Goal: Information Seeking & Learning: Learn about a topic

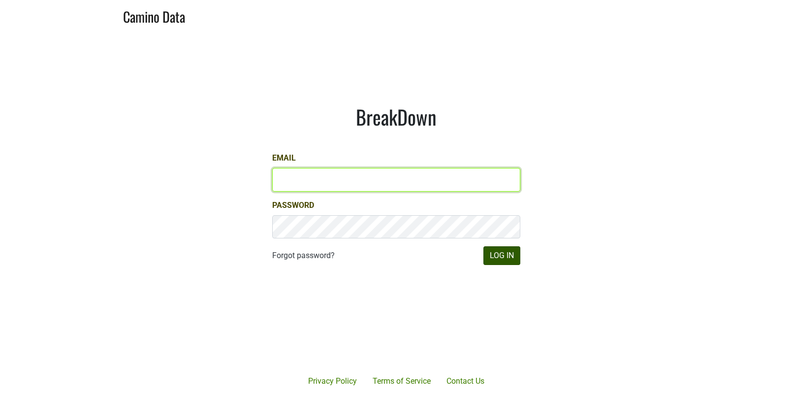
type input "[EMAIL_ADDRESS][DOMAIN_NAME]"
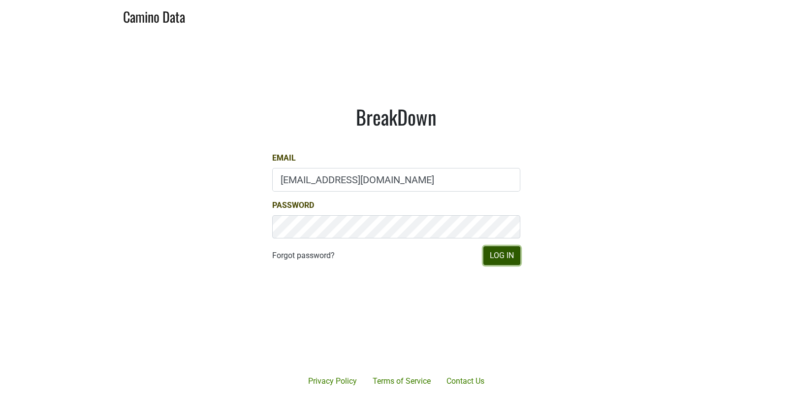
click at [499, 260] on button "Log In" at bounding box center [502, 255] width 37 height 19
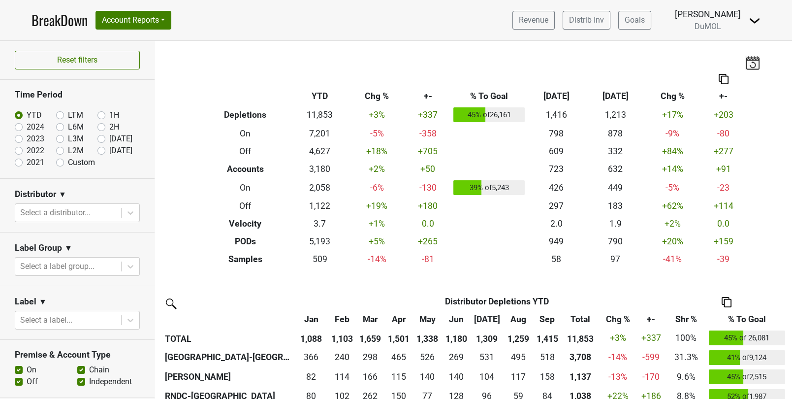
click at [109, 127] on label "2H" at bounding box center [114, 127] width 10 height 12
click at [103, 127] on input "2H" at bounding box center [116, 126] width 39 height 10
radio input "true"
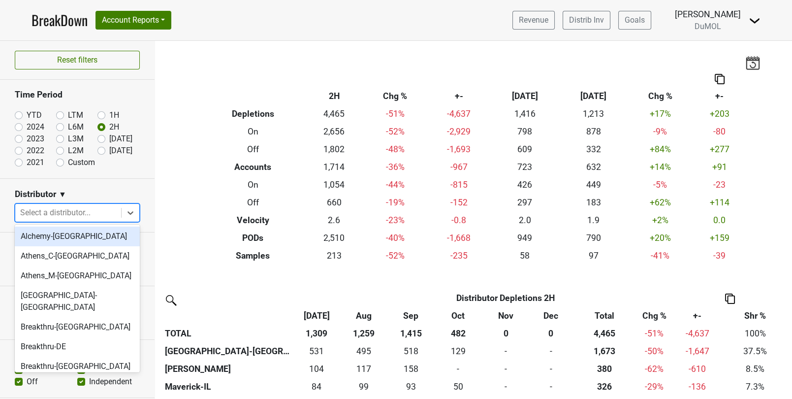
click at [98, 212] on div at bounding box center [68, 213] width 96 height 14
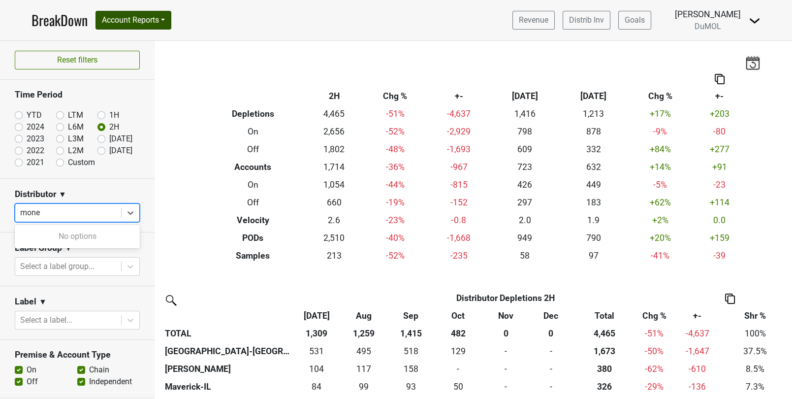
type input "mone"
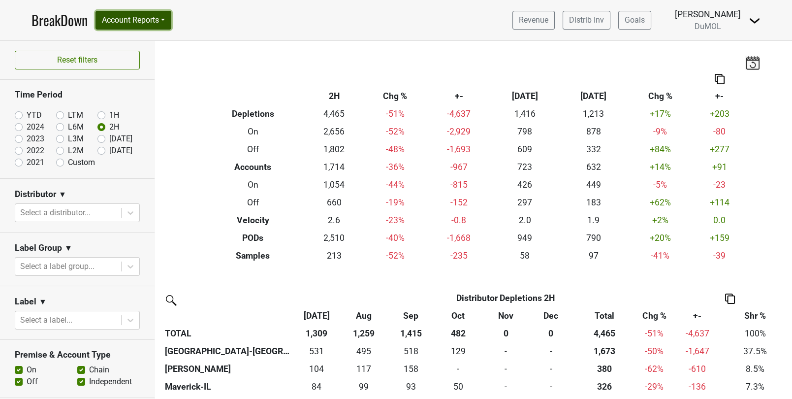
click at [164, 22] on button "Account Reports" at bounding box center [134, 20] width 76 height 19
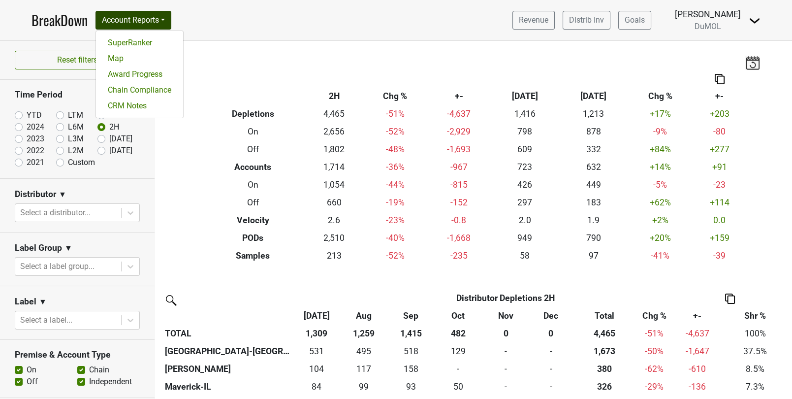
click at [237, 60] on div "Breakdown Type 2H Chg % +- Sep ‘[DATE] Chg % +- Depletions 4,465 -51 % -4,637 1…" at bounding box center [473, 153] width 561 height 224
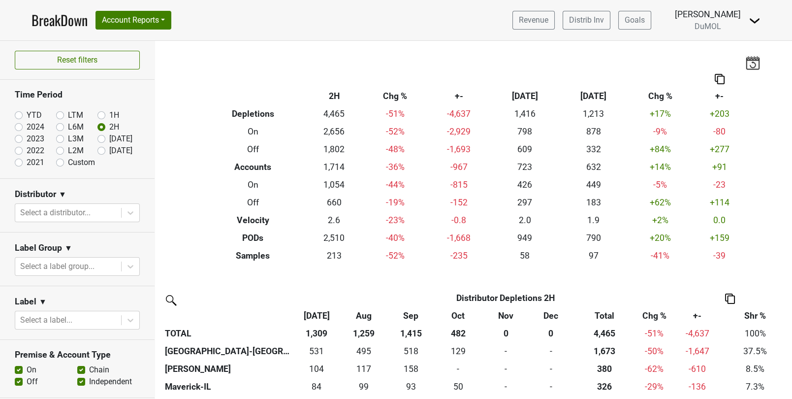
click at [173, 146] on div "Filters Breakdown Type 2H Chg % +- Sep ‘[DATE] Chg % +- Depletions 4,465 -51 % …" at bounding box center [473, 220] width 637 height 358
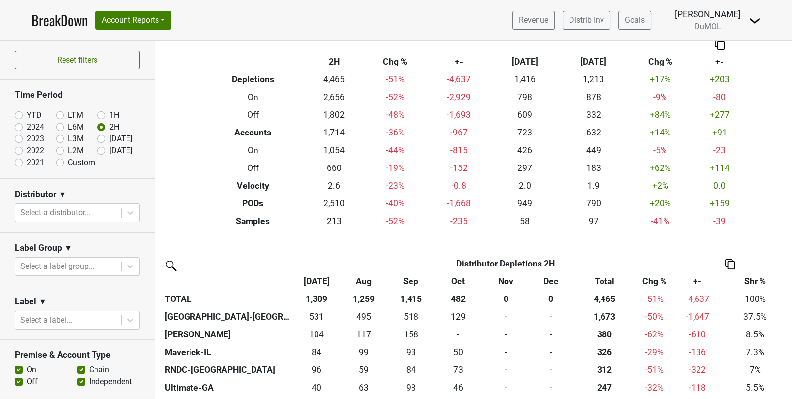
scroll to position [52, 0]
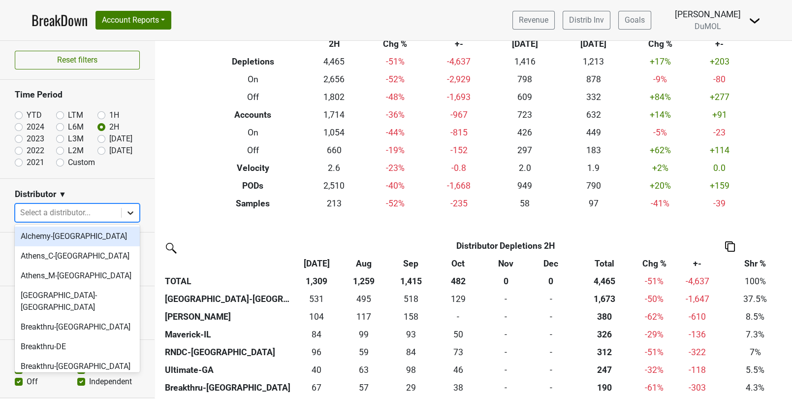
click at [132, 213] on icon at bounding box center [131, 213] width 10 height 10
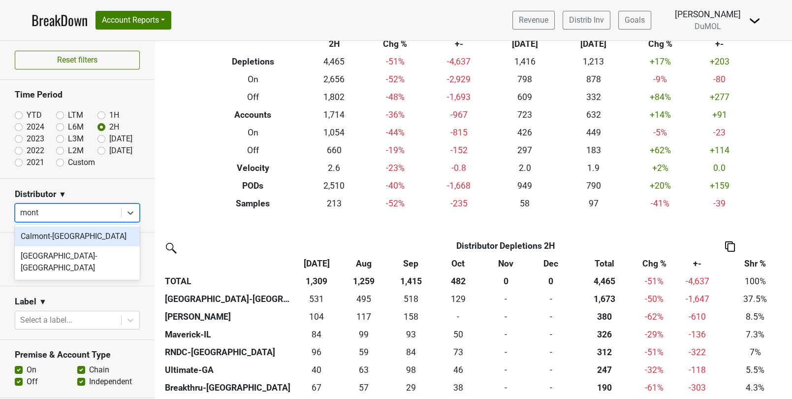
type input "monte"
click at [98, 230] on div "[GEOGRAPHIC_DATA]-[GEOGRAPHIC_DATA]" at bounding box center [77, 243] width 125 height 32
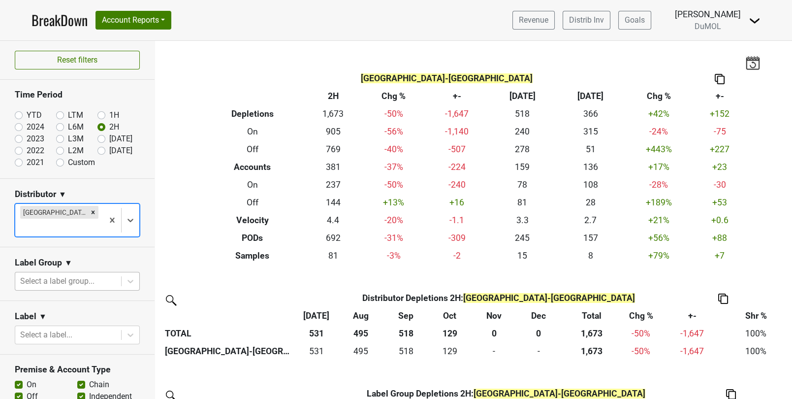
click at [100, 274] on div at bounding box center [68, 281] width 96 height 14
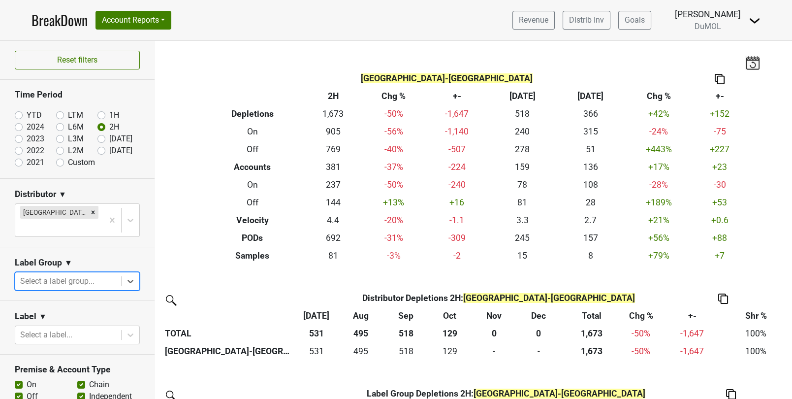
click at [100, 274] on div at bounding box center [68, 281] width 96 height 14
click at [94, 326] on body "BreakDown Account Reports SuperRanker Map Award Progress Chain Compliance CRM N…" at bounding box center [396, 199] width 792 height 399
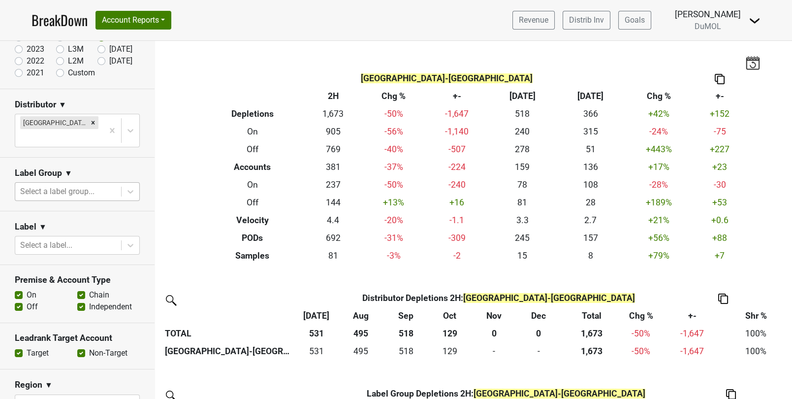
scroll to position [102, 0]
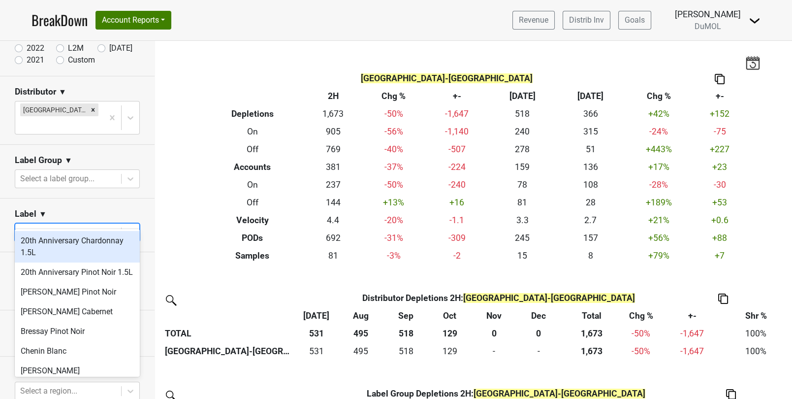
click at [94, 226] on div at bounding box center [68, 233] width 96 height 14
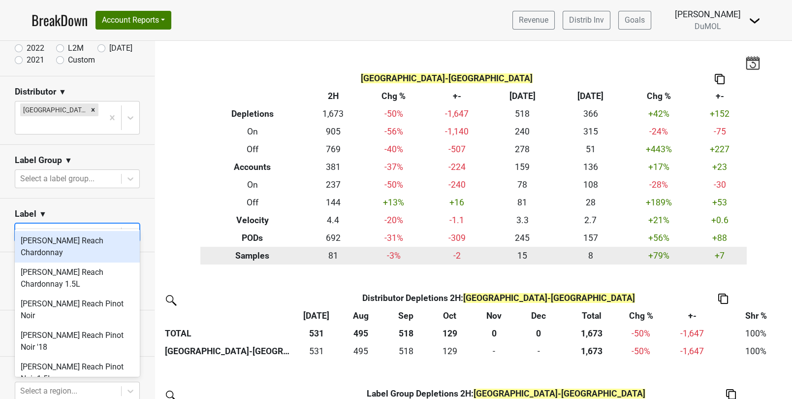
type input "[PERSON_NAME]"
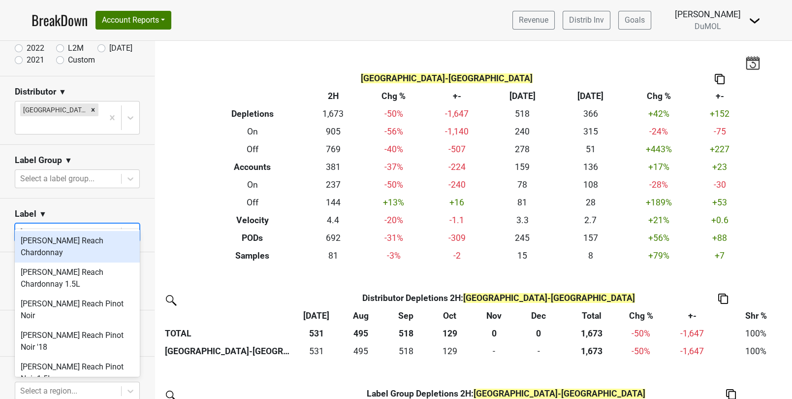
click at [128, 231] on div "[PERSON_NAME] Reach Chardonnay" at bounding box center [77, 247] width 125 height 32
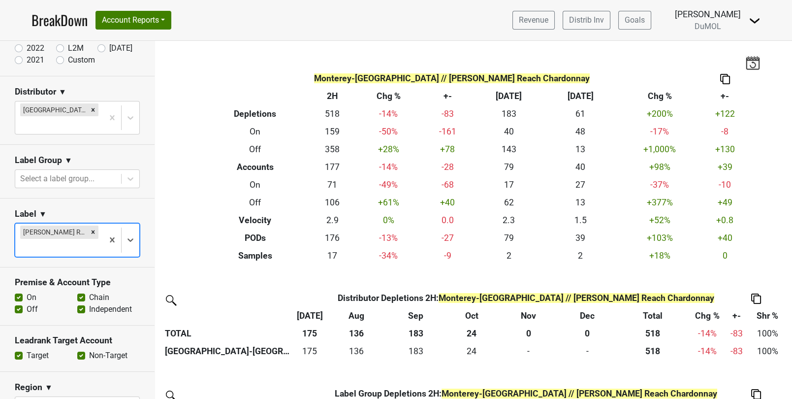
click at [89, 303] on label "Independent" at bounding box center [110, 309] width 43 height 12
click at [77, 303] on input "Independent" at bounding box center [81, 308] width 8 height 10
checkbox input "false"
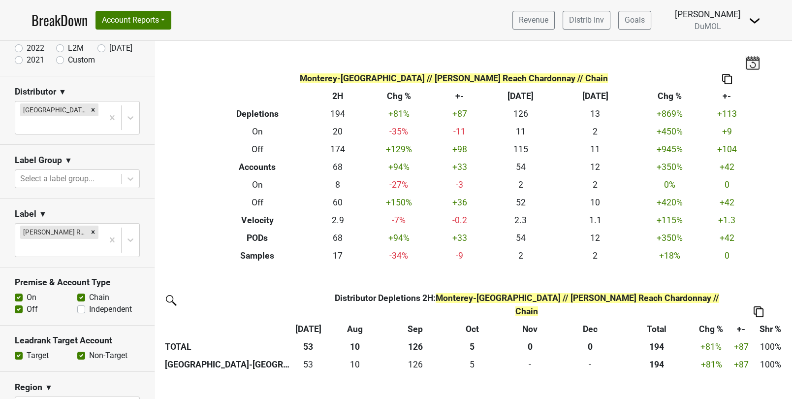
click at [27, 292] on label "On" at bounding box center [32, 298] width 10 height 12
click at [16, 292] on input "On" at bounding box center [19, 297] width 8 height 10
checkbox input "false"
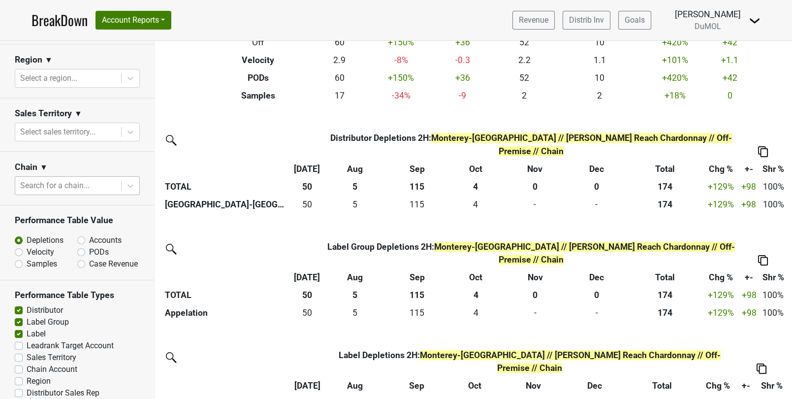
scroll to position [446, 0]
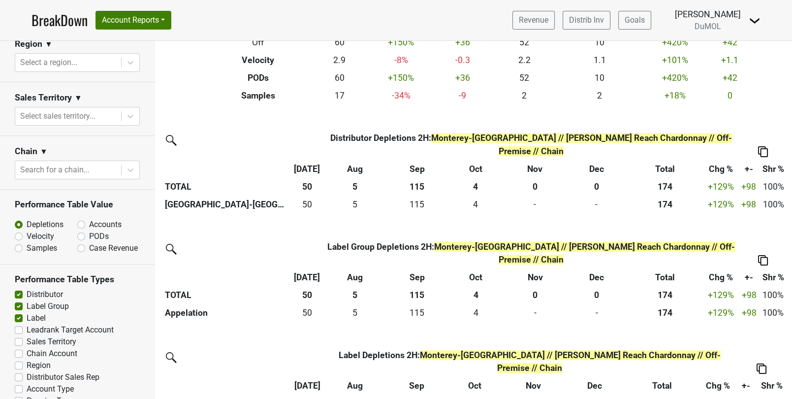
click at [27, 348] on label "Chain Account" at bounding box center [52, 354] width 51 height 12
click at [19, 348] on input "Chain Account" at bounding box center [19, 353] width 8 height 10
checkbox input "true"
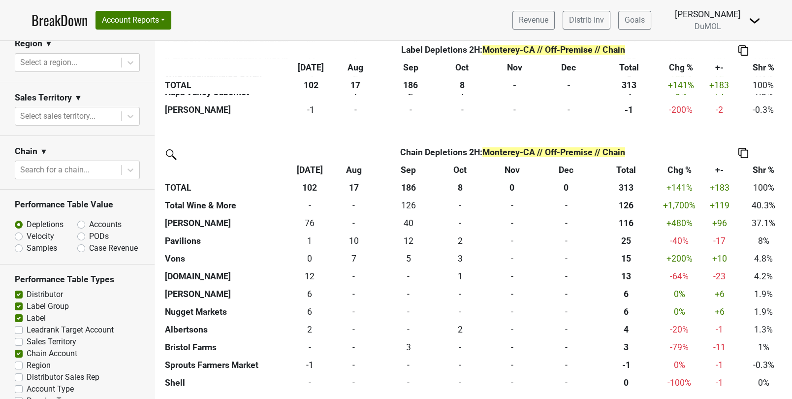
scroll to position [426, 0]
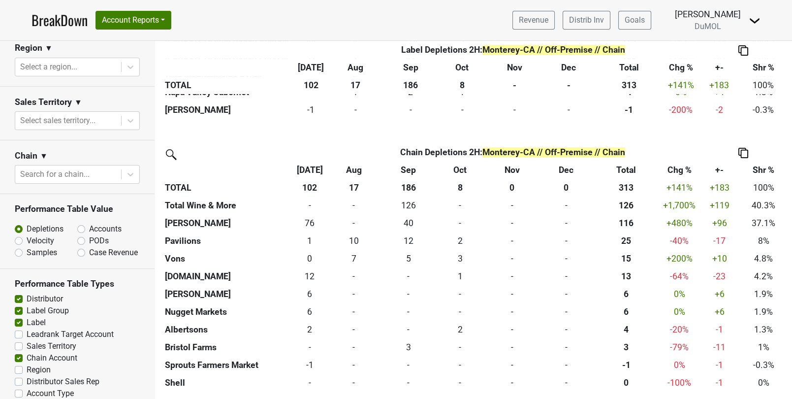
click at [27, 293] on label "Distributor" at bounding box center [45, 299] width 36 height 12
click at [20, 293] on input "Distributor" at bounding box center [19, 298] width 8 height 10
checkbox input "false"
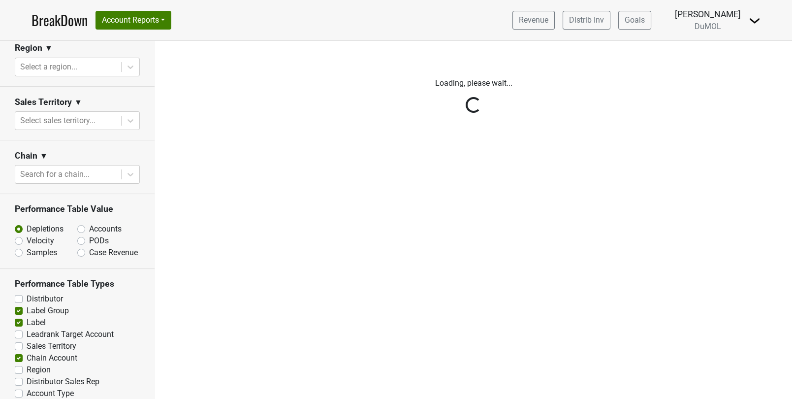
click at [18, 295] on div "Reset filters Time Period YTD LTM 1H 2024 L6M 2H 2023 L3M Sep '25 2022 L2M Oct …" at bounding box center [77, 220] width 155 height 358
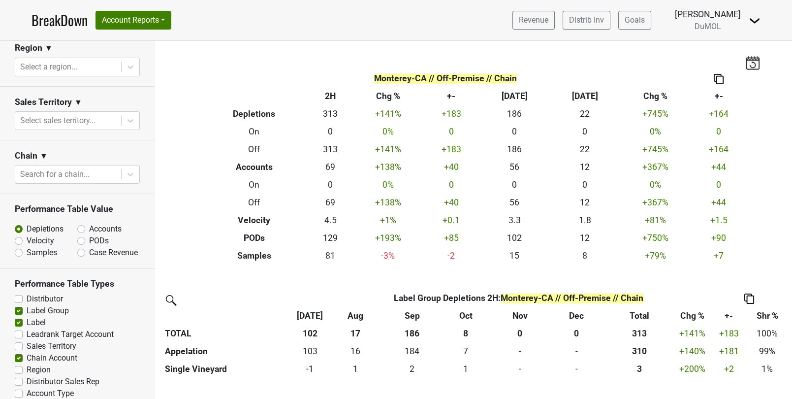
click at [27, 305] on label "Label Group" at bounding box center [48, 311] width 42 height 12
click at [18, 305] on input "Label Group" at bounding box center [19, 310] width 8 height 10
checkbox input "false"
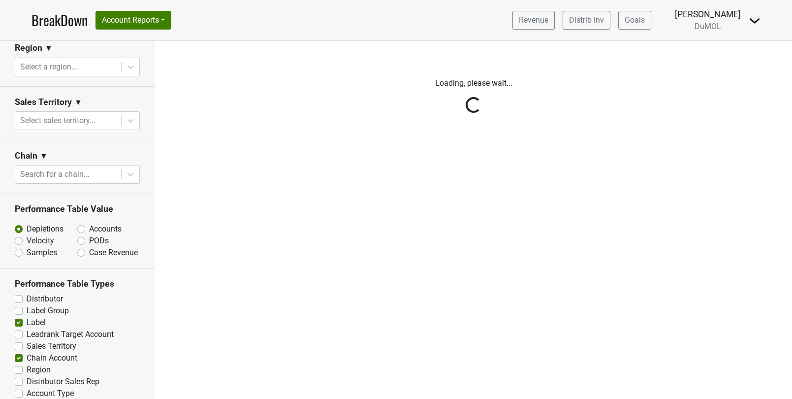
click at [16, 304] on div "Reset filters Time Period YTD LTM 1H 2024 L6M 2H 2023 L3M Sep '25 2022 L2M Oct …" at bounding box center [77, 220] width 155 height 358
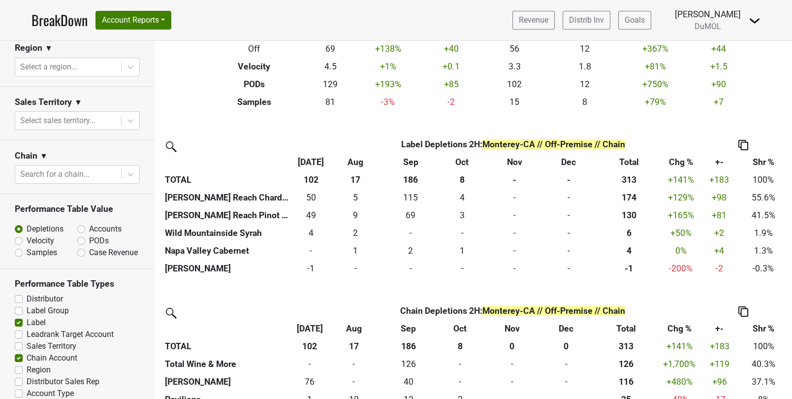
scroll to position [166, 0]
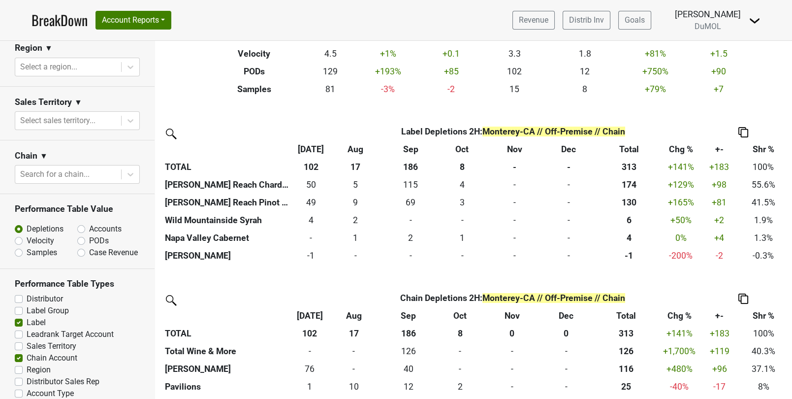
drag, startPoint x: 18, startPoint y: 342, endPoint x: 73, endPoint y: 341, distance: 55.2
click at [73, 352] on label "Chain Account" at bounding box center [52, 358] width 51 height 12
click at [23, 352] on input "Chain Account" at bounding box center [19, 357] width 8 height 10
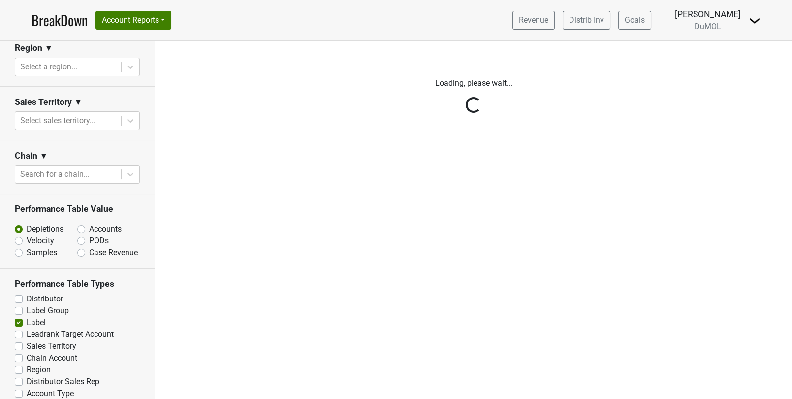
click at [20, 342] on div "Reset filters Time Period YTD LTM 1H 2024 L6M 2H 2023 L3M Sep '25 2022 L2M Oct …" at bounding box center [77, 220] width 155 height 358
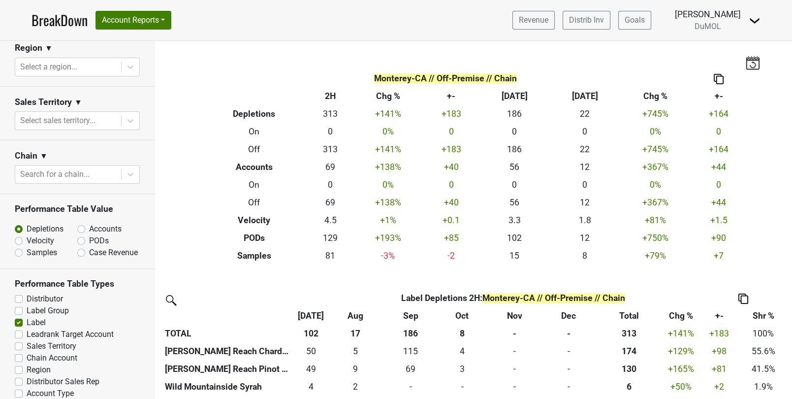
click at [27, 352] on label "Chain Account" at bounding box center [52, 358] width 51 height 12
click at [16, 352] on input "Chain Account" at bounding box center [19, 357] width 8 height 10
checkbox input "true"
click at [27, 317] on label "Label" at bounding box center [36, 323] width 19 height 12
click at [21, 317] on input "Label" at bounding box center [19, 322] width 8 height 10
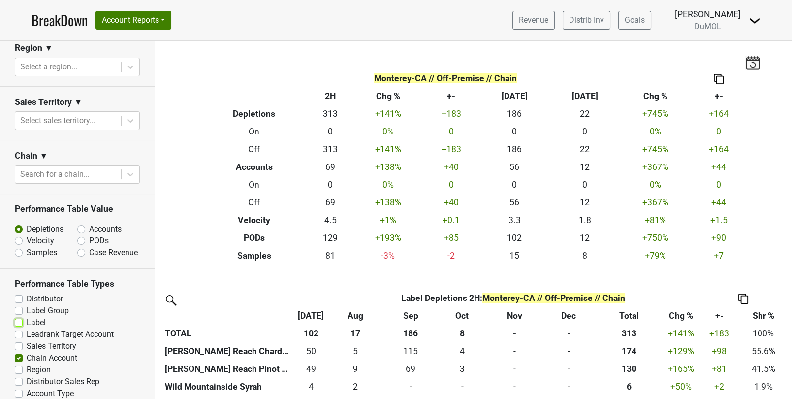
checkbox input "false"
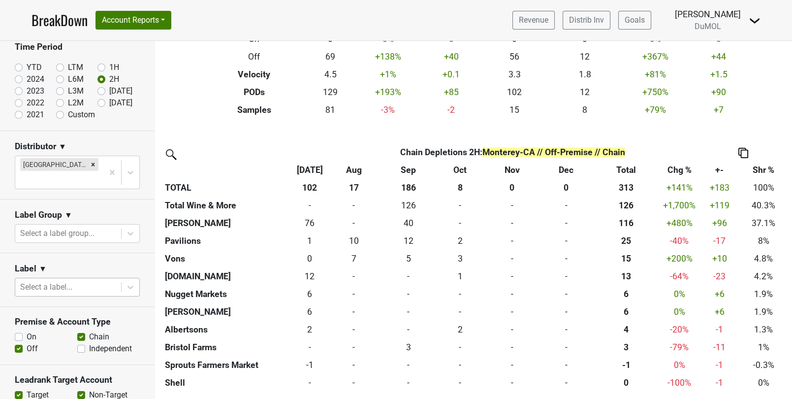
scroll to position [58, 0]
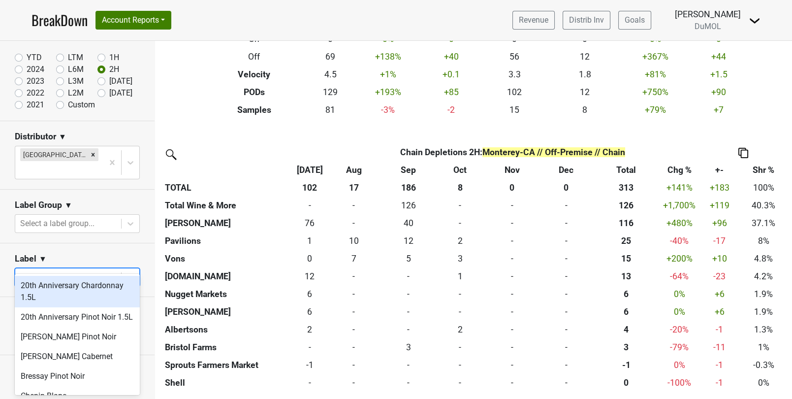
click at [71, 270] on div at bounding box center [68, 277] width 96 height 14
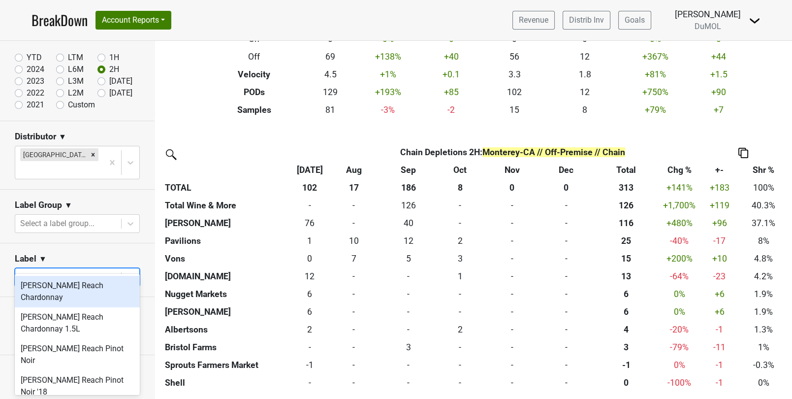
type input "[PERSON_NAME]"
click at [103, 287] on div "[PERSON_NAME] Reach Chardonnay" at bounding box center [77, 292] width 125 height 32
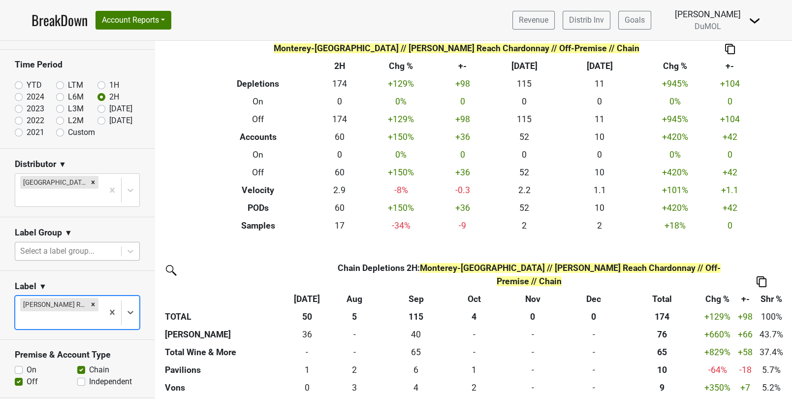
scroll to position [27, 0]
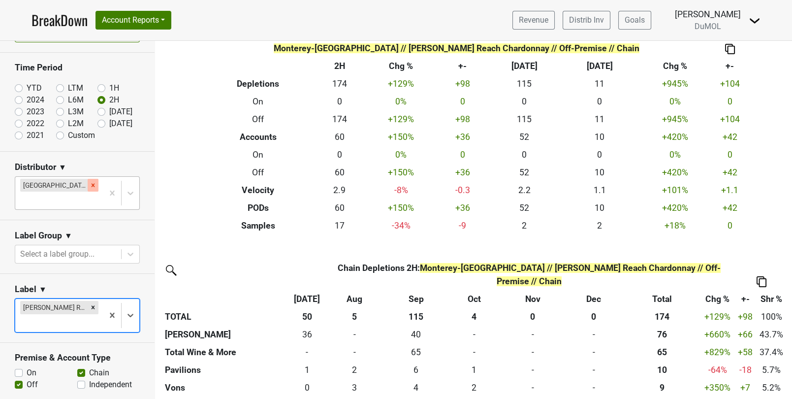
click at [92, 183] on icon "Remove Monterey-CA" at bounding box center [93, 184] width 3 height 3
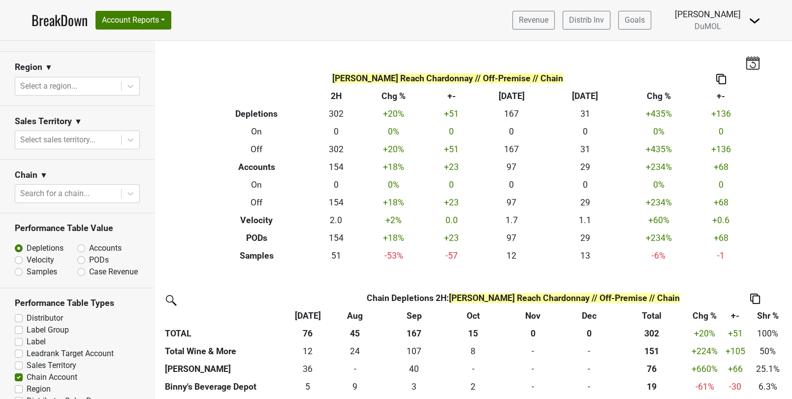
scroll to position [446, 0]
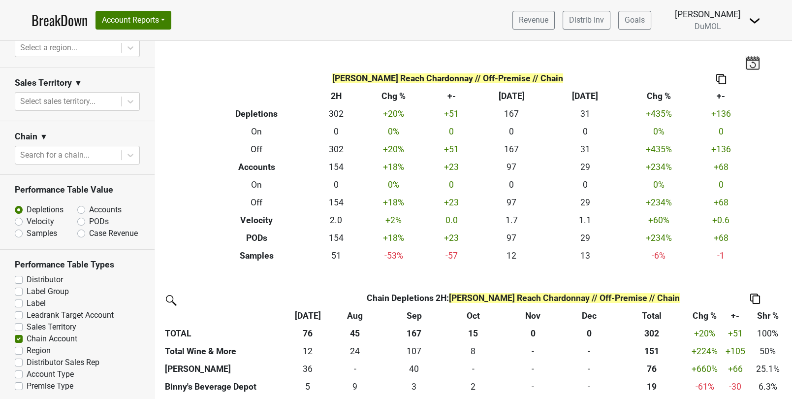
click at [27, 275] on label "Distributor" at bounding box center [45, 280] width 36 height 12
click at [20, 275] on input "Distributor" at bounding box center [19, 279] width 8 height 10
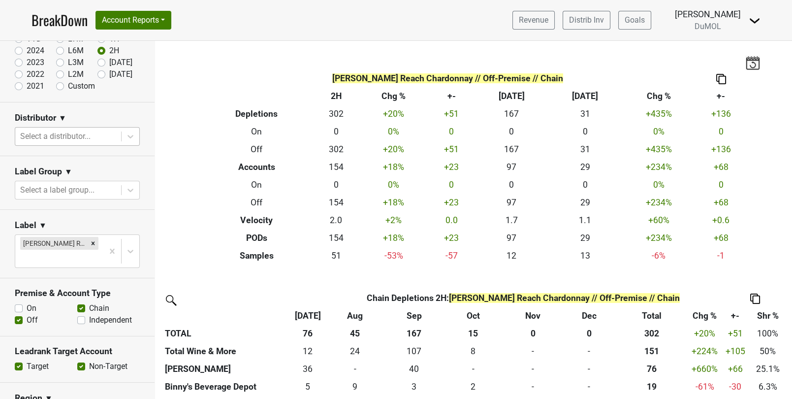
scroll to position [0, 0]
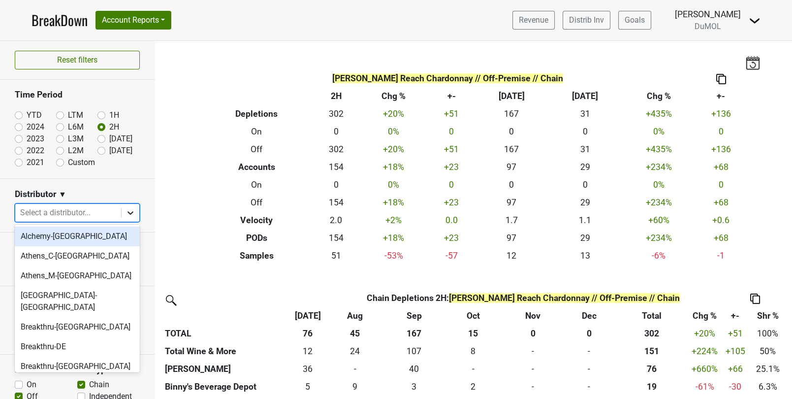
click at [133, 214] on icon at bounding box center [131, 213] width 10 height 10
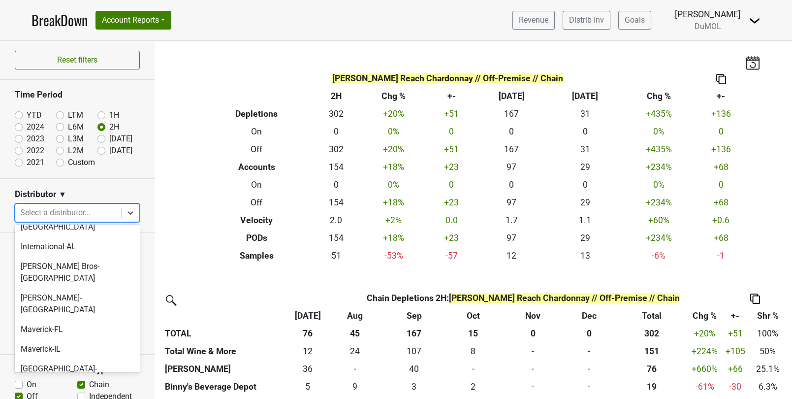
scroll to position [401, 0]
click at [49, 357] on div "[GEOGRAPHIC_DATA]-[GEOGRAPHIC_DATA]" at bounding box center [77, 373] width 125 height 32
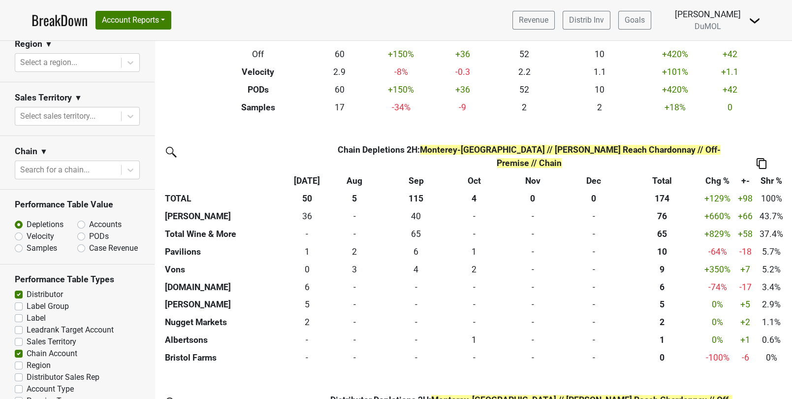
scroll to position [206, 0]
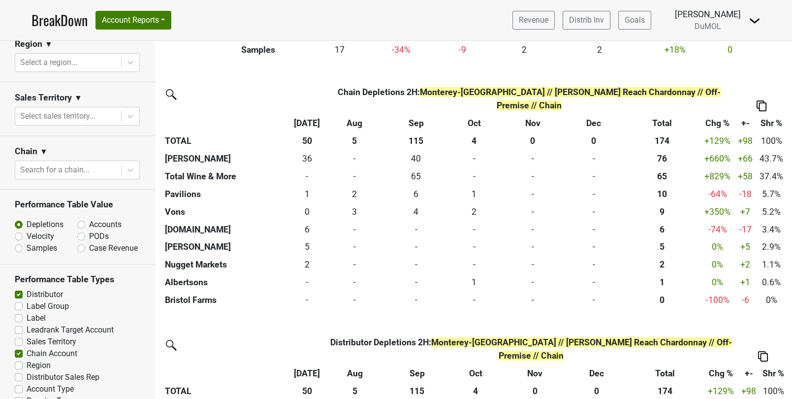
click at [27, 289] on label "Distributor" at bounding box center [45, 295] width 36 height 12
click at [18, 289] on input "Distributor" at bounding box center [19, 294] width 8 height 10
checkbox input "false"
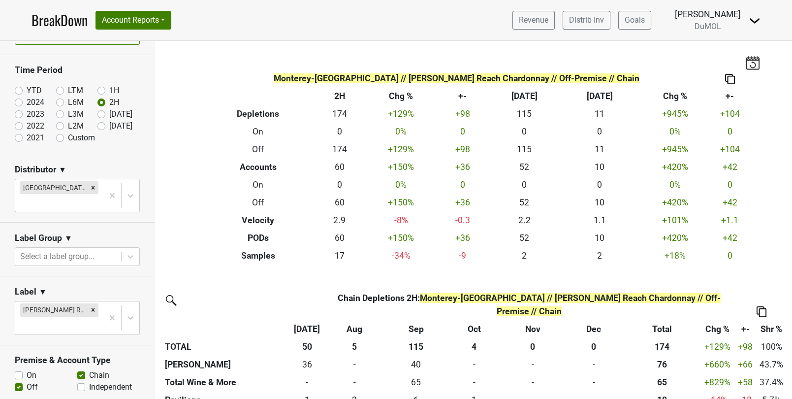
scroll to position [28, 0]
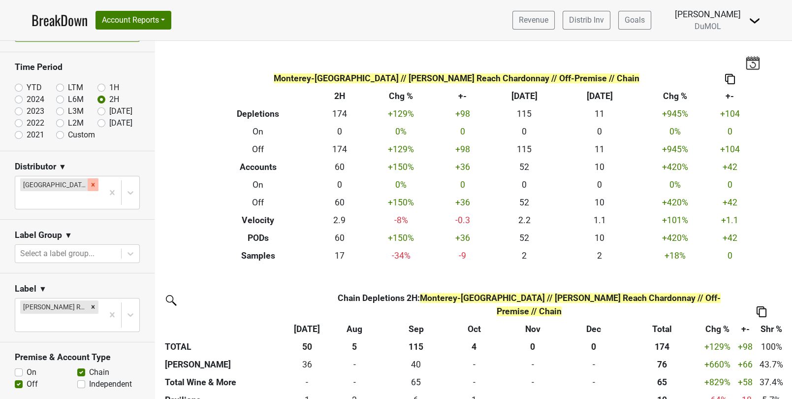
click at [90, 183] on icon "Remove Monterey-CA" at bounding box center [93, 184] width 7 height 7
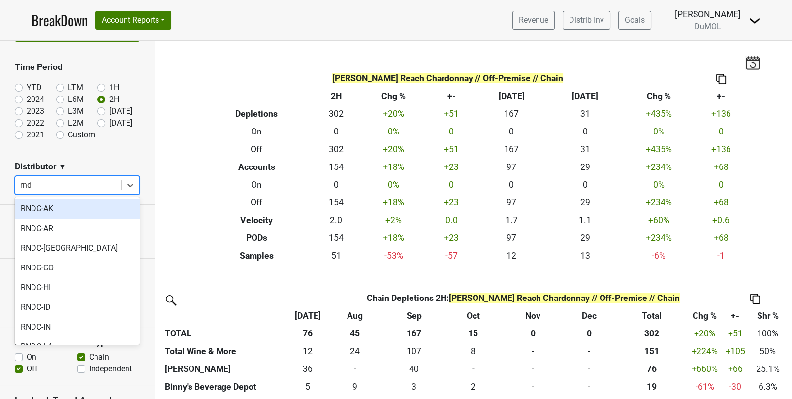
type input "rndc"
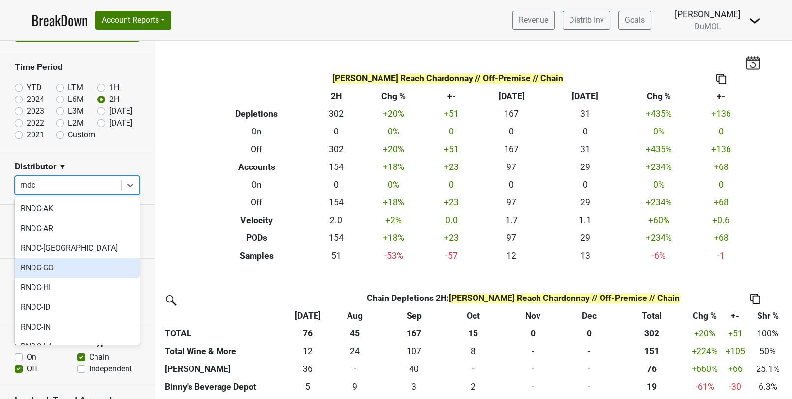
click at [60, 268] on div "RNDC-CO" at bounding box center [77, 268] width 125 height 20
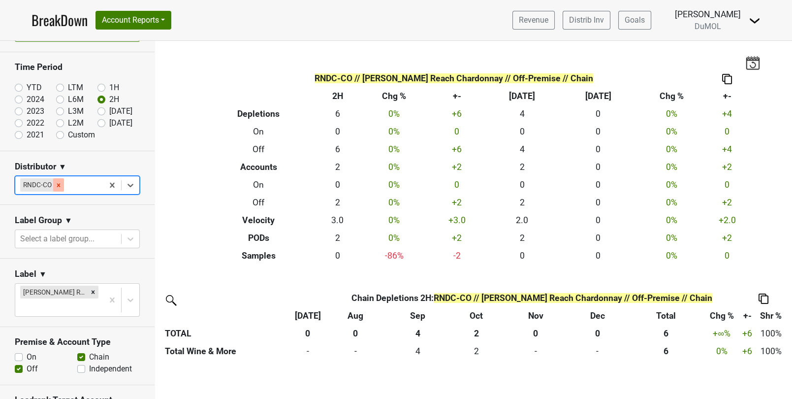
click at [57, 184] on icon "Remove RNDC-CO" at bounding box center [58, 185] width 7 height 7
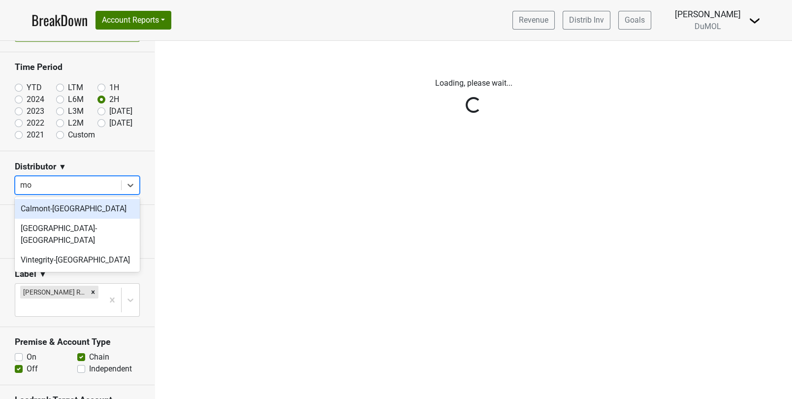
type input "mon"
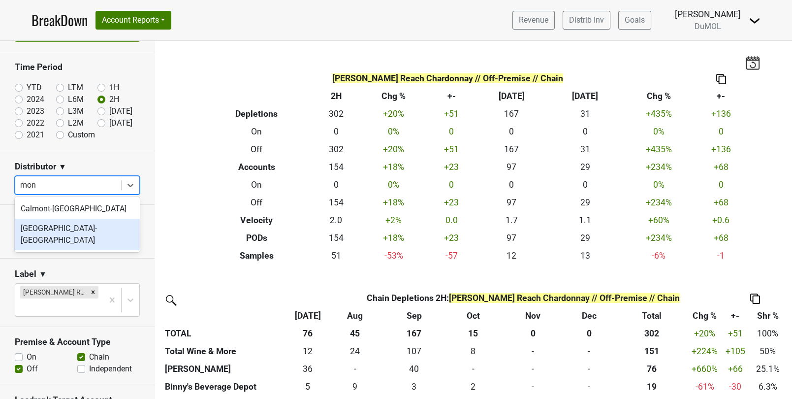
click at [51, 228] on div "[GEOGRAPHIC_DATA]-[GEOGRAPHIC_DATA]" at bounding box center [77, 235] width 125 height 32
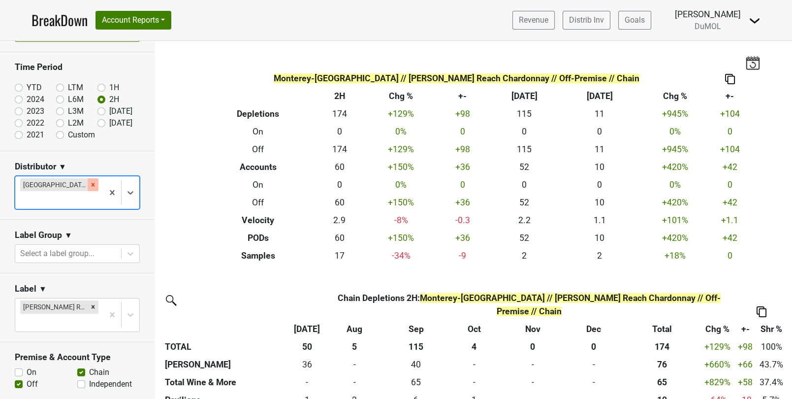
click at [92, 183] on icon "Remove Monterey-CA" at bounding box center [93, 184] width 3 height 3
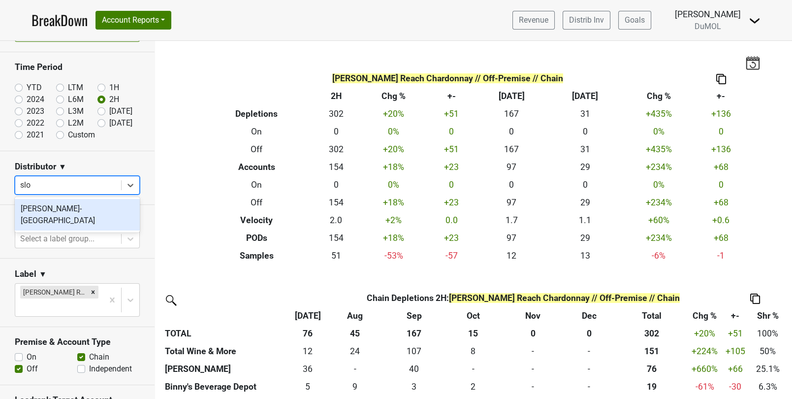
type input "sloc"
click at [91, 210] on div "[PERSON_NAME]-[GEOGRAPHIC_DATA]" at bounding box center [77, 215] width 125 height 32
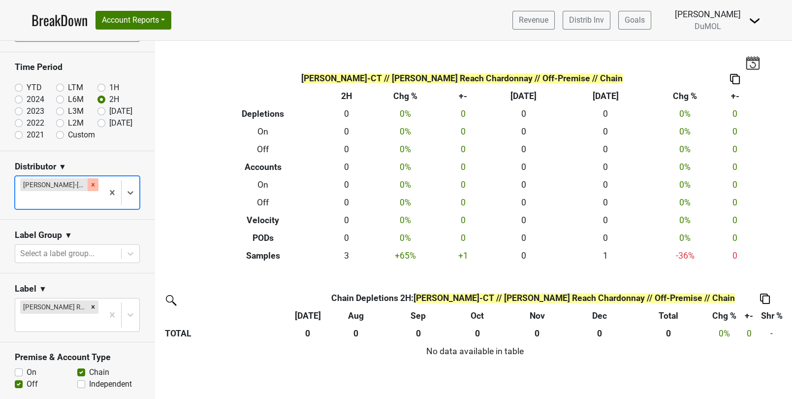
click at [90, 185] on icon "Remove Slocum-CT" at bounding box center [93, 184] width 7 height 7
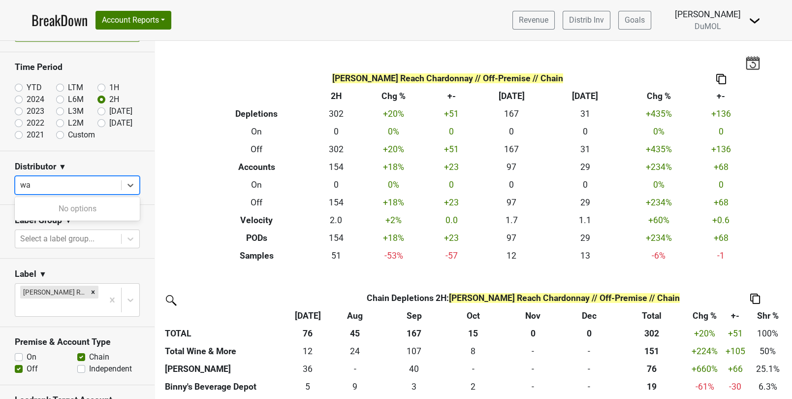
type input "w"
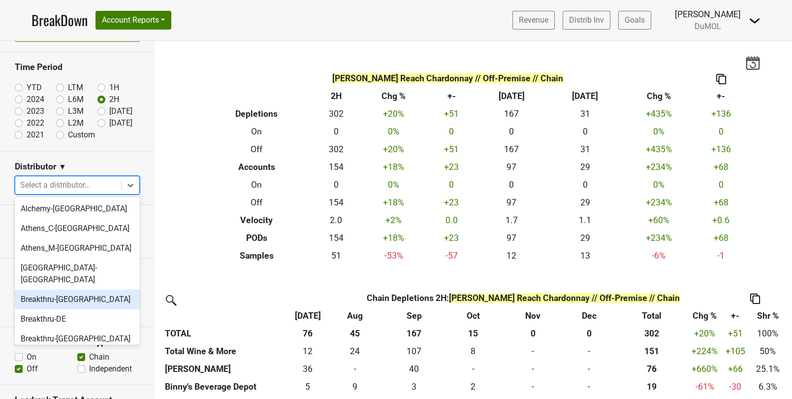
click at [71, 291] on div "Breakthru-[GEOGRAPHIC_DATA]" at bounding box center [77, 300] width 125 height 20
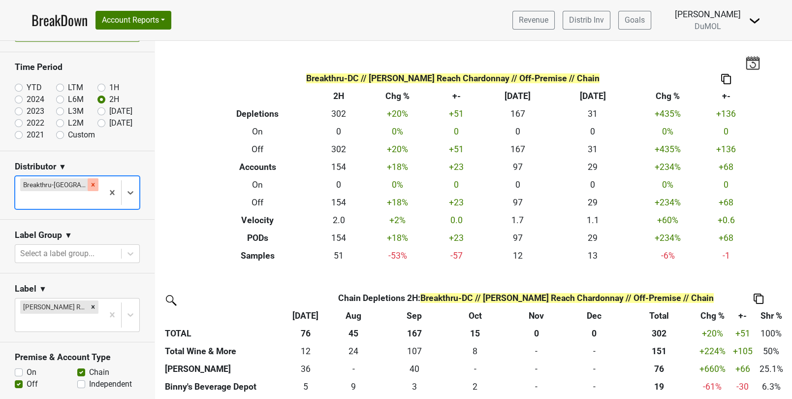
click at [90, 181] on icon "Remove Breakthru-DC" at bounding box center [93, 184] width 7 height 7
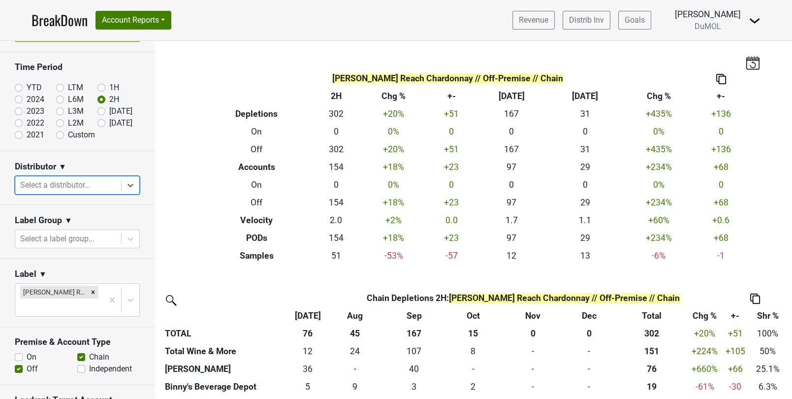
click at [89, 186] on div at bounding box center [68, 185] width 96 height 14
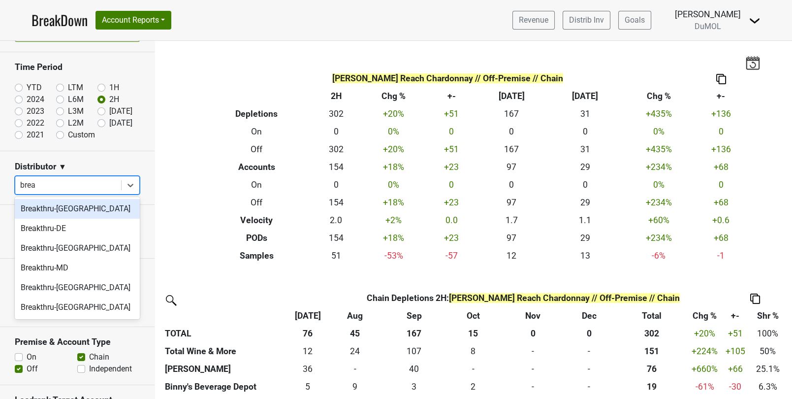
type input "break"
click at [67, 205] on div "Breakthru-[GEOGRAPHIC_DATA]" at bounding box center [77, 209] width 125 height 20
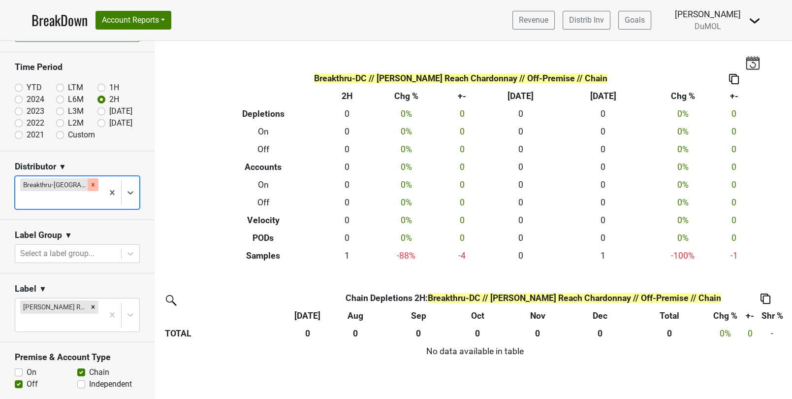
click at [92, 183] on icon "Remove Breakthru-DC" at bounding box center [93, 184] width 3 height 3
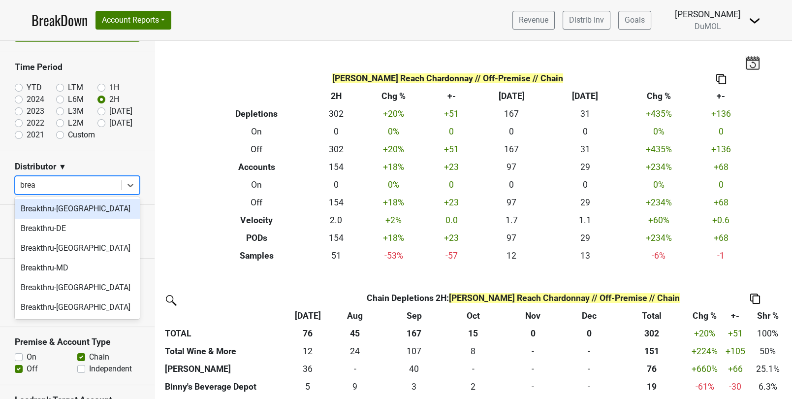
type input "break"
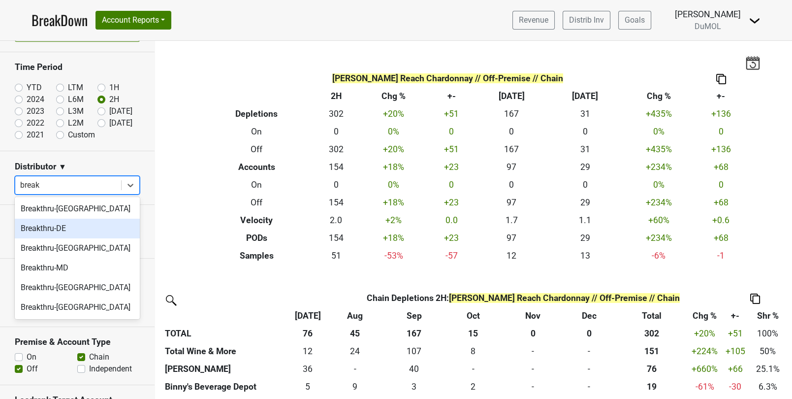
click at [109, 227] on div "Breakthru-DE" at bounding box center [77, 229] width 125 height 20
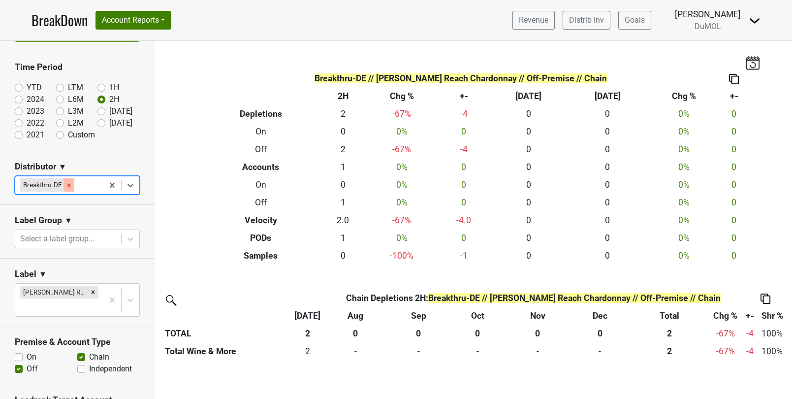
click at [70, 183] on icon "Remove Breakthru-DE" at bounding box center [68, 185] width 7 height 7
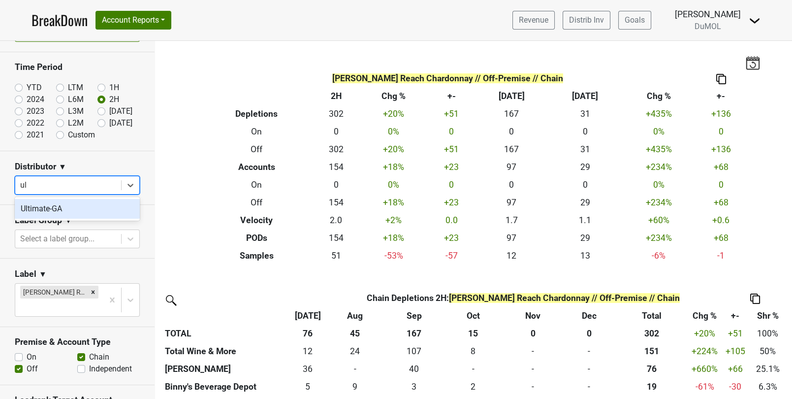
type input "ult"
click at [49, 208] on div "Ultimate-GA" at bounding box center [77, 209] width 125 height 20
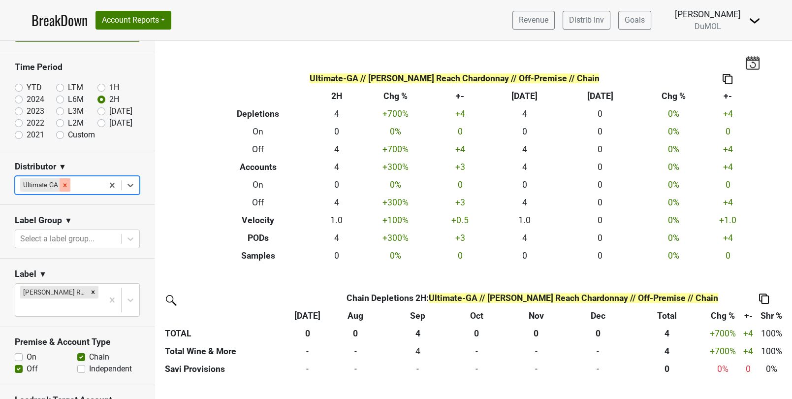
click at [65, 185] on icon "Remove Ultimate-GA" at bounding box center [65, 185] width 7 height 7
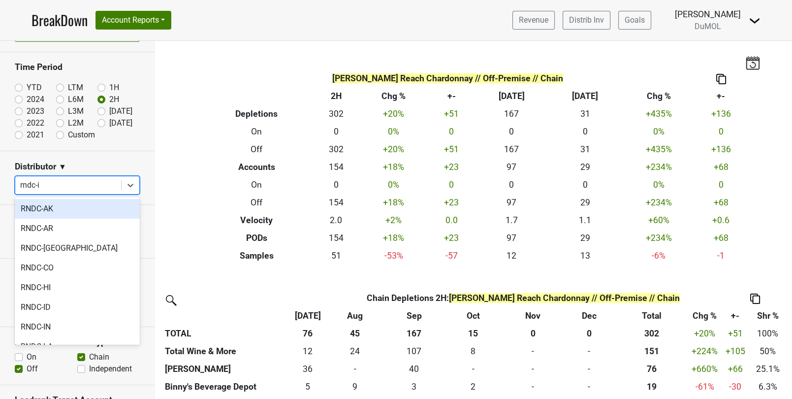
type input "rndc-in"
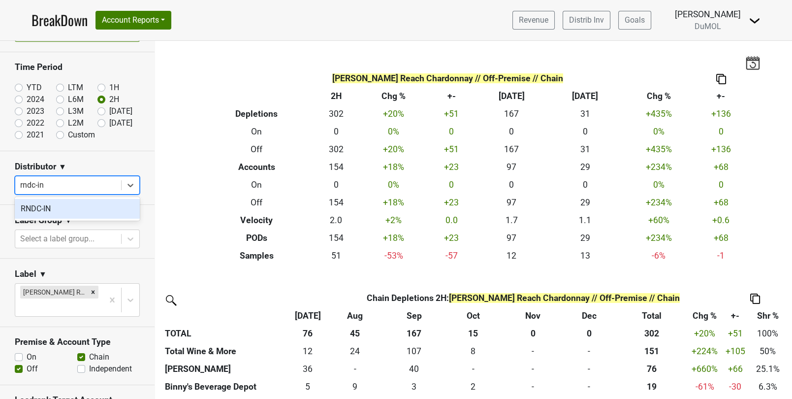
click at [53, 214] on div "RNDC-IN" at bounding box center [77, 209] width 125 height 20
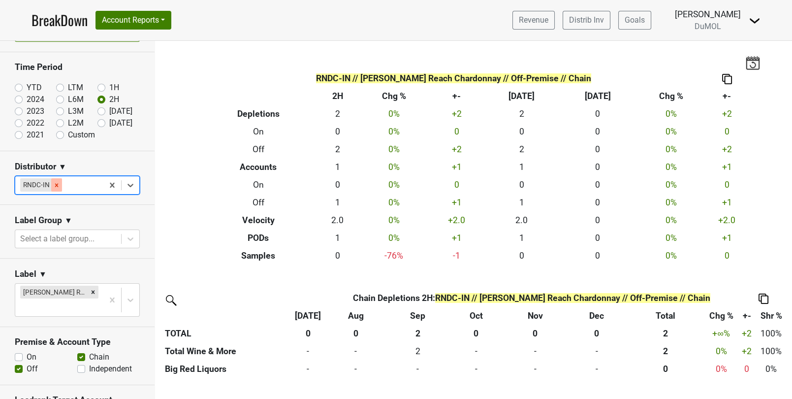
click at [54, 185] on icon "Remove RNDC-IN" at bounding box center [56, 185] width 7 height 7
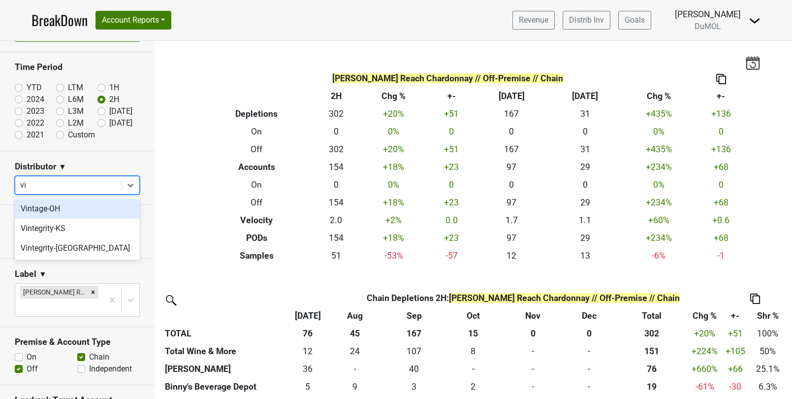
type input "vin"
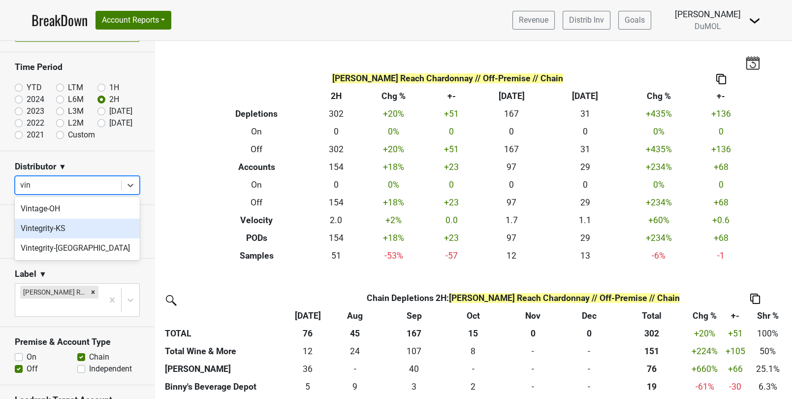
click at [88, 235] on div "Vintegrity-KS" at bounding box center [77, 229] width 125 height 20
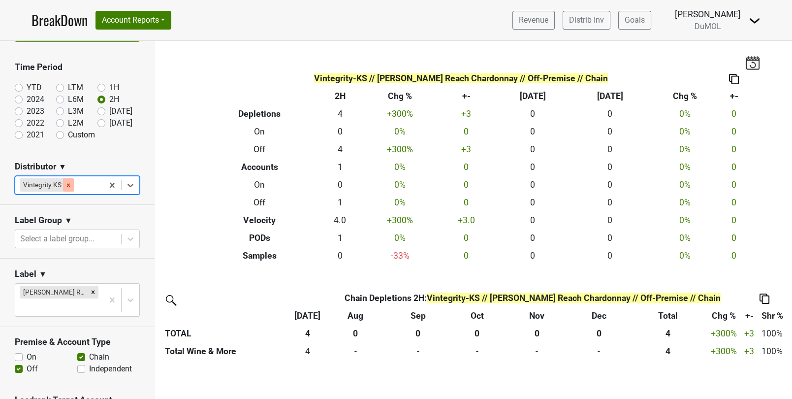
click at [68, 182] on icon "Remove Vintegrity-KS" at bounding box center [68, 185] width 7 height 7
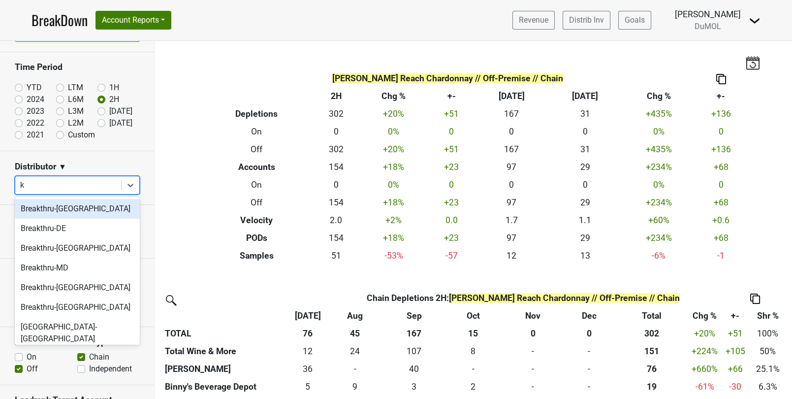
type input "ky"
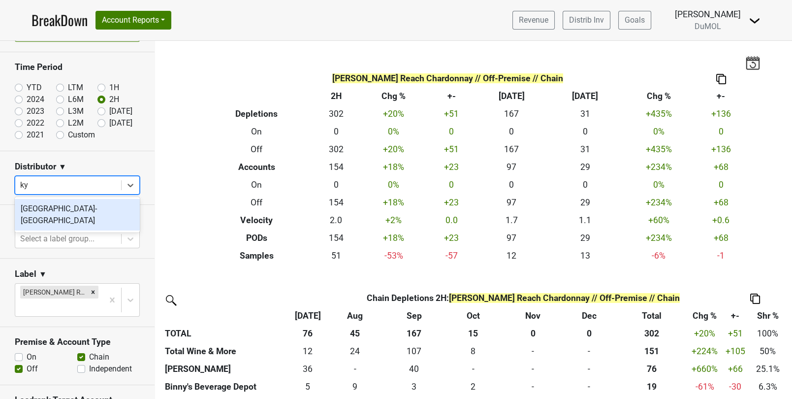
click at [72, 205] on div "[GEOGRAPHIC_DATA]-[GEOGRAPHIC_DATA]" at bounding box center [77, 215] width 125 height 32
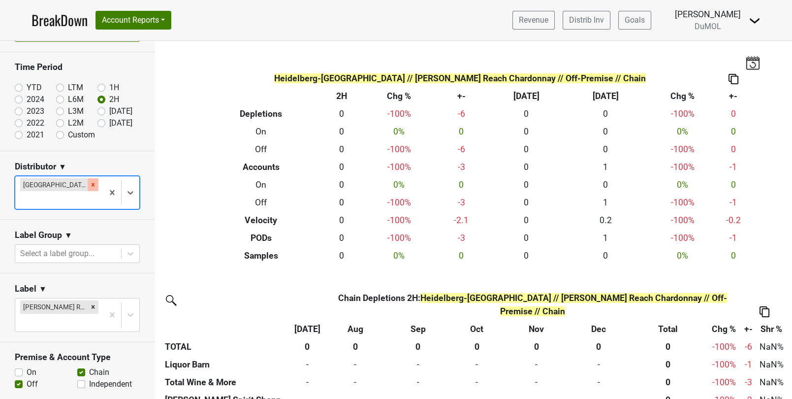
click at [92, 184] on icon "Remove Heidelberg-KY" at bounding box center [93, 184] width 3 height 3
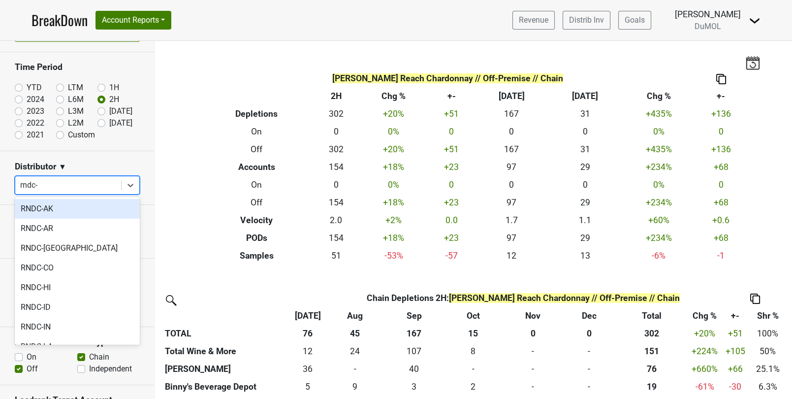
type input "rndc-l"
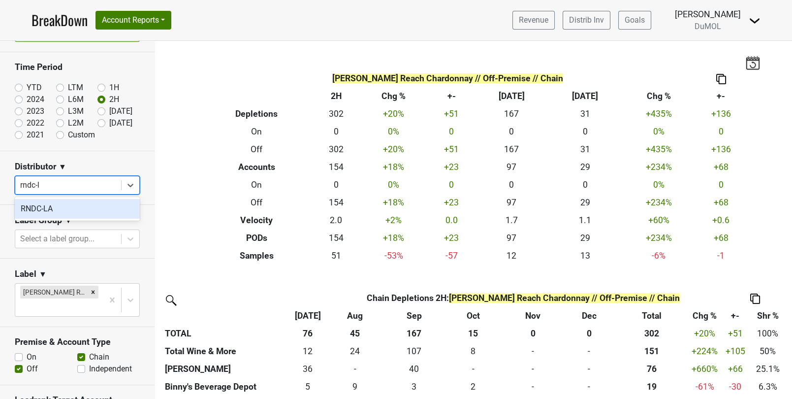
click at [73, 205] on div "RNDC-LA" at bounding box center [77, 209] width 125 height 20
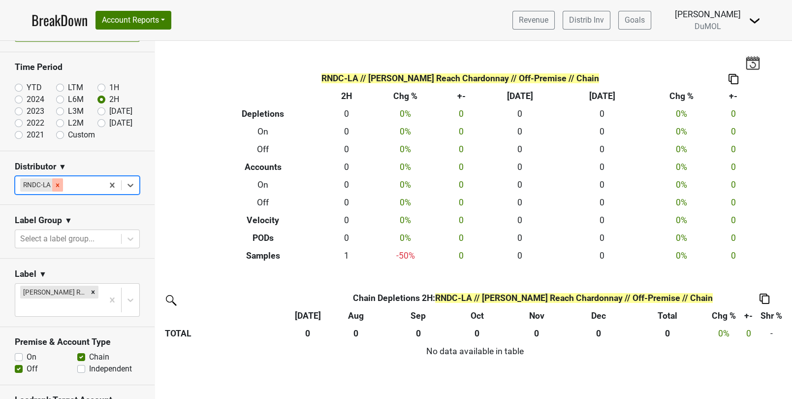
click at [60, 183] on icon "Remove RNDC-LA" at bounding box center [57, 185] width 7 height 7
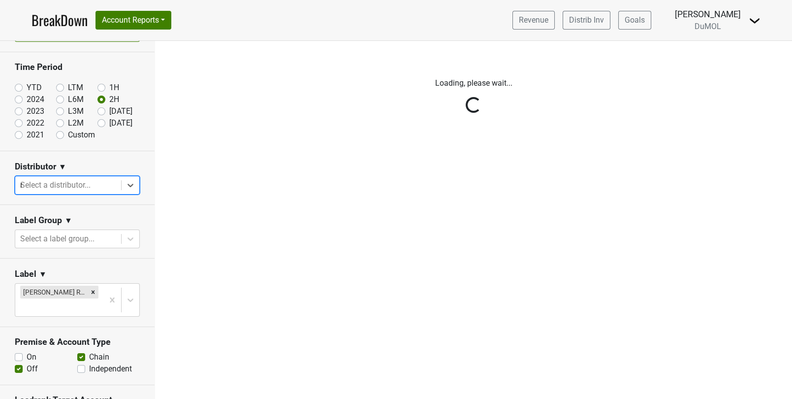
type input "ma"
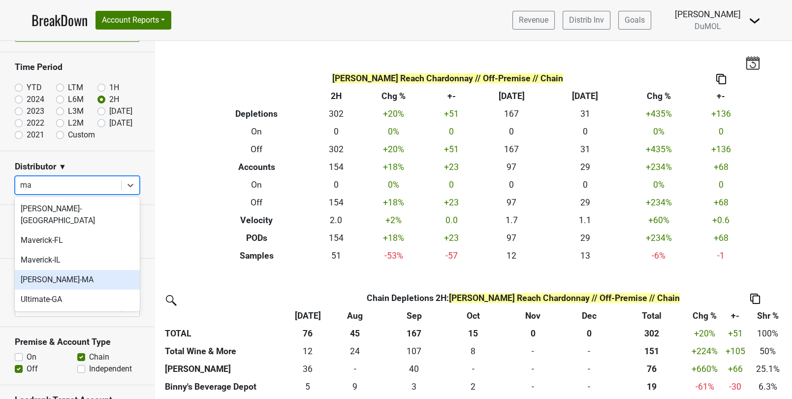
click at [79, 270] on div "[PERSON_NAME]-MA" at bounding box center [77, 280] width 125 height 20
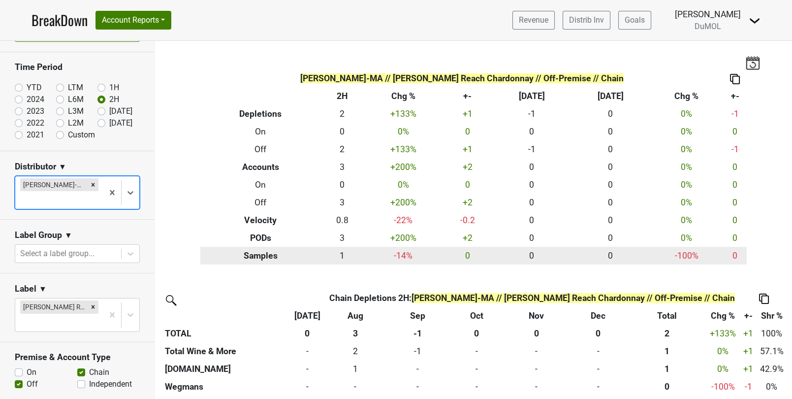
scroll to position [4, 0]
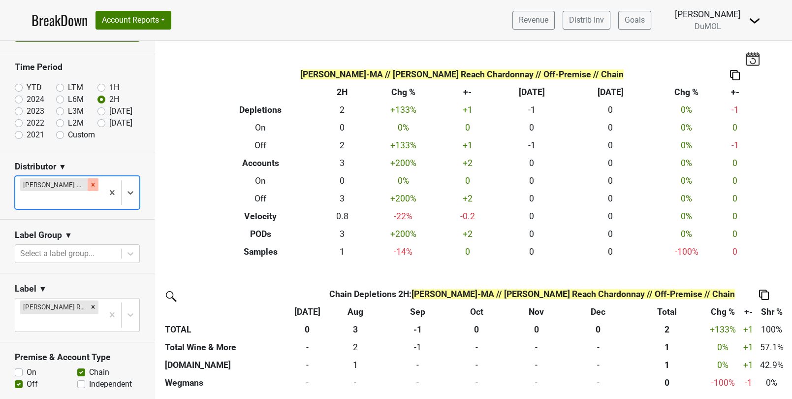
click at [90, 184] on icon "Remove MS Walker-MA" at bounding box center [93, 184] width 7 height 7
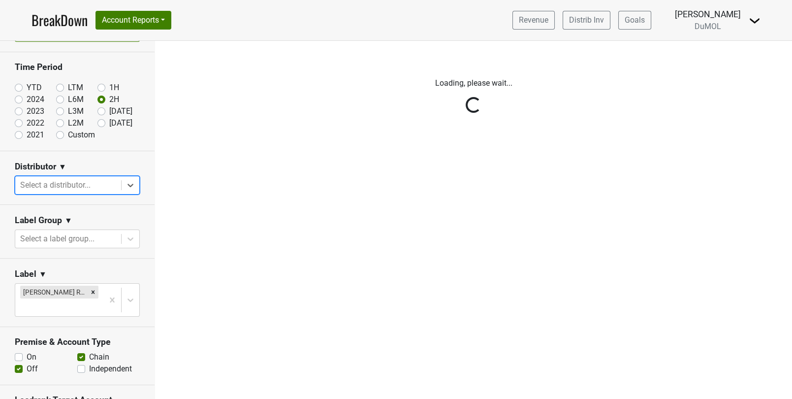
scroll to position [0, 0]
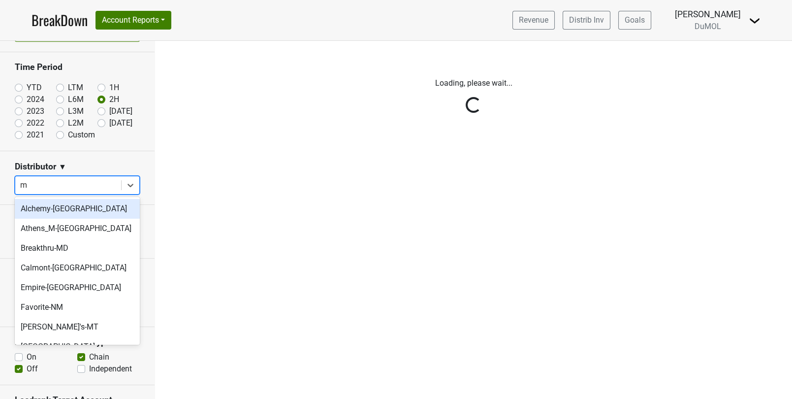
type input "md"
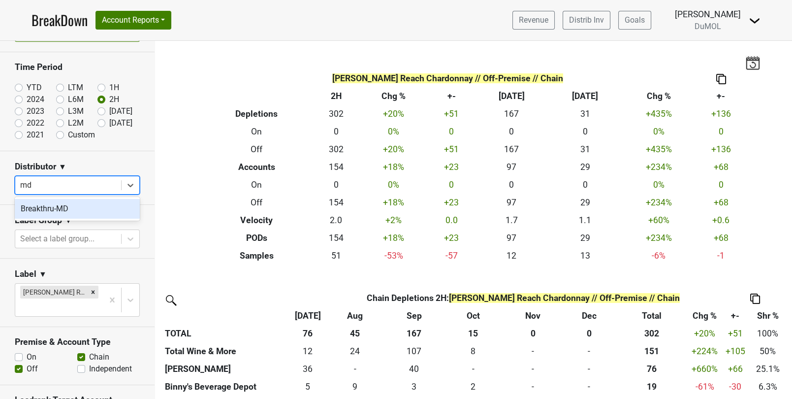
click at [87, 211] on div "Breakthru-MD" at bounding box center [77, 209] width 125 height 20
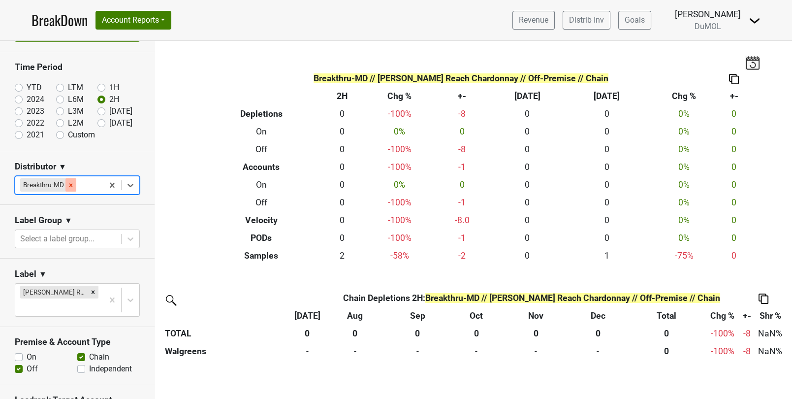
click at [67, 182] on icon "Remove Breakthru-MD" at bounding box center [70, 185] width 7 height 7
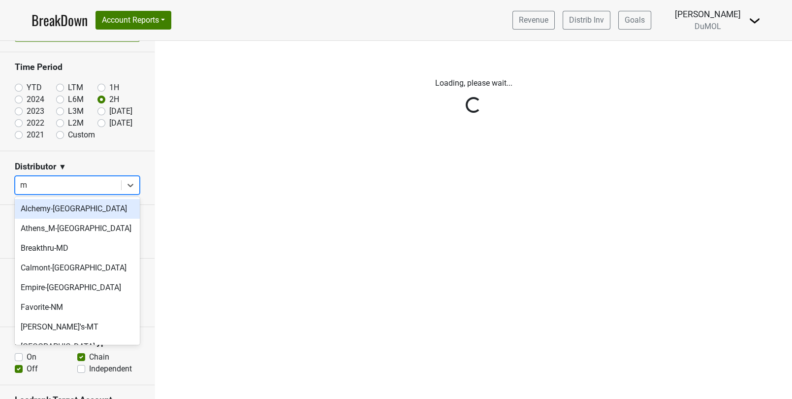
type input "mi"
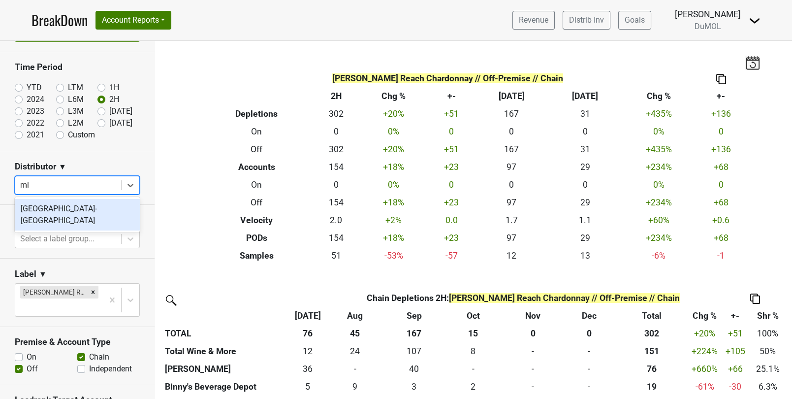
click at [100, 206] on div "[GEOGRAPHIC_DATA]-[GEOGRAPHIC_DATA]" at bounding box center [77, 215] width 125 height 32
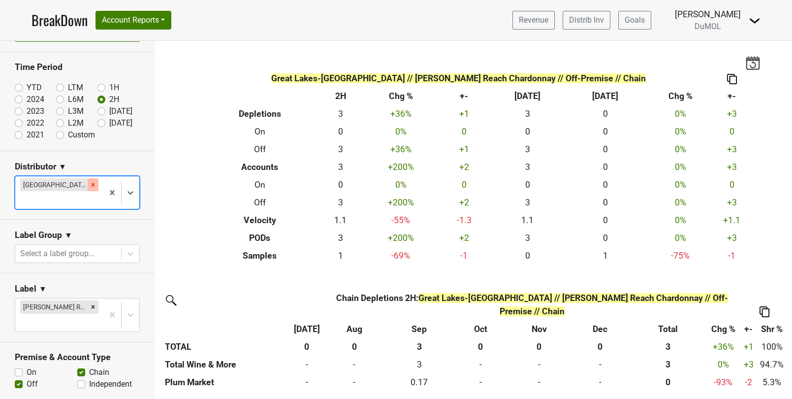
click at [92, 183] on icon "Remove Great Lakes-MI" at bounding box center [93, 184] width 3 height 3
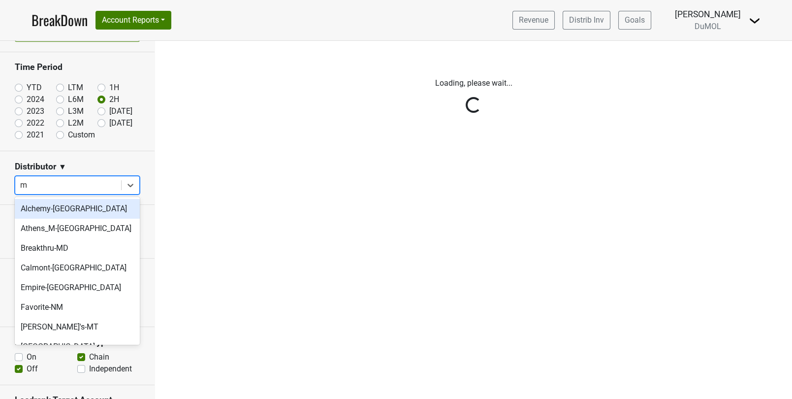
type input "mn"
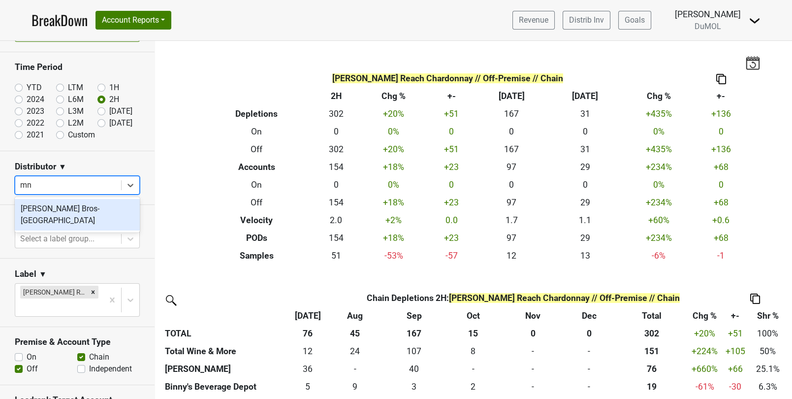
click at [88, 200] on div "[PERSON_NAME] Bros-[GEOGRAPHIC_DATA]" at bounding box center [77, 215] width 125 height 32
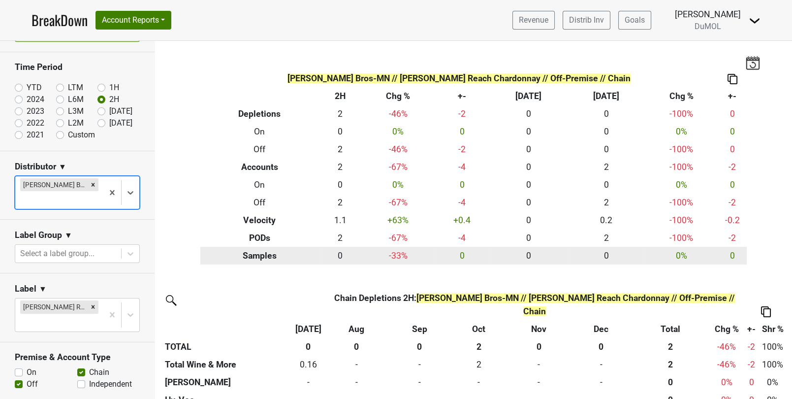
scroll to position [4, 0]
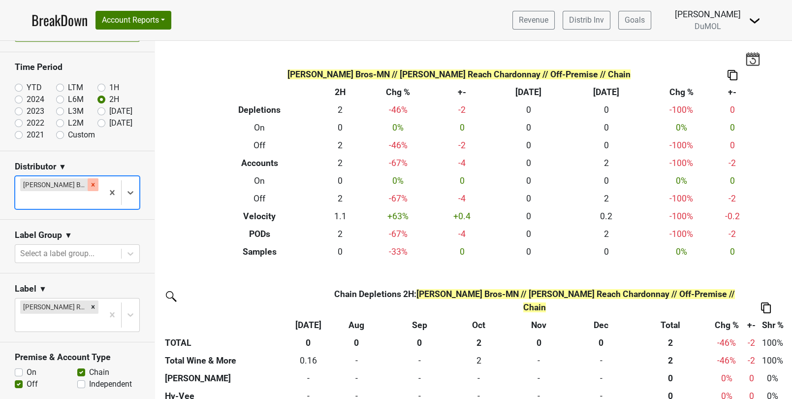
click at [92, 185] on icon "Remove Johnson Bros-MN" at bounding box center [93, 184] width 3 height 3
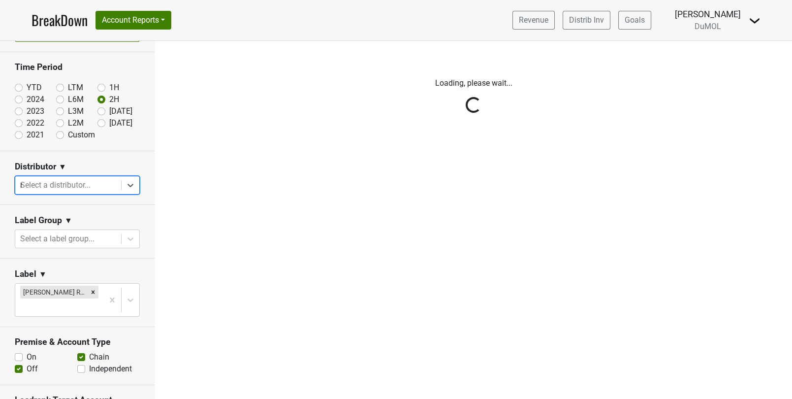
type input "mo"
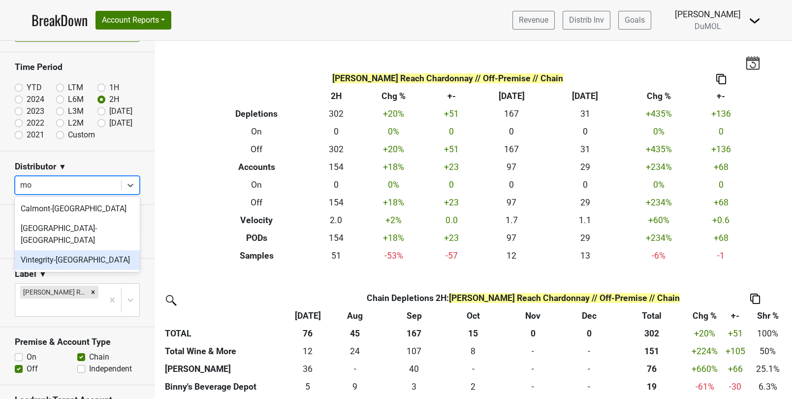
click at [65, 250] on div "Vintegrity-[GEOGRAPHIC_DATA]" at bounding box center [77, 260] width 125 height 20
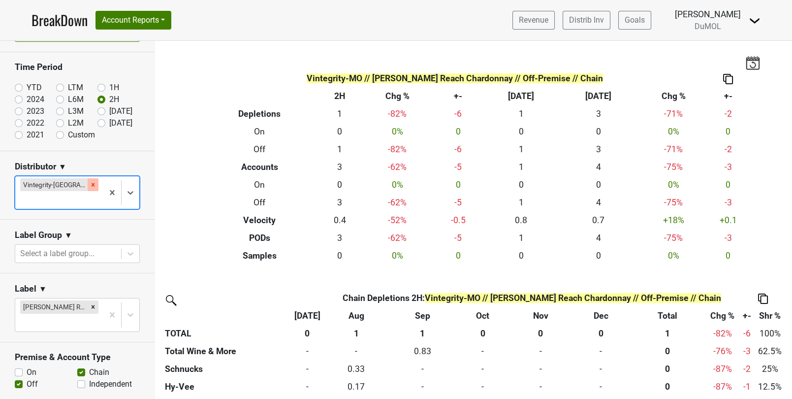
click at [90, 184] on icon "Remove Vintegrity-MO" at bounding box center [93, 184] width 7 height 7
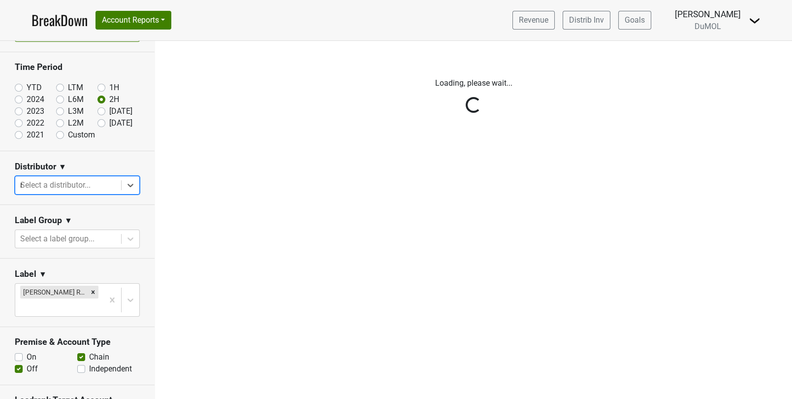
type input "nc"
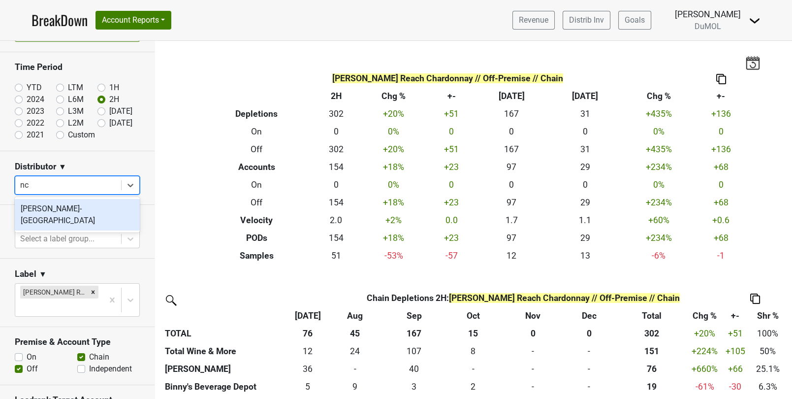
click at [48, 208] on div "[PERSON_NAME]-[GEOGRAPHIC_DATA]" at bounding box center [77, 215] width 125 height 32
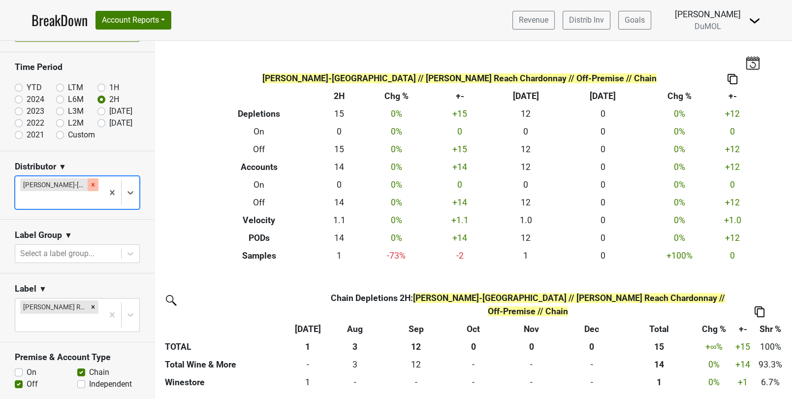
click at [92, 183] on icon "Remove Tryon-NC" at bounding box center [93, 184] width 3 height 3
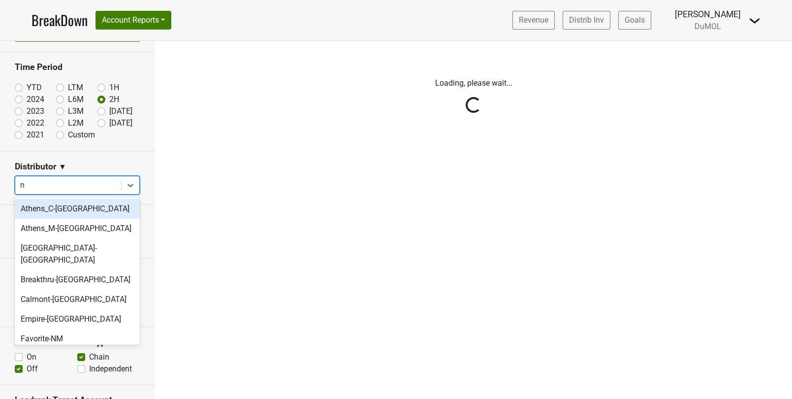
type input "ne"
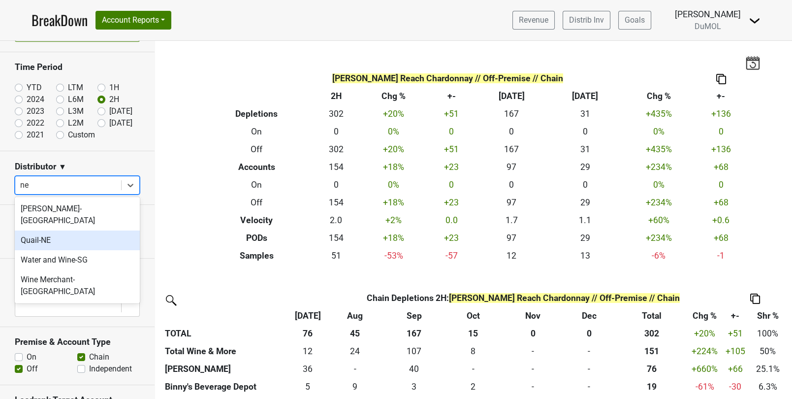
click at [66, 230] on div "Quail-NE" at bounding box center [77, 240] width 125 height 20
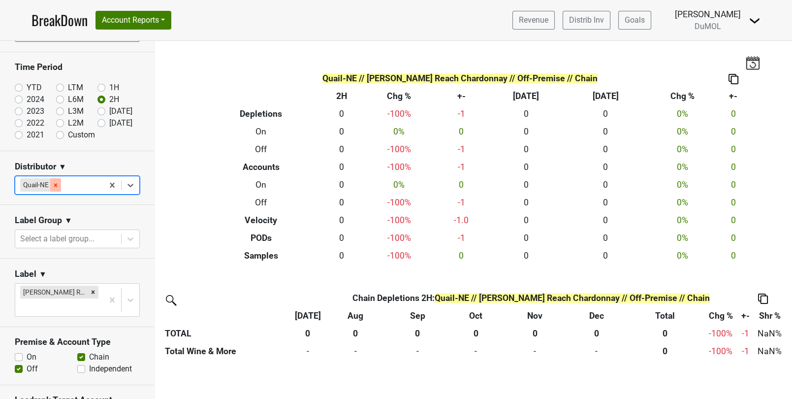
click at [53, 183] on icon "Remove Quail-NE" at bounding box center [55, 185] width 7 height 7
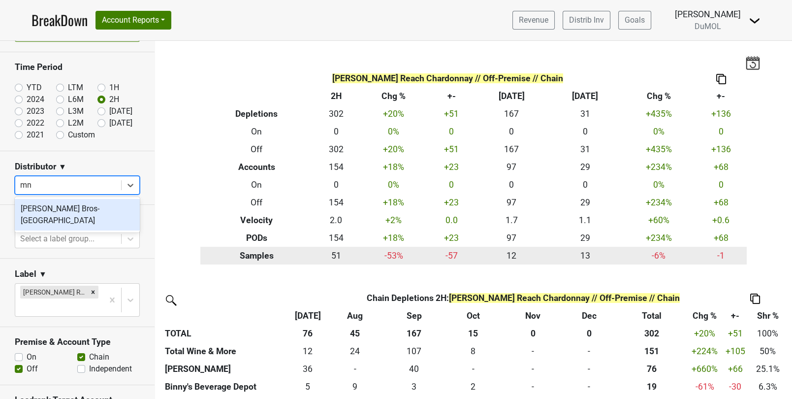
type input "m"
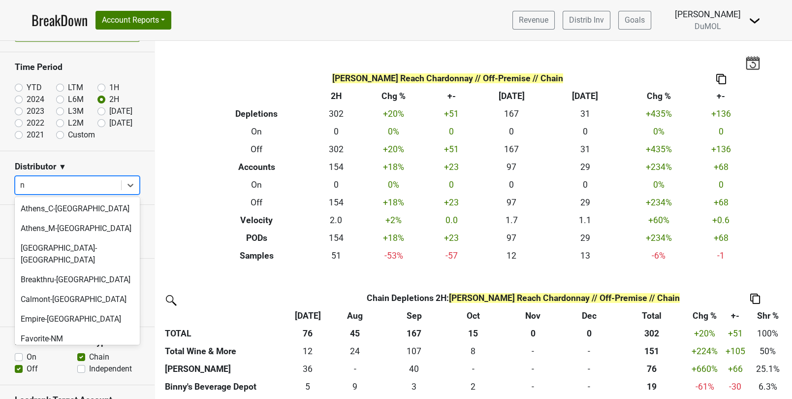
type input "nm"
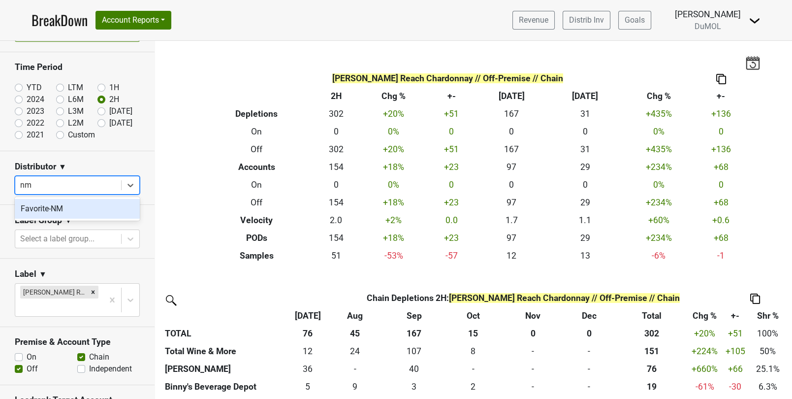
click at [103, 210] on div "Favorite-NM" at bounding box center [77, 209] width 125 height 20
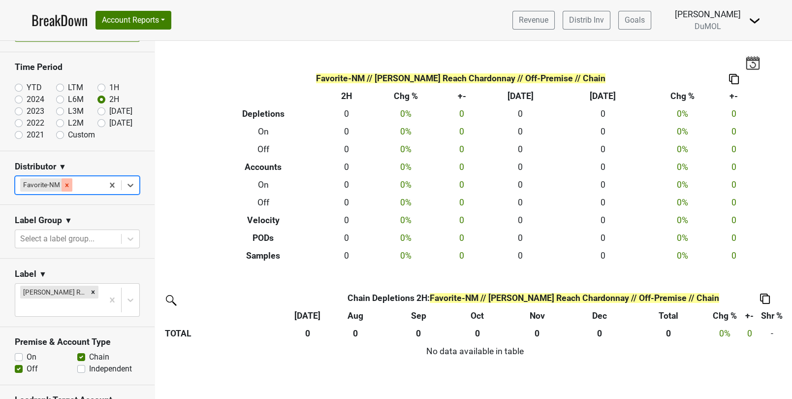
click at [68, 185] on icon "Remove Favorite-NM" at bounding box center [67, 185] width 7 height 7
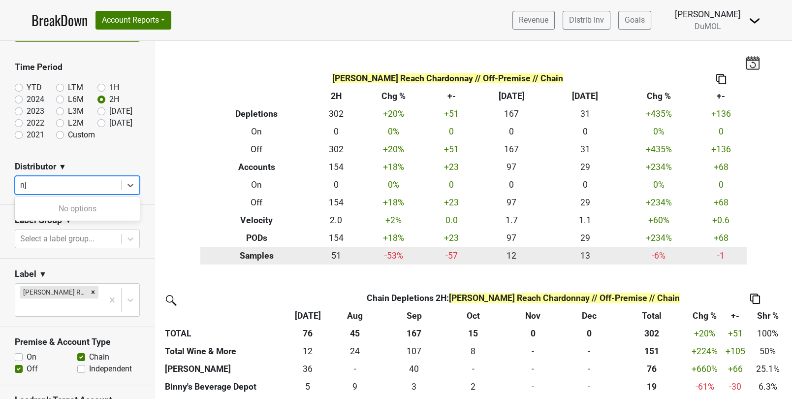
type input "n"
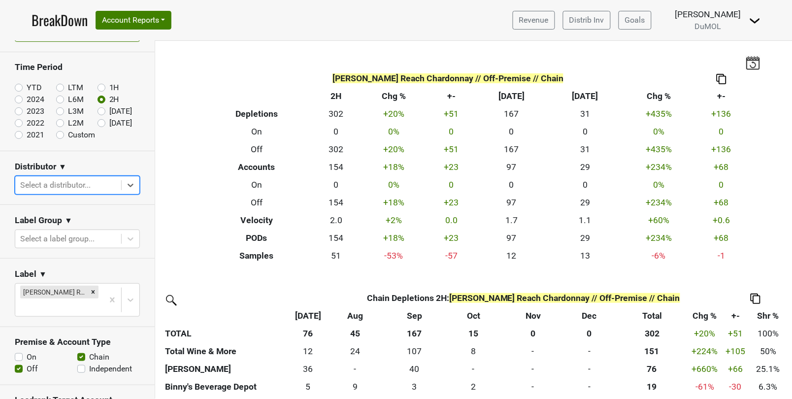
scroll to position [28, 0]
click at [27, 86] on label "YTD" at bounding box center [34, 88] width 15 height 12
click at [18, 86] on input "YTD" at bounding box center [34, 87] width 39 height 10
radio input "true"
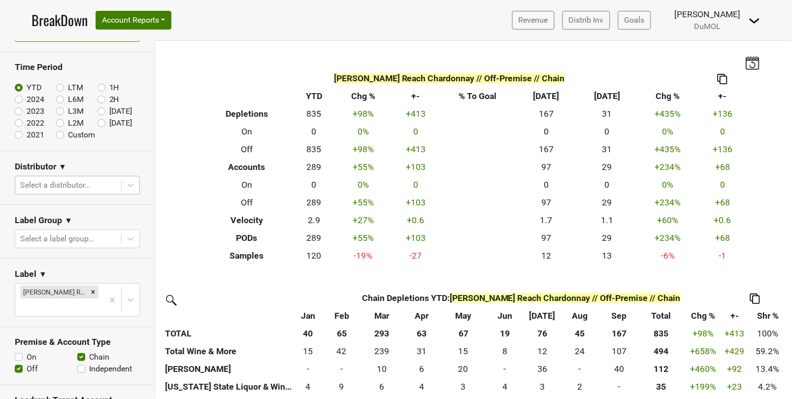
click at [103, 189] on div at bounding box center [68, 185] width 96 height 14
type input "mon"
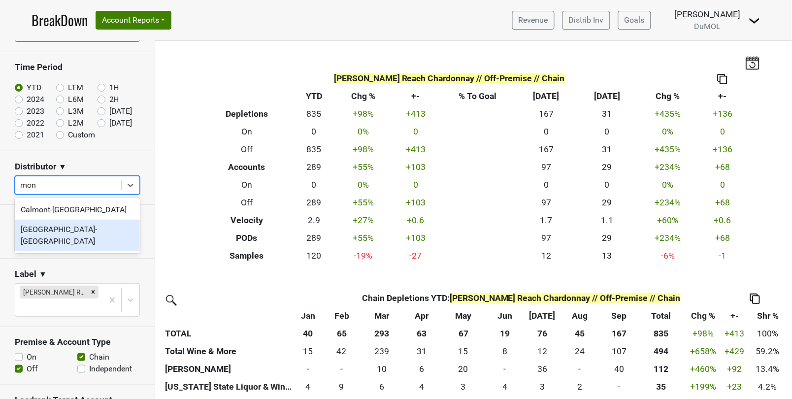
click at [72, 232] on div "[GEOGRAPHIC_DATA]-[GEOGRAPHIC_DATA]" at bounding box center [77, 236] width 125 height 32
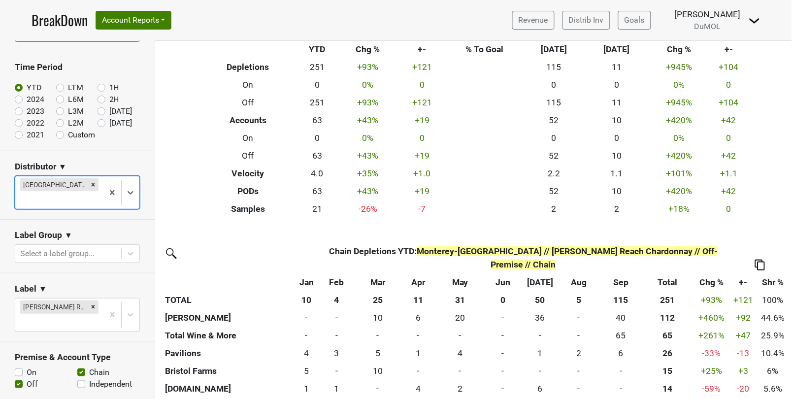
scroll to position [47, 0]
click at [95, 303] on icon "Remove Wester Reach Chardonnay" at bounding box center [93, 306] width 7 height 7
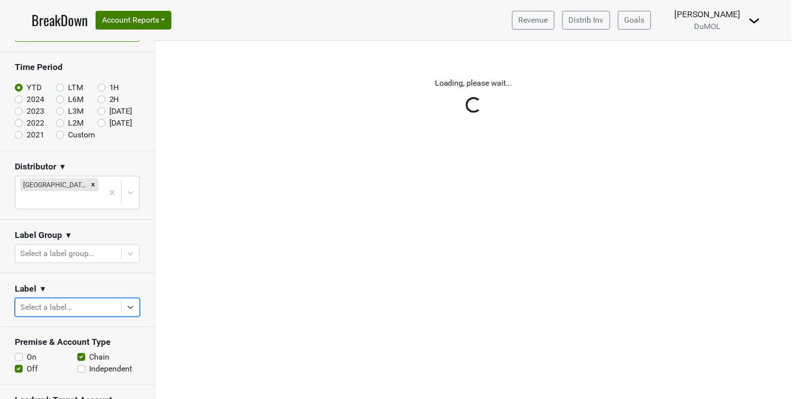
scroll to position [0, 0]
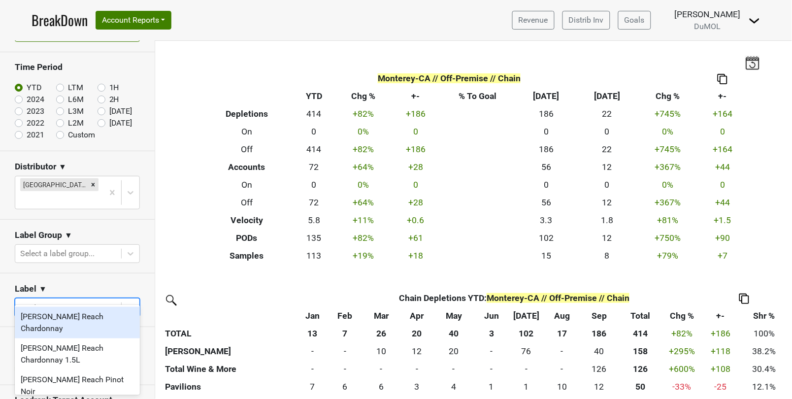
type input "[PERSON_NAME]"
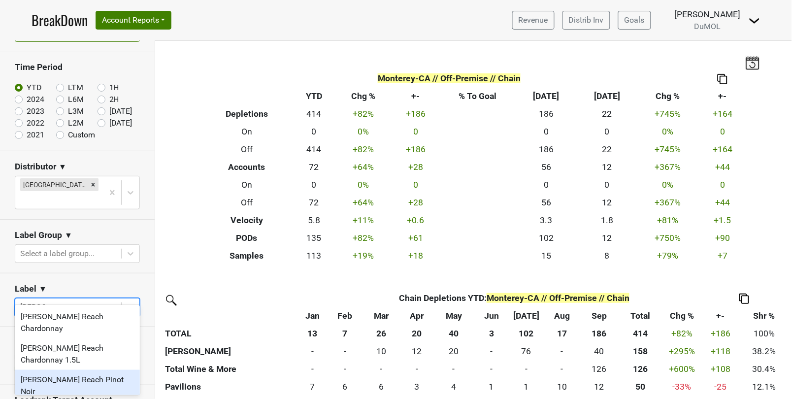
click at [64, 370] on div "[PERSON_NAME] Reach Pinot Noir" at bounding box center [77, 386] width 125 height 32
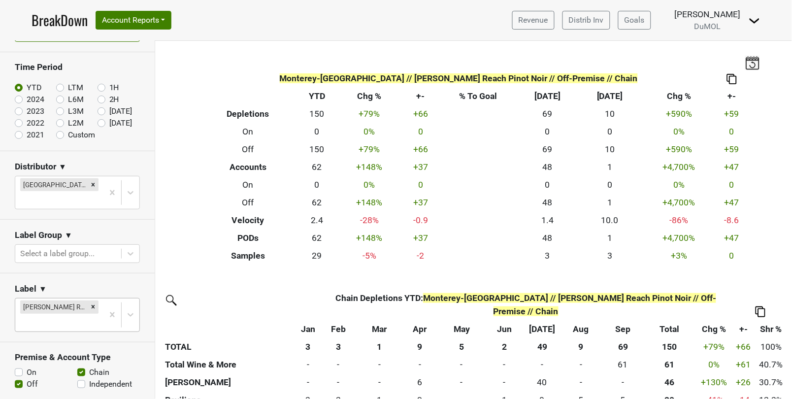
scroll to position [34, 0]
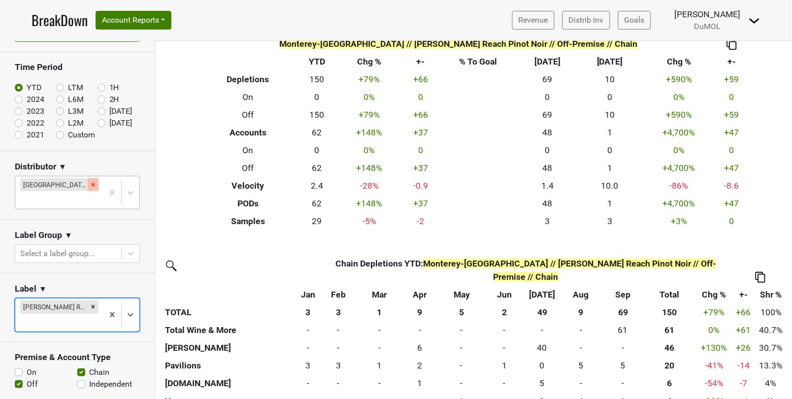
click at [92, 185] on icon "Remove Monterey-CA" at bounding box center [93, 184] width 3 height 3
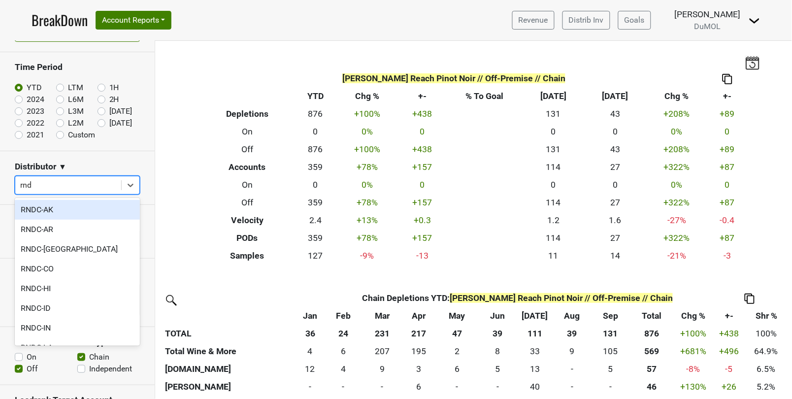
type input "rndc"
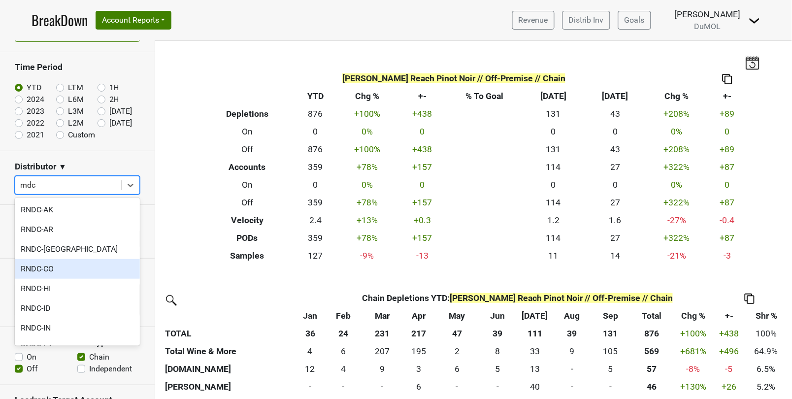
click at [44, 271] on div "RNDC-CO" at bounding box center [77, 269] width 125 height 20
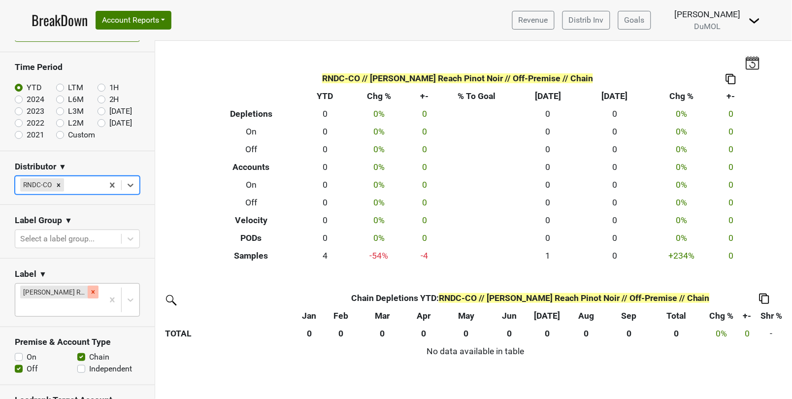
click at [95, 290] on icon "Remove Wester Reach Pinot Noir" at bounding box center [93, 292] width 7 height 7
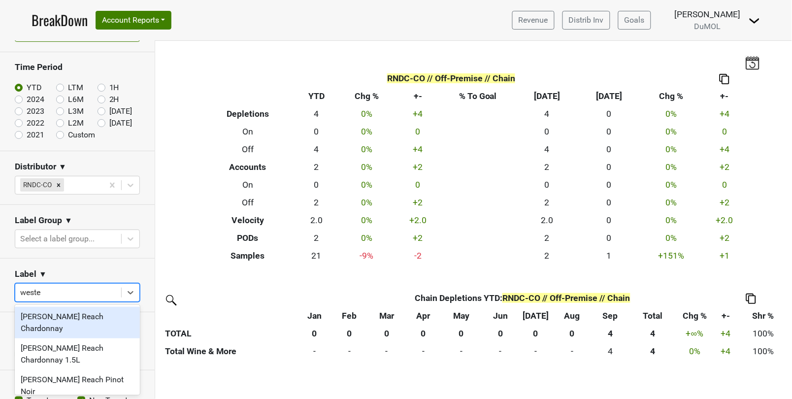
type input "[PERSON_NAME]"
click at [94, 314] on div "[PERSON_NAME] Reach Chardonnay" at bounding box center [77, 323] width 125 height 32
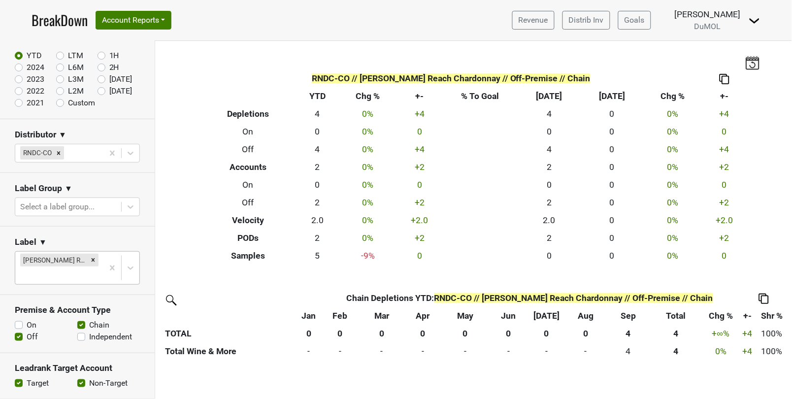
scroll to position [52, 0]
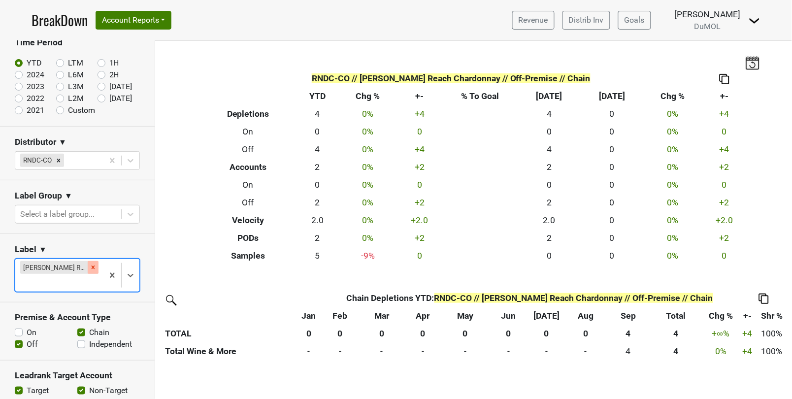
click at [96, 266] on icon "Remove Wester Reach Chardonnay" at bounding box center [93, 267] width 7 height 7
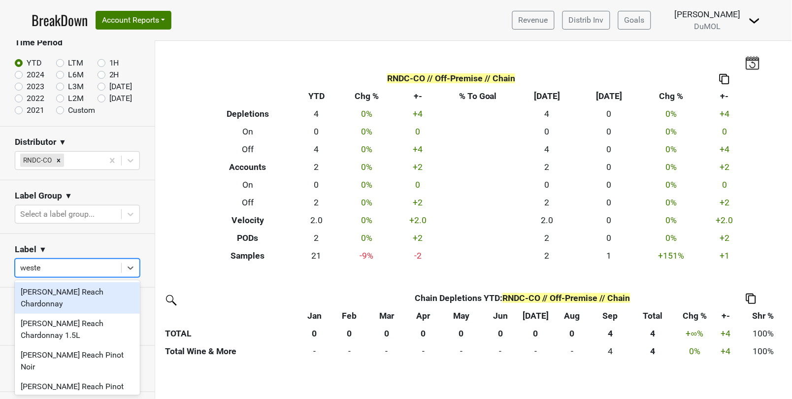
type input "[PERSON_NAME]"
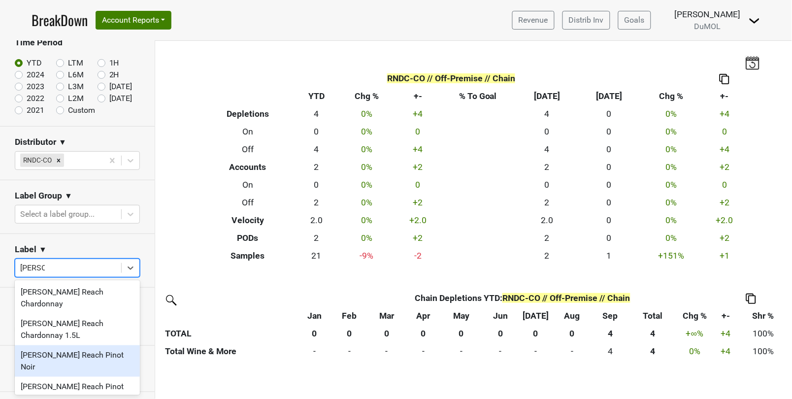
click at [58, 345] on div "[PERSON_NAME] Reach Pinot Noir" at bounding box center [77, 361] width 125 height 32
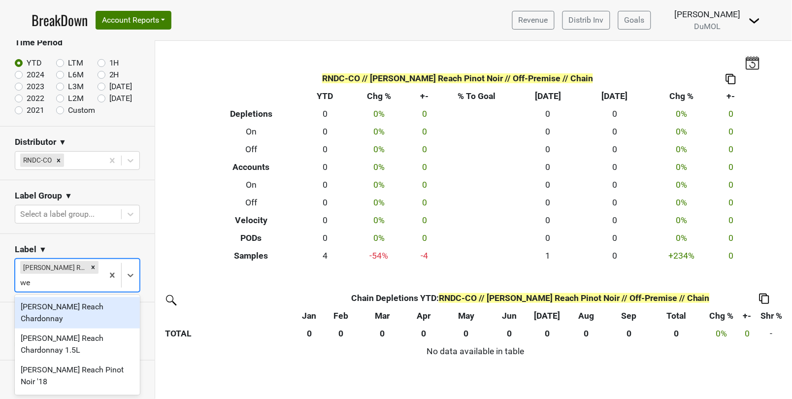
type input "w"
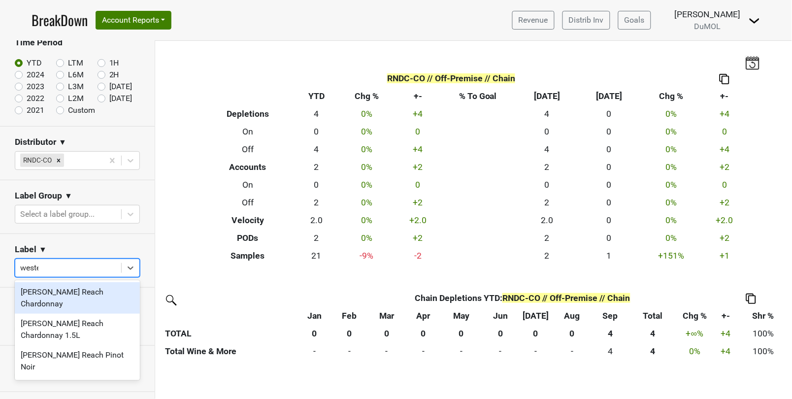
type input "[PERSON_NAME]"
click at [90, 295] on div "[PERSON_NAME] Reach Chardonnay" at bounding box center [77, 298] width 125 height 32
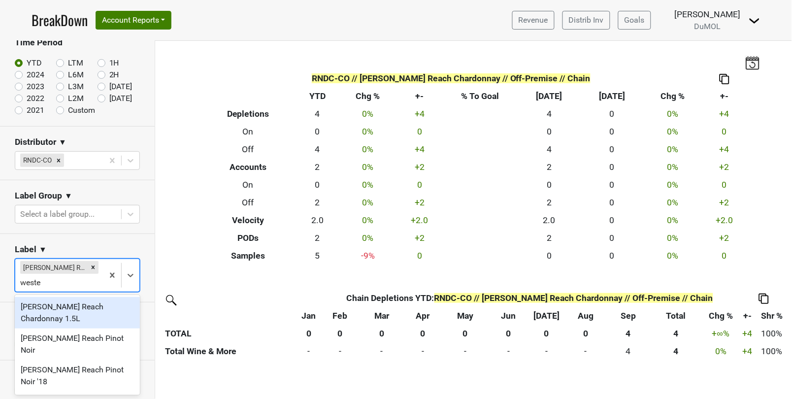
type input "[PERSON_NAME]"
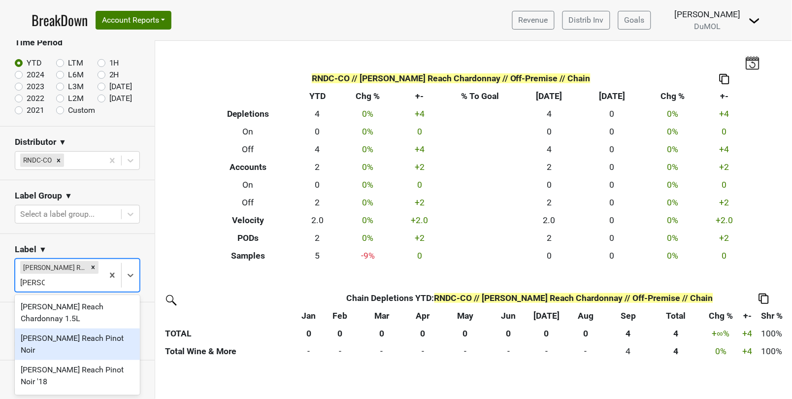
click at [71, 334] on div "[PERSON_NAME] Reach Pinot Noir" at bounding box center [77, 344] width 125 height 32
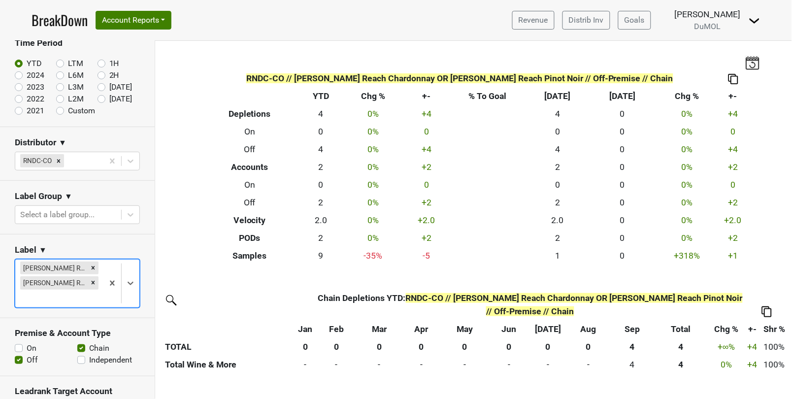
scroll to position [49, 0]
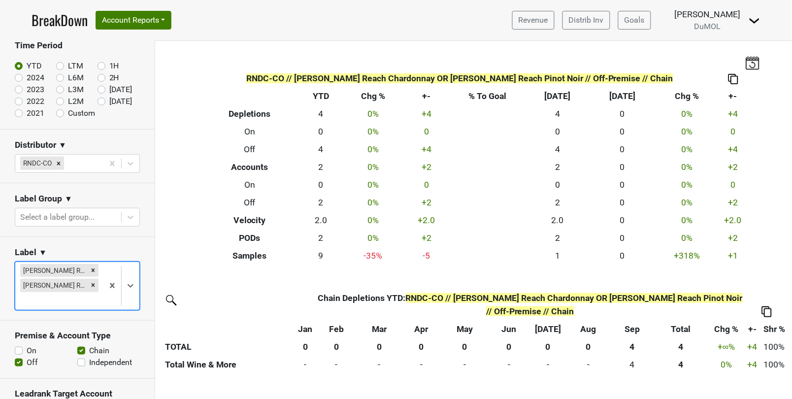
drag, startPoint x: 56, startPoint y: 162, endPoint x: 101, endPoint y: 162, distance: 45.3
click at [56, 162] on icon "Remove RNDC-CO" at bounding box center [58, 163] width 7 height 7
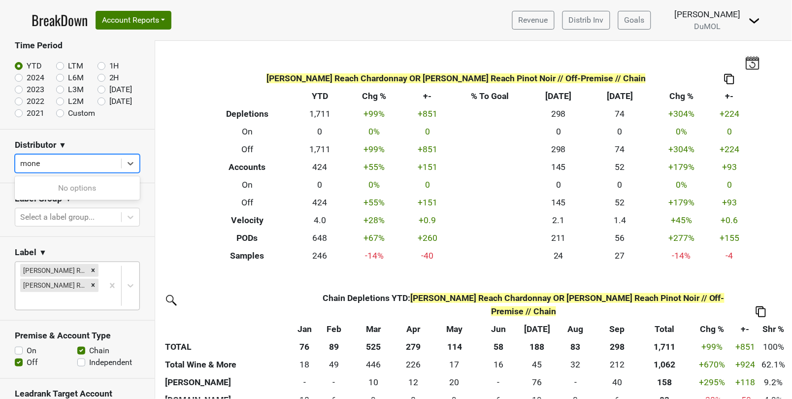
type input "mon"
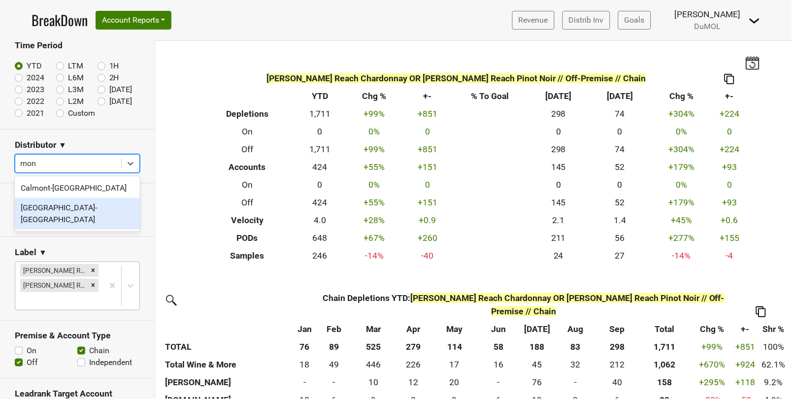
click at [77, 210] on div "[GEOGRAPHIC_DATA]-[GEOGRAPHIC_DATA]" at bounding box center [77, 214] width 125 height 32
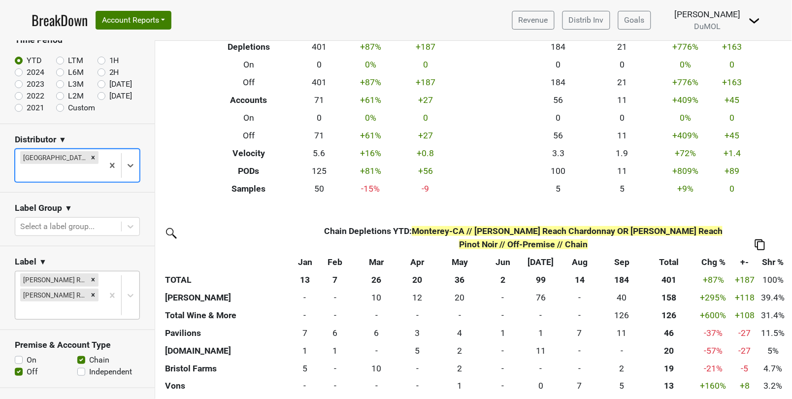
scroll to position [55, 0]
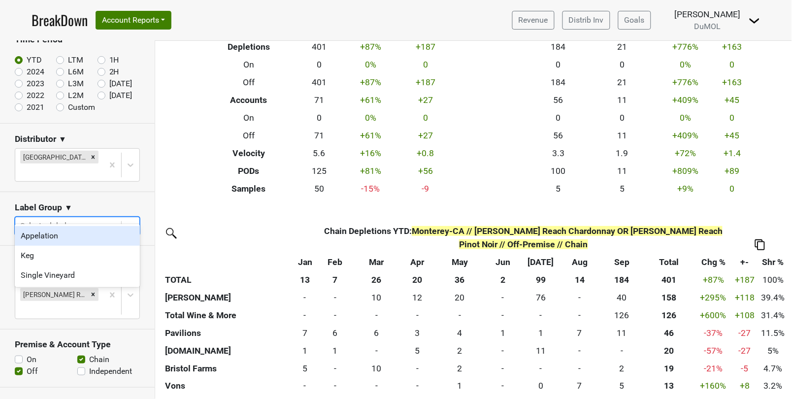
click at [104, 219] on div at bounding box center [68, 226] width 96 height 14
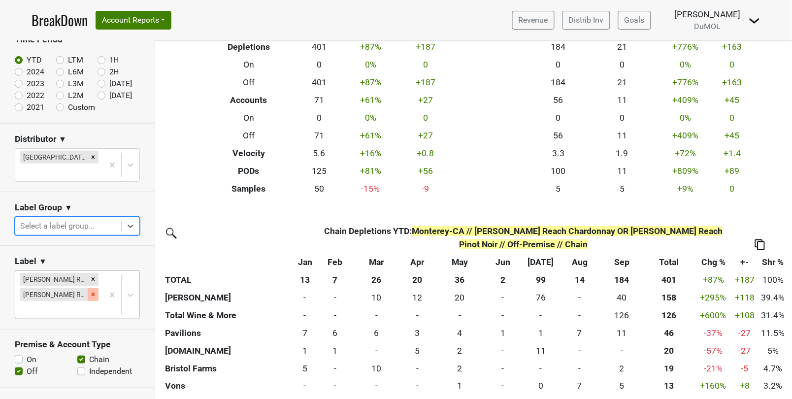
click at [95, 291] on icon "Remove Wester Reach Pinot Noir" at bounding box center [93, 294] width 7 height 7
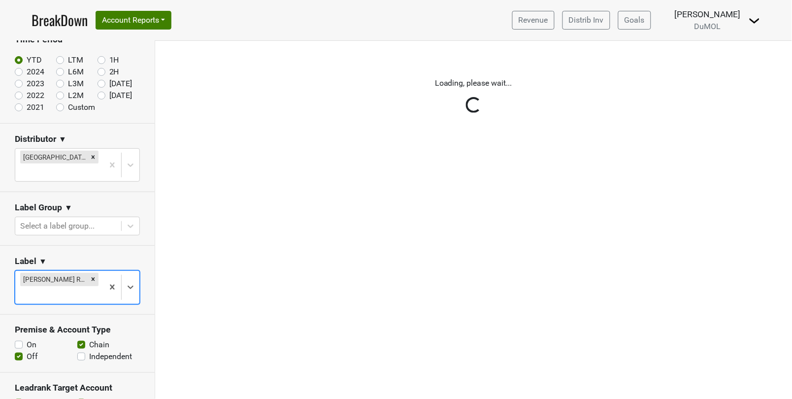
scroll to position [0, 0]
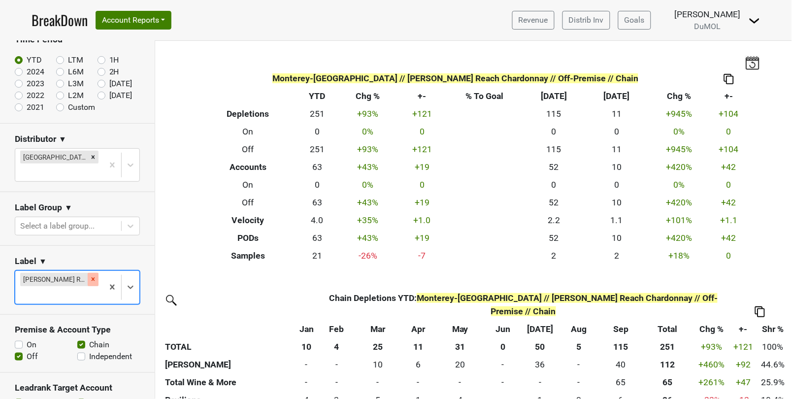
click at [94, 276] on icon "Remove Wester Reach Chardonnay" at bounding box center [93, 279] width 7 height 7
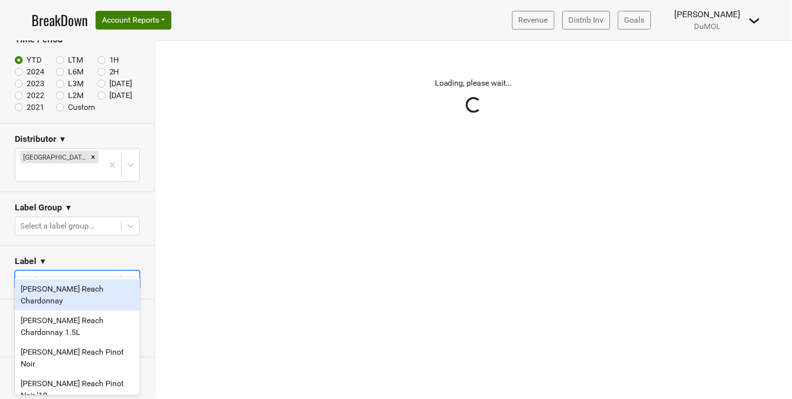
type input "[PERSON_NAME]"
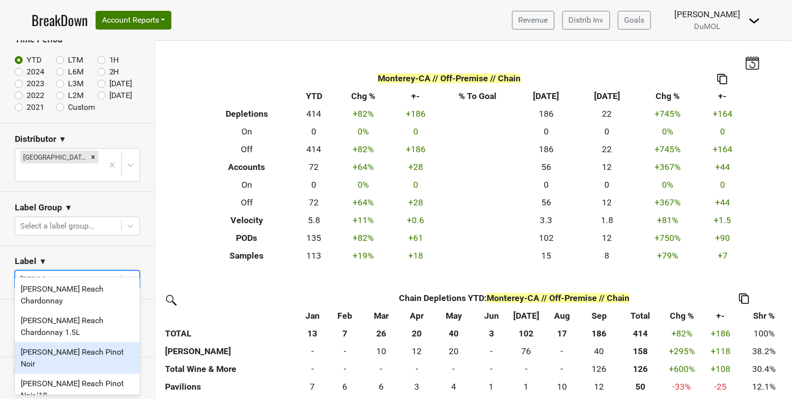
click at [99, 342] on div "[PERSON_NAME] Reach Pinot Noir" at bounding box center [77, 358] width 125 height 32
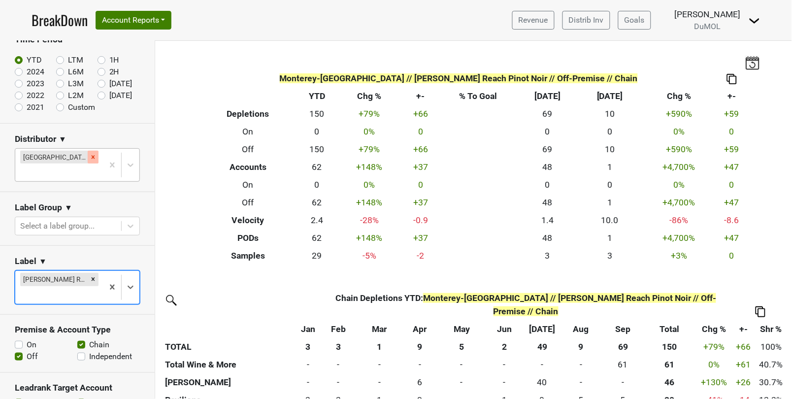
click at [90, 155] on icon "Remove Monterey-CA" at bounding box center [93, 157] width 7 height 7
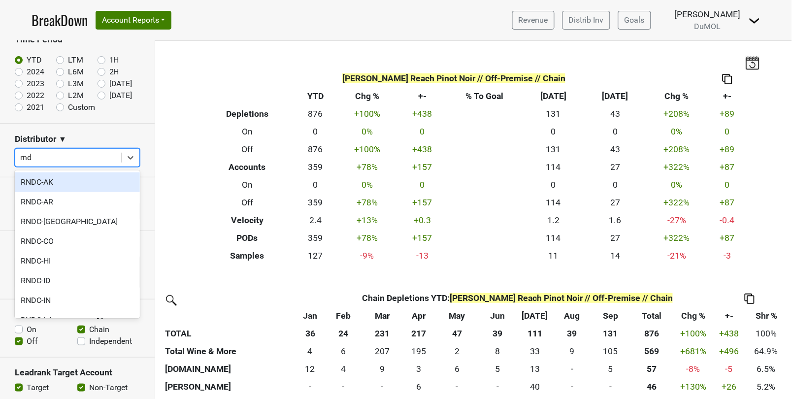
type input "rndc"
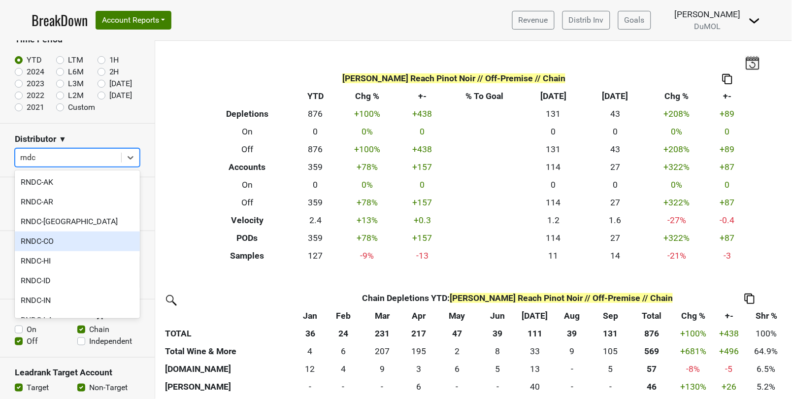
click at [70, 243] on div "RNDC-CO" at bounding box center [77, 241] width 125 height 20
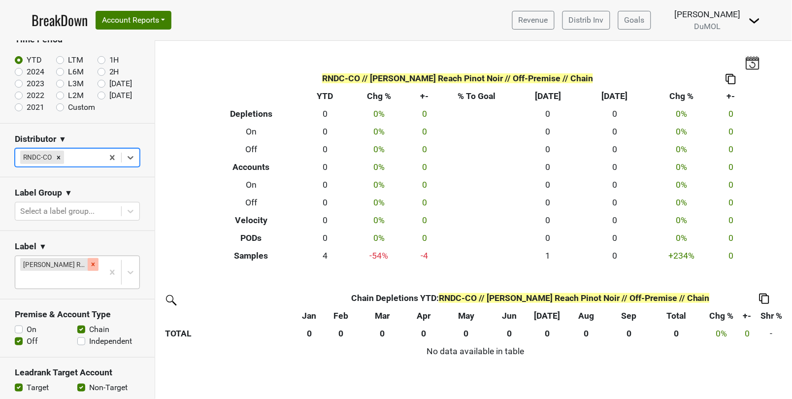
click at [95, 261] on icon "Remove Wester Reach Pinot Noir" at bounding box center [93, 264] width 7 height 7
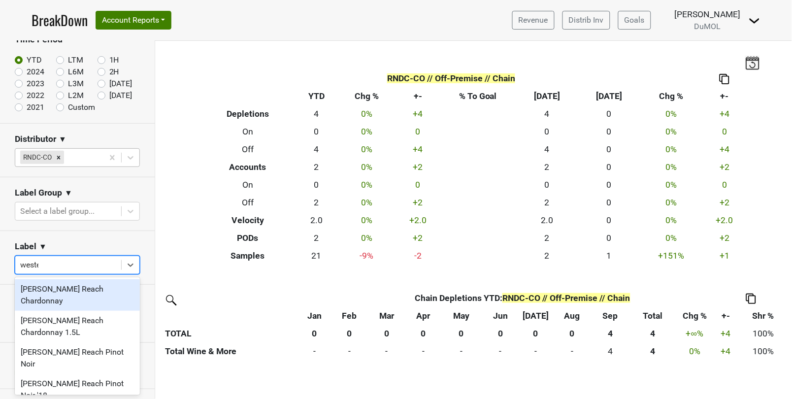
type input "[PERSON_NAME]"
click at [88, 294] on div "[PERSON_NAME] Reach Chardonnay" at bounding box center [77, 295] width 125 height 32
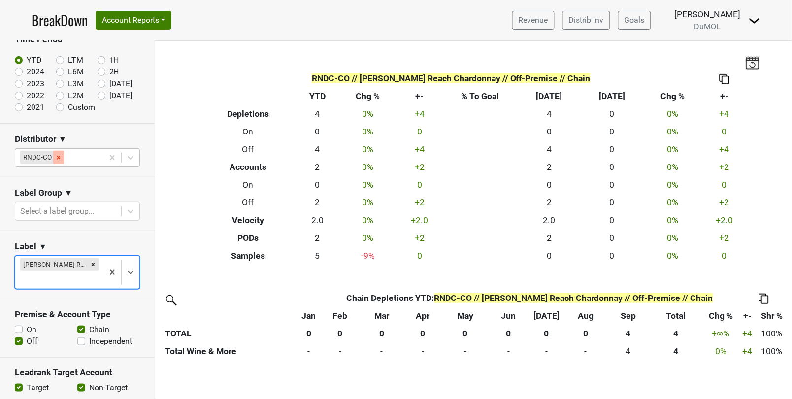
click at [64, 157] on div "Remove RNDC-CO" at bounding box center [58, 157] width 11 height 13
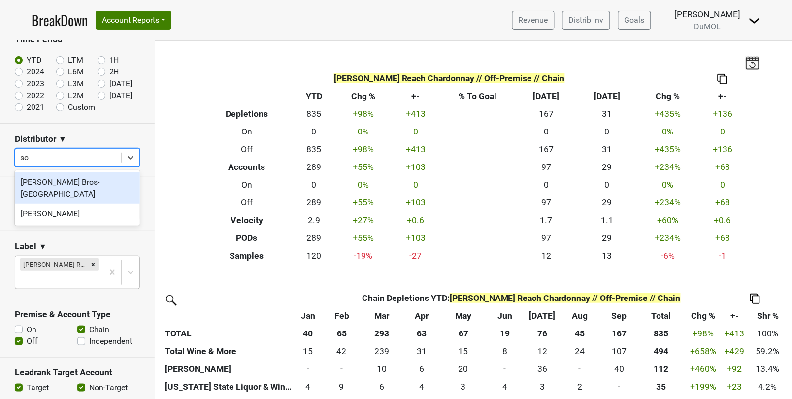
type input "s"
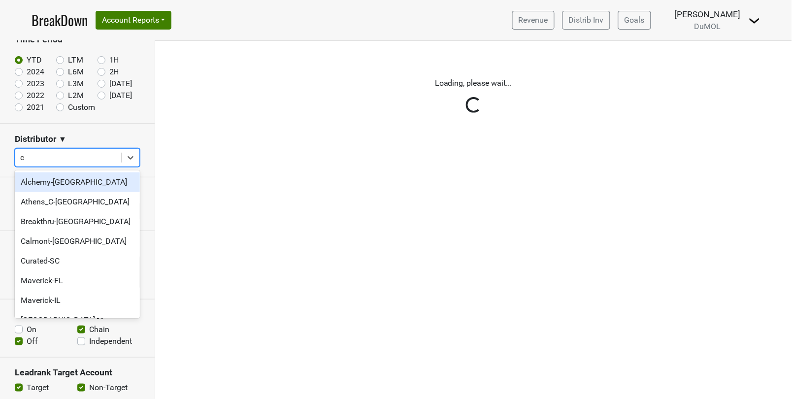
type input "ct"
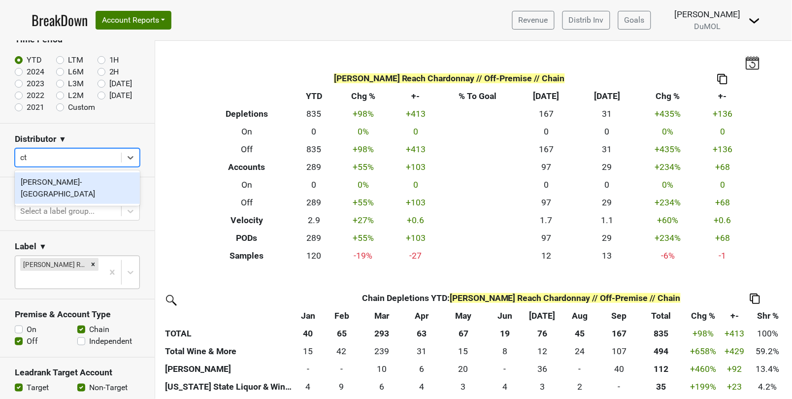
click at [84, 181] on div "[PERSON_NAME]-[GEOGRAPHIC_DATA]" at bounding box center [77, 188] width 125 height 32
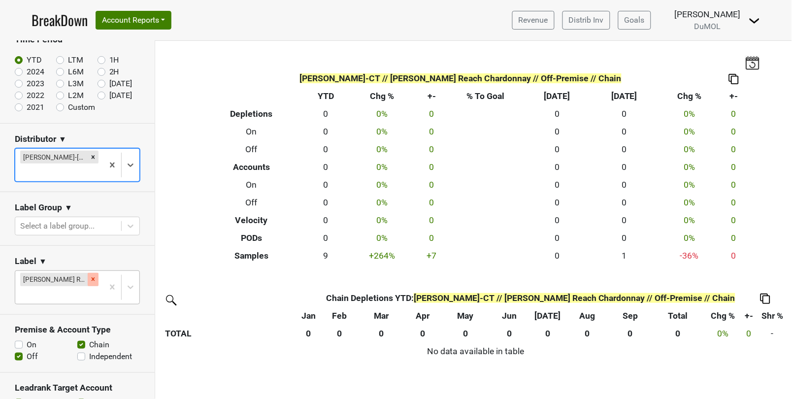
click at [97, 273] on div "Remove Wester Reach Chardonnay" at bounding box center [93, 279] width 11 height 13
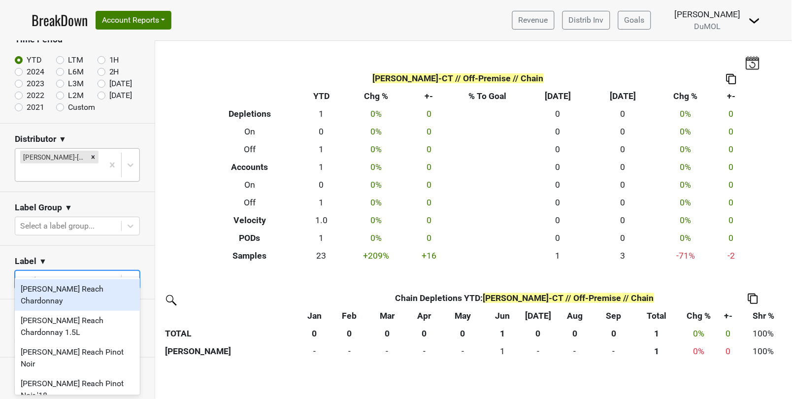
type input "[PERSON_NAME]"
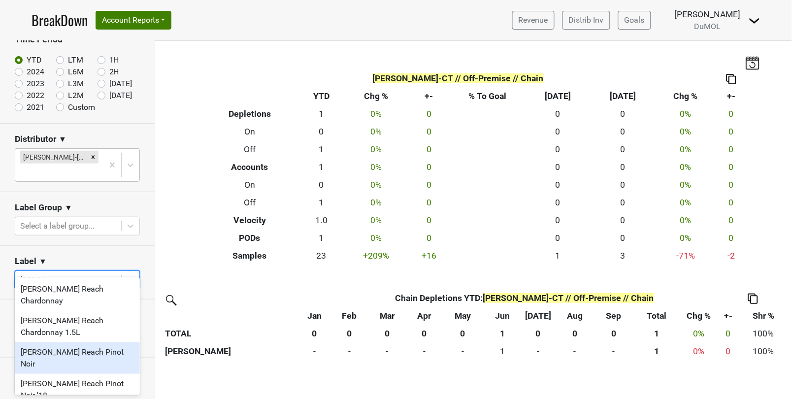
click at [55, 342] on div "[PERSON_NAME] Reach Pinot Noir" at bounding box center [77, 358] width 125 height 32
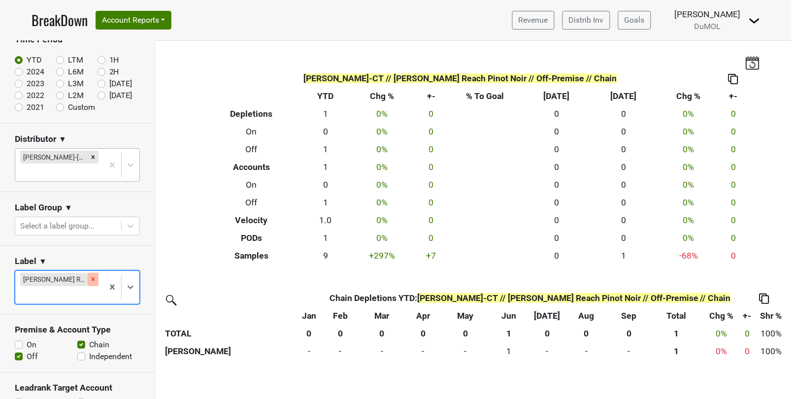
click at [94, 278] on icon "Remove Wester Reach Pinot Noir" at bounding box center [93, 279] width 3 height 3
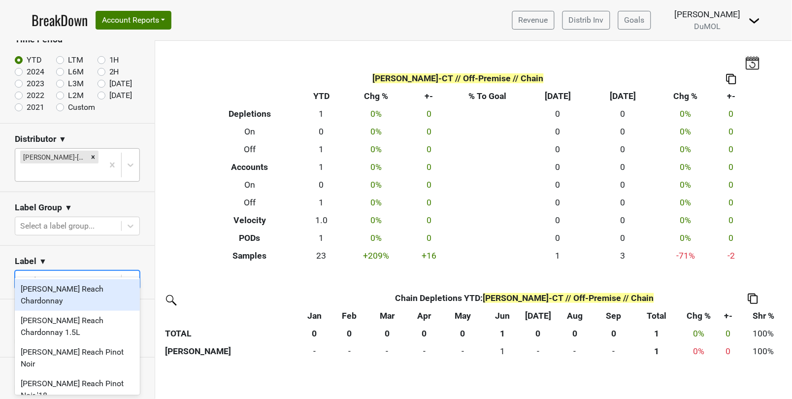
type input "[PERSON_NAME]"
click at [68, 283] on div "[PERSON_NAME] Reach Chardonnay" at bounding box center [77, 295] width 125 height 32
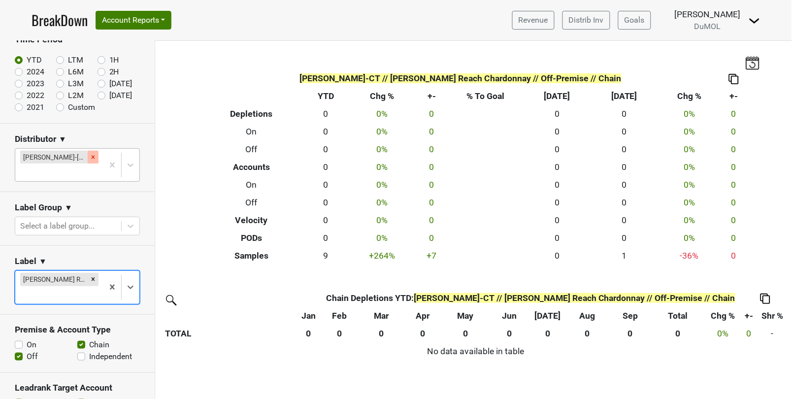
click at [90, 159] on icon "Remove Slocum-CT" at bounding box center [93, 157] width 7 height 7
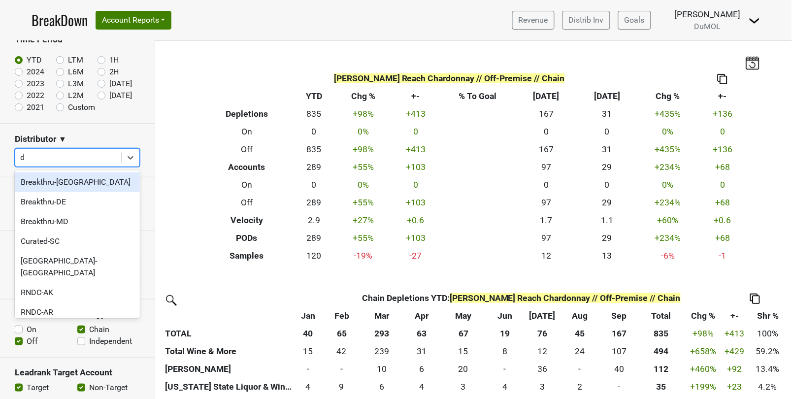
type input "dc"
click at [56, 176] on div "Breakthru-[GEOGRAPHIC_DATA]" at bounding box center [77, 182] width 125 height 20
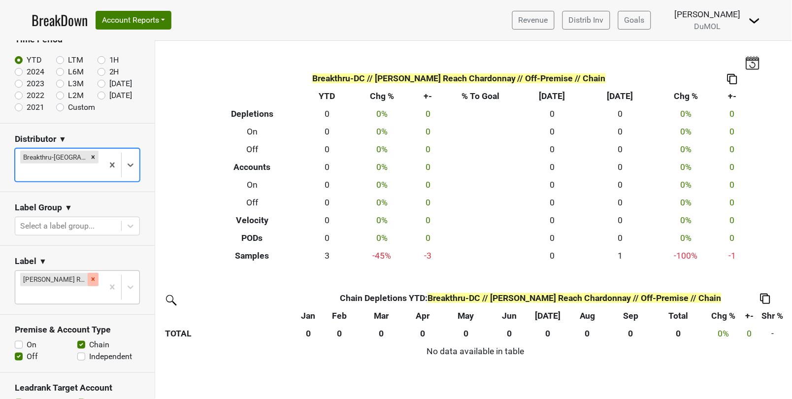
click at [90, 276] on icon "Remove Wester Reach Chardonnay" at bounding box center [93, 279] width 7 height 7
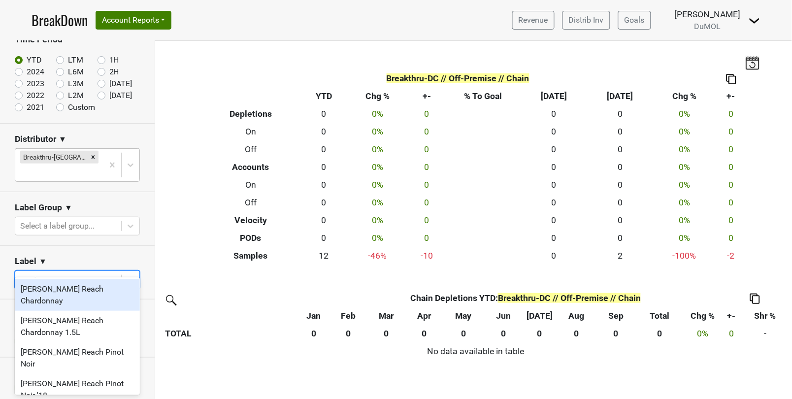
type input "[PERSON_NAME]"
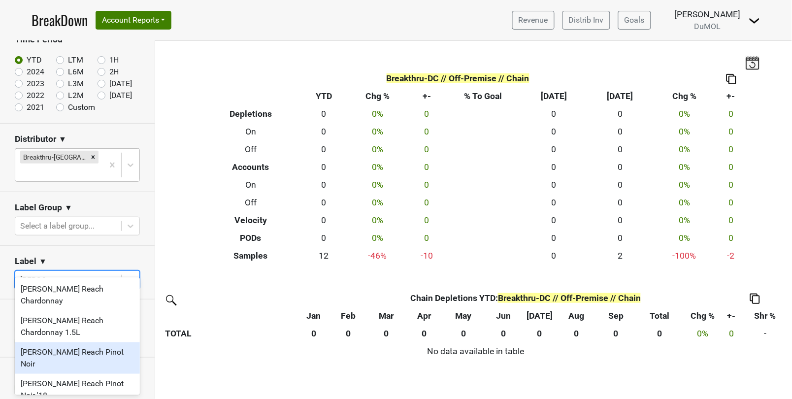
click at [78, 342] on div "[PERSON_NAME] Reach Pinot Noir" at bounding box center [77, 358] width 125 height 32
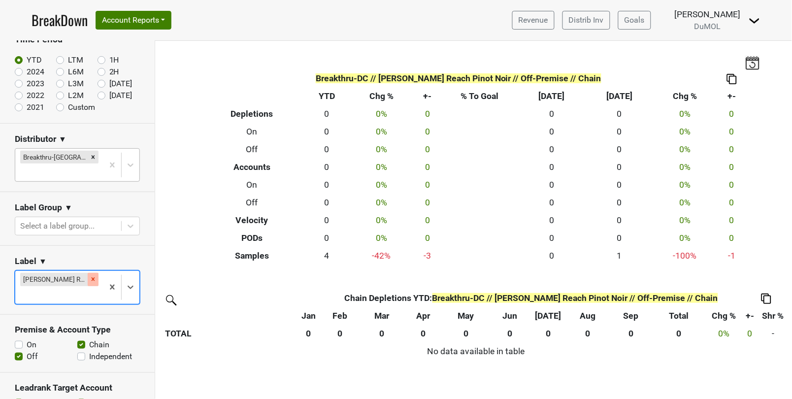
click at [94, 276] on icon "Remove Wester Reach Pinot Noir" at bounding box center [93, 279] width 7 height 7
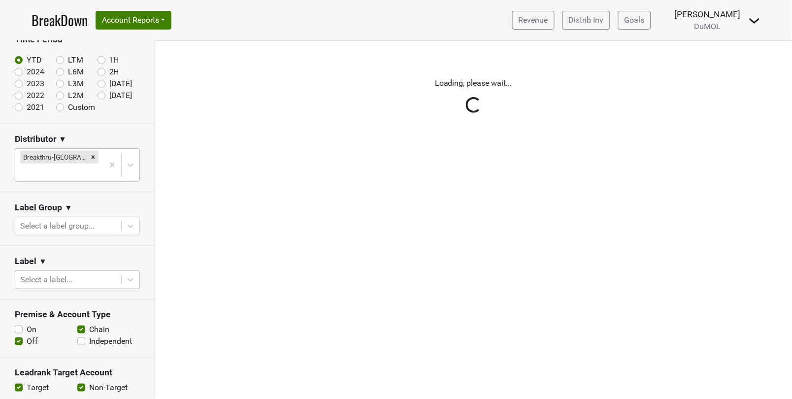
click at [94, 263] on div "Reset filters Time Period YTD LTM 1H 2024 L6M 2H 2023 L3M Sep '25 2022 L2M Oct …" at bounding box center [77, 220] width 155 height 358
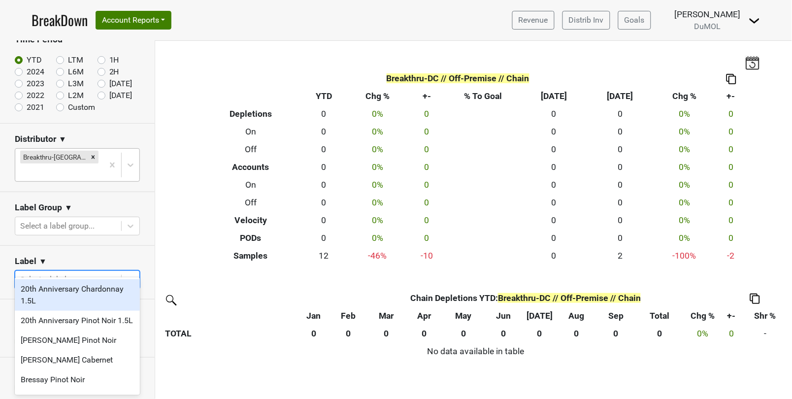
click at [72, 273] on div at bounding box center [68, 280] width 96 height 14
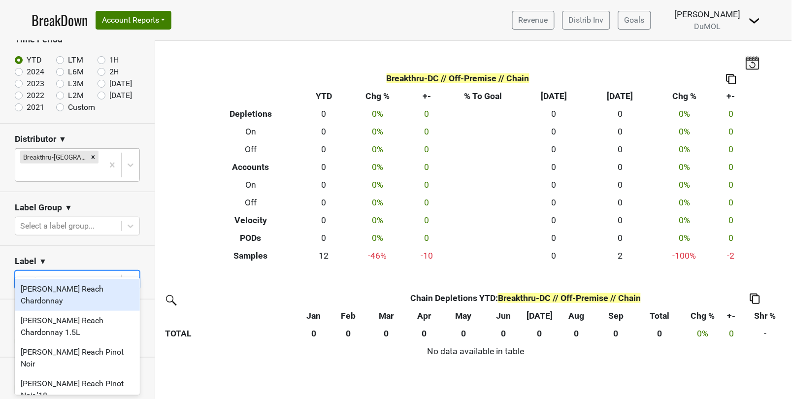
type input "[PERSON_NAME]"
click at [59, 294] on div "[PERSON_NAME] Reach Chardonnay" at bounding box center [77, 295] width 125 height 32
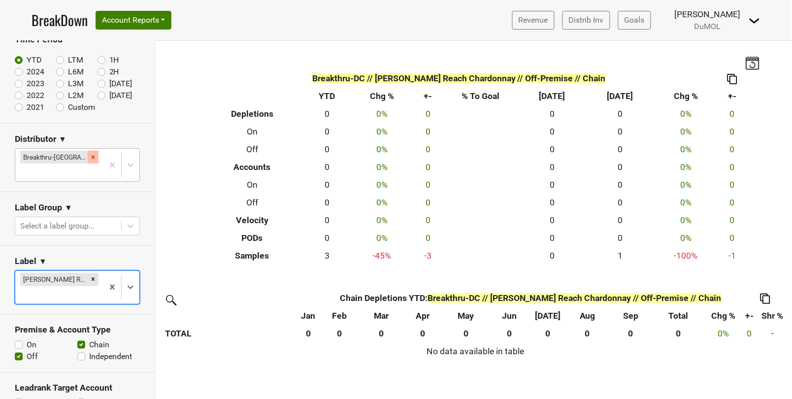
click at [88, 161] on div "Remove Breakthru-DC" at bounding box center [93, 157] width 11 height 13
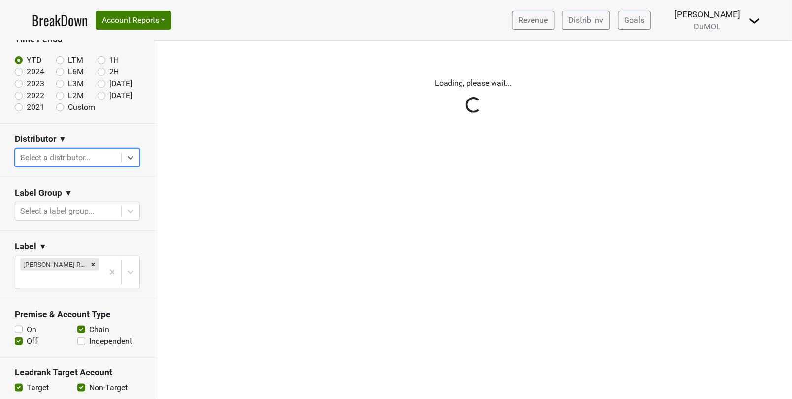
type input "wi"
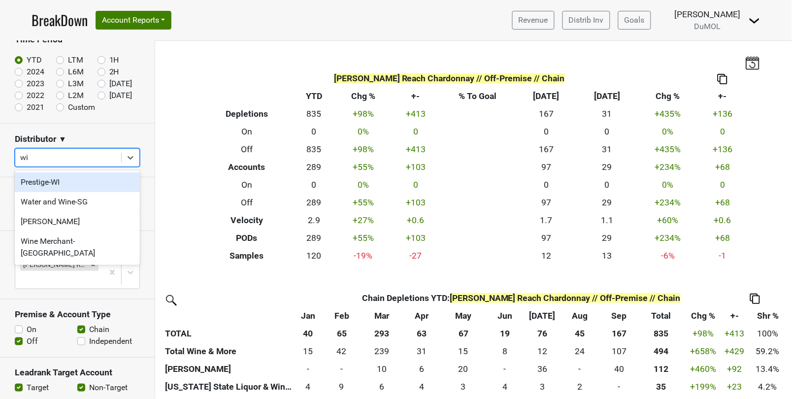
click at [64, 178] on div "Prestige-WI" at bounding box center [77, 182] width 125 height 20
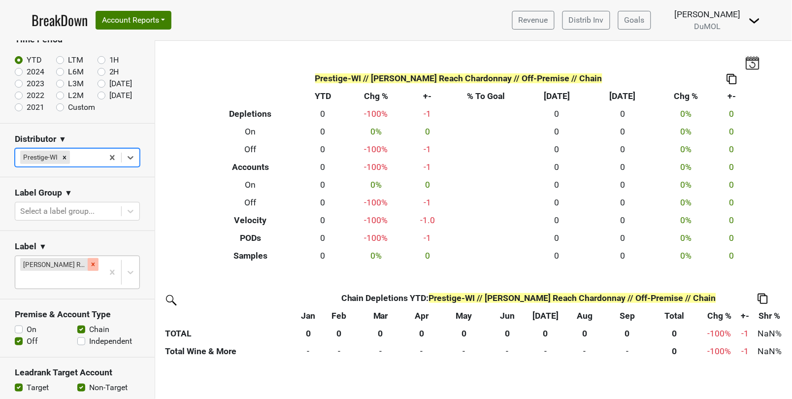
click at [92, 263] on icon "Remove Wester Reach Chardonnay" at bounding box center [93, 264] width 7 height 7
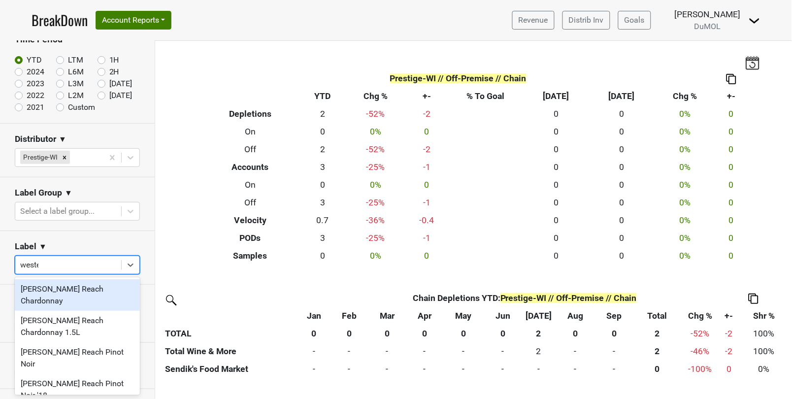
type input "[PERSON_NAME]"
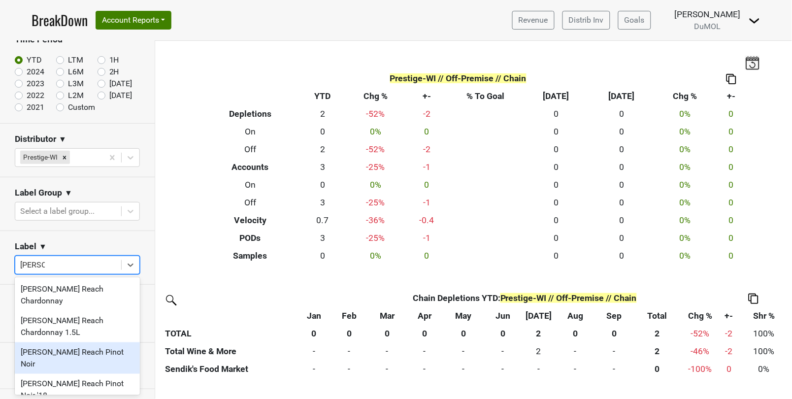
click at [68, 342] on div "[PERSON_NAME] Reach Pinot Noir" at bounding box center [77, 358] width 125 height 32
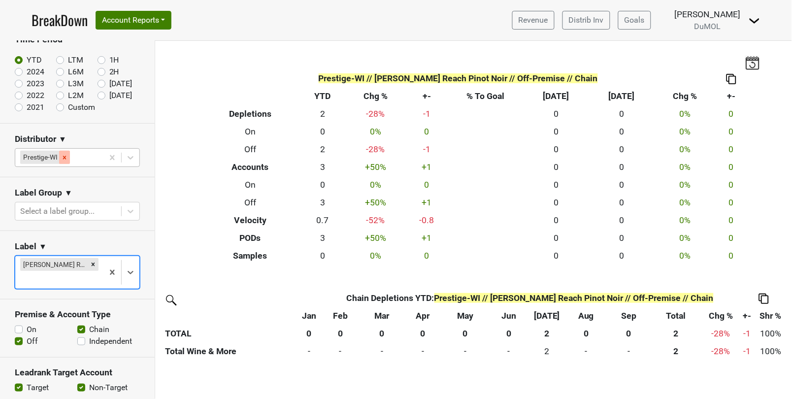
click at [67, 159] on icon "Remove Prestige-WI" at bounding box center [64, 157] width 7 height 7
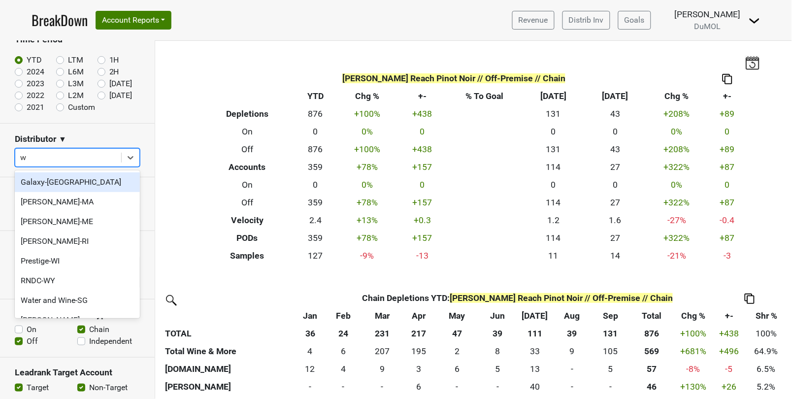
type input "wa"
click at [70, 182] on div "Galaxy-[GEOGRAPHIC_DATA]" at bounding box center [77, 182] width 125 height 20
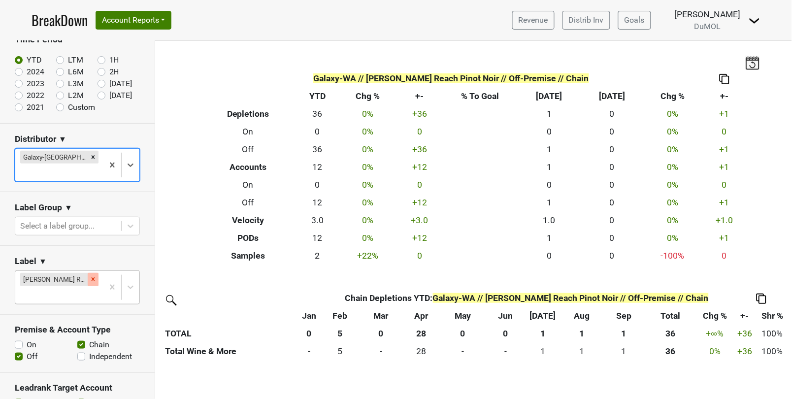
click at [93, 278] on icon "Remove Wester Reach Pinot Noir" at bounding box center [93, 279] width 3 height 3
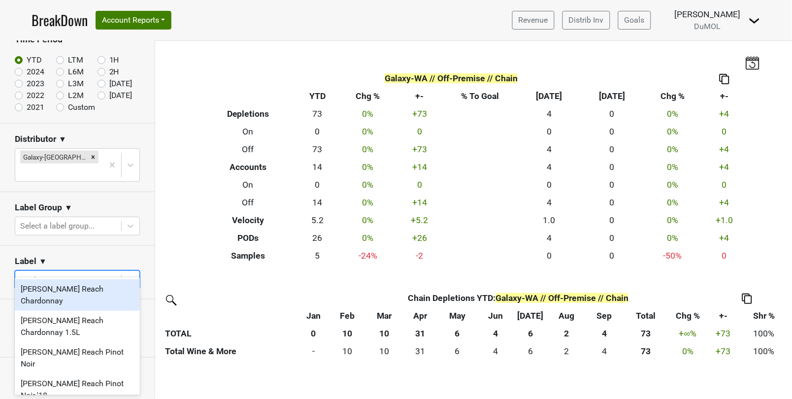
type input "[PERSON_NAME]"
click at [77, 291] on div "[PERSON_NAME] Reach Chardonnay" at bounding box center [77, 295] width 125 height 32
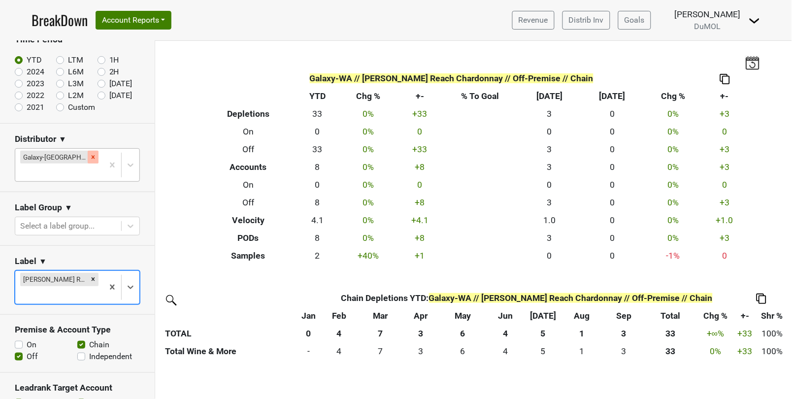
click at [92, 156] on icon "Remove Galaxy-WA" at bounding box center [93, 156] width 3 height 3
click at [62, 156] on div "Reset filters Time Period YTD LTM 1H 2024 L6M 2H 2023 L3M Sep '25 2022 L2M Oct …" at bounding box center [77, 220] width 155 height 358
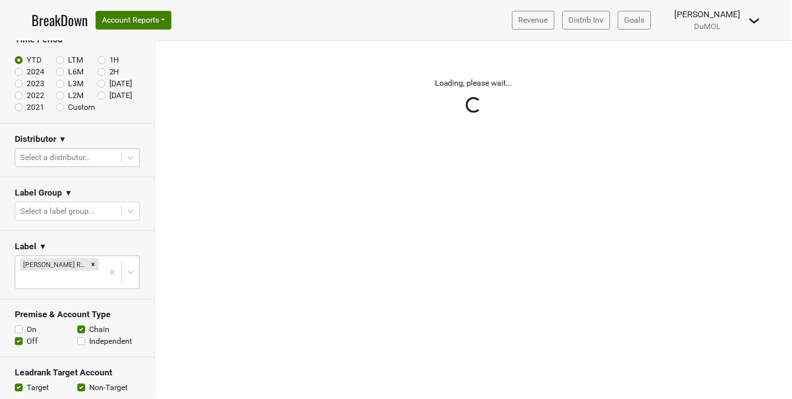
click at [82, 154] on div "Reset filters Time Period YTD LTM 1H 2024 L6M 2H 2023 L3M Sep '25 2022 L2M Oct …" at bounding box center [77, 220] width 155 height 358
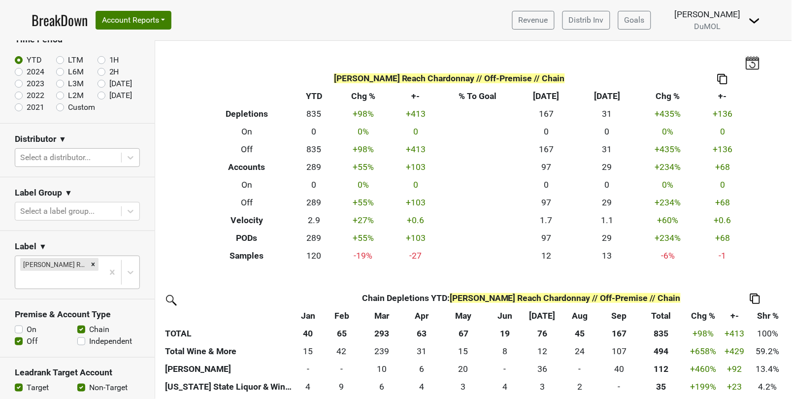
click at [82, 156] on div at bounding box center [68, 158] width 96 height 14
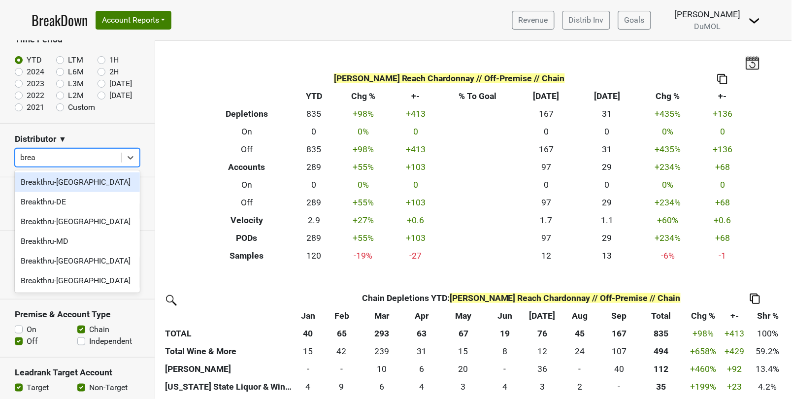
type input "break"
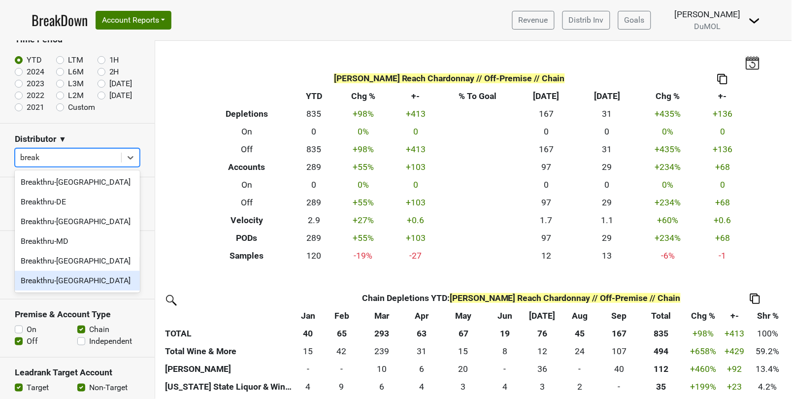
click at [50, 286] on div "Breakthru-[GEOGRAPHIC_DATA]" at bounding box center [77, 281] width 125 height 20
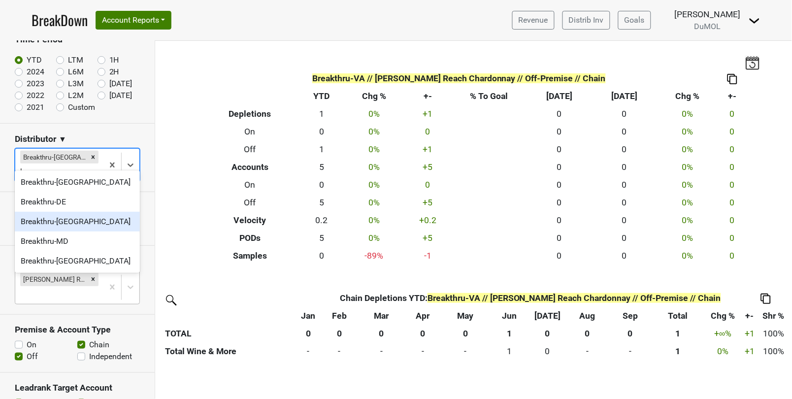
type input "b"
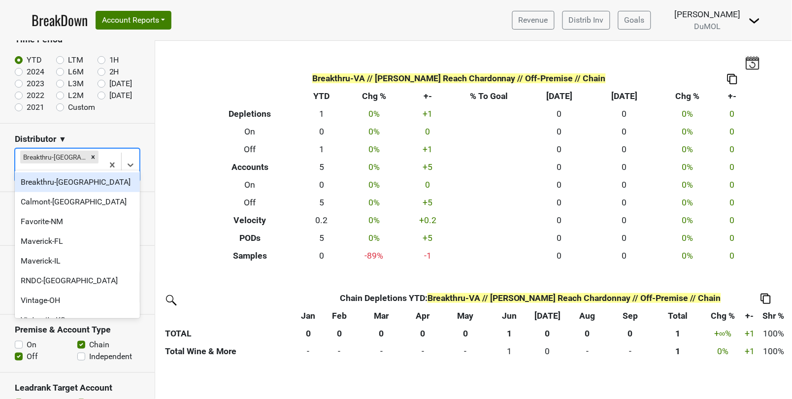
type input "va"
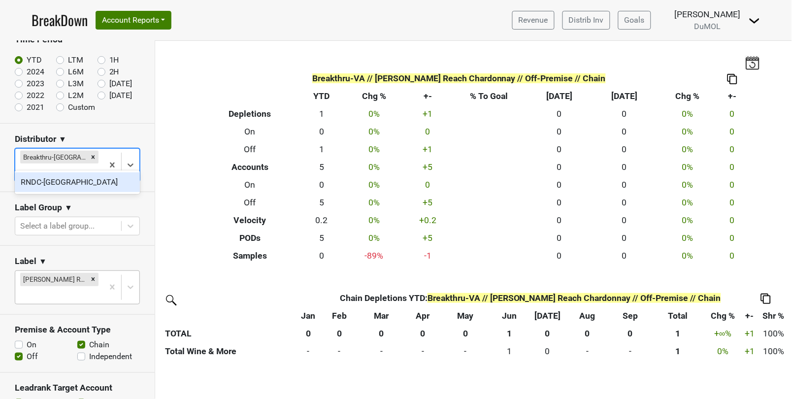
click at [58, 182] on div "RNDC-[GEOGRAPHIC_DATA]" at bounding box center [77, 182] width 125 height 20
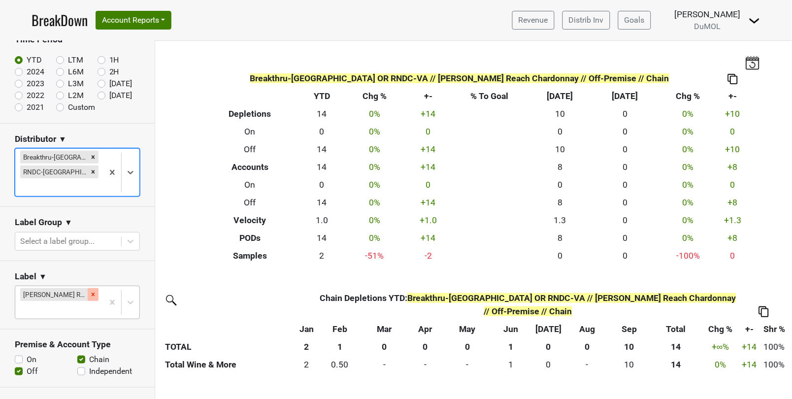
click at [95, 291] on icon "Remove Wester Reach Chardonnay" at bounding box center [93, 294] width 7 height 7
click at [95, 276] on div "Reset filters Time Period YTD LTM 1H 2024 L6M 2H 2023 L3M Sep '25 2022 L2M Oct …" at bounding box center [77, 220] width 155 height 358
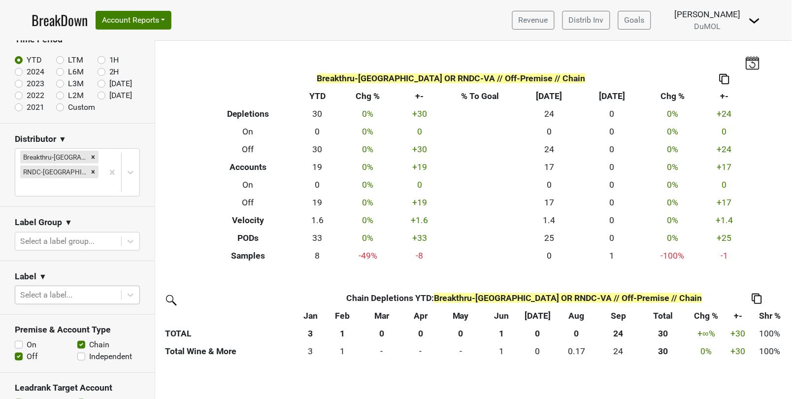
click at [95, 288] on div at bounding box center [68, 295] width 96 height 14
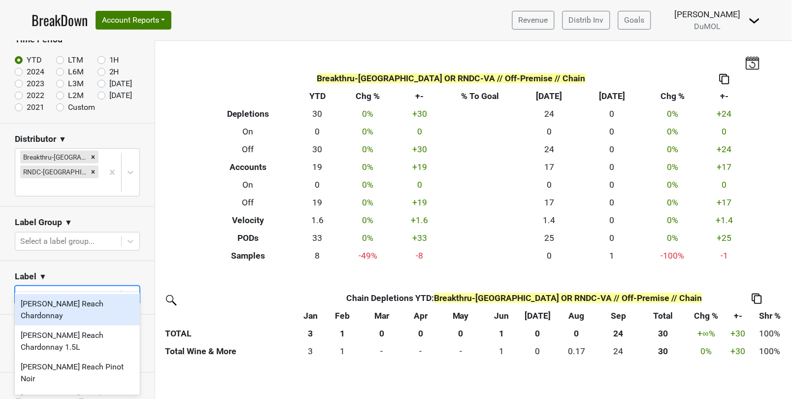
type input "[PERSON_NAME]"
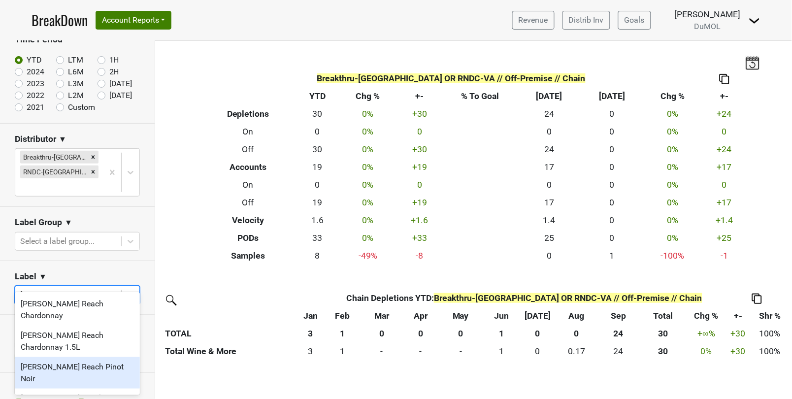
click at [71, 357] on div "[PERSON_NAME] Reach Pinot Noir" at bounding box center [77, 373] width 125 height 32
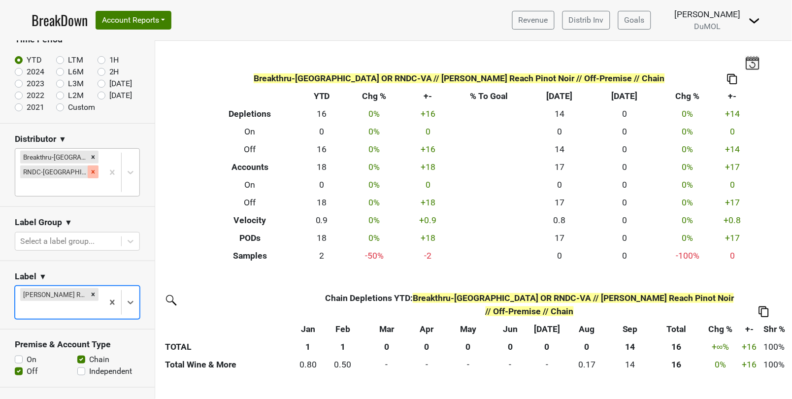
click at [90, 170] on icon "Remove RNDC-VA" at bounding box center [93, 171] width 7 height 7
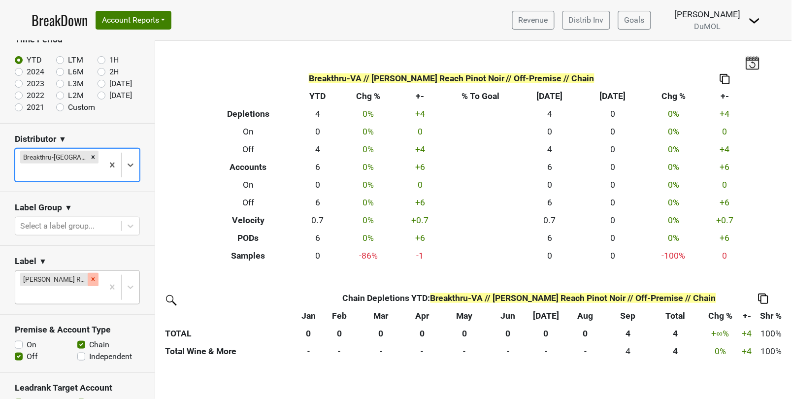
click at [92, 278] on icon "Remove Wester Reach Pinot Noir" at bounding box center [93, 279] width 3 height 3
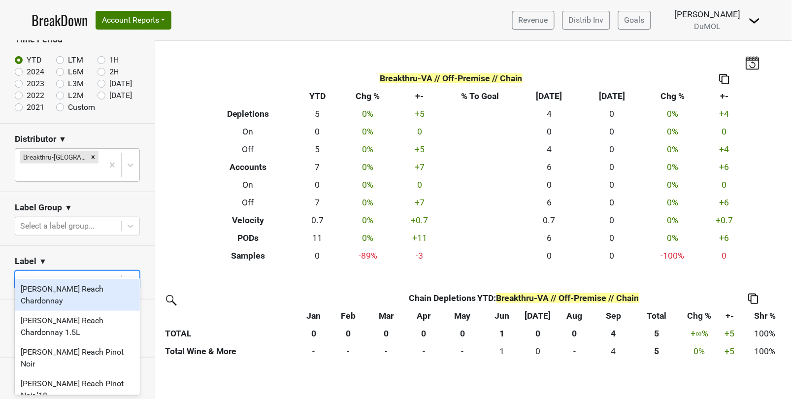
type input "[PERSON_NAME]"
click at [64, 290] on div "[PERSON_NAME] Reach Chardonnay" at bounding box center [77, 295] width 125 height 32
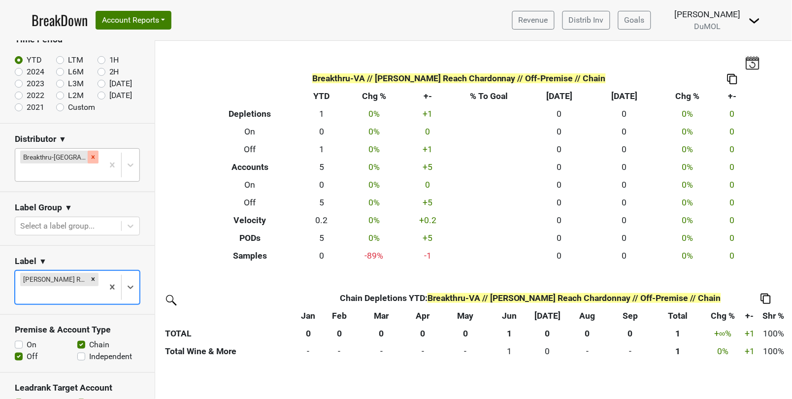
click at [90, 156] on icon "Remove Breakthru-VA" at bounding box center [93, 157] width 7 height 7
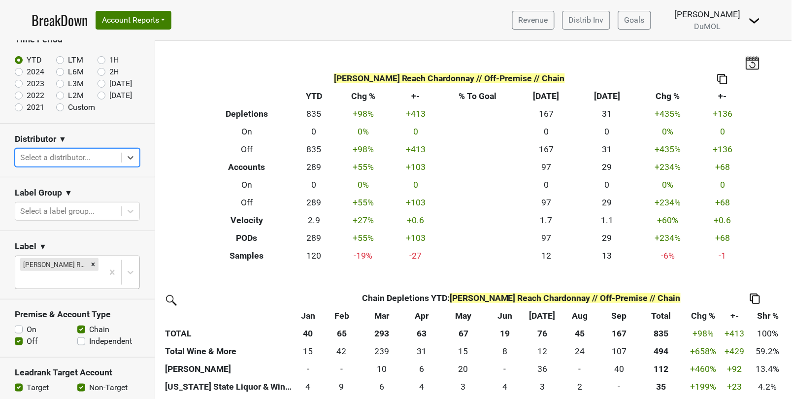
click at [68, 154] on div at bounding box center [68, 158] width 96 height 14
type input "empire"
click at [53, 185] on div "Empire-[GEOGRAPHIC_DATA]" at bounding box center [77, 182] width 125 height 20
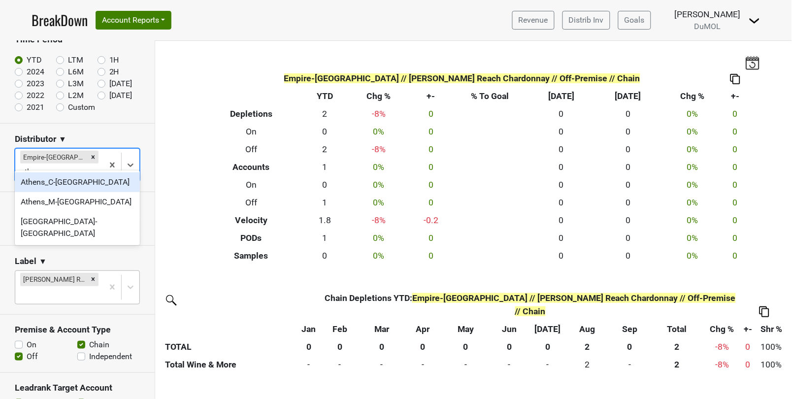
type input "athe"
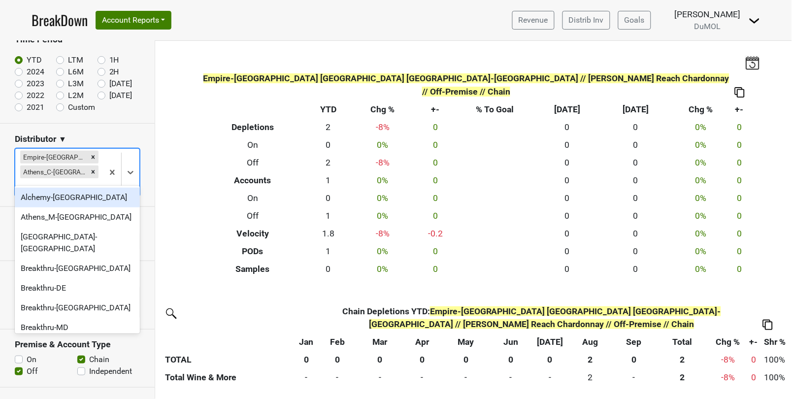
type input "at"
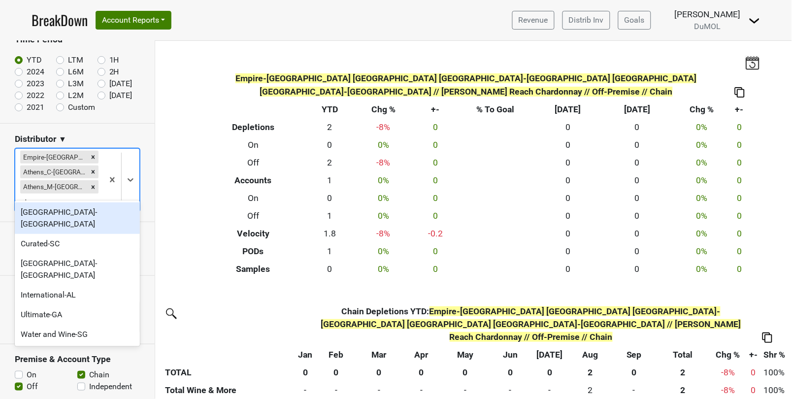
type input "ath"
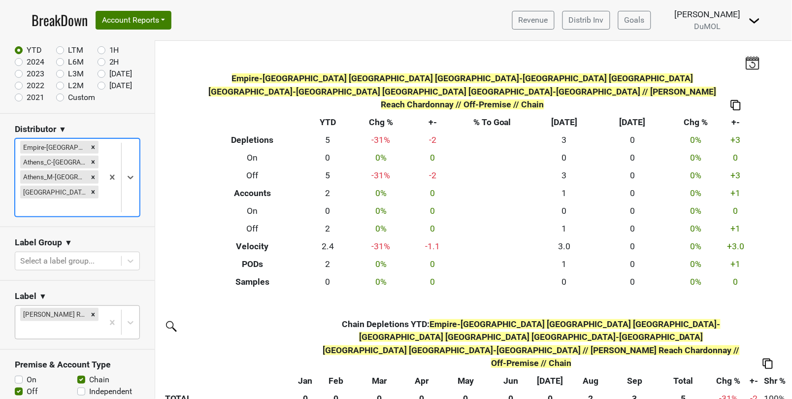
scroll to position [66, 0]
click at [95, 310] on icon "Remove Wester Reach Chardonnay" at bounding box center [93, 313] width 7 height 7
click at [95, 295] on div "Reset filters Time Period YTD LTM 1H 2024 L6M 2H 2023 L3M Sep '25 2022 L2M Oct …" at bounding box center [77, 220] width 155 height 358
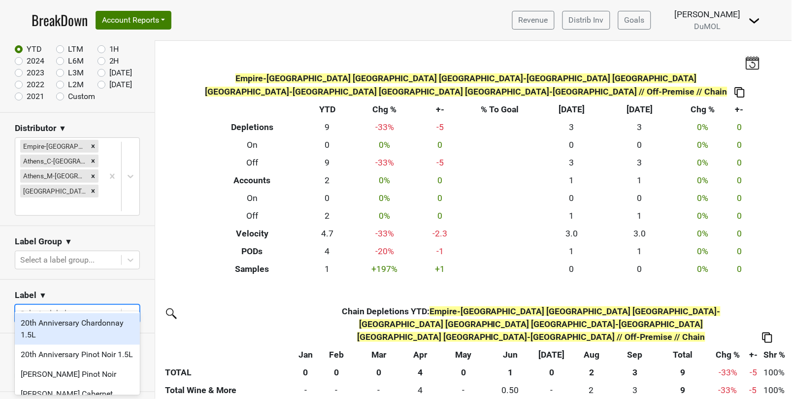
click at [92, 307] on div at bounding box center [68, 314] width 96 height 14
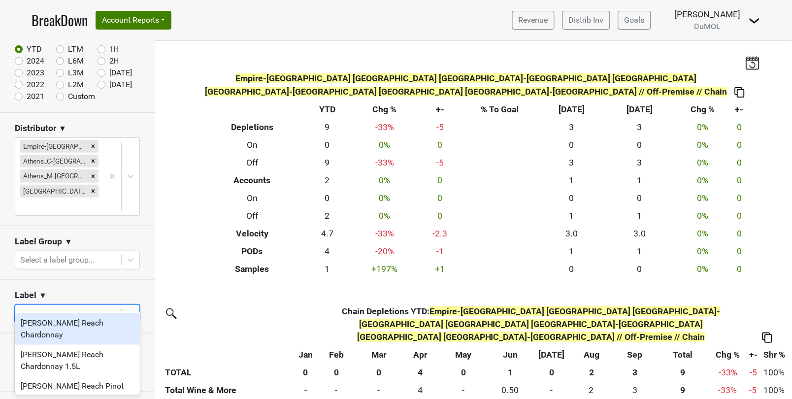
type input "[PERSON_NAME]"
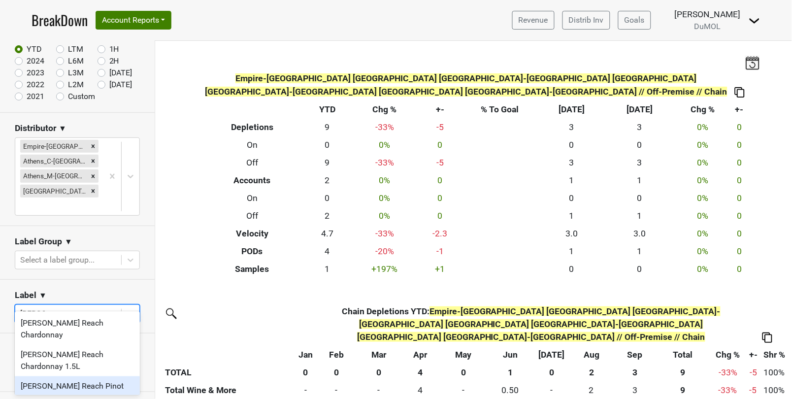
click at [75, 376] on div "[PERSON_NAME] Reach Pinot Noir" at bounding box center [77, 392] width 125 height 32
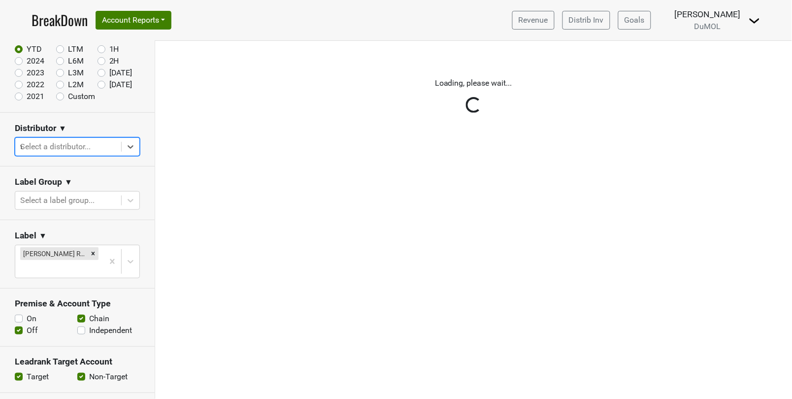
type input "va"
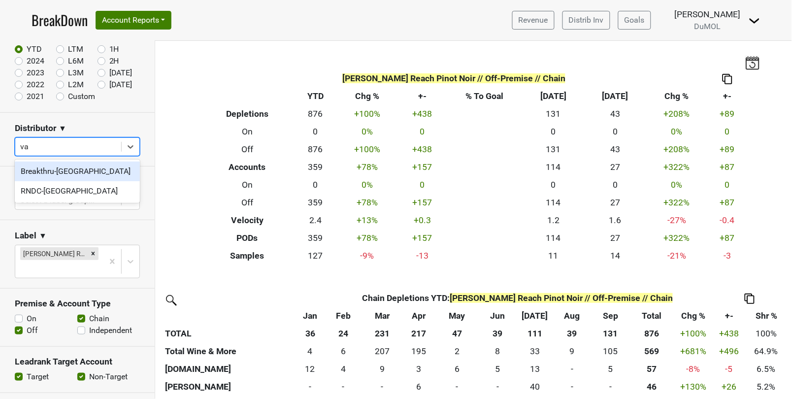
click at [86, 172] on div "Breakthru-[GEOGRAPHIC_DATA]" at bounding box center [77, 172] width 125 height 20
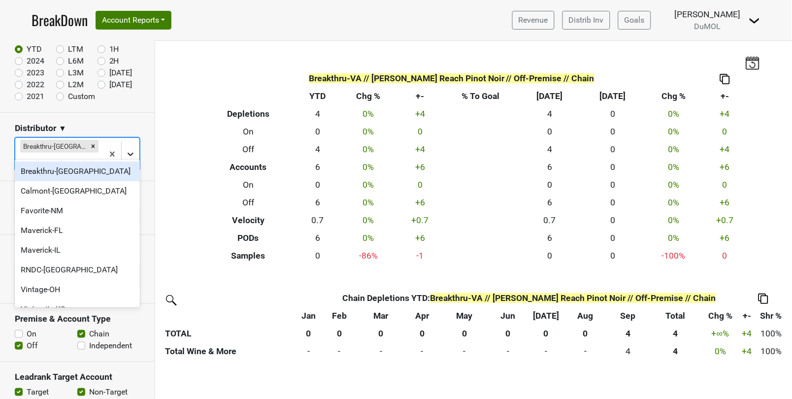
type input "va"
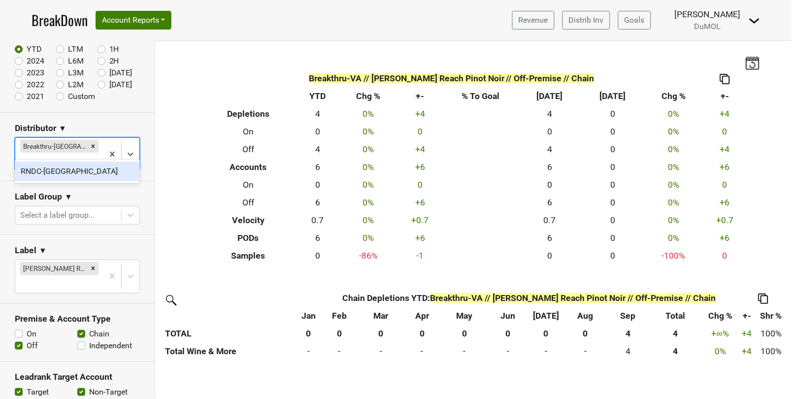
click at [105, 168] on div "RNDC-[GEOGRAPHIC_DATA]" at bounding box center [77, 172] width 125 height 20
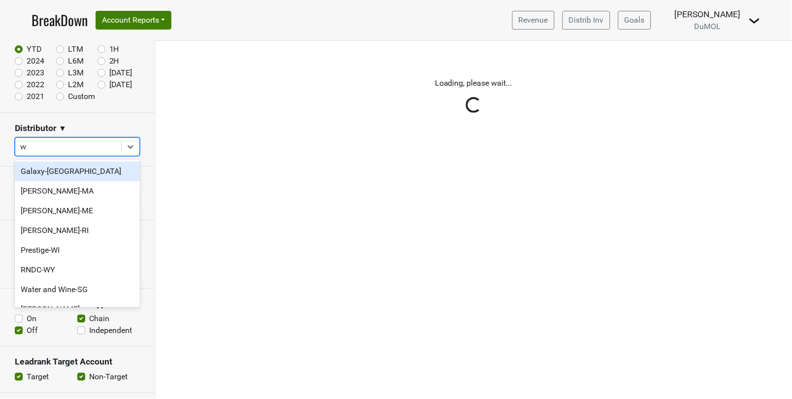
type input "wa"
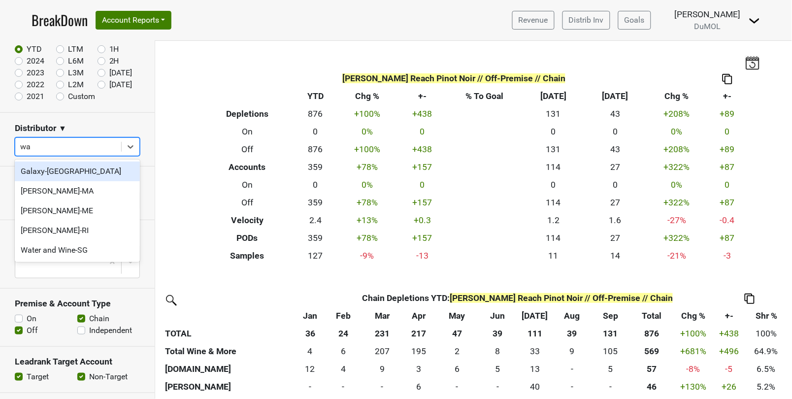
click at [97, 171] on div "Galaxy-[GEOGRAPHIC_DATA]" at bounding box center [77, 172] width 125 height 20
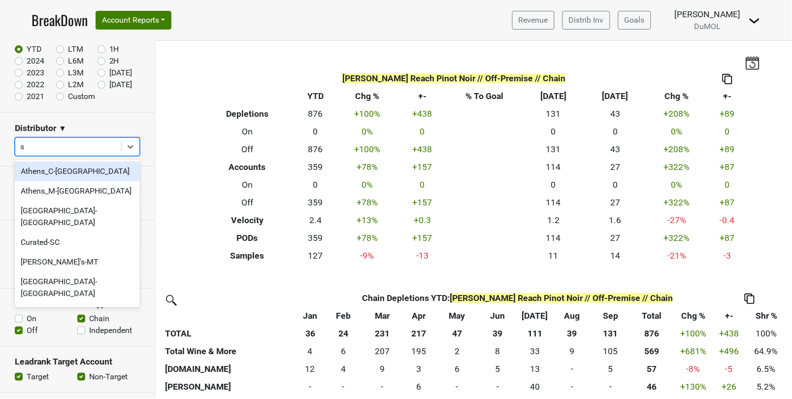
type input "sc"
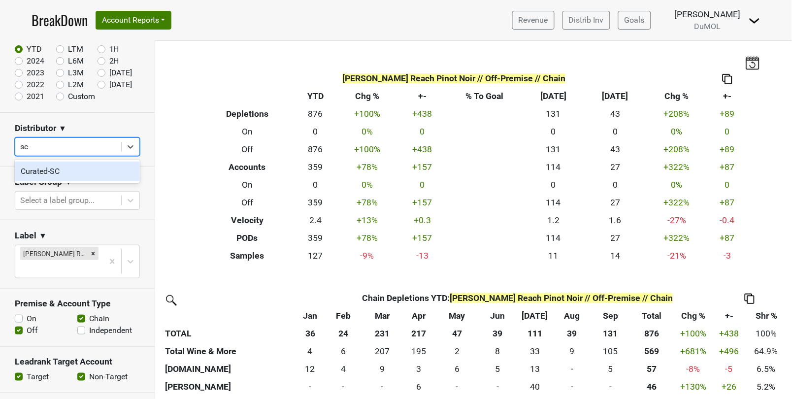
click at [69, 168] on div "Curated-SC" at bounding box center [77, 172] width 125 height 20
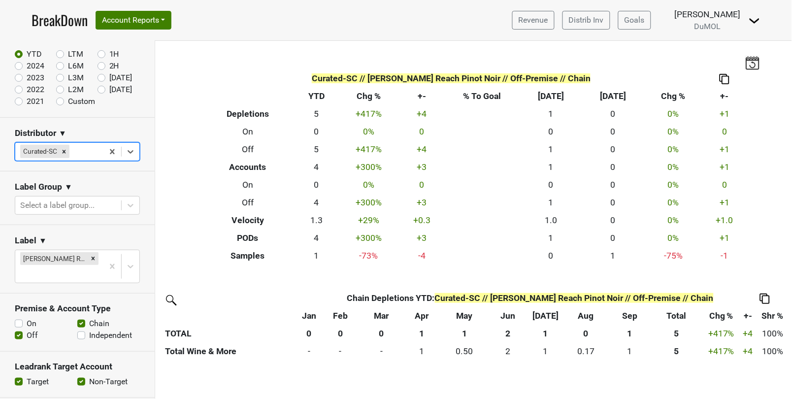
scroll to position [63, 0]
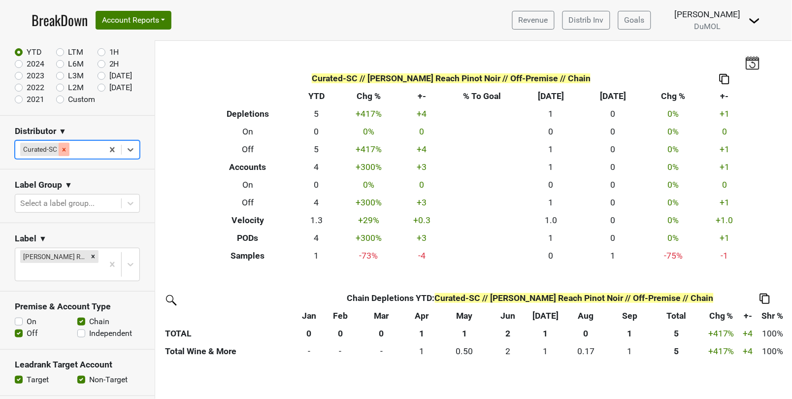
click at [65, 150] on icon "Remove Curated-SC" at bounding box center [64, 149] width 7 height 7
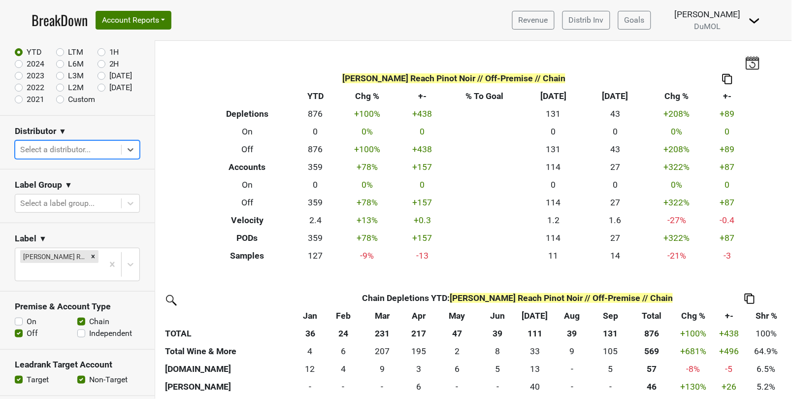
type input "v"
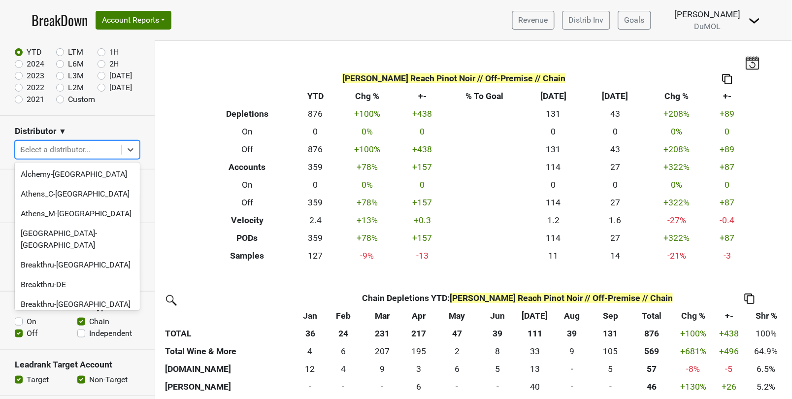
type input "nv"
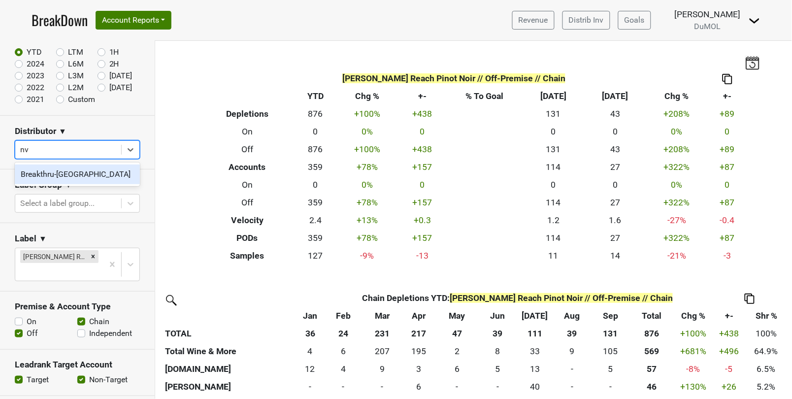
click at [112, 171] on div "Breakthru-[GEOGRAPHIC_DATA]" at bounding box center [77, 174] width 125 height 20
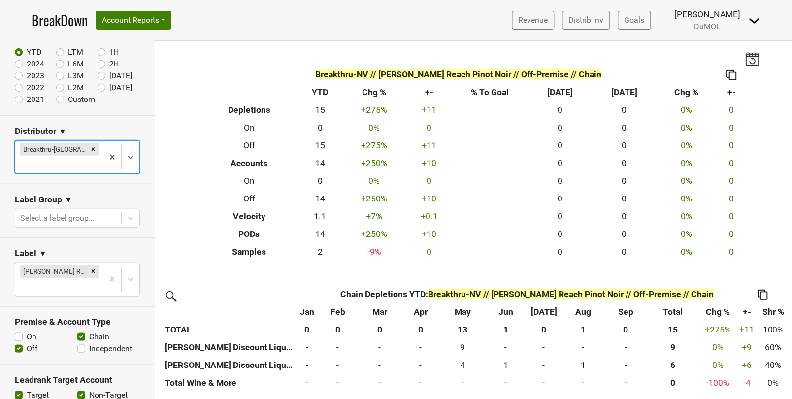
scroll to position [3, 0]
click at [71, 141] on div "Breakthru-[GEOGRAPHIC_DATA]" at bounding box center [59, 157] width 88 height 32
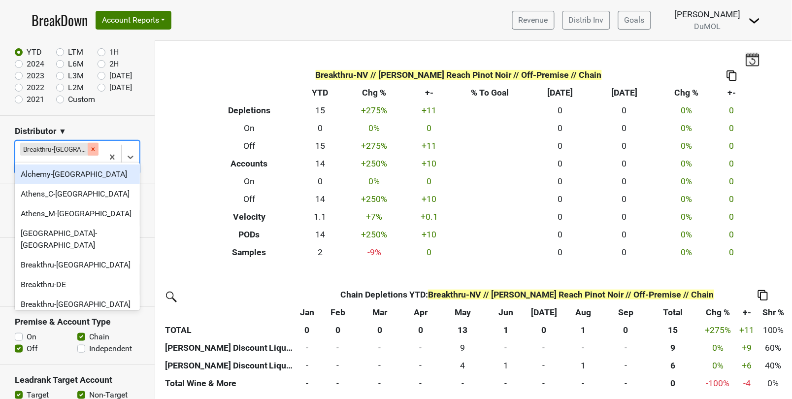
click at [90, 146] on icon "Remove Breakthru-NV" at bounding box center [93, 149] width 7 height 7
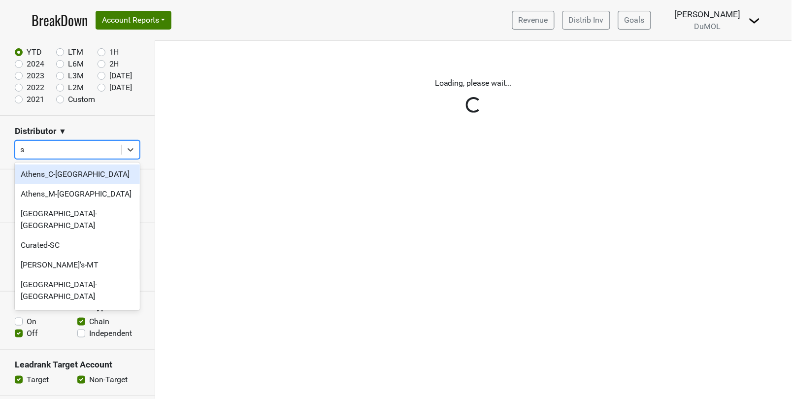
type input "sc"
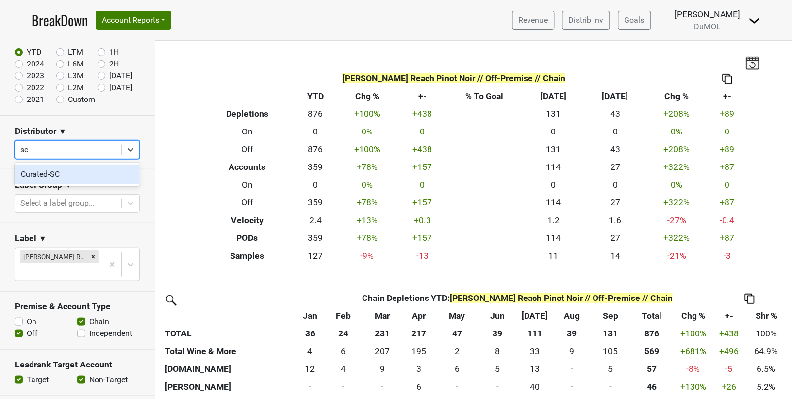
click at [61, 175] on div "Curated-SC" at bounding box center [77, 174] width 125 height 20
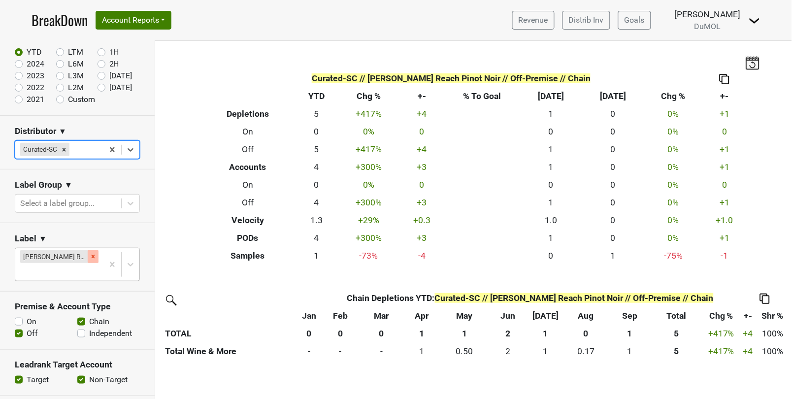
click at [90, 253] on icon "Remove Wester Reach Pinot Noir" at bounding box center [93, 256] width 7 height 7
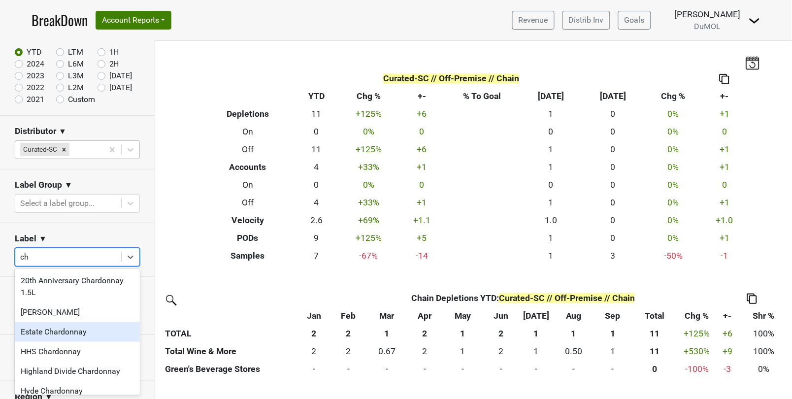
type input "c"
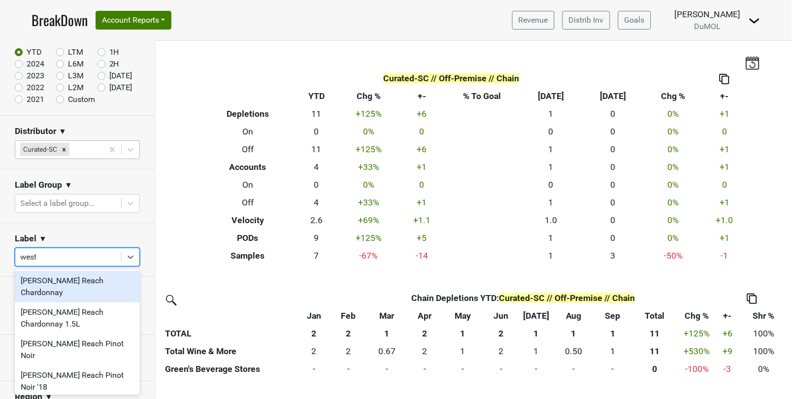
type input "weste"
click at [92, 279] on div "[PERSON_NAME] Reach Chardonnay" at bounding box center [77, 287] width 125 height 32
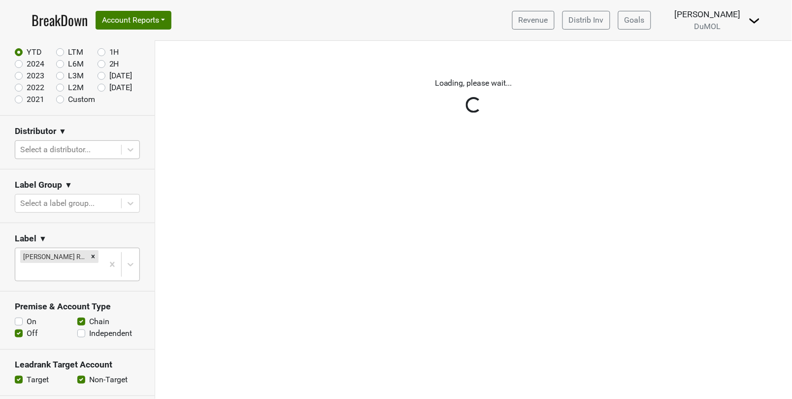
click at [69, 152] on div "Reset filters Time Period YTD LTM 1H 2024 L6M 2H 2023 L3M Sep '25 2022 L2M Oct …" at bounding box center [77, 220] width 155 height 358
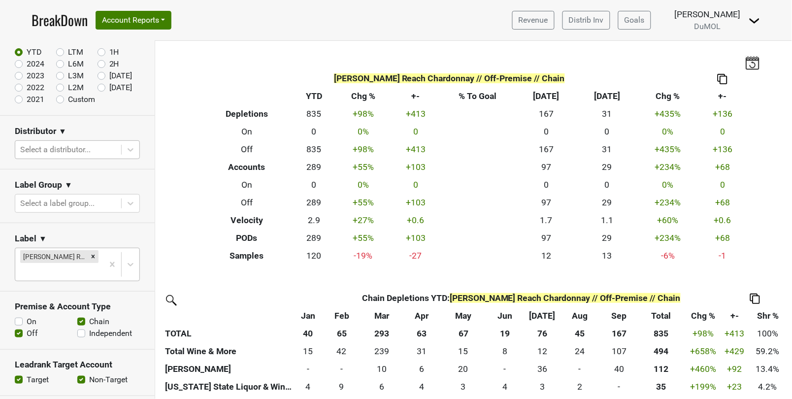
click at [73, 149] on div at bounding box center [68, 150] width 96 height 14
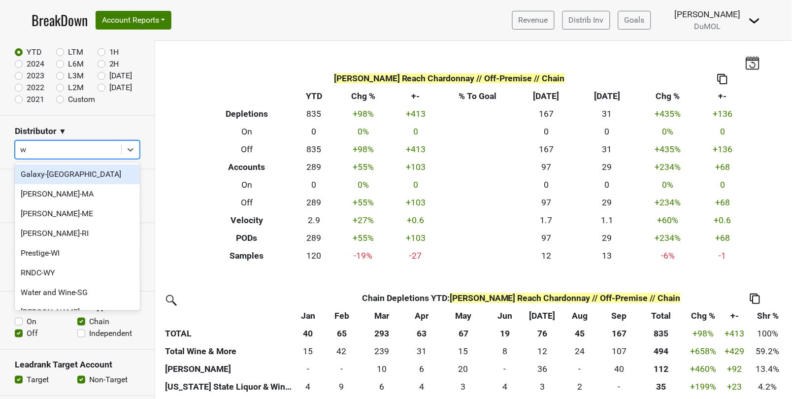
type input "wi"
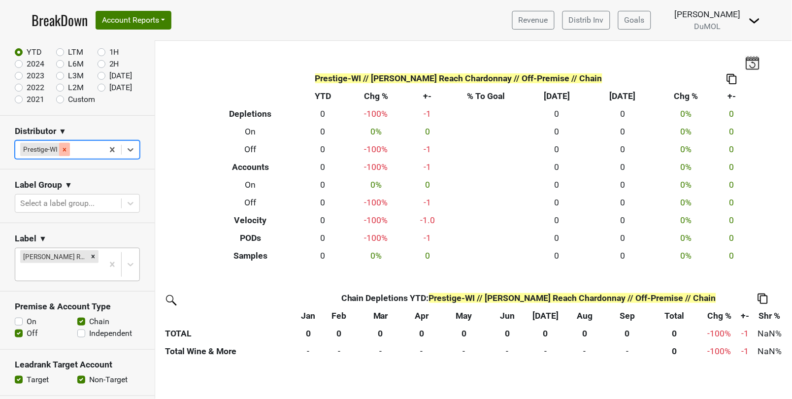
click at [63, 149] on icon "Remove Prestige-WI" at bounding box center [64, 149] width 7 height 7
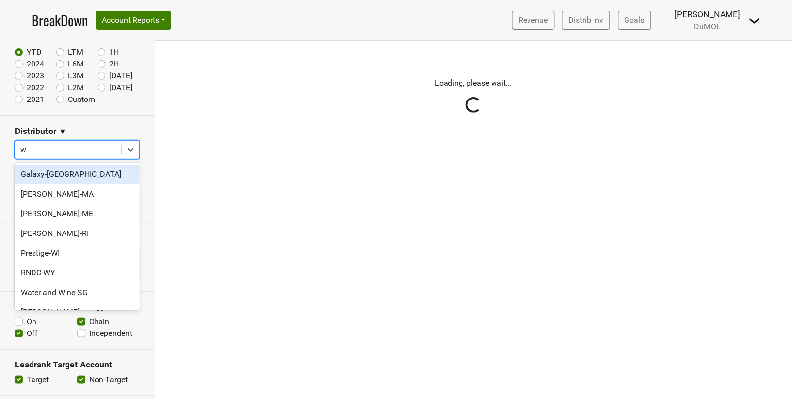
type input "wa"
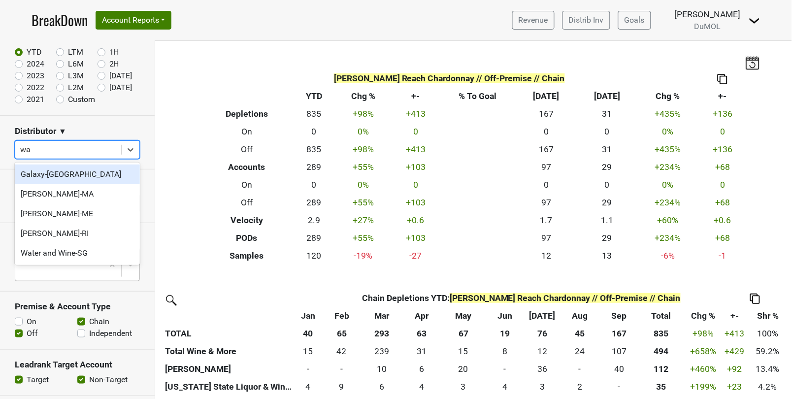
click at [64, 170] on div "Galaxy-[GEOGRAPHIC_DATA]" at bounding box center [77, 174] width 125 height 20
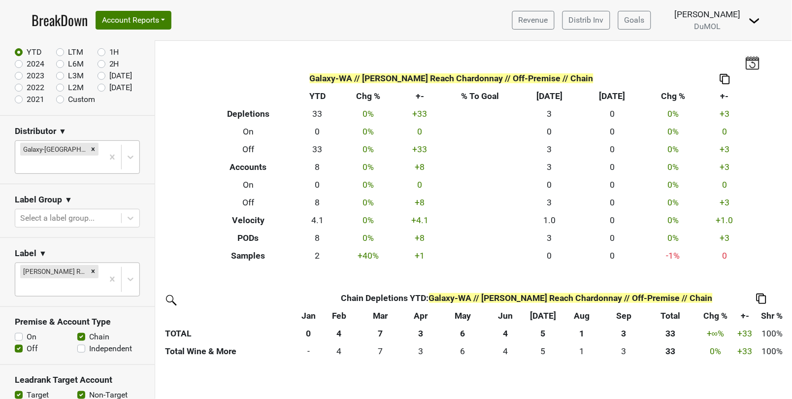
click at [109, 64] on label "2H" at bounding box center [114, 64] width 10 height 12
click at [100, 64] on input "2H" at bounding box center [116, 63] width 39 height 10
radio input "true"
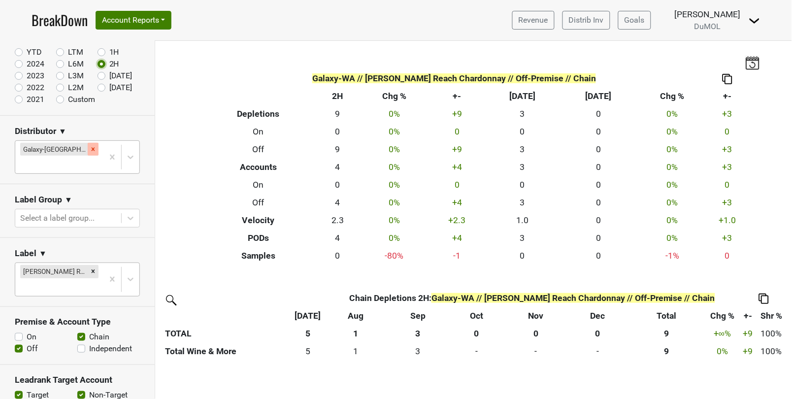
click at [92, 147] on icon "Remove Galaxy-WA" at bounding box center [93, 148] width 3 height 3
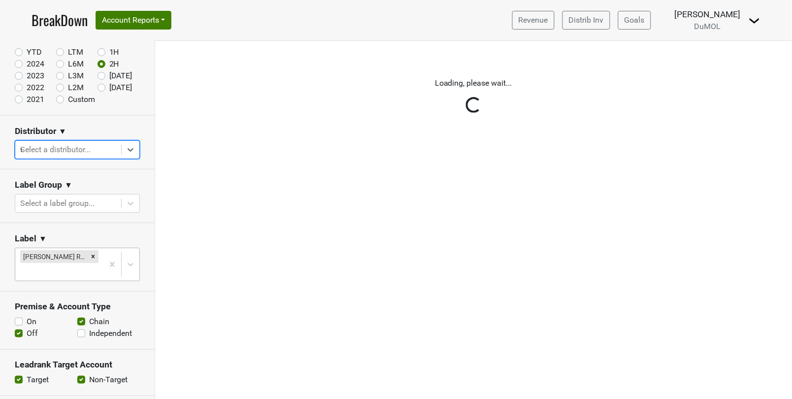
type input "va"
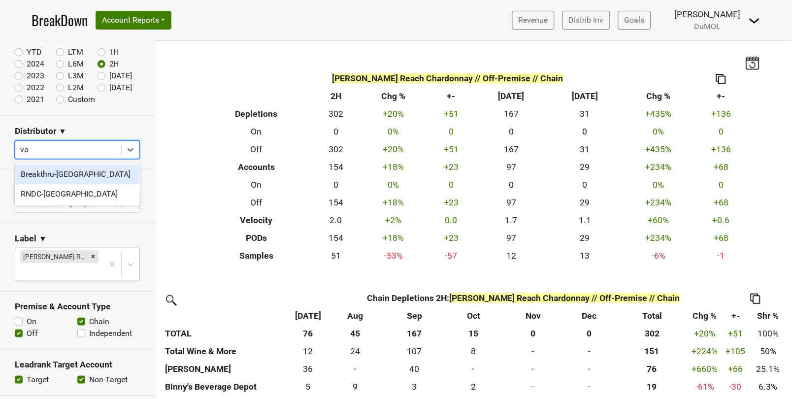
click at [86, 167] on div "Breakthru-[GEOGRAPHIC_DATA]" at bounding box center [77, 174] width 125 height 20
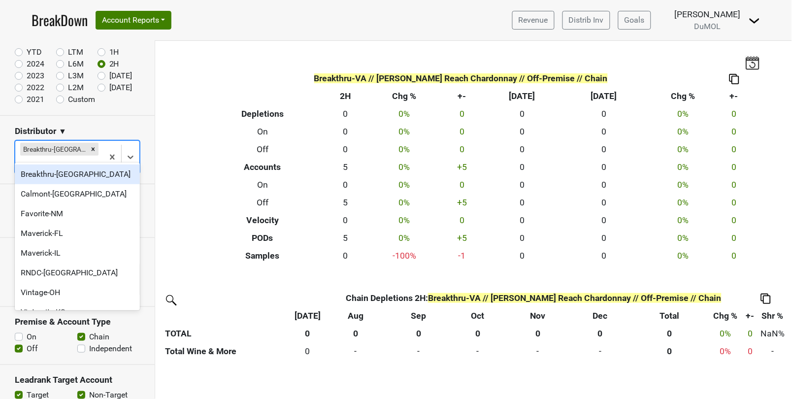
type input "va"
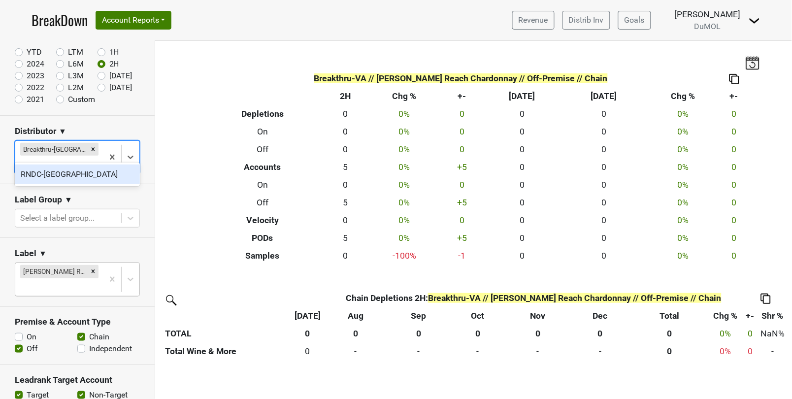
click at [74, 178] on div "RNDC-[GEOGRAPHIC_DATA]" at bounding box center [77, 174] width 125 height 20
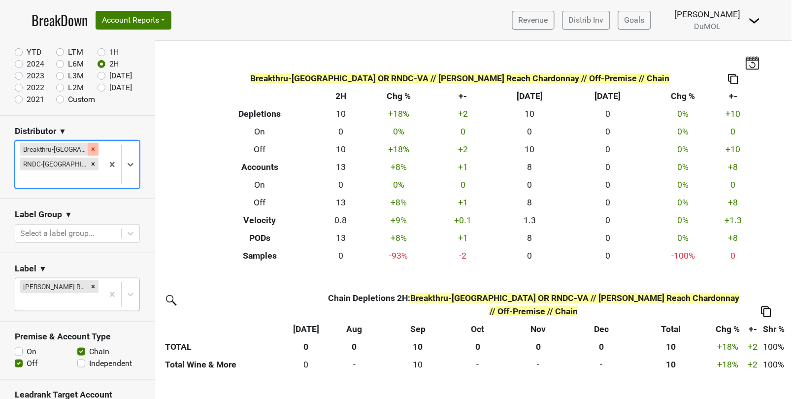
click at [90, 148] on icon "Remove Breakthru-VA" at bounding box center [93, 149] width 7 height 7
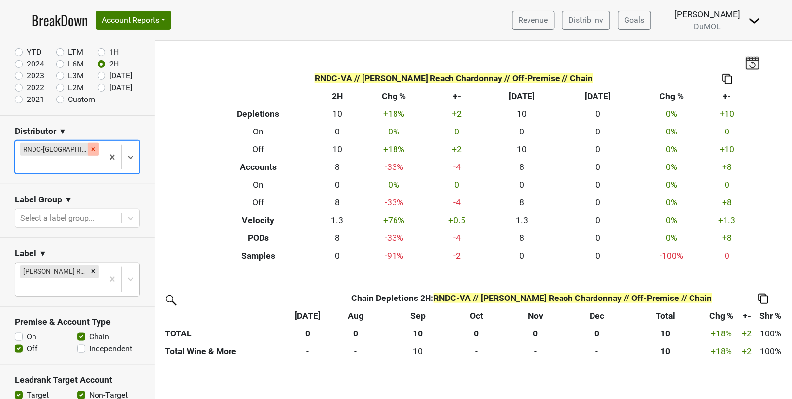
click at [88, 148] on div "Remove RNDC-VA" at bounding box center [93, 149] width 11 height 13
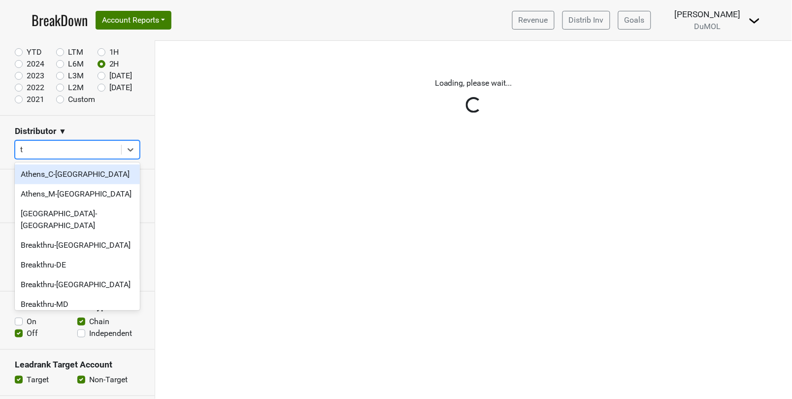
type input "tn"
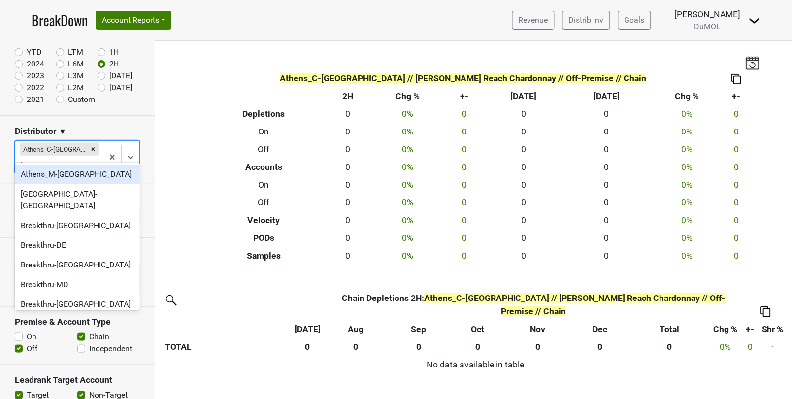
type input "tn"
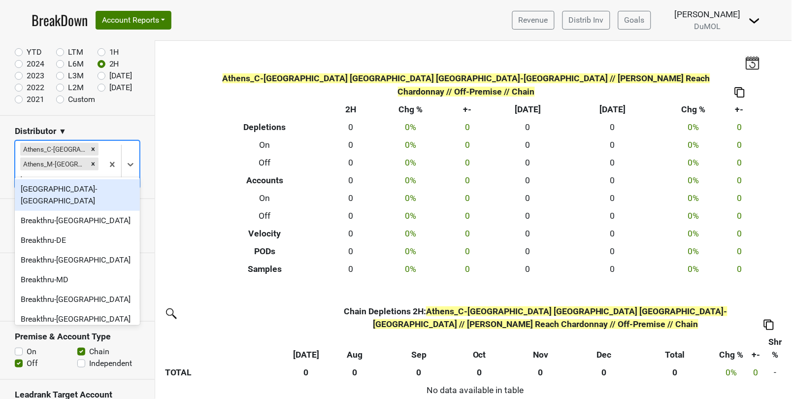
type input "tn"
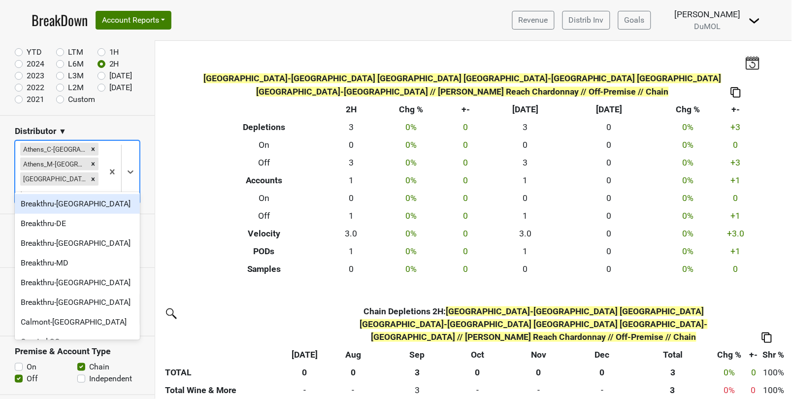
type input "tn"
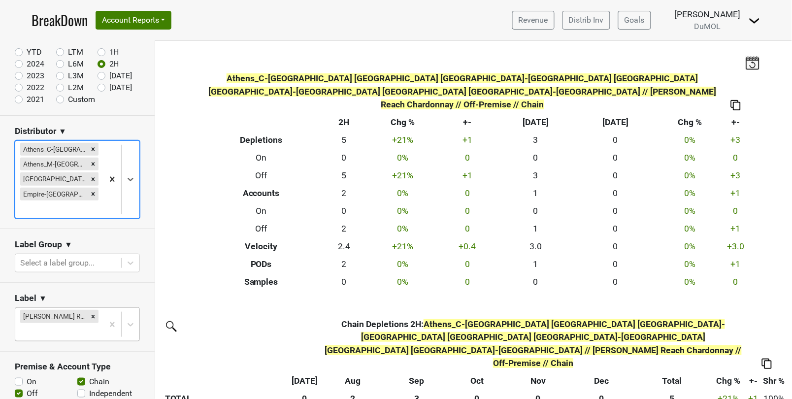
click at [115, 172] on div "Reset filters Time Period YTD LTM 1H 2024 L6M 2H 2023 L3M Sep '25 2022 L2M Oct …" at bounding box center [77, 220] width 155 height 358
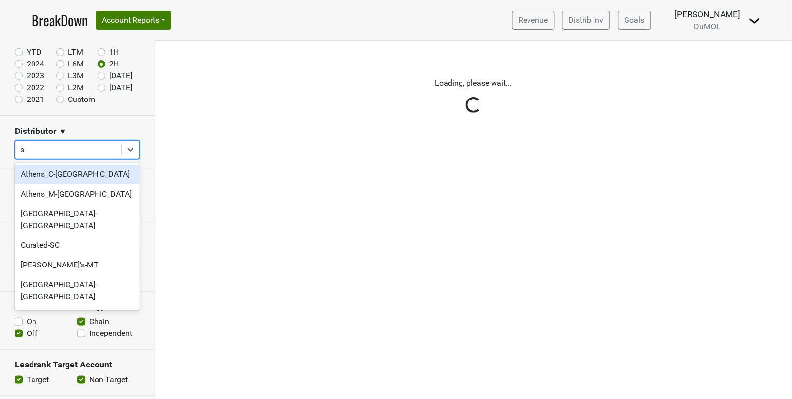
type input "sc"
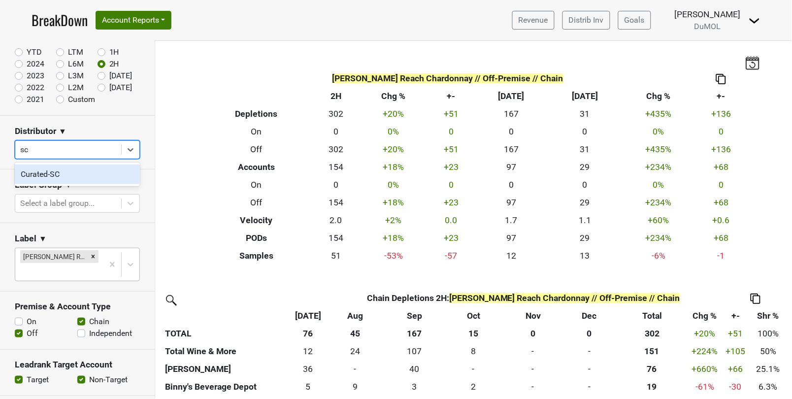
click at [95, 173] on div "Curated-SC" at bounding box center [77, 174] width 125 height 20
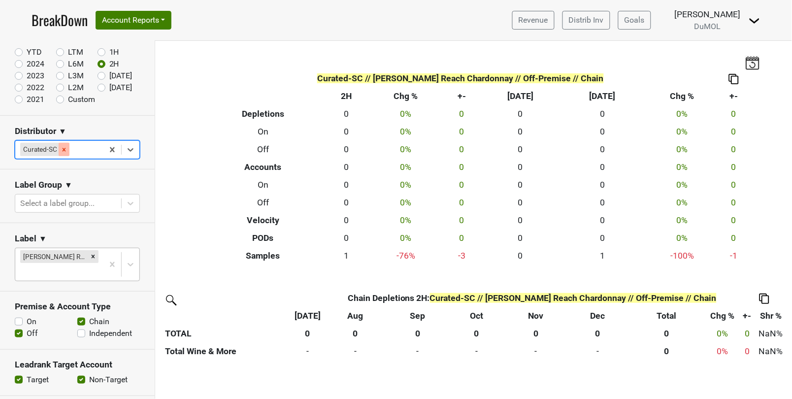
click at [64, 147] on icon "Remove Curated-SC" at bounding box center [64, 149] width 7 height 7
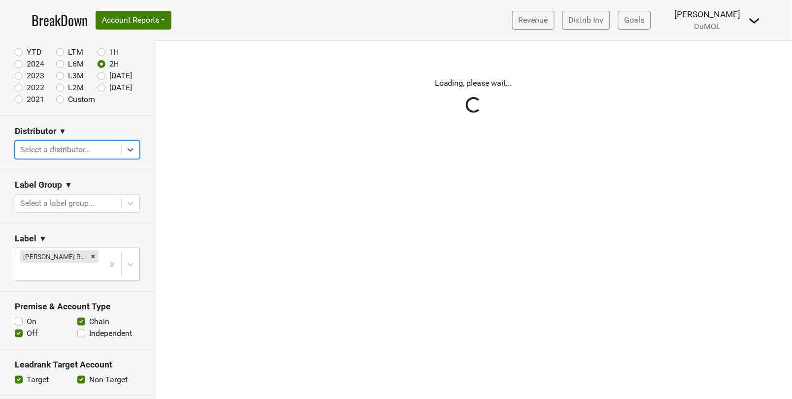
type input "n"
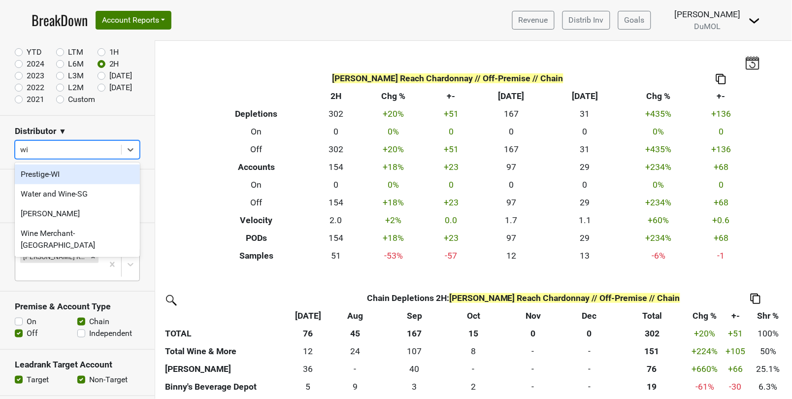
type input "wil"
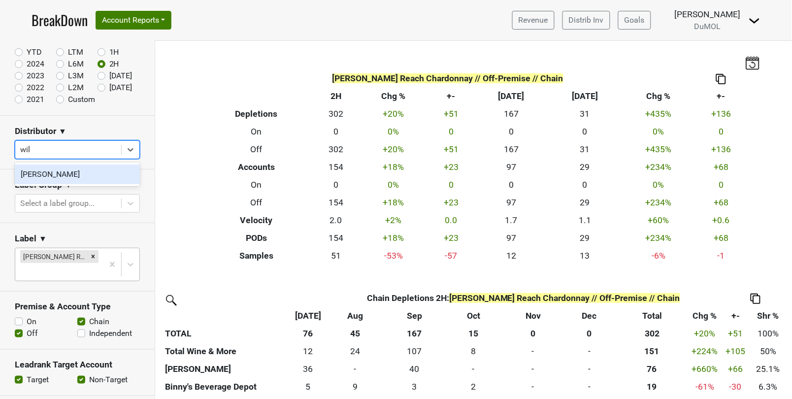
click at [100, 180] on div "[PERSON_NAME]" at bounding box center [77, 174] width 125 height 20
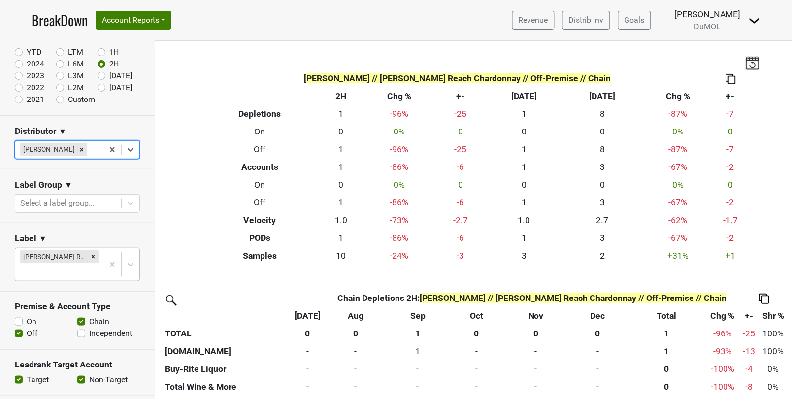
click at [109, 51] on label "1H" at bounding box center [114, 52] width 10 height 12
click at [101, 51] on input "1H" at bounding box center [116, 51] width 39 height 10
radio input "true"
click at [101, 51] on div "Reset filters Time Period YTD LTM 1H 2024 L6M 2H 2023 L3M Sep '25 2022 L2M Oct …" at bounding box center [77, 220] width 155 height 358
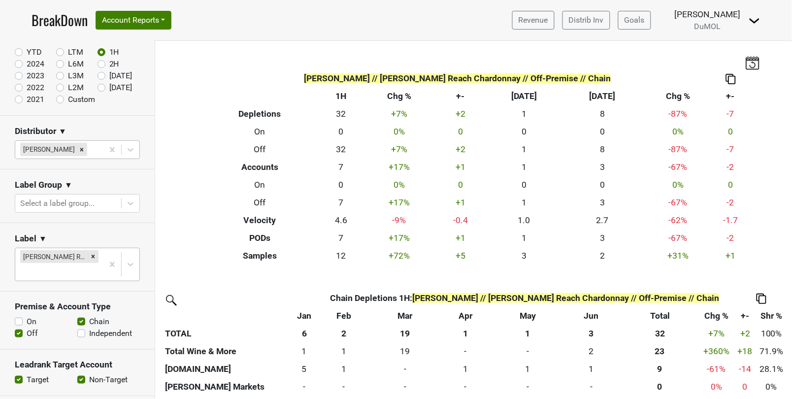
click at [109, 64] on label "2H" at bounding box center [114, 64] width 10 height 12
click at [104, 64] on input "2H" at bounding box center [116, 63] width 39 height 10
radio input "true"
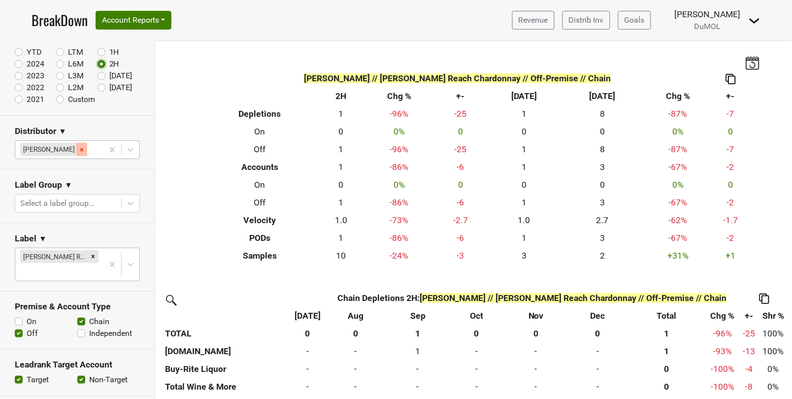
click at [78, 148] on icon "Remove Wilson Daniels" at bounding box center [81, 149] width 7 height 7
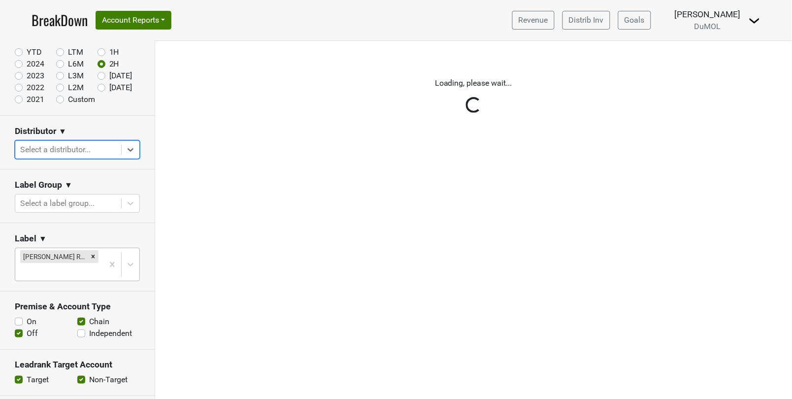
type input "v"
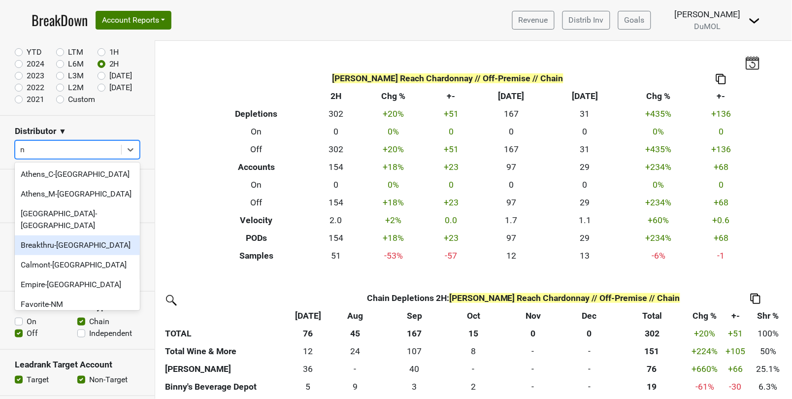
type input "nv"
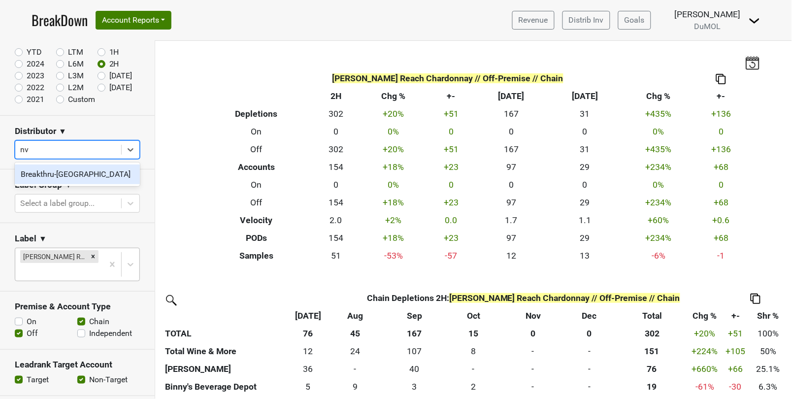
click at [102, 178] on div "Breakthru-[GEOGRAPHIC_DATA]" at bounding box center [77, 174] width 125 height 20
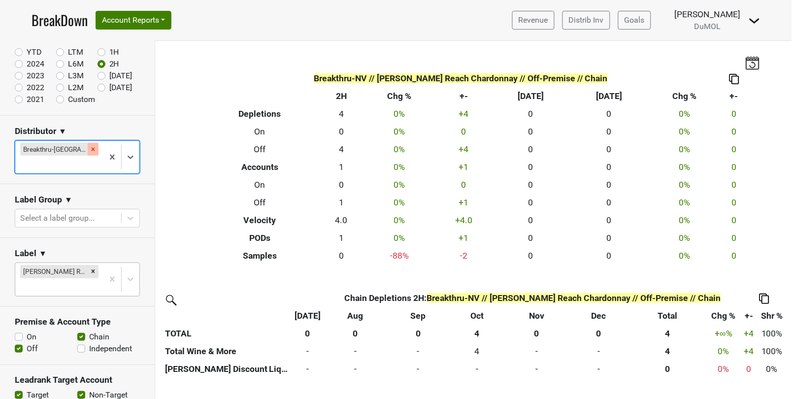
click at [92, 148] on icon "Remove Breakthru-NV" at bounding box center [93, 148] width 3 height 3
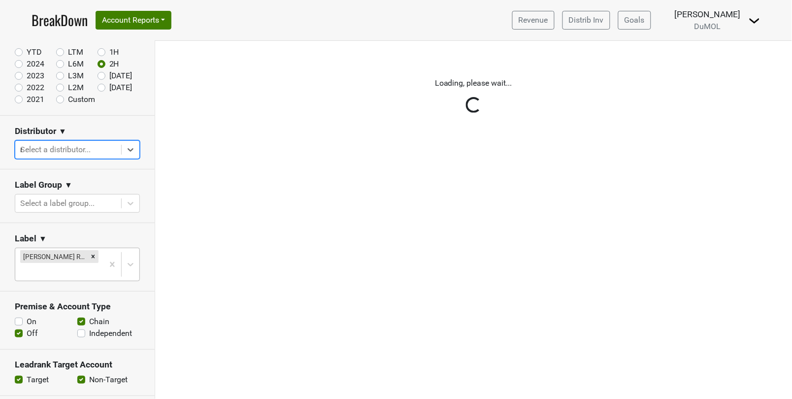
type input "nm"
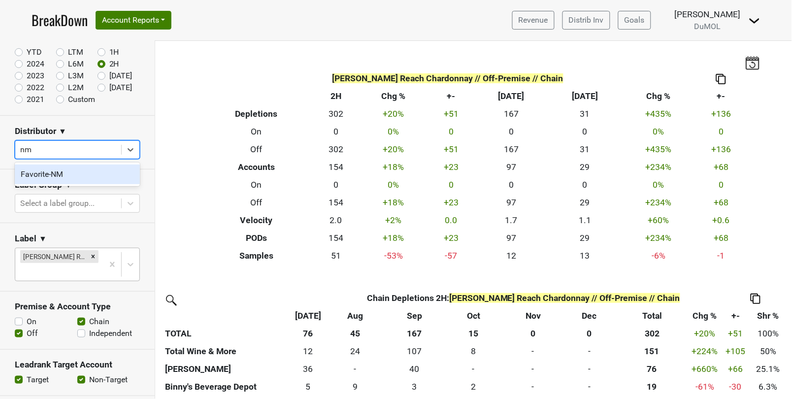
click at [66, 172] on div "Favorite-NM" at bounding box center [77, 174] width 125 height 20
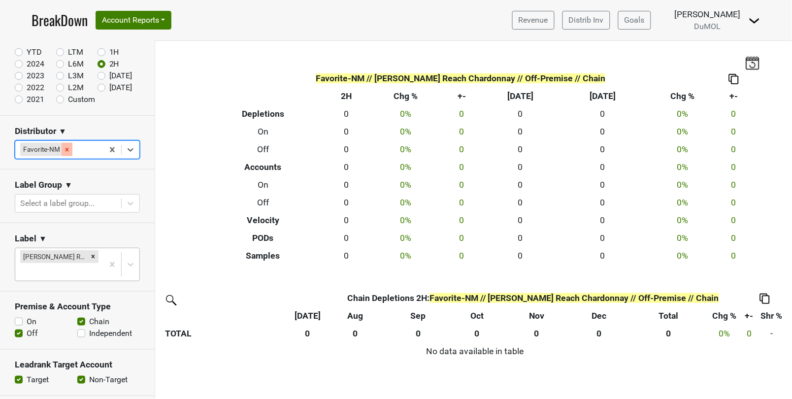
click at [65, 148] on icon "Remove Favorite-NM" at bounding box center [67, 149] width 7 height 7
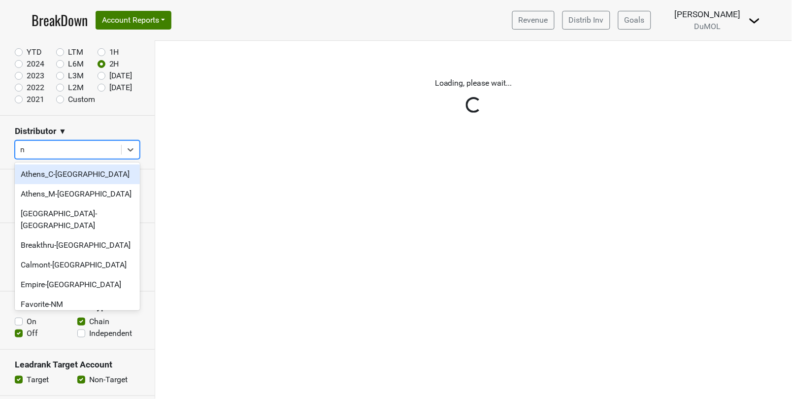
type input "ne"
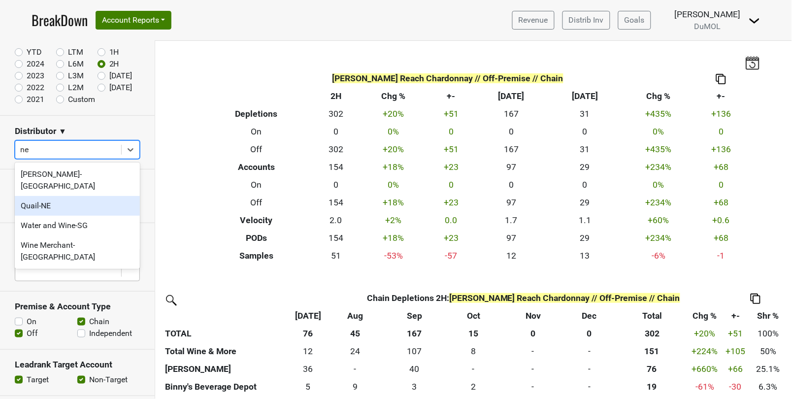
click at [65, 196] on div "Quail-NE" at bounding box center [77, 206] width 125 height 20
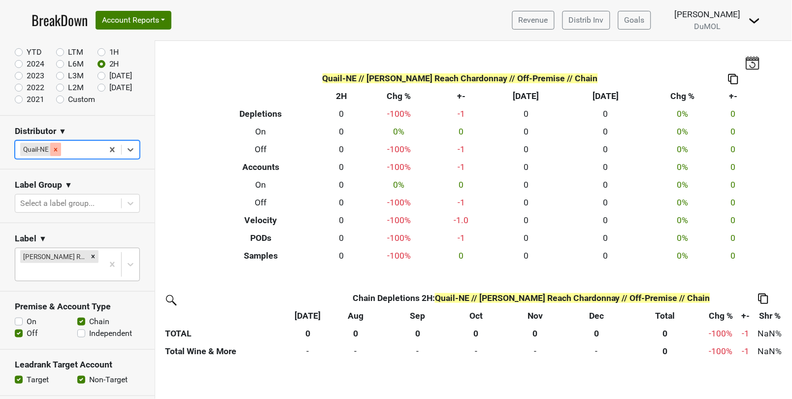
click at [52, 144] on div "Remove Quail-NE" at bounding box center [55, 149] width 11 height 13
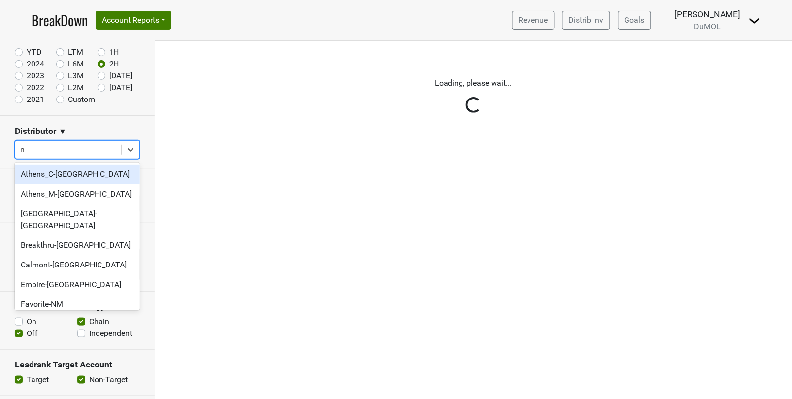
type input "nc"
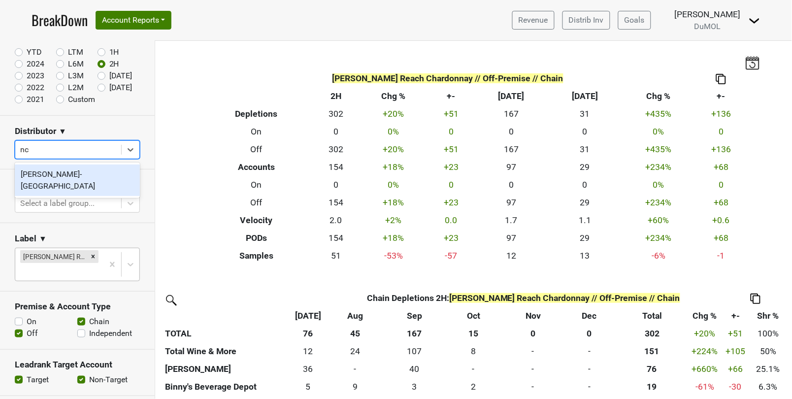
click at [91, 169] on div "[PERSON_NAME]-[GEOGRAPHIC_DATA]" at bounding box center [77, 180] width 125 height 32
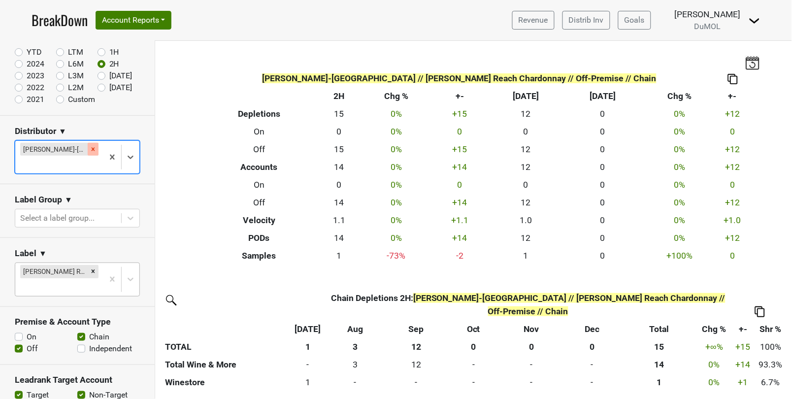
click at [90, 149] on icon "Remove Tryon-NC" at bounding box center [93, 149] width 7 height 7
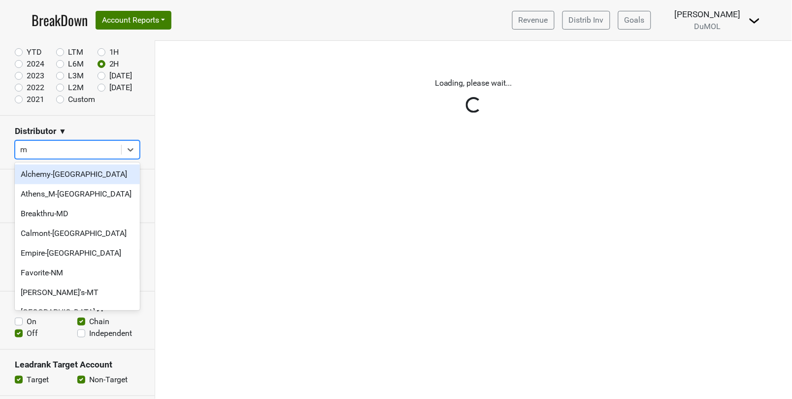
type input "mo"
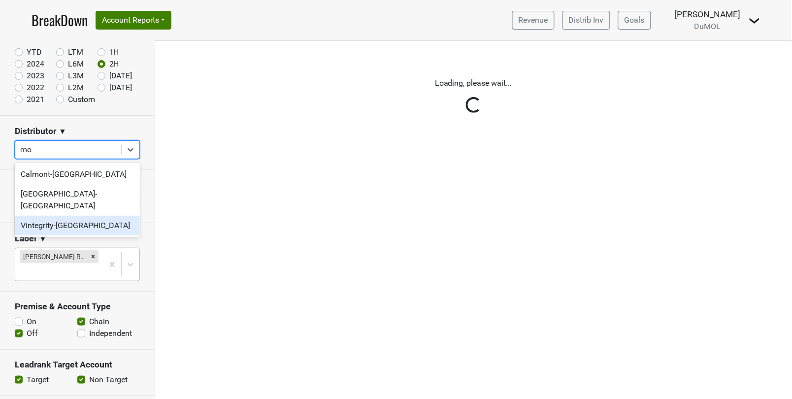
click at [53, 216] on div "Vintegrity-[GEOGRAPHIC_DATA]" at bounding box center [77, 226] width 125 height 20
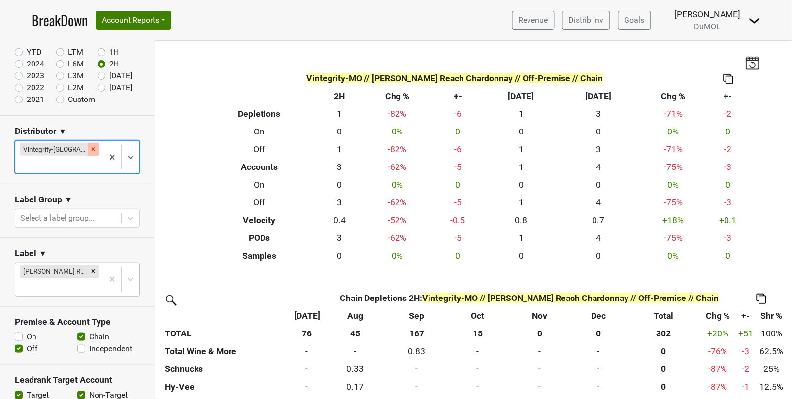
click at [92, 149] on icon "Remove Vintegrity-MO" at bounding box center [93, 148] width 3 height 3
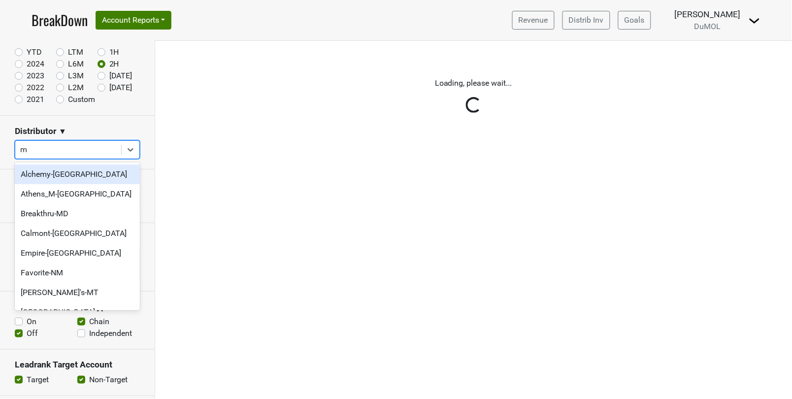
type input "mn"
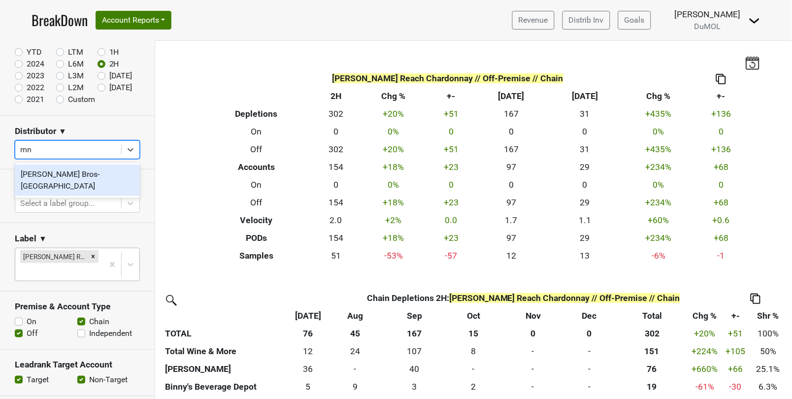
click at [96, 174] on div "[PERSON_NAME] Bros-[GEOGRAPHIC_DATA]" at bounding box center [77, 180] width 125 height 32
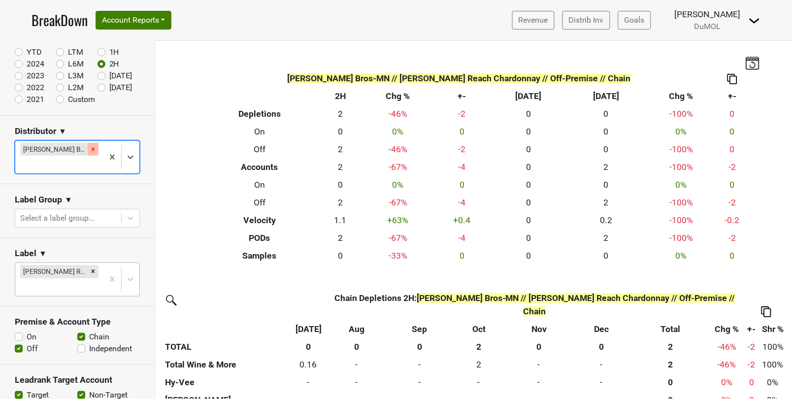
click at [90, 148] on icon "Remove Johnson Bros-MN" at bounding box center [93, 149] width 7 height 7
click at [85, 148] on div "Reset filters Time Period YTD LTM 1H 2024 L6M 2H 2023 L3M Sep '25 2022 L2M Oct …" at bounding box center [77, 220] width 155 height 358
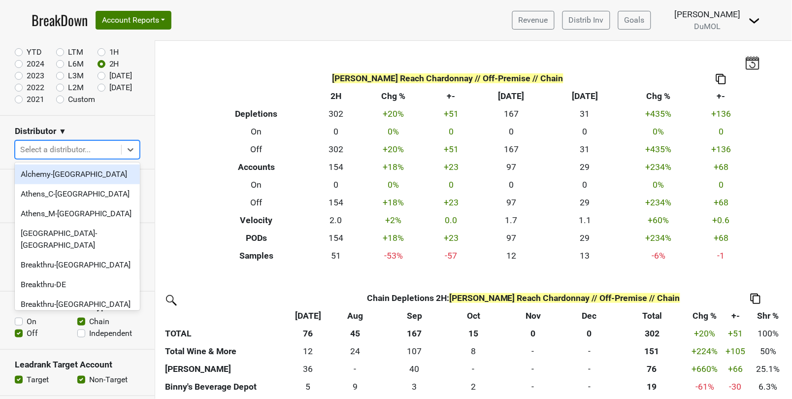
click at [72, 152] on div at bounding box center [68, 150] width 96 height 14
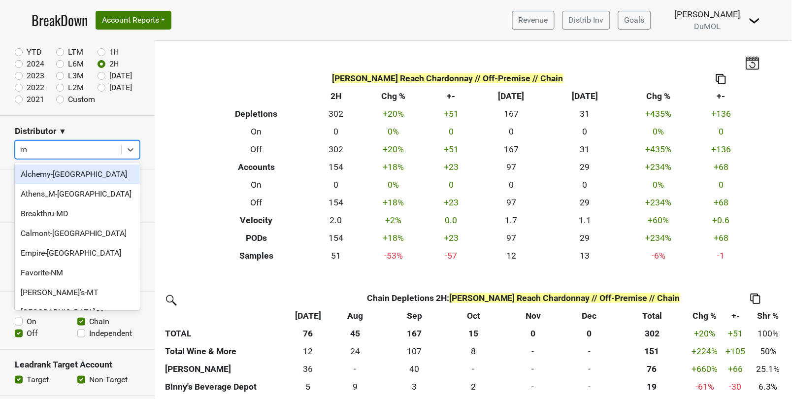
type input "mi"
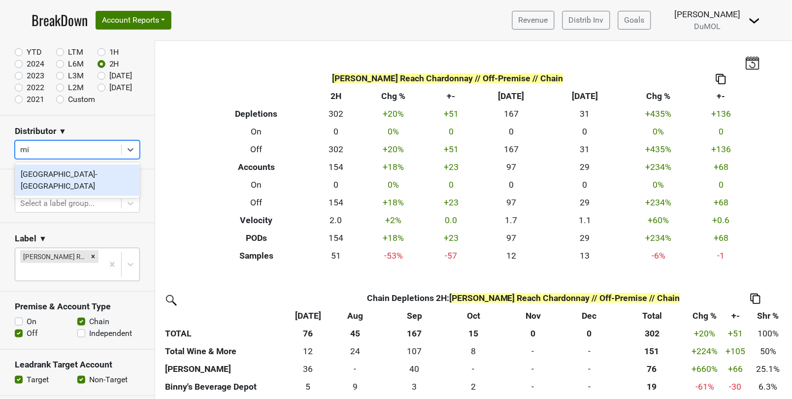
click at [66, 172] on div "[GEOGRAPHIC_DATA]-[GEOGRAPHIC_DATA]" at bounding box center [77, 180] width 125 height 32
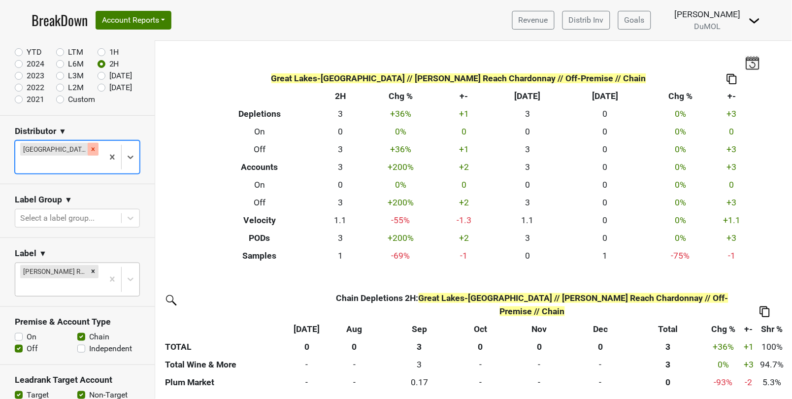
click at [90, 149] on icon "Remove Great Lakes-MI" at bounding box center [93, 149] width 7 height 7
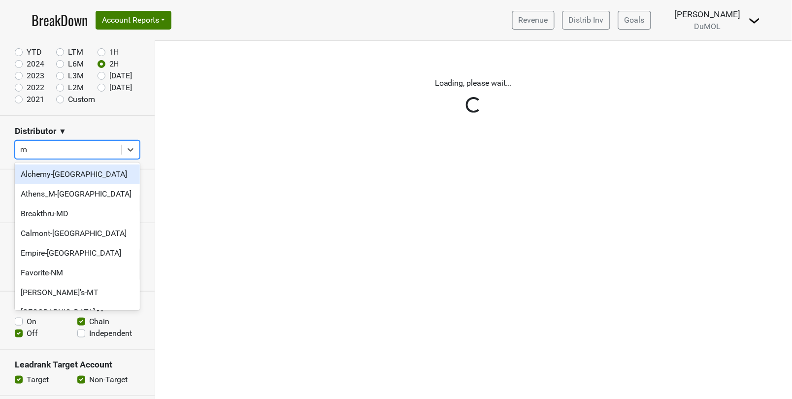
type input "md"
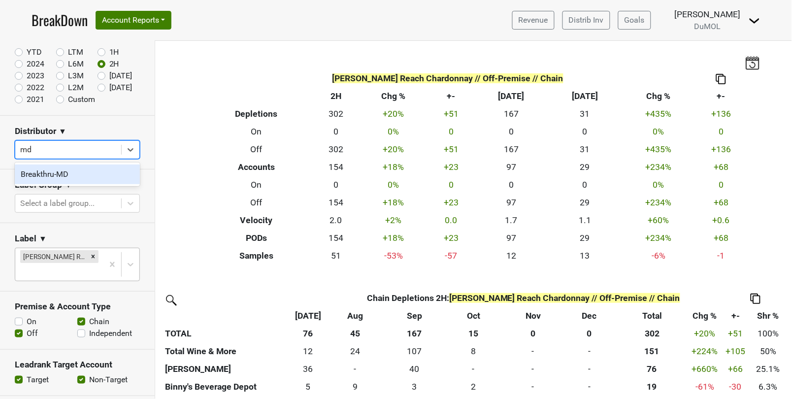
click at [88, 173] on div "Breakthru-MD" at bounding box center [77, 174] width 125 height 20
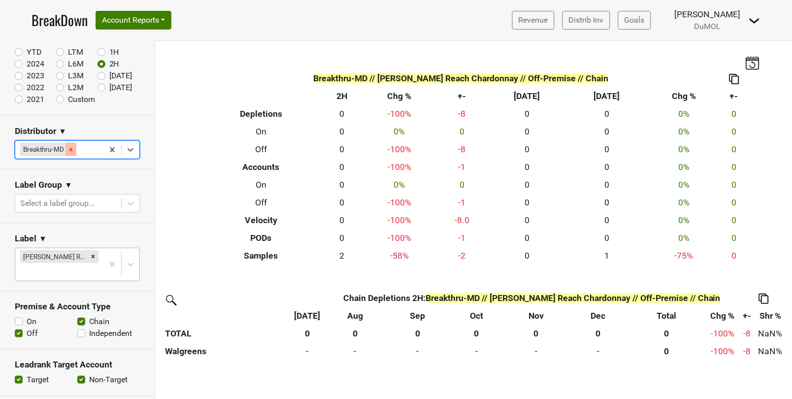
click at [70, 150] on icon "Remove Breakthru-MD" at bounding box center [70, 149] width 7 height 7
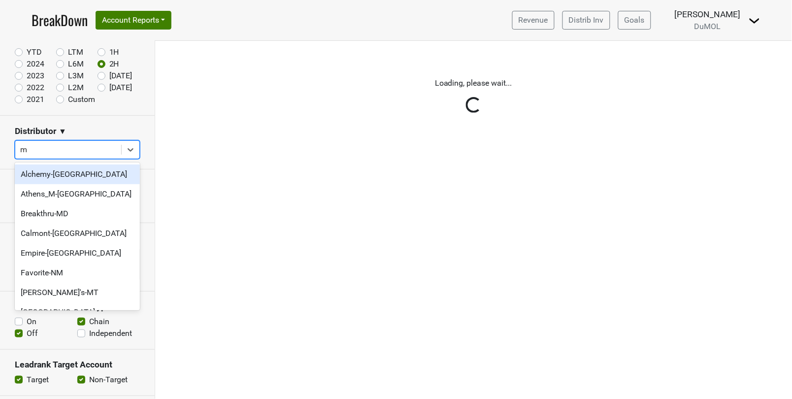
type input "ma"
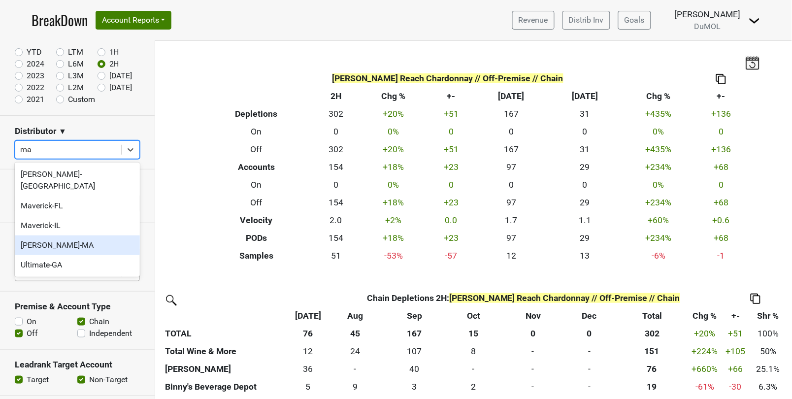
click at [66, 235] on div "[PERSON_NAME]-MA" at bounding box center [77, 245] width 125 height 20
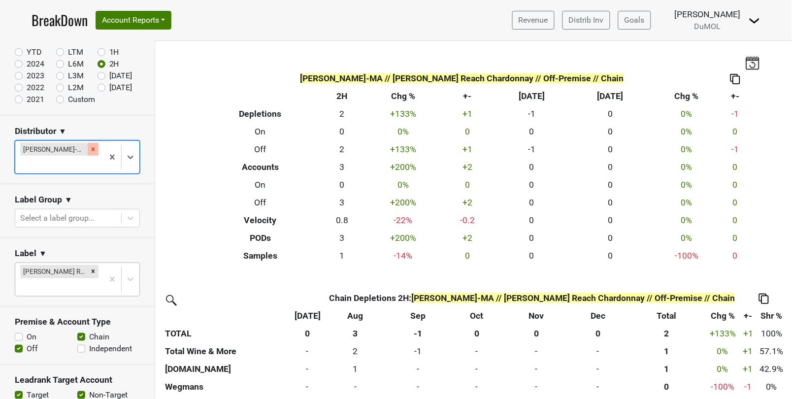
click at [90, 149] on icon "Remove MS Walker-MA" at bounding box center [93, 149] width 7 height 7
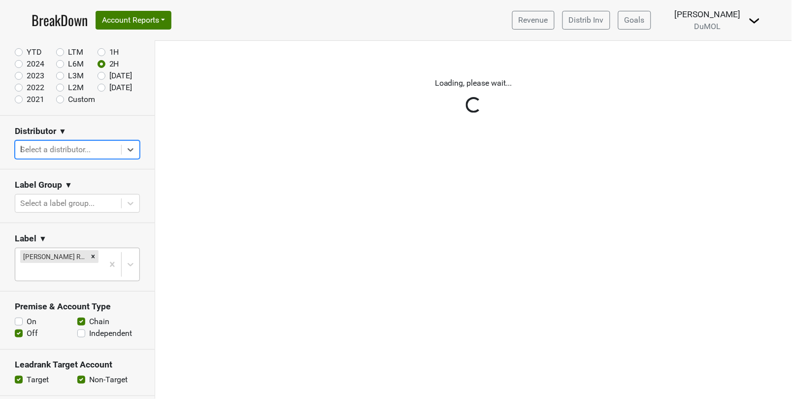
type input "la"
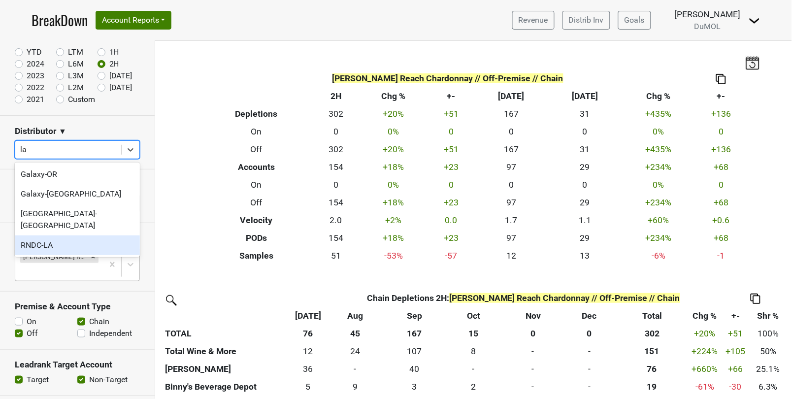
click at [64, 235] on div "RNDC-LA" at bounding box center [77, 245] width 125 height 20
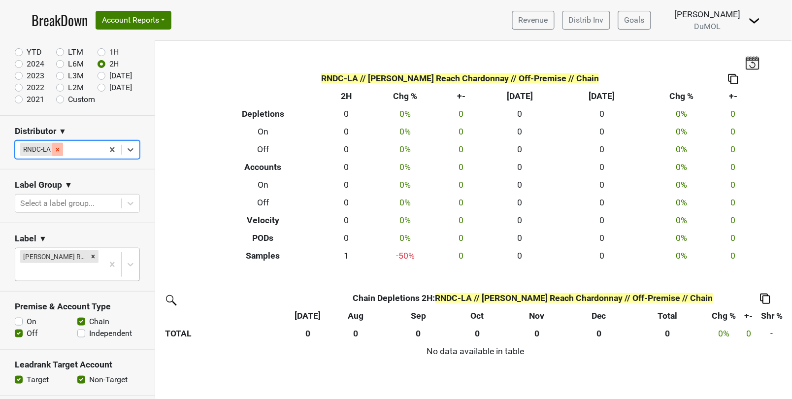
click at [59, 148] on icon "Remove RNDC-LA" at bounding box center [57, 149] width 3 height 3
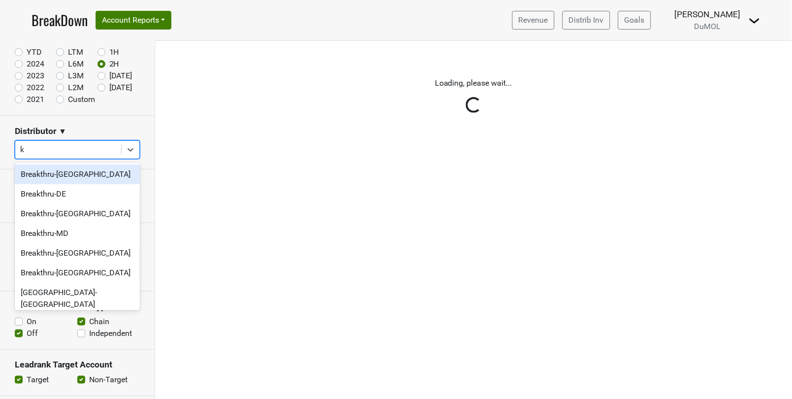
type input "ky"
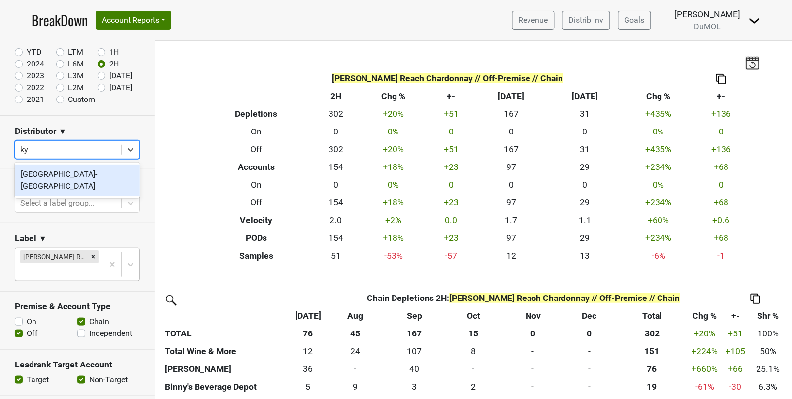
click at [56, 170] on div "[GEOGRAPHIC_DATA]-[GEOGRAPHIC_DATA]" at bounding box center [77, 180] width 125 height 32
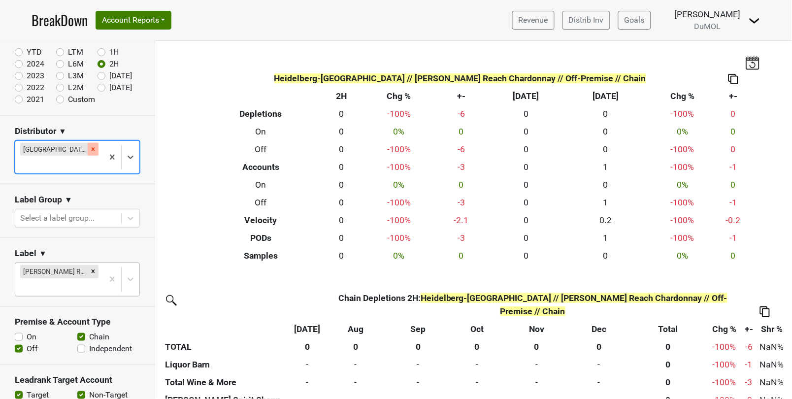
click at [88, 151] on div "Remove Heidelberg-KY" at bounding box center [93, 149] width 11 height 13
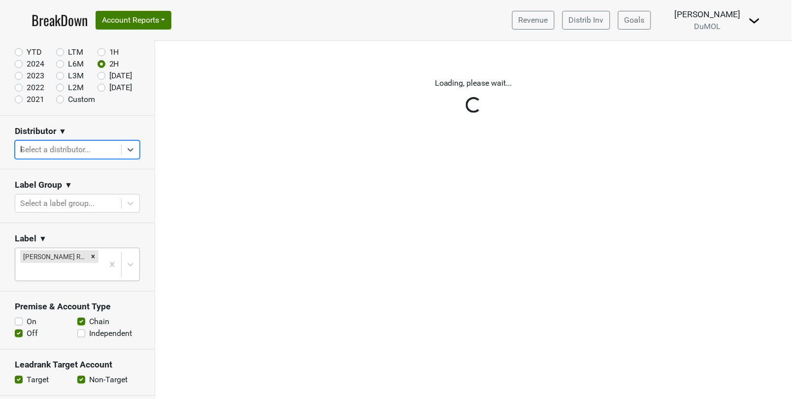
type input "ks"
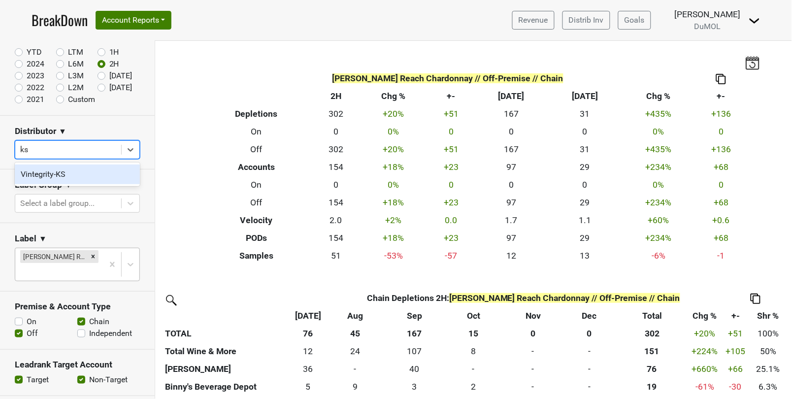
click at [72, 170] on div "Vintegrity-KS" at bounding box center [77, 174] width 125 height 20
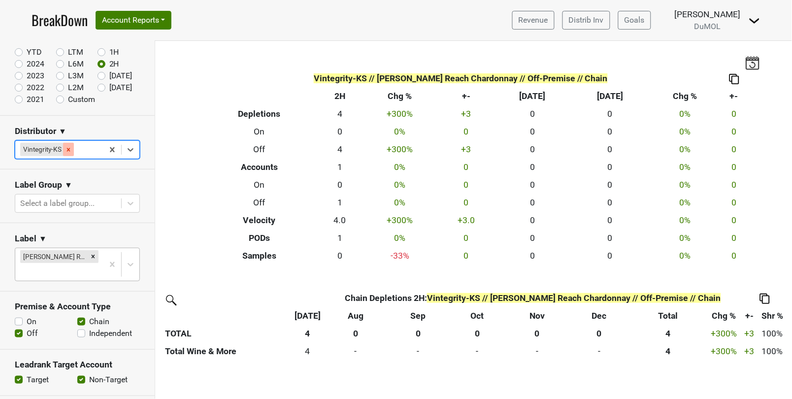
click at [70, 149] on icon "Remove Vintegrity-KS" at bounding box center [68, 149] width 7 height 7
click at [70, 149] on div "Reset filters Time Period YTD LTM 1H 2024 L6M 2H 2023 L3M Sep '25 2022 L2M Oct …" at bounding box center [77, 220] width 155 height 358
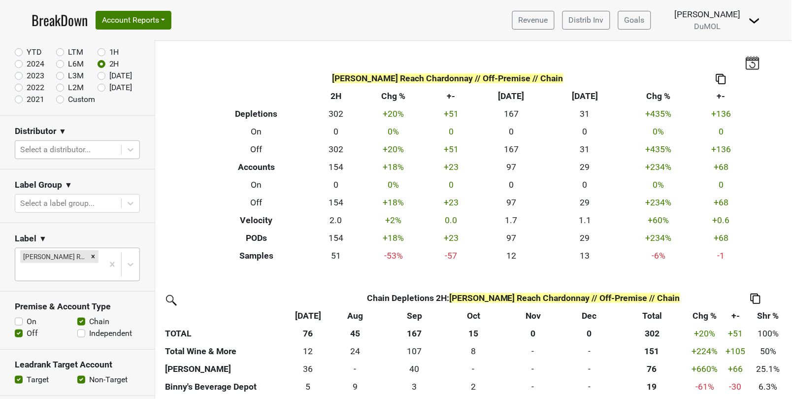
click at [70, 149] on div at bounding box center [68, 150] width 96 height 14
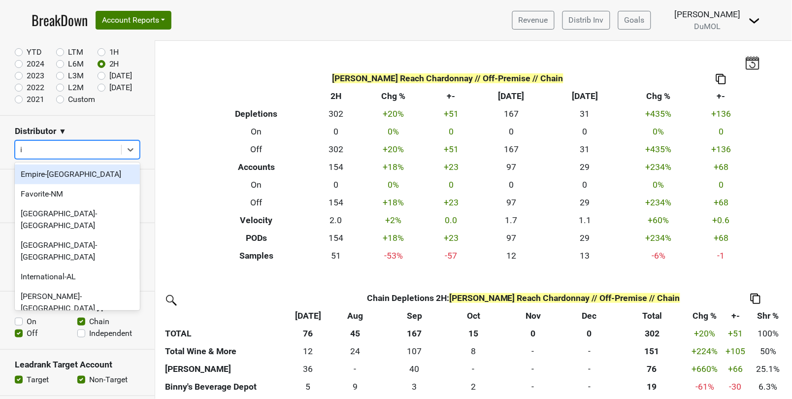
type input "in"
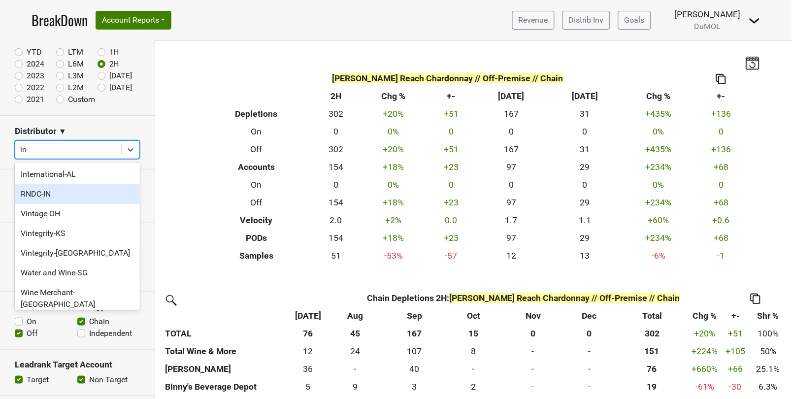
click at [49, 194] on div "RNDC-IN" at bounding box center [77, 194] width 125 height 20
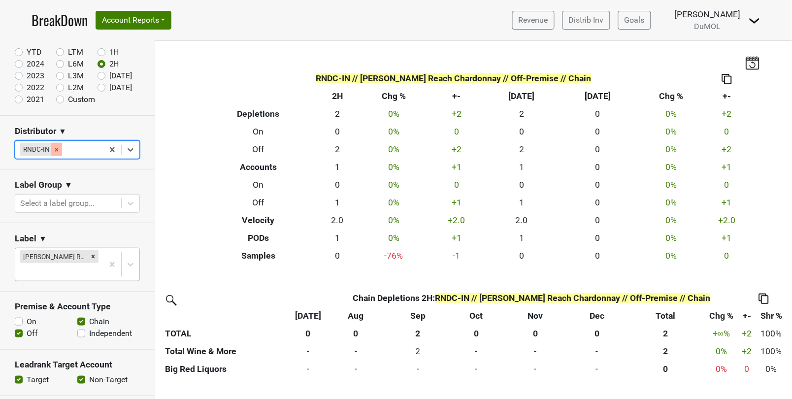
click at [57, 149] on icon "Remove RNDC-IN" at bounding box center [56, 149] width 3 height 3
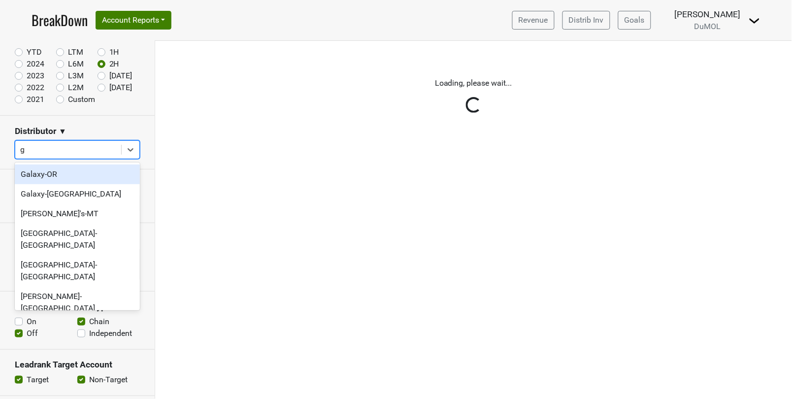
type input "ga"
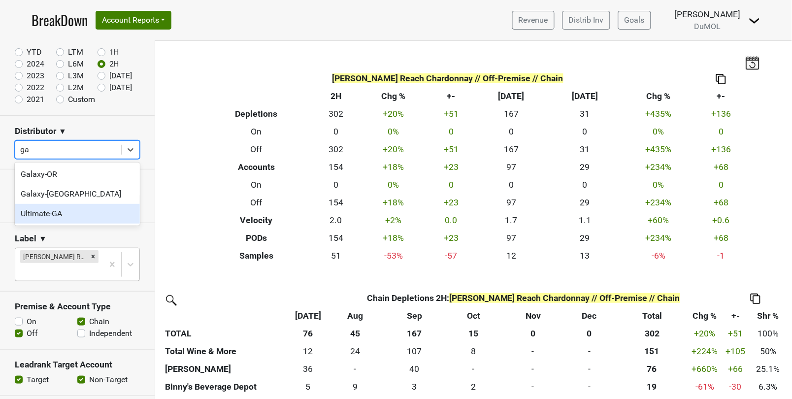
click at [46, 208] on div "Ultimate-GA" at bounding box center [77, 214] width 125 height 20
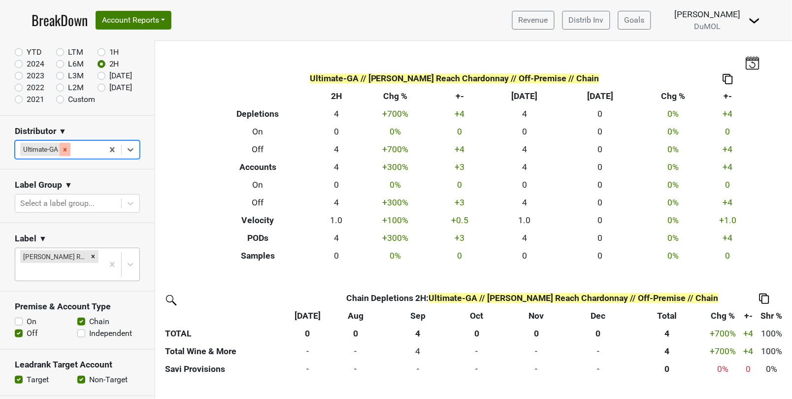
click at [65, 147] on icon "Remove Ultimate-GA" at bounding box center [65, 149] width 7 height 7
click at [65, 147] on div "Reset filters Time Period YTD LTM 1H 2024 L6M 2H 2023 L3M Sep '25 2022 L2M Oct …" at bounding box center [77, 220] width 155 height 358
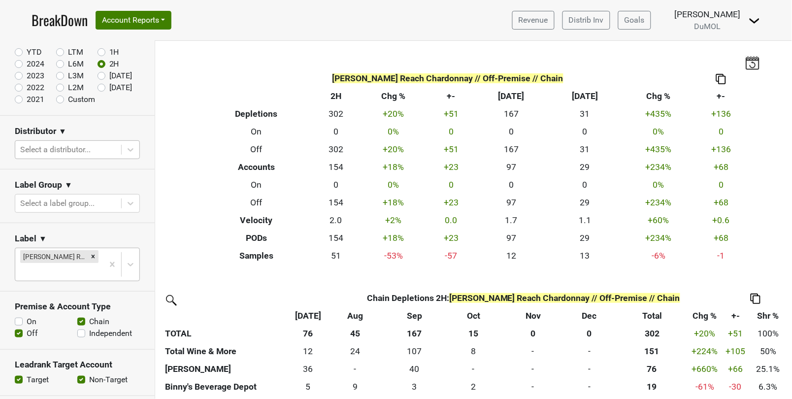
click at [27, 147] on div at bounding box center [68, 150] width 96 height 14
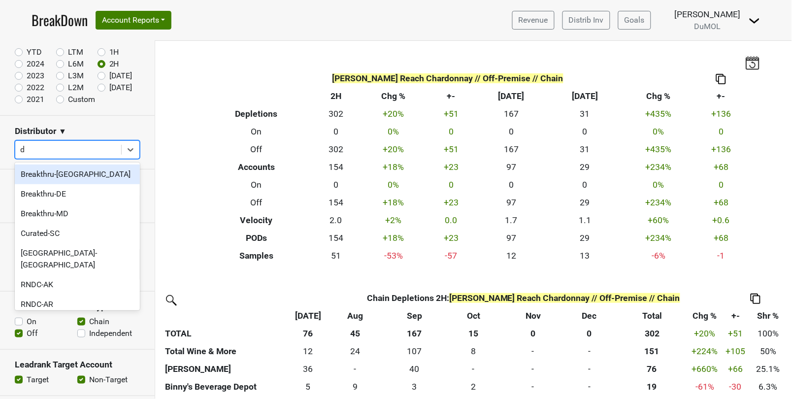
type input "de"
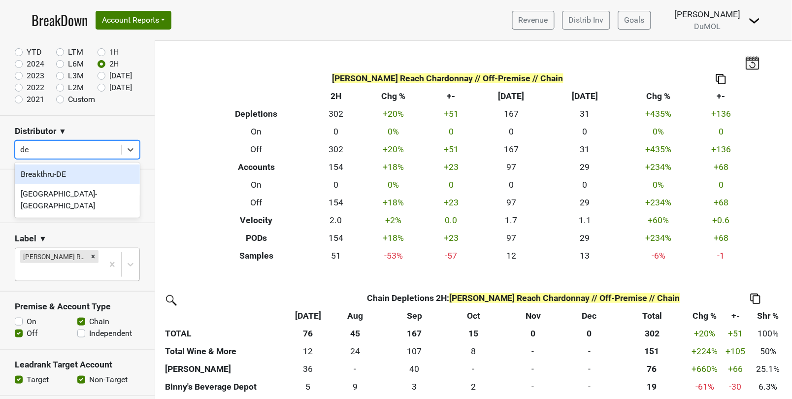
click at [67, 175] on div "Breakthru-DE" at bounding box center [77, 174] width 125 height 20
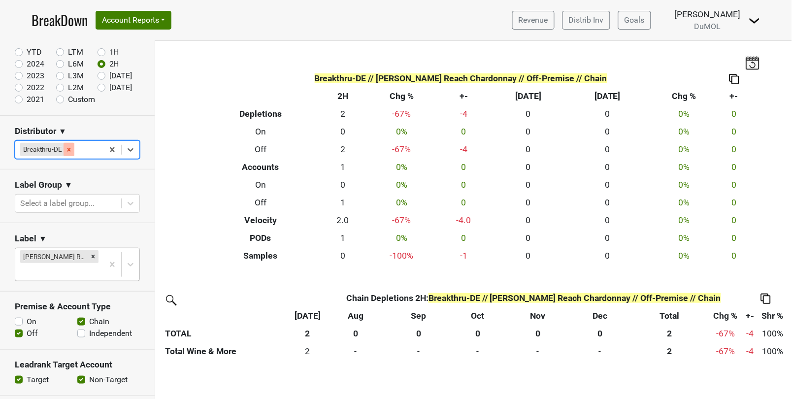
click at [70, 148] on icon "Remove Breakthru-DE" at bounding box center [68, 149] width 3 height 3
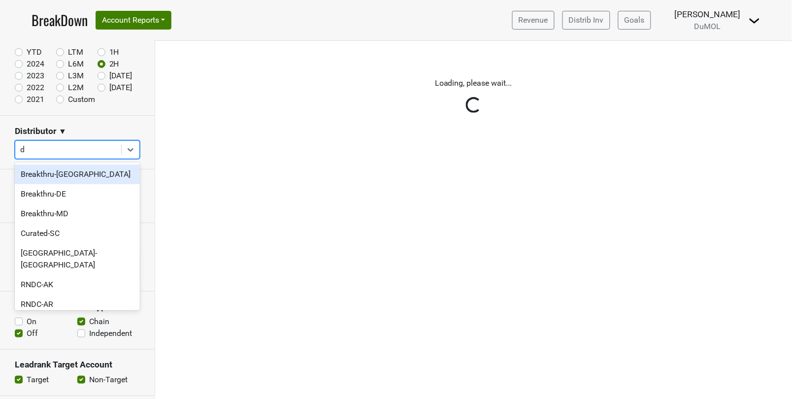
type input "dc"
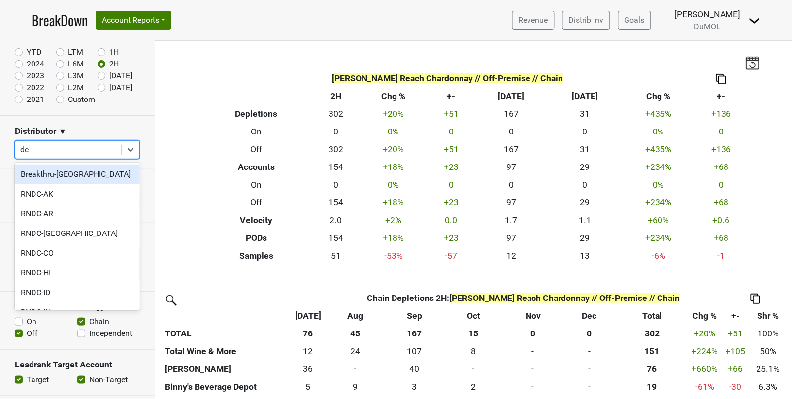
click at [66, 174] on div "Breakthru-[GEOGRAPHIC_DATA]" at bounding box center [77, 174] width 125 height 20
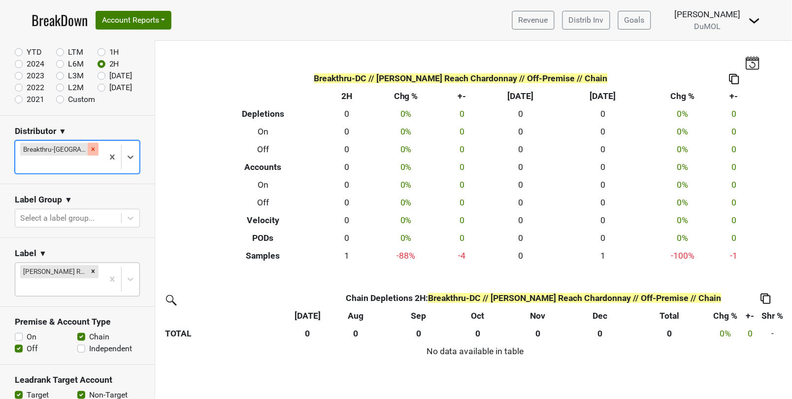
click at [92, 148] on icon "Remove Breakthru-DC" at bounding box center [93, 148] width 3 height 3
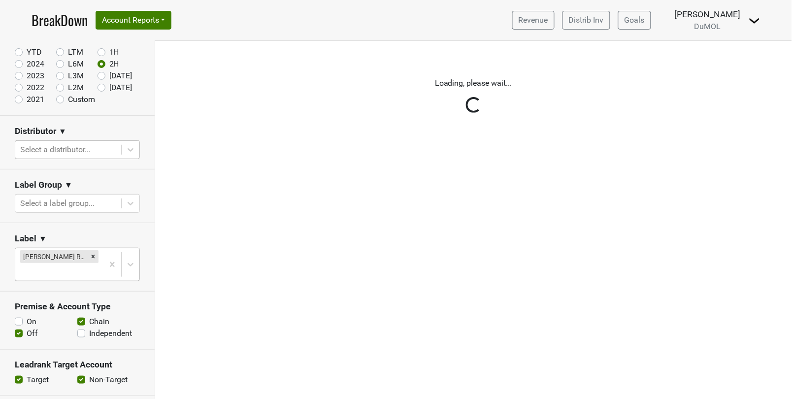
click at [69, 148] on div "Reset filters Time Period YTD LTM 1H 2024 L6M 2H 2023 L3M Sep '25 2022 L2M Oct …" at bounding box center [77, 220] width 155 height 358
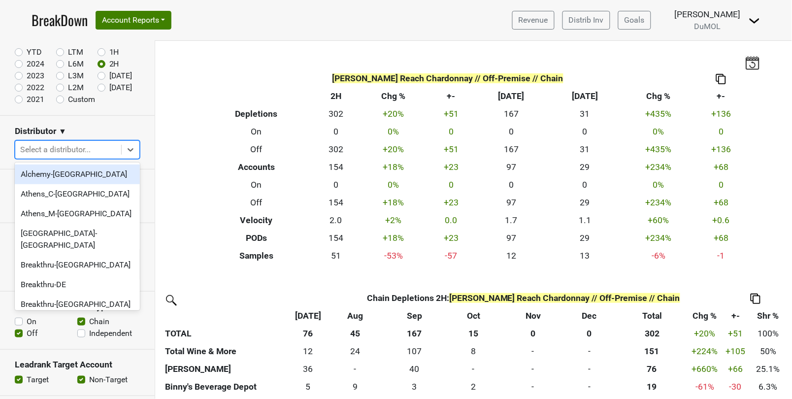
click at [31, 147] on div at bounding box center [68, 150] width 96 height 14
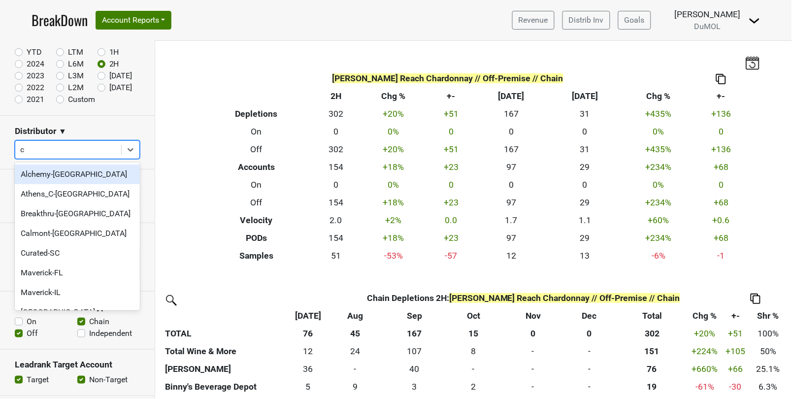
type input "ct"
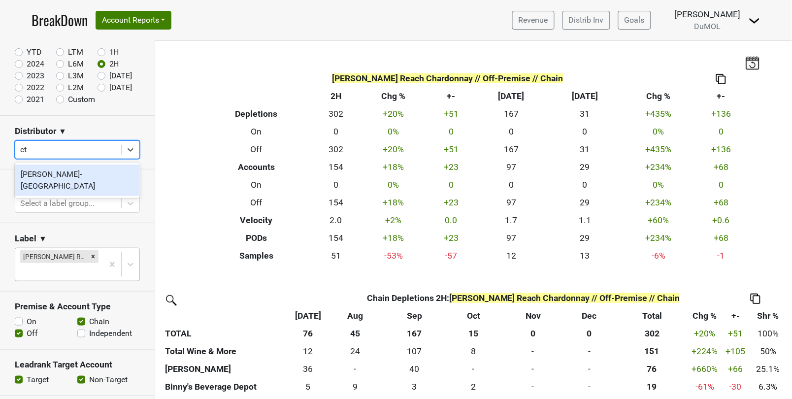
click at [52, 171] on div "[PERSON_NAME]-[GEOGRAPHIC_DATA]" at bounding box center [77, 180] width 125 height 32
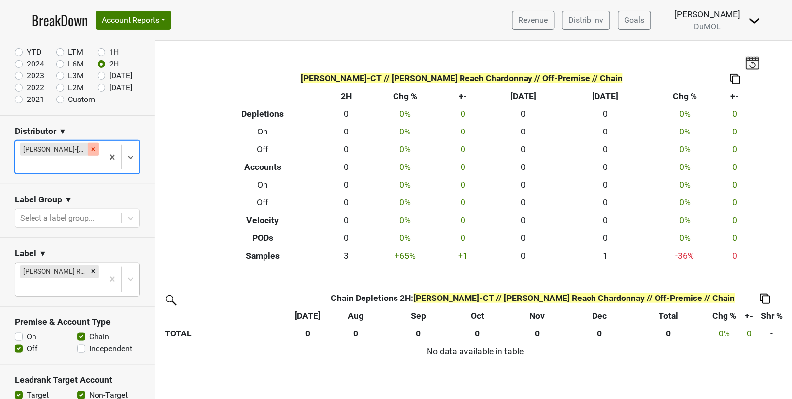
click at [90, 149] on icon "Remove Slocum-CT" at bounding box center [93, 149] width 7 height 7
click at [60, 149] on div "Reset filters Time Period YTD LTM 1H 2024 L6M 2H 2023 L3M Sep '25 2022 L2M Oct …" at bounding box center [77, 220] width 155 height 358
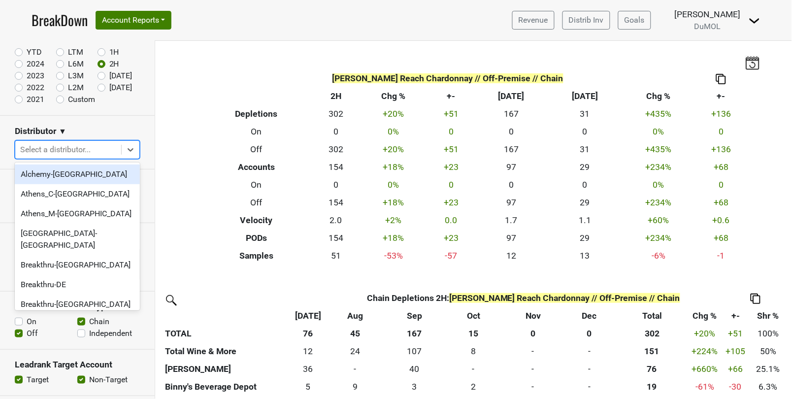
click at [41, 147] on div at bounding box center [68, 150] width 96 height 14
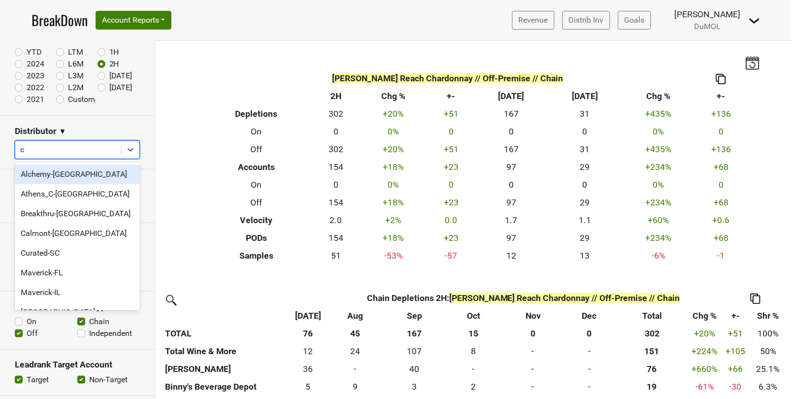
type input "co"
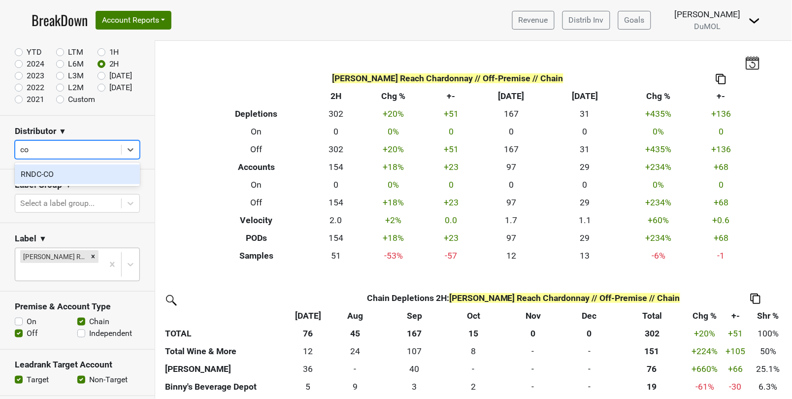
click at [63, 171] on div "RNDC-CO" at bounding box center [77, 174] width 125 height 20
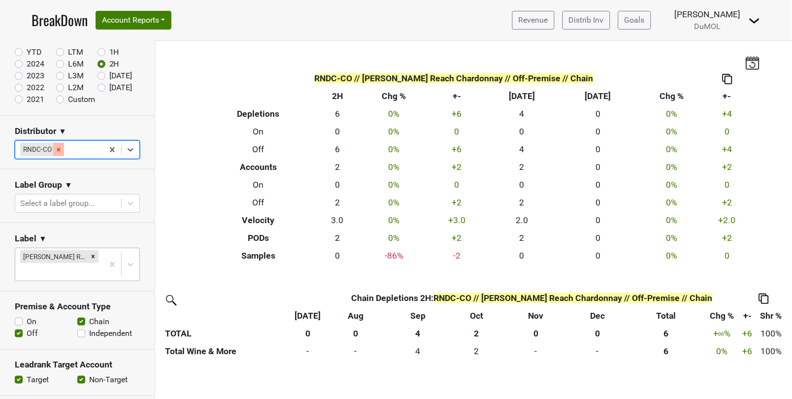
click at [60, 150] on icon "Remove RNDC-CO" at bounding box center [58, 149] width 7 height 7
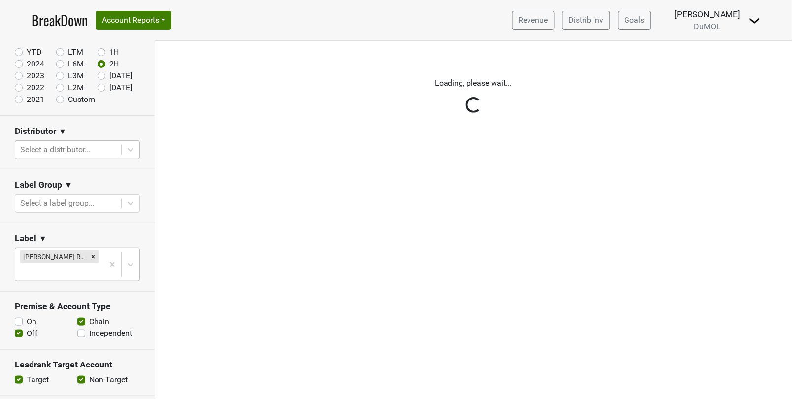
click at [60, 150] on div "Reset filters Time Period YTD LTM 1H 2024 L6M 2H 2023 L3M Sep '25 2022 L2M Oct …" at bounding box center [77, 220] width 155 height 358
click at [36, 149] on div "Reset filters Time Period YTD LTM 1H 2024 L6M 2H 2023 L3M Sep '25 2022 L2M Oct …" at bounding box center [77, 220] width 155 height 358
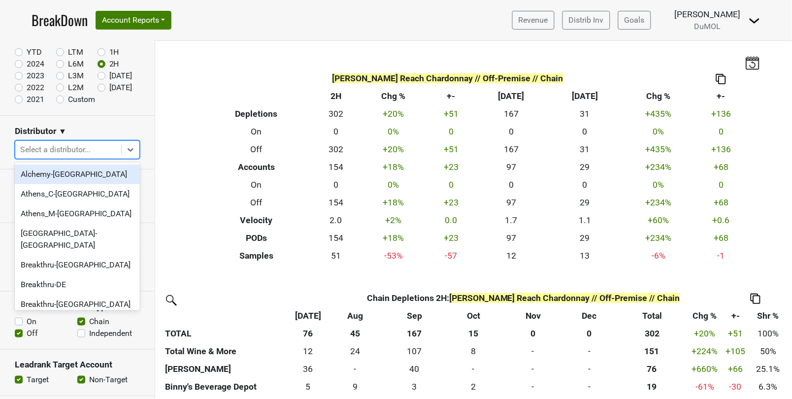
click at [36, 149] on div at bounding box center [68, 150] width 96 height 14
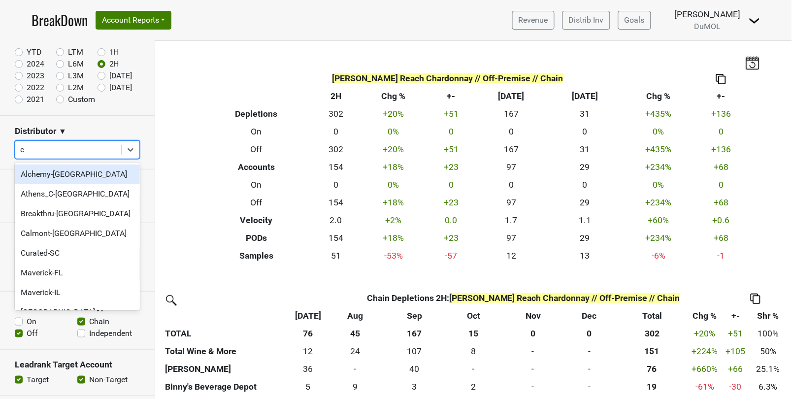
type input "ca"
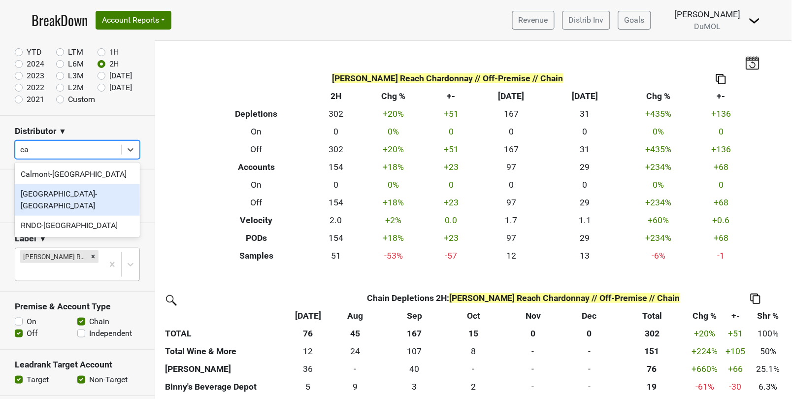
click at [54, 193] on div "[GEOGRAPHIC_DATA]-[GEOGRAPHIC_DATA]" at bounding box center [77, 200] width 125 height 32
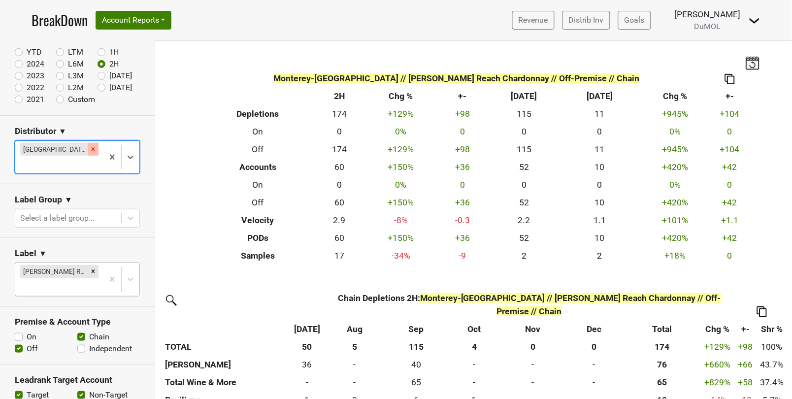
click at [92, 148] on icon "Remove Monterey-CA" at bounding box center [93, 148] width 3 height 3
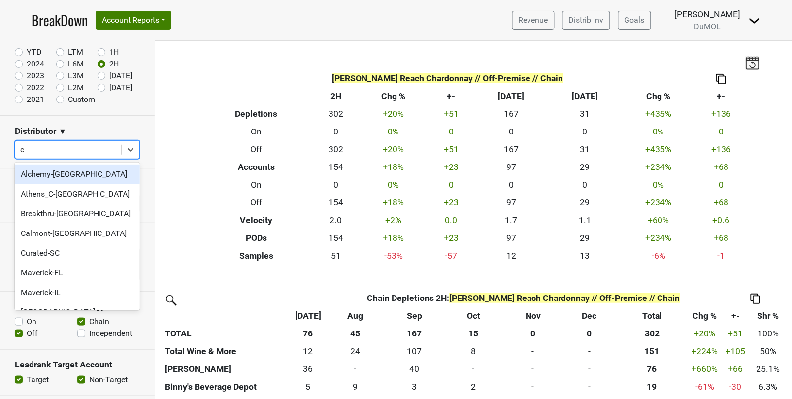
type input "co"
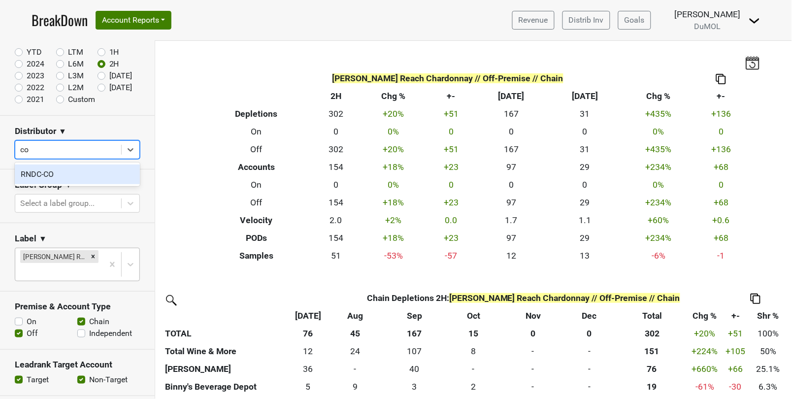
click at [55, 173] on div "RNDC-CO" at bounding box center [77, 174] width 125 height 20
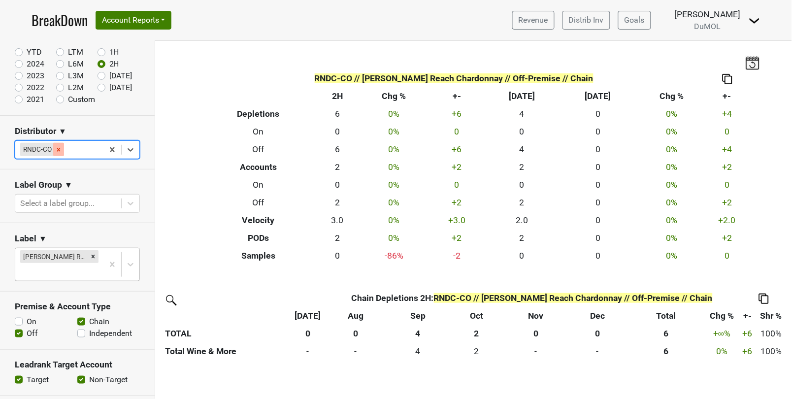
click at [57, 149] on icon "Remove RNDC-CO" at bounding box center [58, 149] width 7 height 7
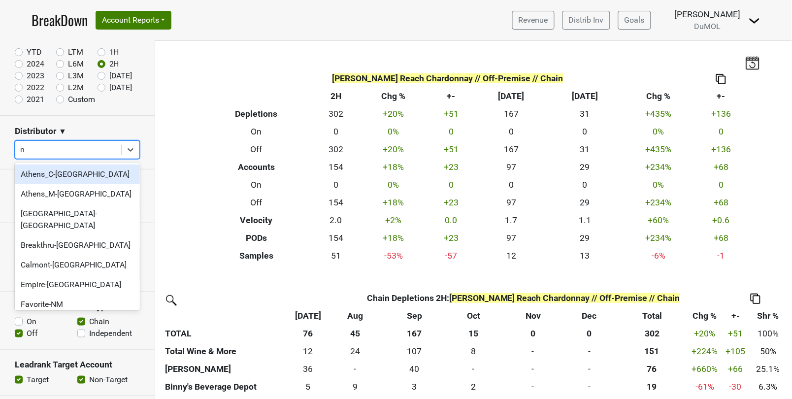
type input "nc"
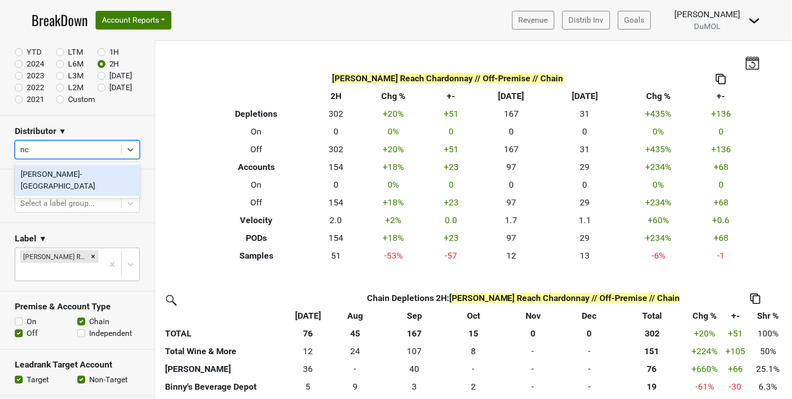
click at [55, 175] on div "[PERSON_NAME]-[GEOGRAPHIC_DATA]" at bounding box center [77, 180] width 125 height 32
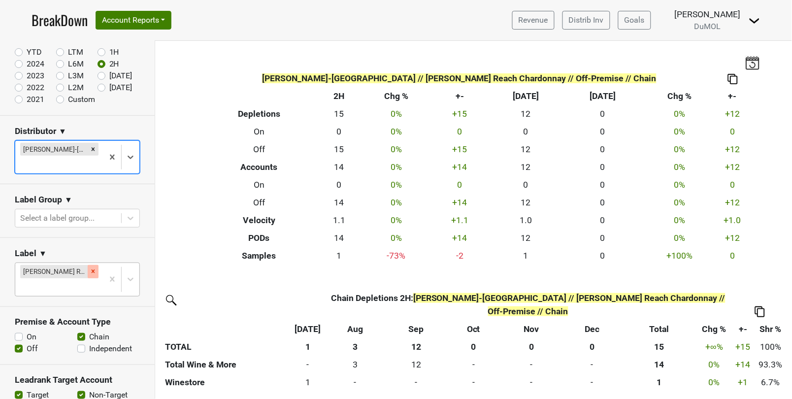
click at [93, 270] on icon "Remove Wester Reach Chardonnay" at bounding box center [93, 271] width 3 height 3
click at [93, 255] on div "Reset filters Time Period YTD LTM 1H 2024 L6M 2H 2023 L3M Sep '25 2022 L2M Oct …" at bounding box center [77, 220] width 155 height 358
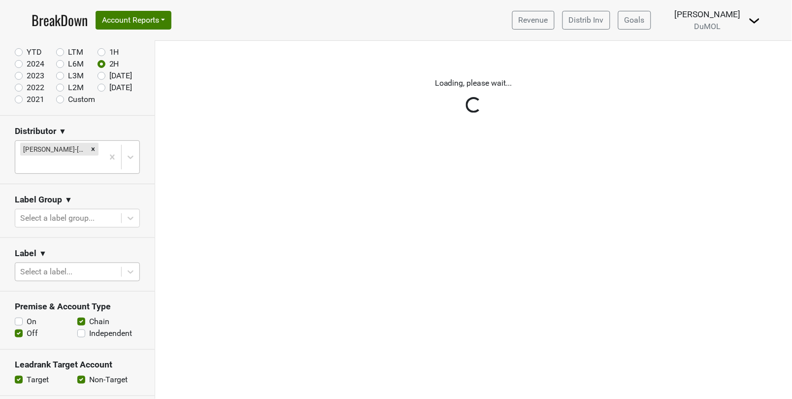
click at [84, 265] on div at bounding box center [68, 272] width 96 height 14
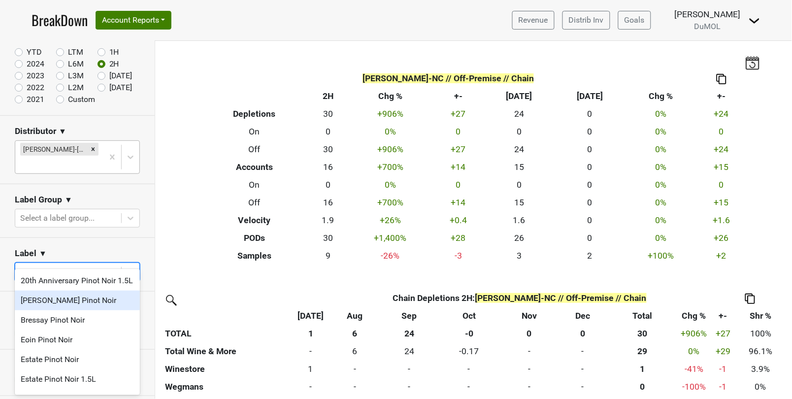
type input "p"
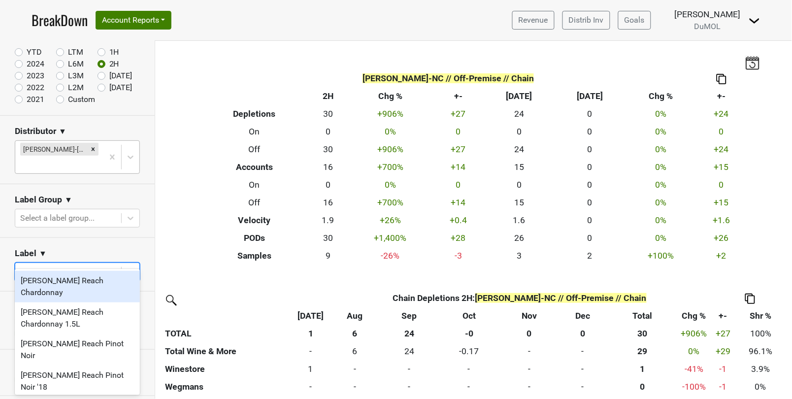
type input "[PERSON_NAME]"
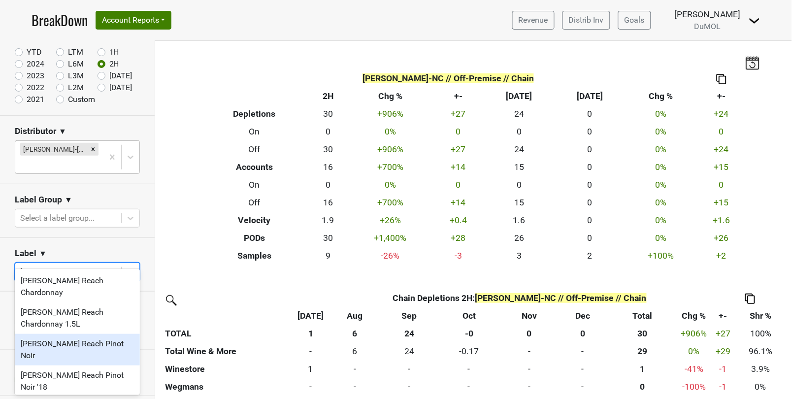
click at [55, 334] on div "[PERSON_NAME] Reach Pinot Noir" at bounding box center [77, 350] width 125 height 32
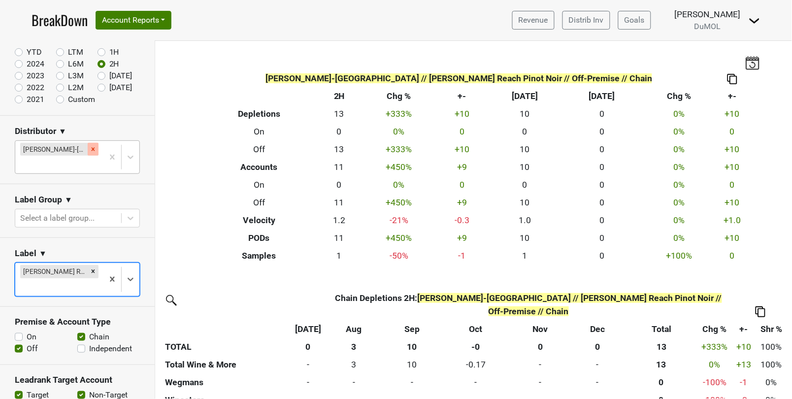
click at [90, 152] on icon "Remove Tryon-NC" at bounding box center [93, 149] width 7 height 7
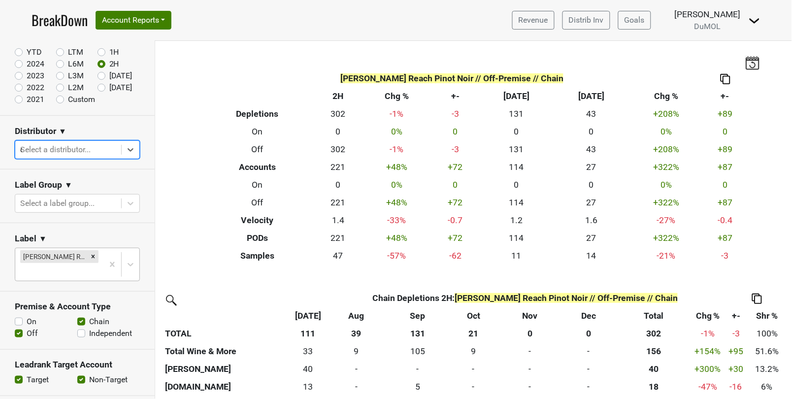
type input "ca"
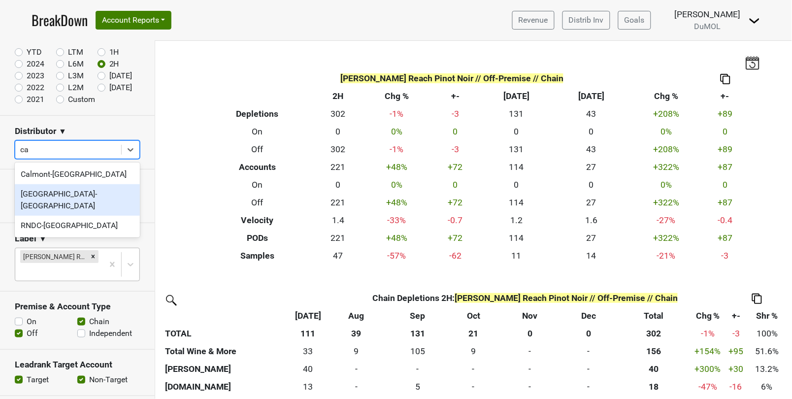
click at [50, 190] on div "[GEOGRAPHIC_DATA]-[GEOGRAPHIC_DATA]" at bounding box center [77, 200] width 125 height 32
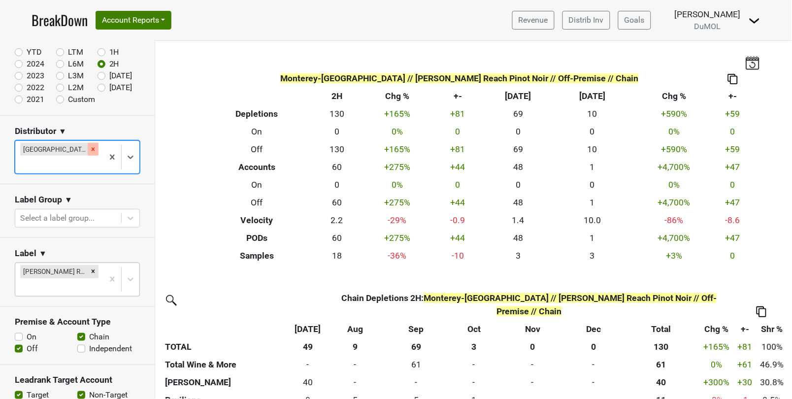
click at [90, 149] on icon "Remove Monterey-CA" at bounding box center [93, 149] width 7 height 7
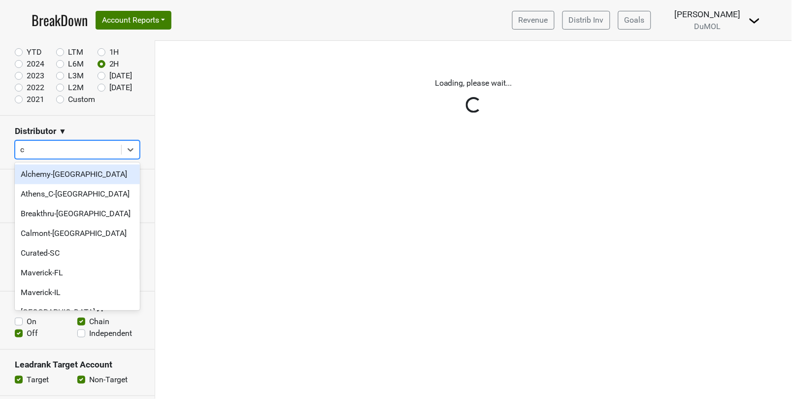
type input "co"
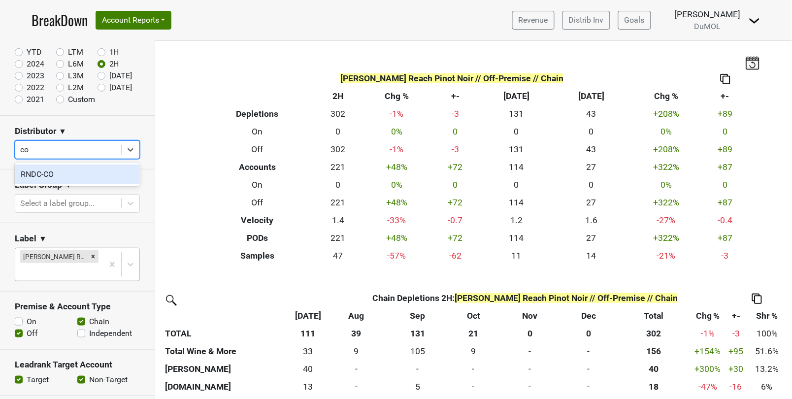
click at [96, 170] on div "RNDC-CO" at bounding box center [77, 174] width 125 height 20
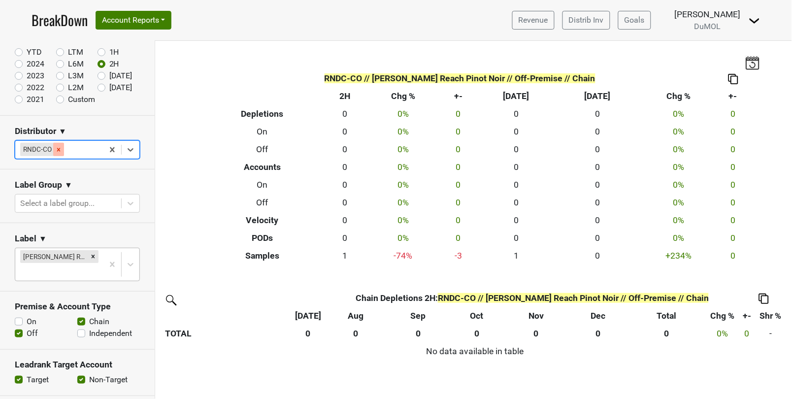
click at [59, 149] on icon "Remove RNDC-CO" at bounding box center [58, 149] width 3 height 3
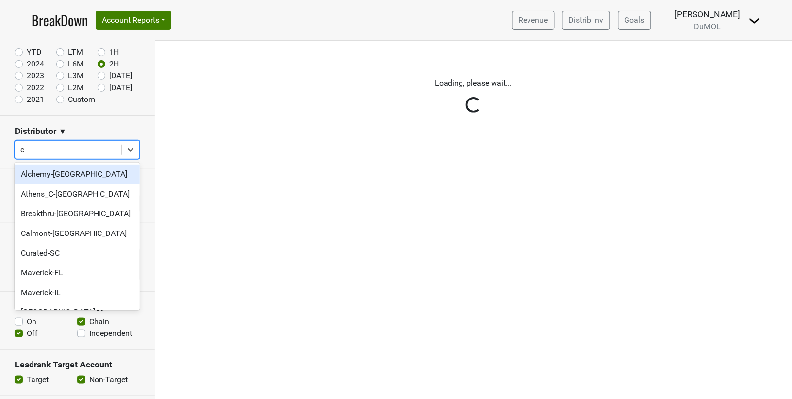
type input "ct"
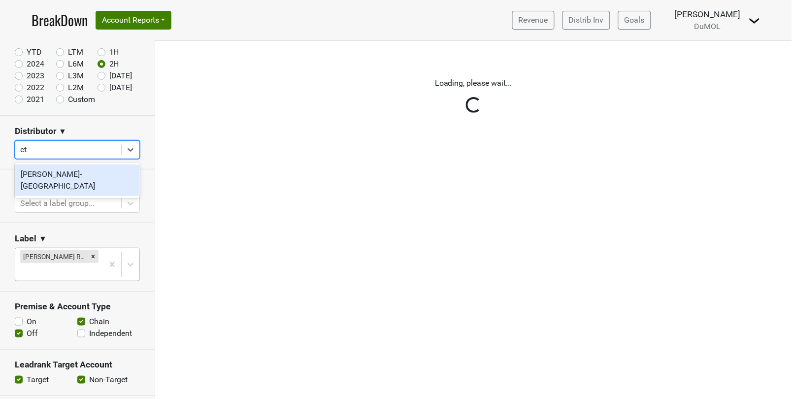
click at [65, 178] on div "[PERSON_NAME]-[GEOGRAPHIC_DATA]" at bounding box center [77, 180] width 125 height 32
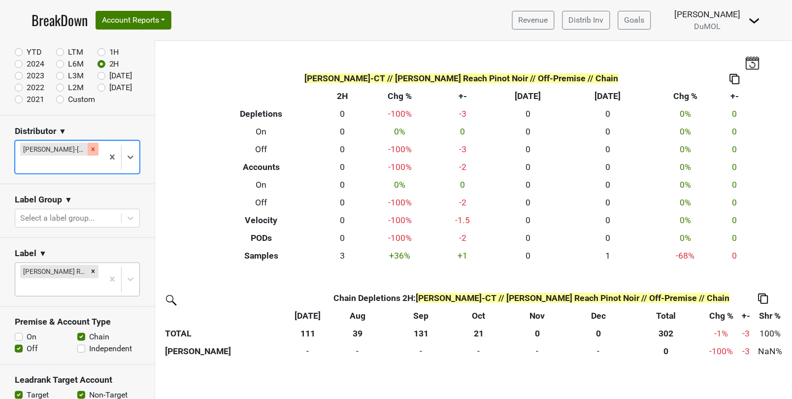
click at [90, 150] on icon "Remove Slocum-CT" at bounding box center [93, 149] width 7 height 7
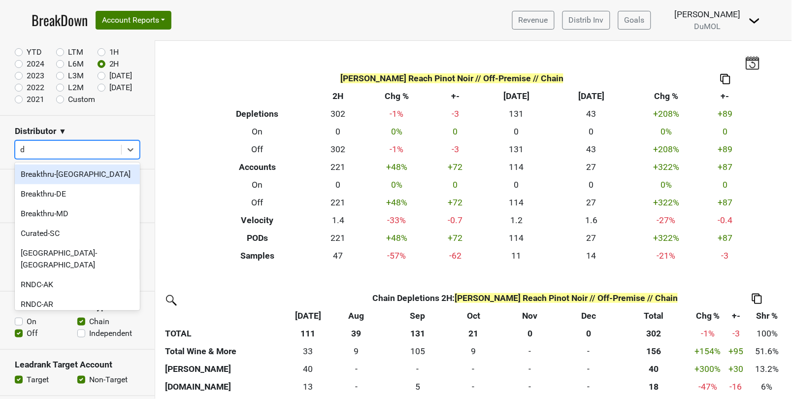
type input "dc"
click at [63, 173] on div "Breakthru-[GEOGRAPHIC_DATA]" at bounding box center [77, 174] width 125 height 20
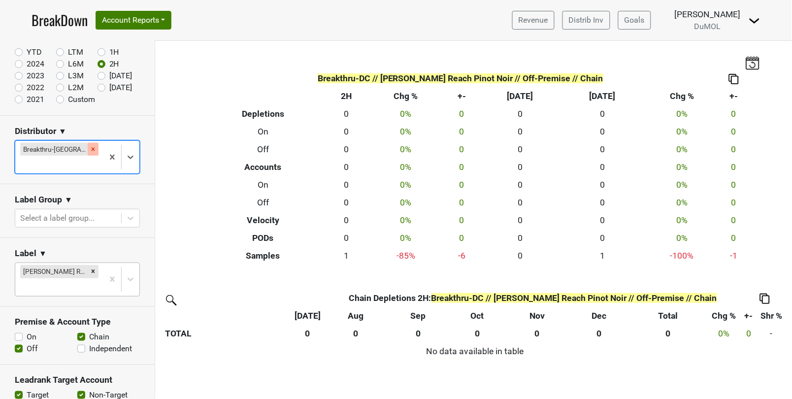
click at [90, 150] on icon "Remove Breakthru-DC" at bounding box center [93, 149] width 7 height 7
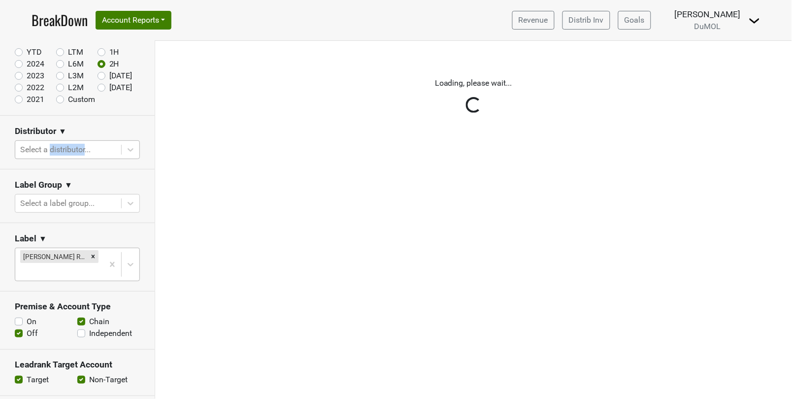
click at [71, 150] on div "Reset filters Time Period YTD LTM 1H 2024 L6M 2H 2023 L3M Sep '25 2022 L2M Oct …" at bounding box center [77, 220] width 155 height 358
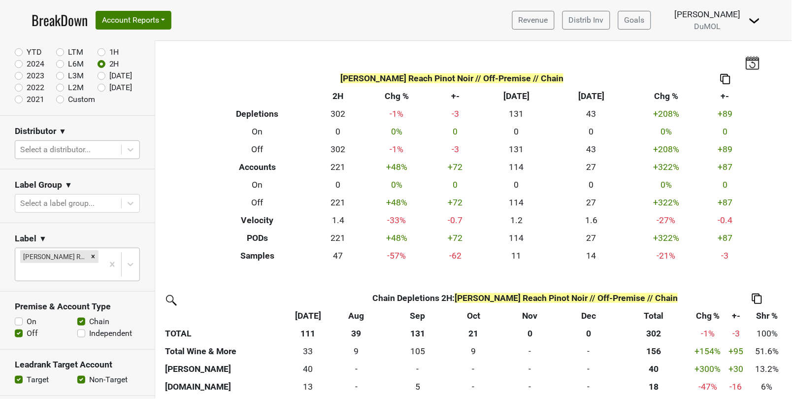
click at [35, 148] on div at bounding box center [68, 150] width 96 height 14
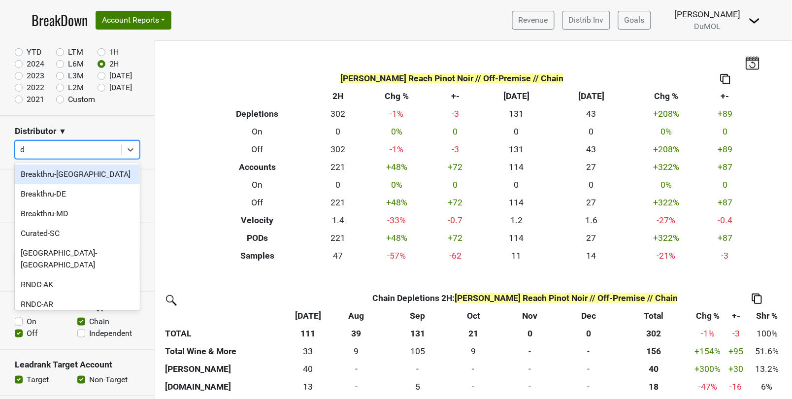
type input "de"
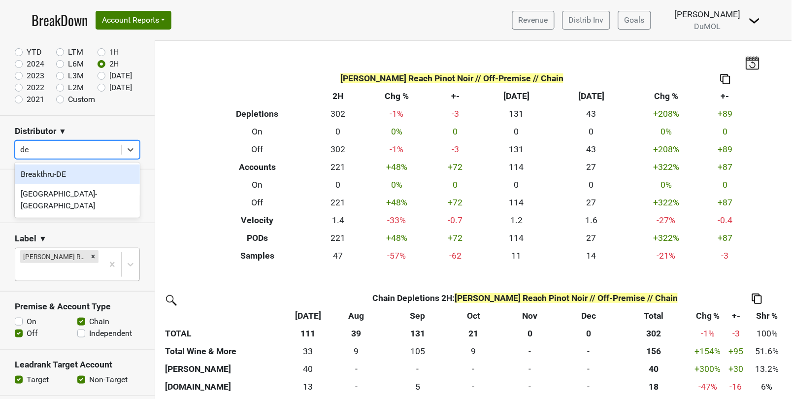
click at [68, 171] on div "Breakthru-DE" at bounding box center [77, 174] width 125 height 20
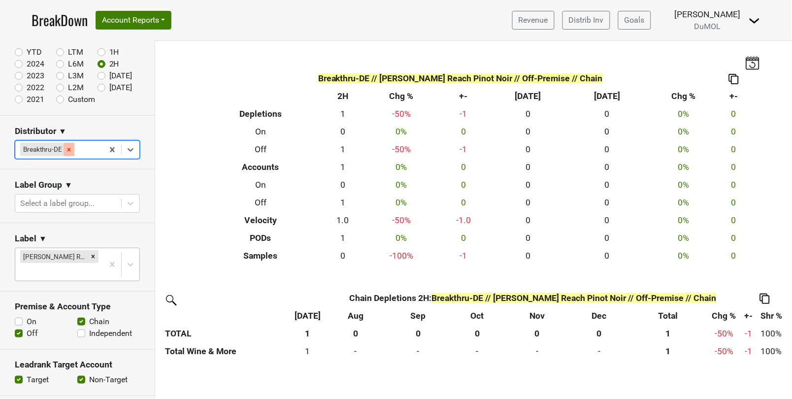
click at [70, 148] on icon "Remove Breakthru-DE" at bounding box center [68, 149] width 3 height 3
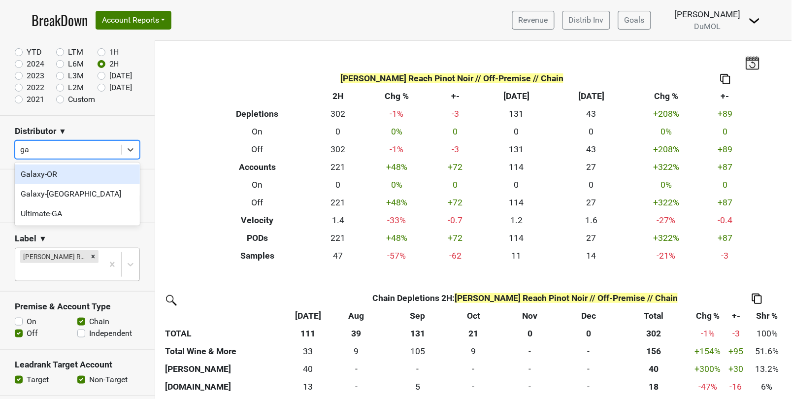
type input "g"
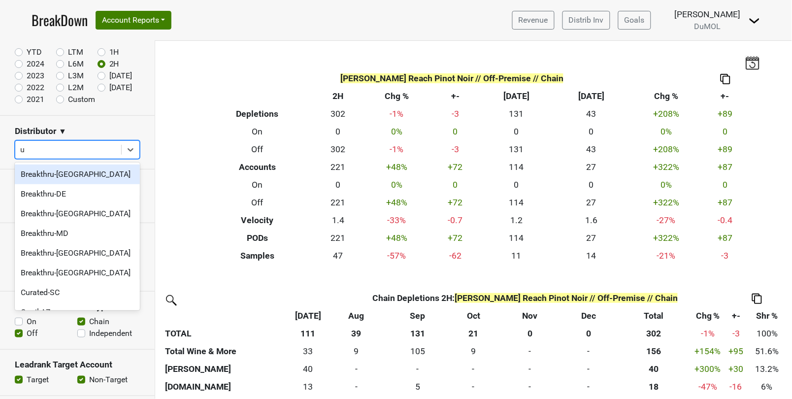
type input "ul"
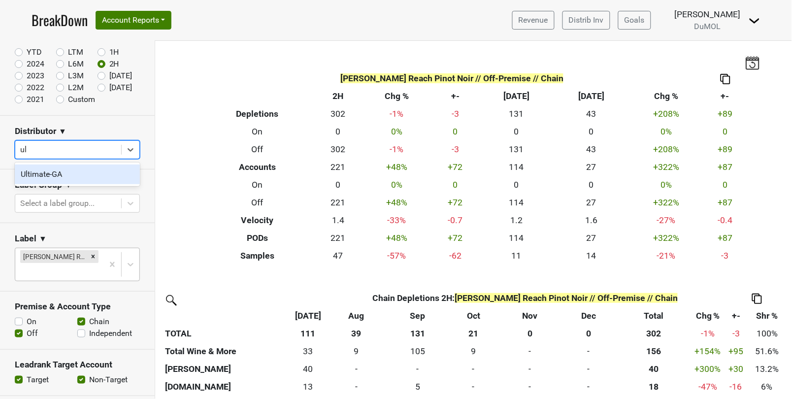
click at [58, 180] on div "Ultimate-GA" at bounding box center [77, 174] width 125 height 20
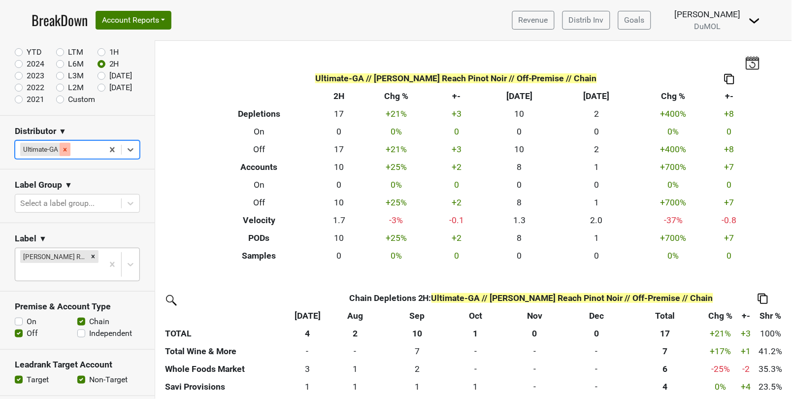
click at [65, 149] on icon "Remove Ultimate-GA" at bounding box center [65, 149] width 3 height 3
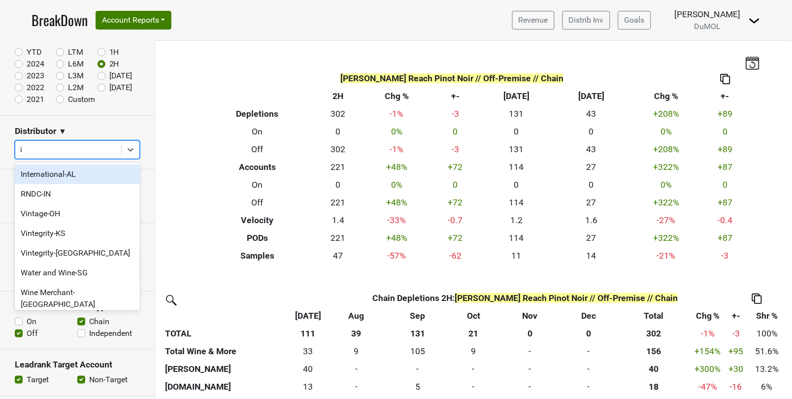
type input "in"
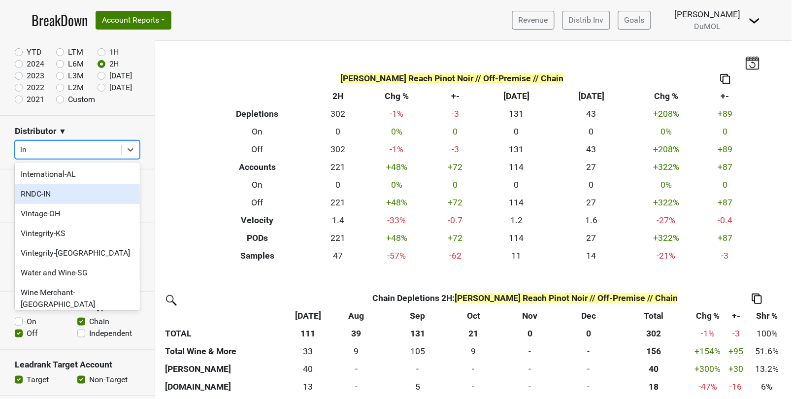
click at [40, 191] on div "RNDC-IN" at bounding box center [77, 194] width 125 height 20
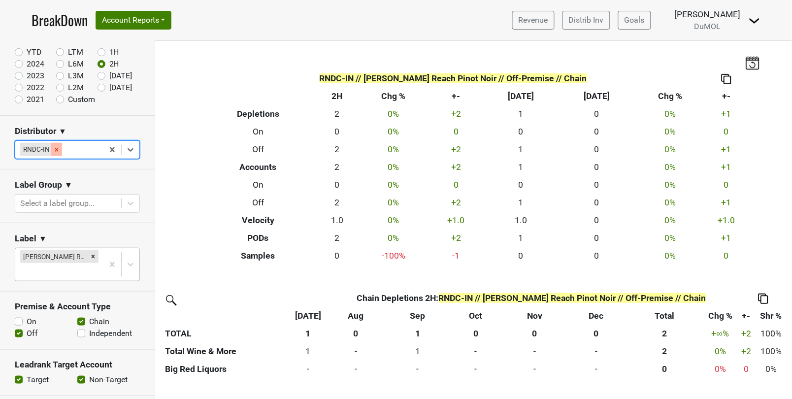
click at [55, 148] on icon "Remove RNDC-IN" at bounding box center [56, 149] width 3 height 3
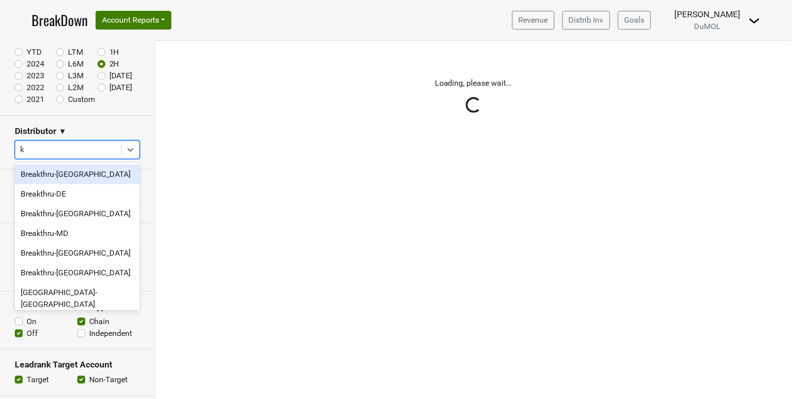
type input "ks"
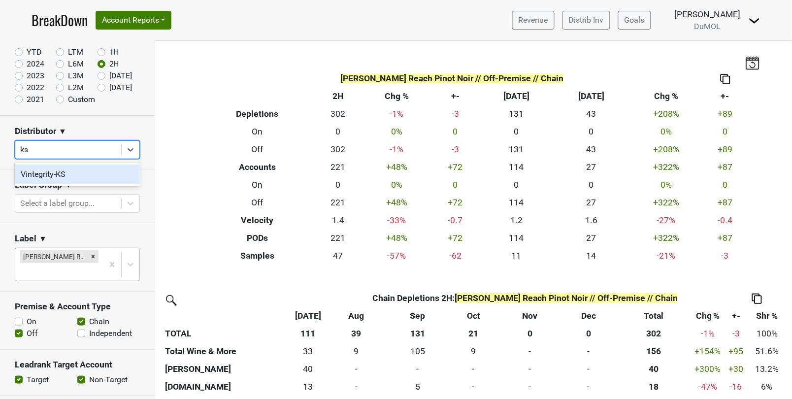
click at [65, 176] on div "Vintegrity-KS" at bounding box center [77, 174] width 125 height 20
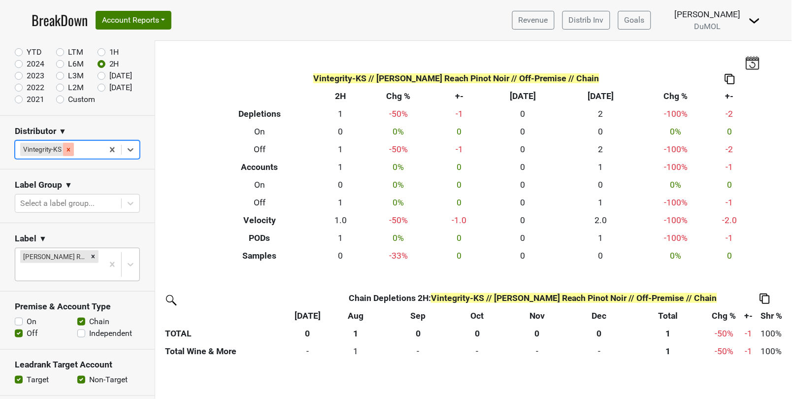
click at [70, 147] on icon "Remove Vintegrity-KS" at bounding box center [68, 149] width 7 height 7
click at [70, 147] on div "Reset filters Time Period YTD LTM 1H 2024 L6M 2H 2023 L3M Sep '25 2022 L2M Oct …" at bounding box center [77, 220] width 155 height 358
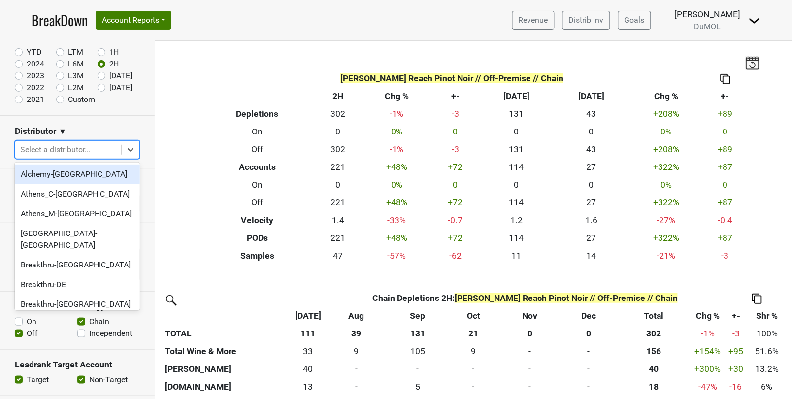
click at [95, 144] on div at bounding box center [68, 150] width 96 height 14
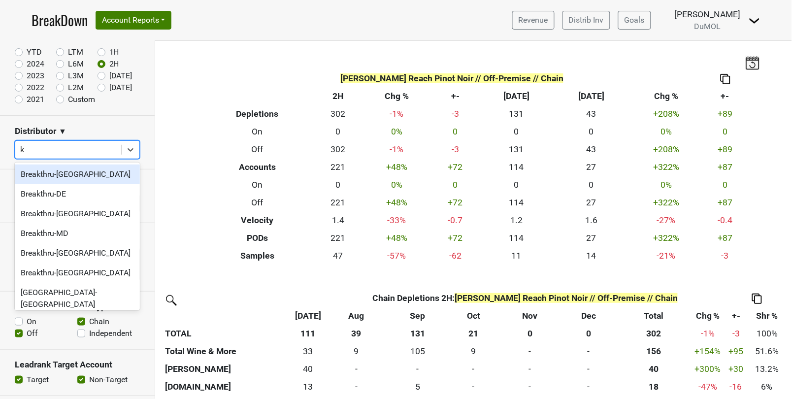
type input "ky"
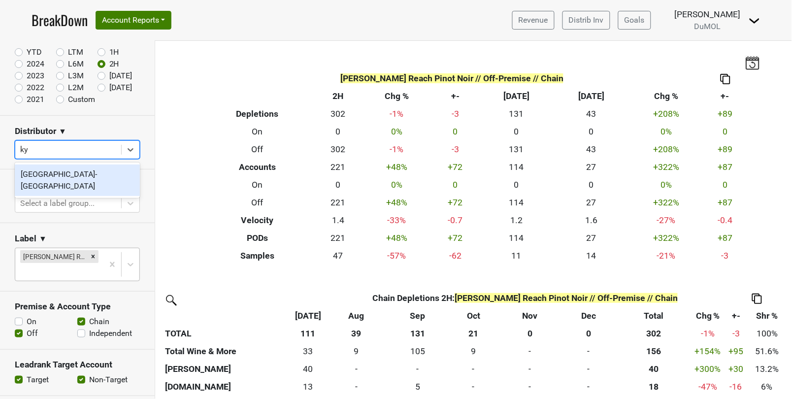
click at [44, 180] on div "[GEOGRAPHIC_DATA]-[GEOGRAPHIC_DATA]" at bounding box center [77, 180] width 125 height 32
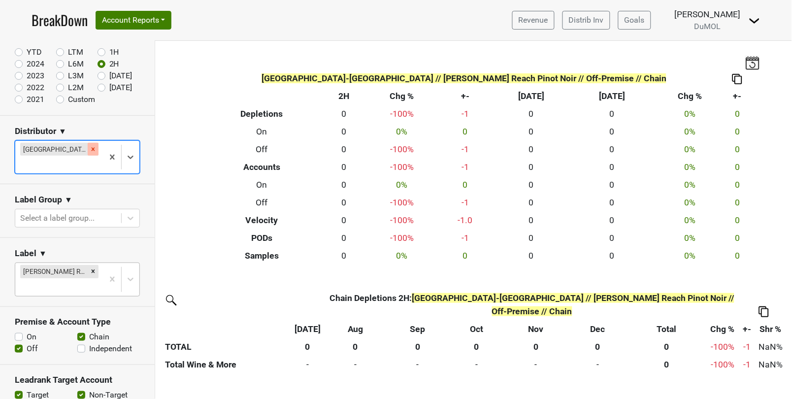
click at [90, 149] on icon "Remove Heidelberg-KY" at bounding box center [93, 149] width 7 height 7
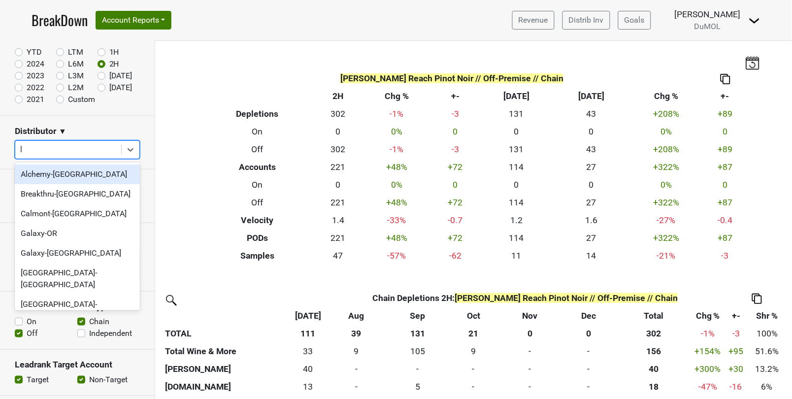
type input "la"
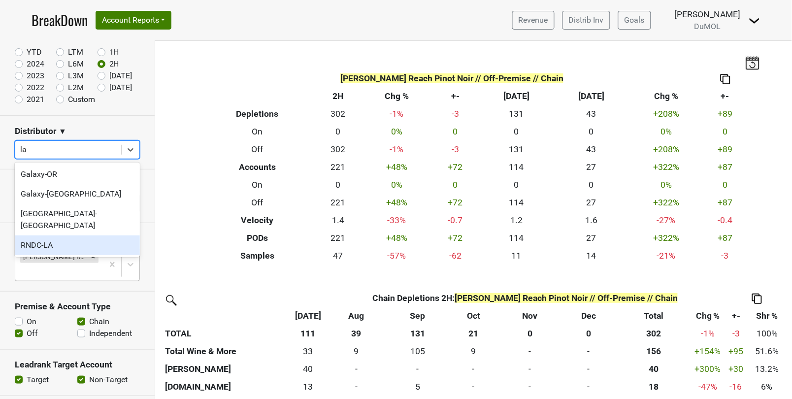
click at [51, 235] on div "RNDC-LA" at bounding box center [77, 245] width 125 height 20
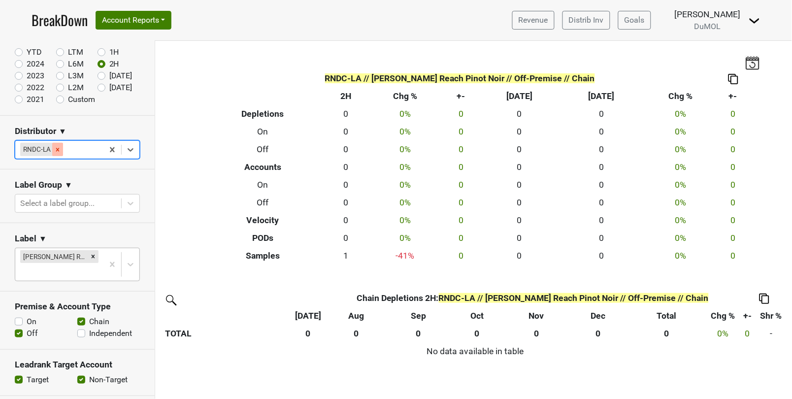
click at [60, 150] on icon "Remove RNDC-LA" at bounding box center [57, 149] width 7 height 7
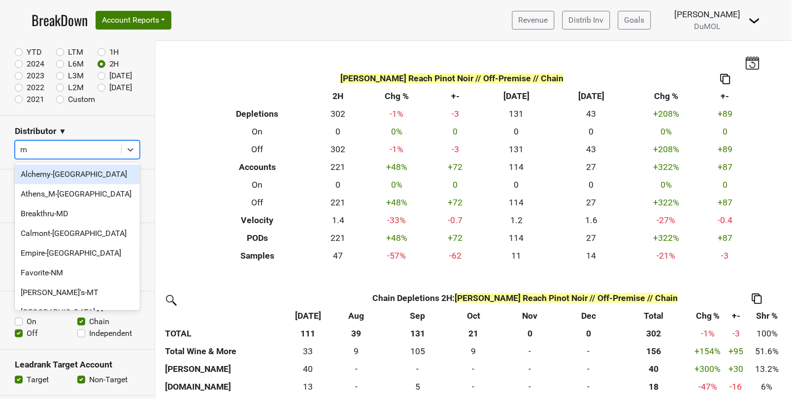
type input "ma"
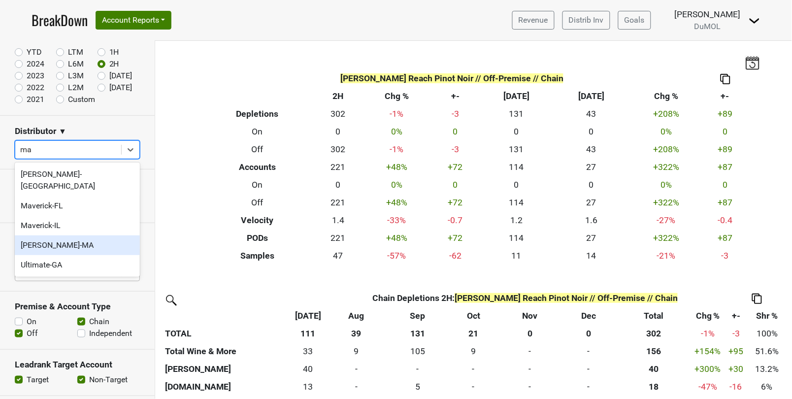
click at [65, 235] on div "[PERSON_NAME]-MA" at bounding box center [77, 245] width 125 height 20
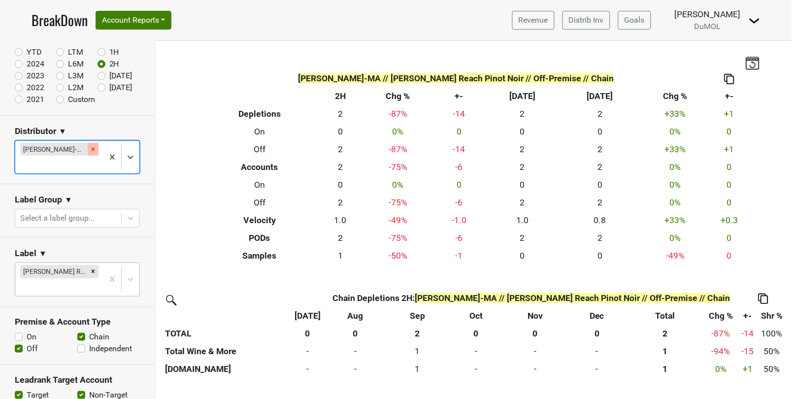
click at [92, 150] on icon "Remove MS Walker-MA" at bounding box center [93, 148] width 3 height 3
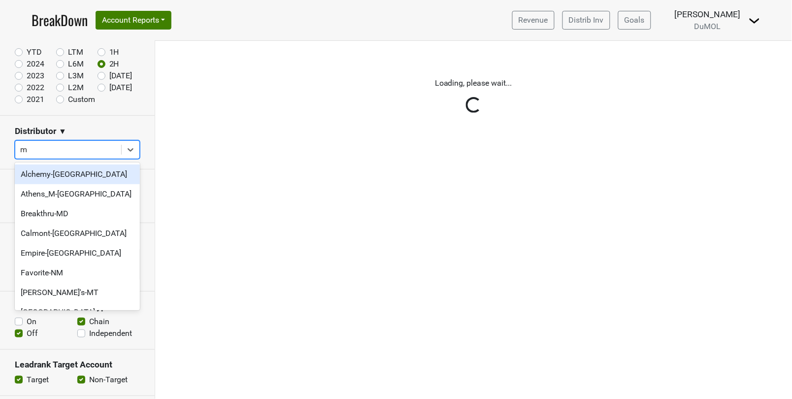
type input "md"
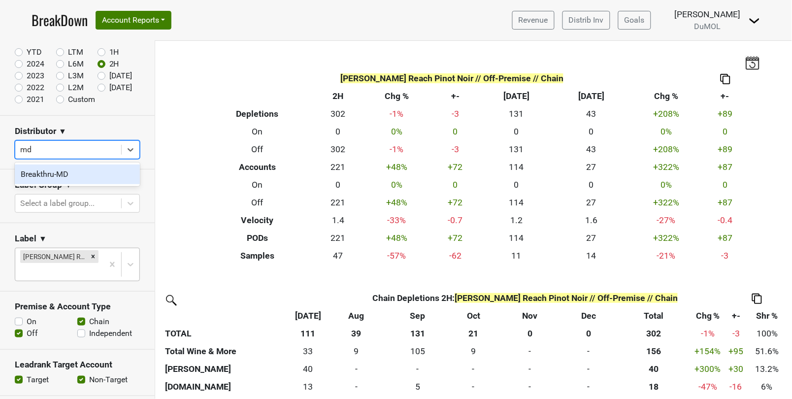
click at [63, 178] on div "Breakthru-MD" at bounding box center [77, 174] width 125 height 20
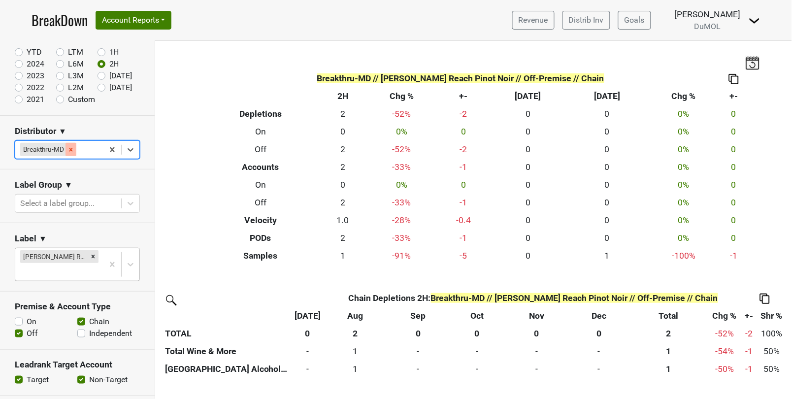
click at [70, 149] on icon "Remove Breakthru-MD" at bounding box center [70, 149] width 3 height 3
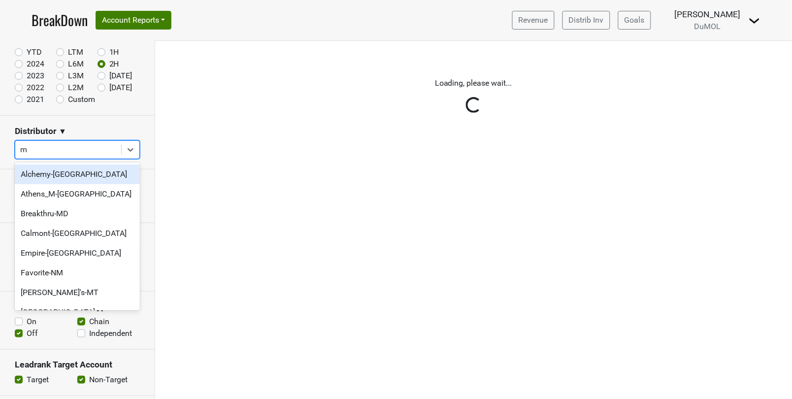
type input "mi"
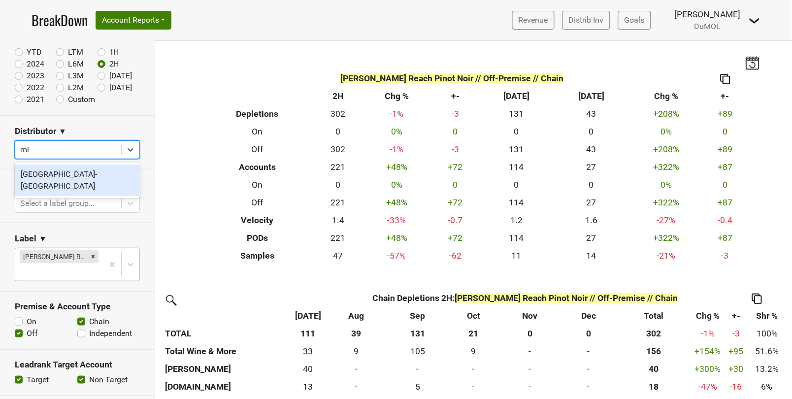
click at [63, 176] on div "[GEOGRAPHIC_DATA]-[GEOGRAPHIC_DATA]" at bounding box center [77, 180] width 125 height 32
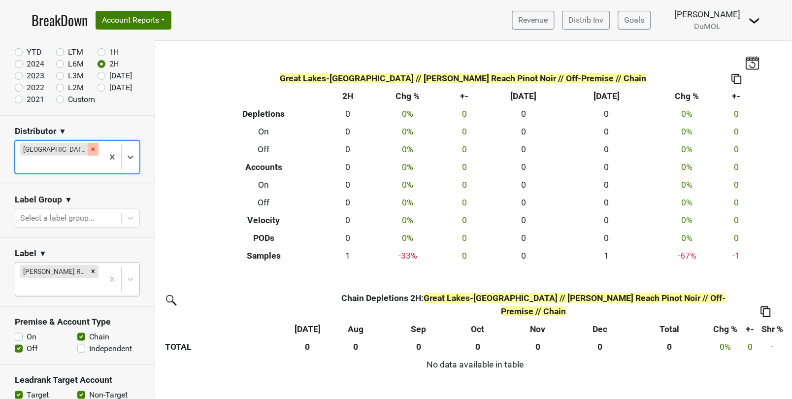
click at [90, 148] on icon "Remove Great Lakes-MI" at bounding box center [93, 149] width 7 height 7
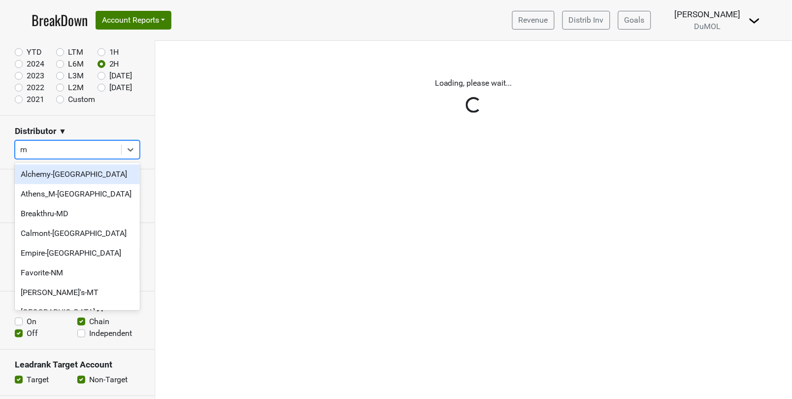
type input "mn"
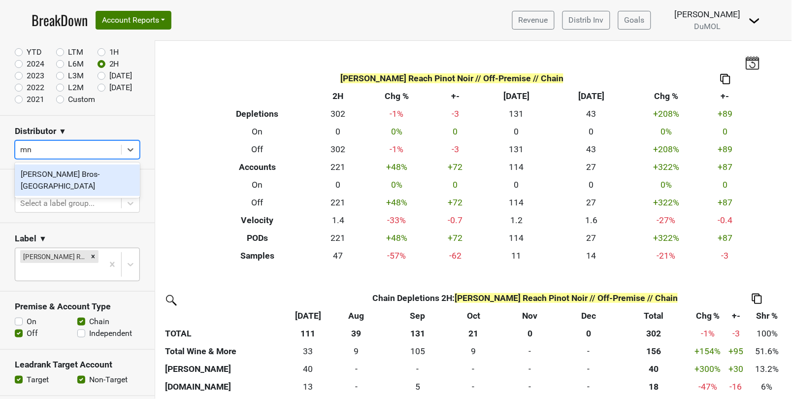
click at [66, 173] on div "[PERSON_NAME] Bros-[GEOGRAPHIC_DATA]" at bounding box center [77, 180] width 125 height 32
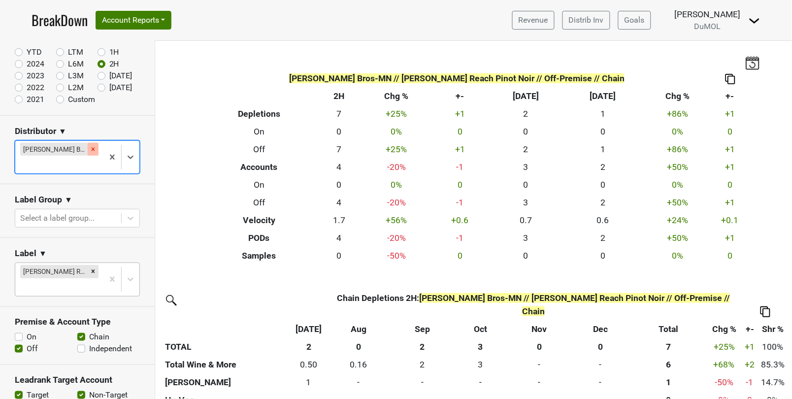
click at [90, 148] on icon "Remove Johnson Bros-MN" at bounding box center [93, 149] width 7 height 7
click at [86, 148] on div "Reset filters Time Period YTD LTM 1H 2024 L6M 2H 2023 L3M Sep '25 2022 L2M Oct …" at bounding box center [77, 220] width 155 height 358
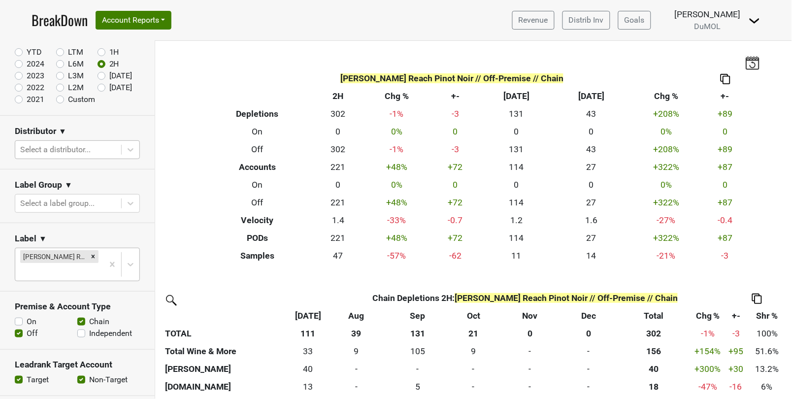
click at [86, 148] on div "Reset filters Time Period YTD LTM 1H 2024 L6M 2H 2023 L3M Sep '25 2022 L2M Oct …" at bounding box center [77, 220] width 155 height 358
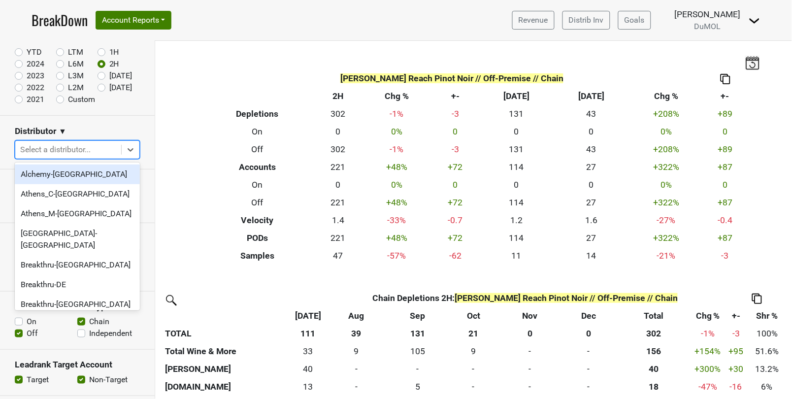
click at [77, 148] on div at bounding box center [68, 150] width 96 height 14
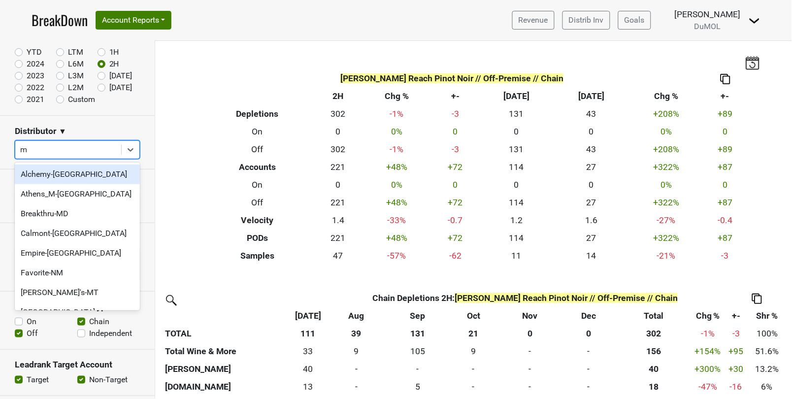
type input "mo"
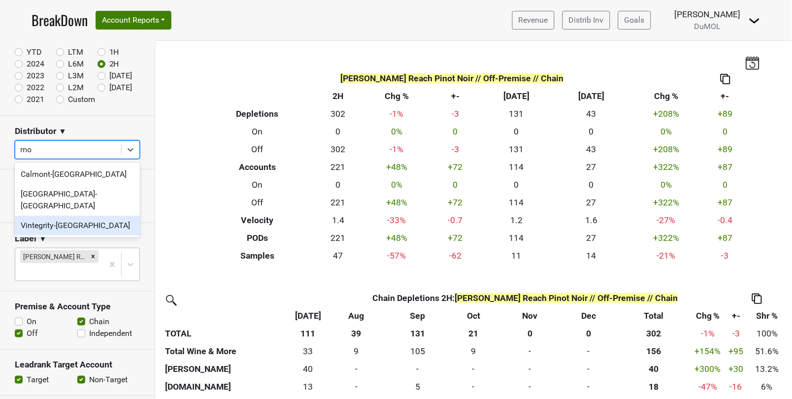
click at [59, 216] on div "Vintegrity-[GEOGRAPHIC_DATA]" at bounding box center [77, 226] width 125 height 20
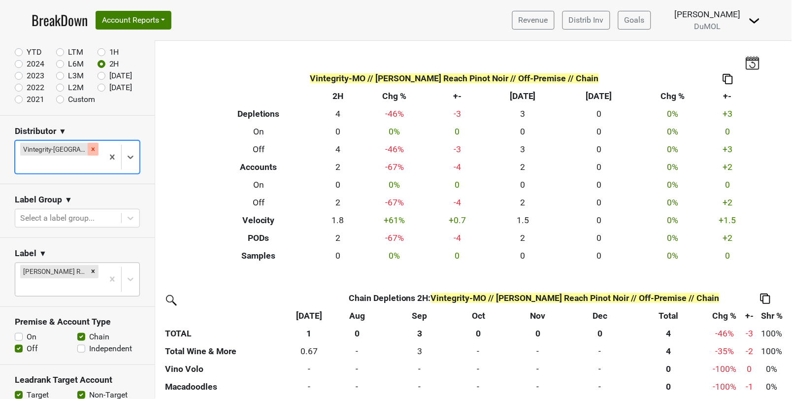
click at [88, 149] on div "Remove Vintegrity-MO" at bounding box center [93, 149] width 11 height 13
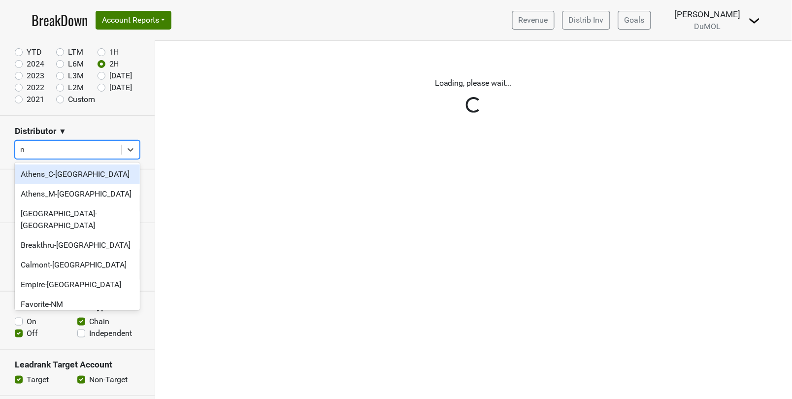
type input "nc"
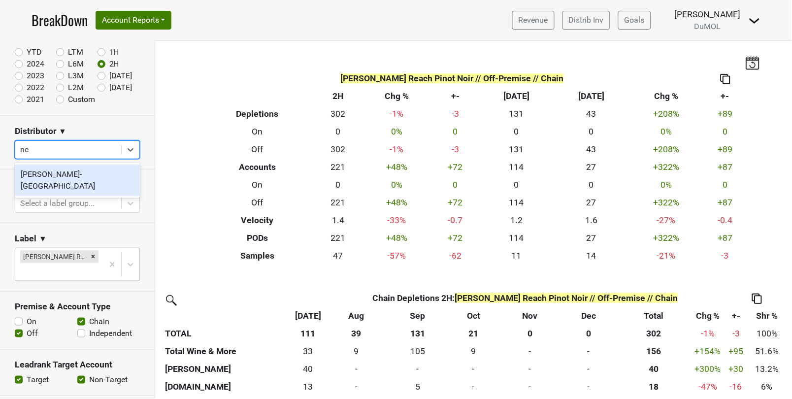
click at [63, 170] on div "[PERSON_NAME]-[GEOGRAPHIC_DATA]" at bounding box center [77, 180] width 125 height 32
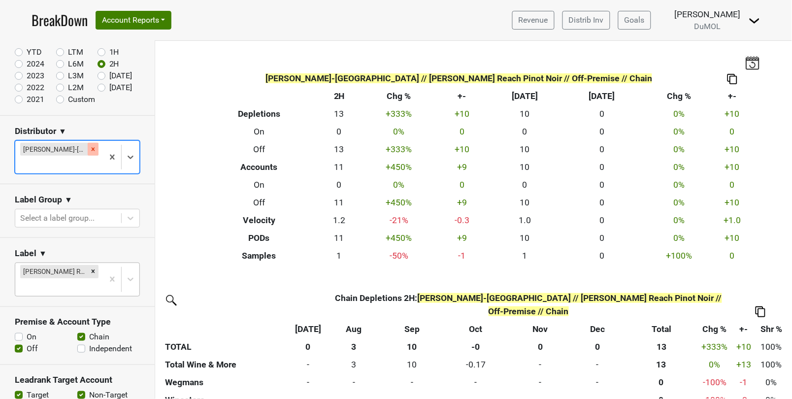
click at [90, 149] on icon "Remove Tryon-NC" at bounding box center [93, 149] width 7 height 7
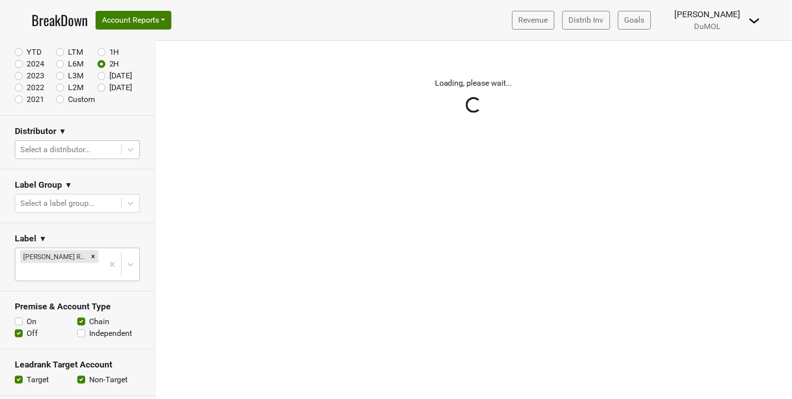
click at [60, 149] on div "Reset filters Time Period YTD LTM 1H 2024 L6M 2H 2023 L3M Sep '25 2022 L2M Oct …" at bounding box center [77, 220] width 155 height 358
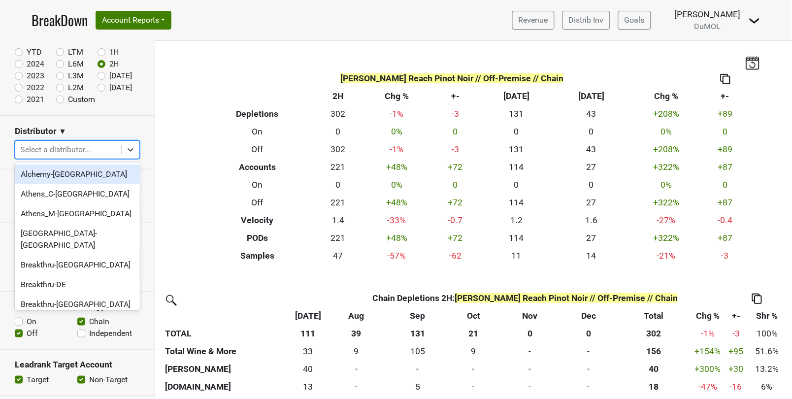
click at [91, 150] on div at bounding box center [68, 150] width 96 height 14
type input "ne"
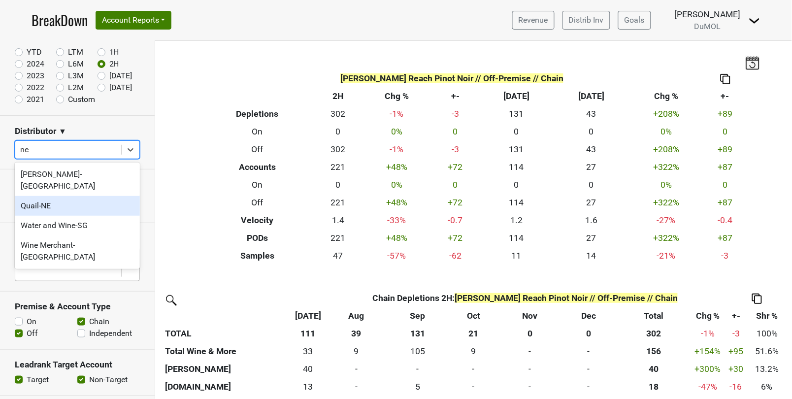
click at [61, 196] on div "Quail-NE" at bounding box center [77, 206] width 125 height 20
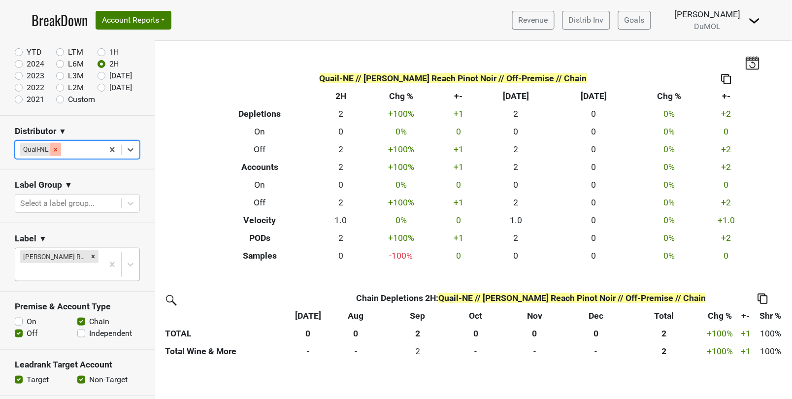
click at [55, 149] on icon "Remove Quail-NE" at bounding box center [55, 149] width 7 height 7
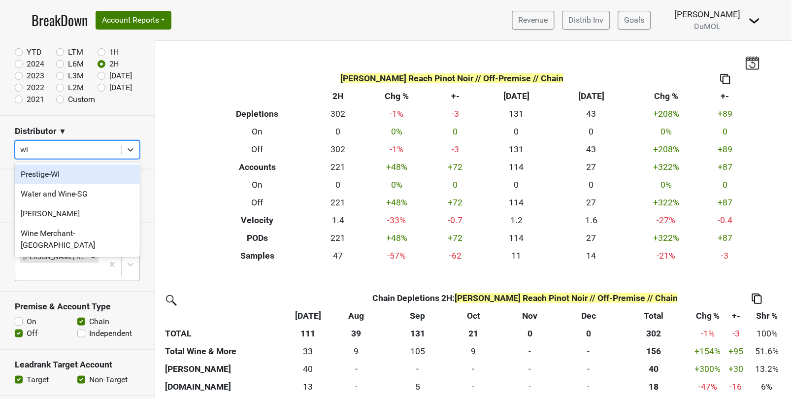
type input "wil"
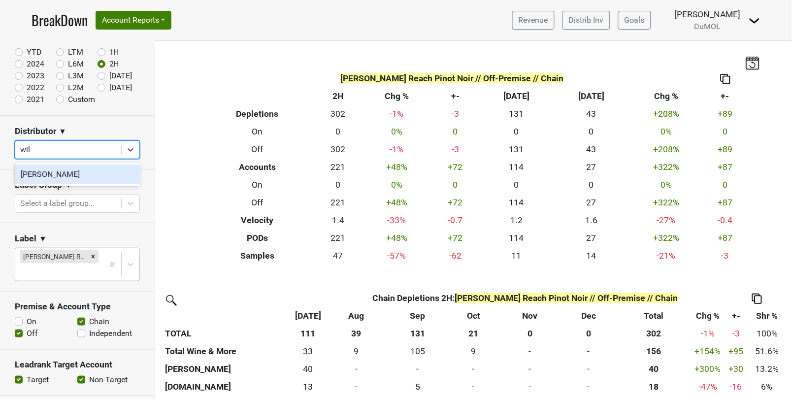
click at [120, 183] on div "[PERSON_NAME]" at bounding box center [77, 174] width 125 height 20
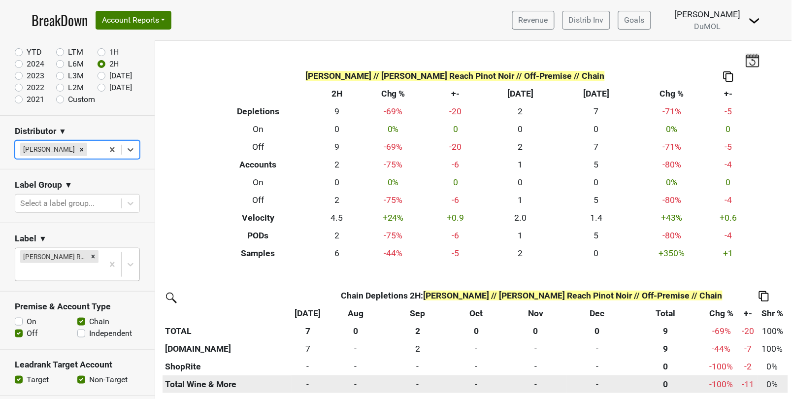
scroll to position [4, 0]
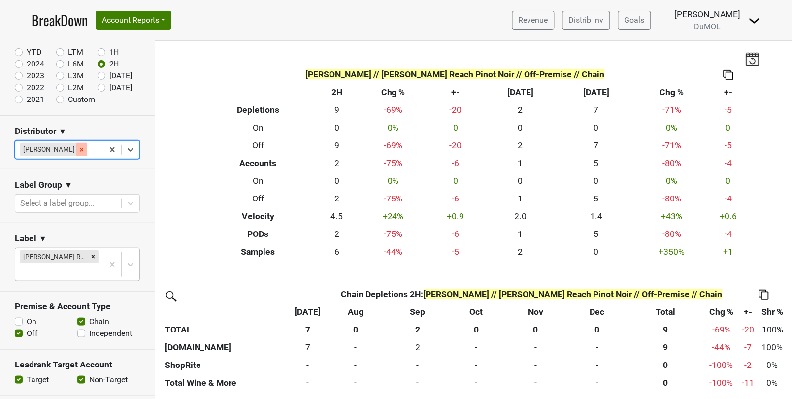
click at [78, 147] on icon "Remove Wilson Daniels" at bounding box center [81, 149] width 7 height 7
click at [76, 147] on div "Reset filters Time Period YTD LTM 1H 2024 L6M 2H 2023 L3M Sep '25 2022 L2M Oct …" at bounding box center [77, 220] width 155 height 358
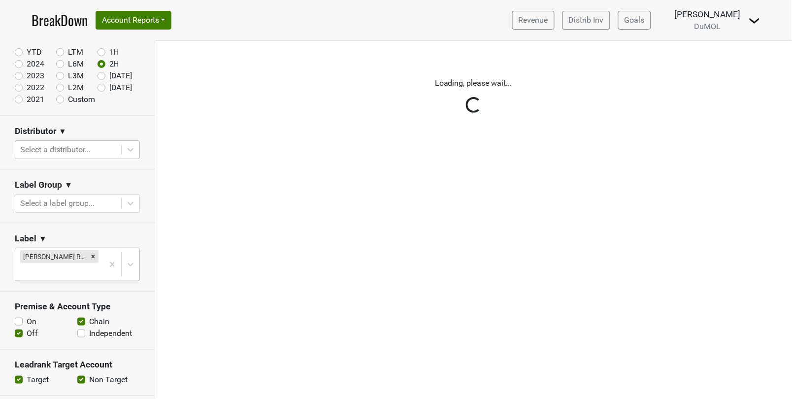
click at [76, 147] on div at bounding box center [68, 150] width 96 height 14
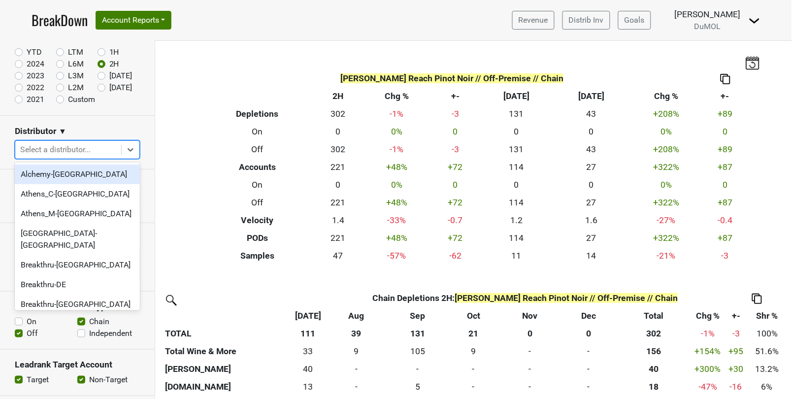
click at [76, 147] on div at bounding box center [68, 150] width 96 height 14
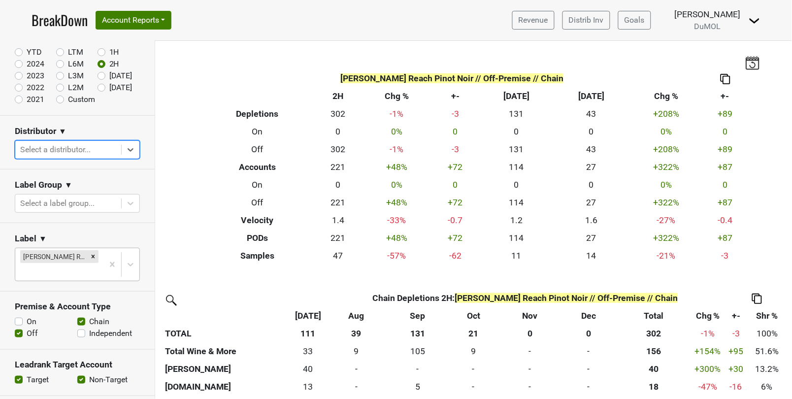
type input "m"
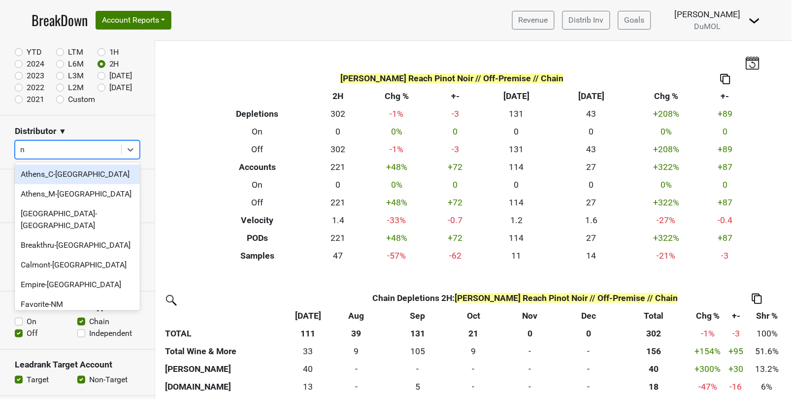
type input "nv"
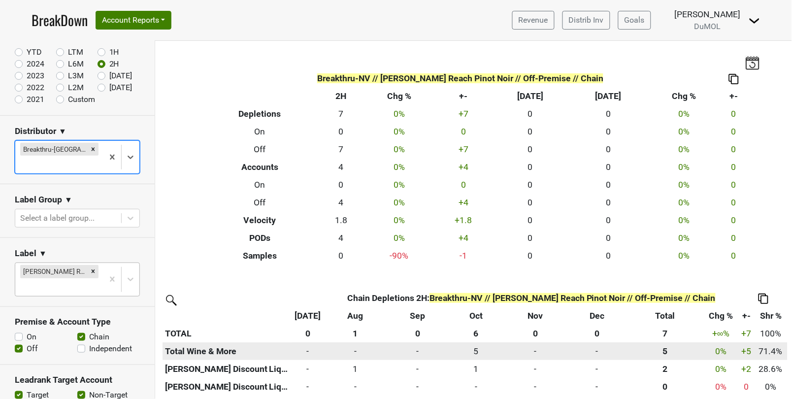
scroll to position [4, 0]
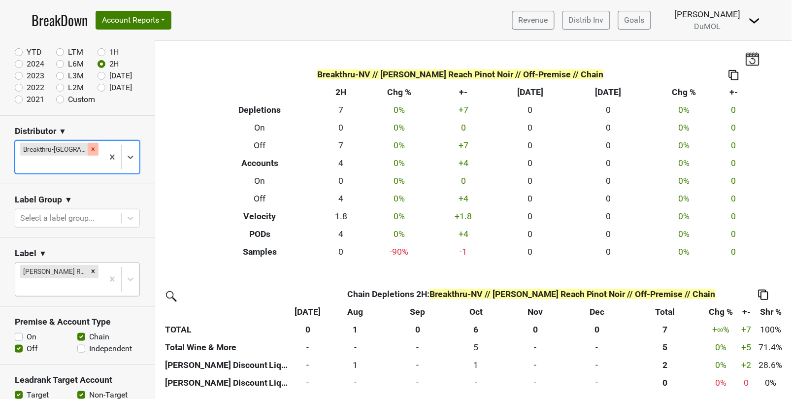
click at [90, 148] on icon "Remove Breakthru-NV" at bounding box center [93, 149] width 7 height 7
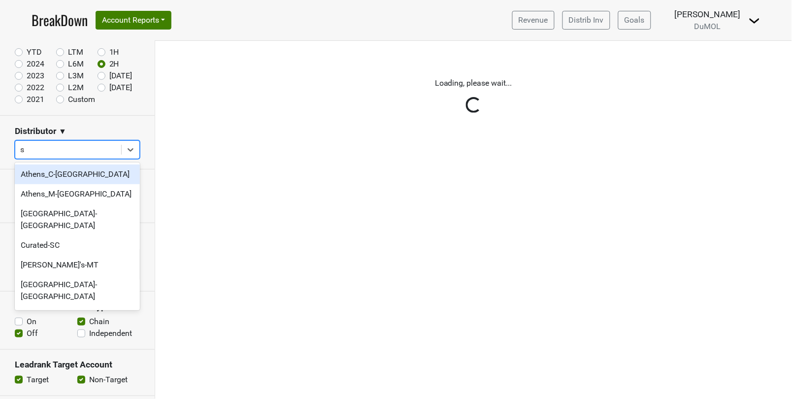
type input "sc"
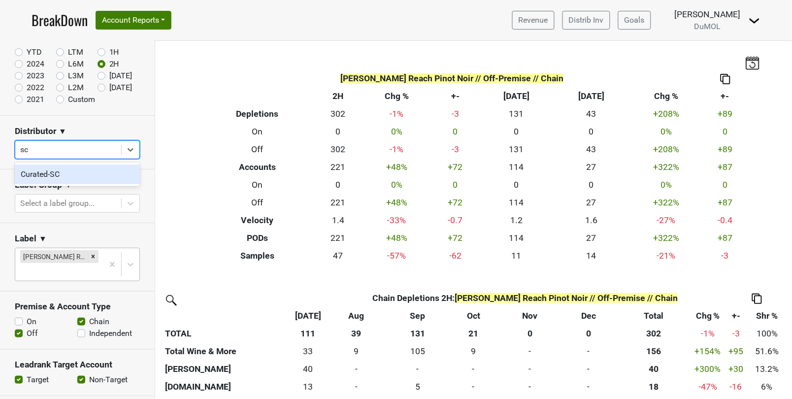
click at [60, 176] on div "Curated-SC" at bounding box center [77, 174] width 125 height 20
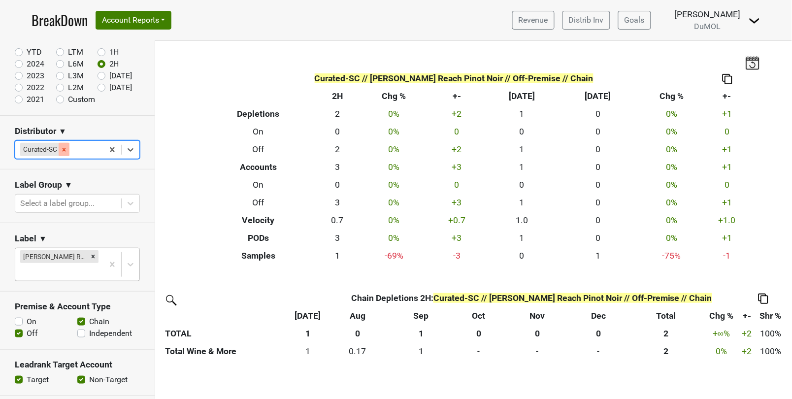
click at [65, 149] on icon "Remove Curated-SC" at bounding box center [64, 149] width 7 height 7
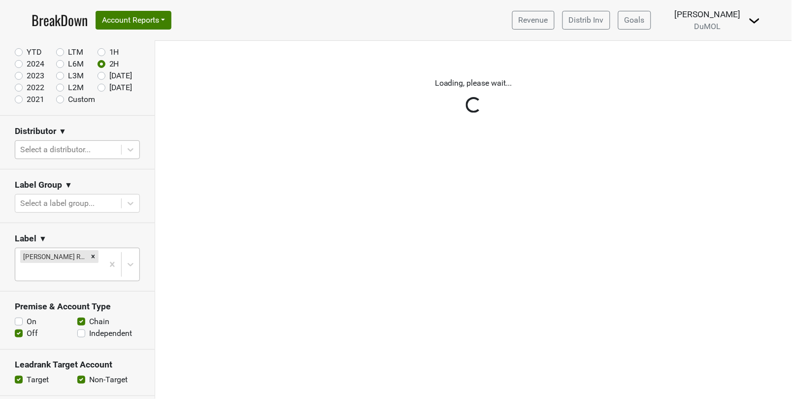
click at [65, 149] on div "Reset filters Time Period YTD LTM 1H 2024 L6M 2H 2023 L3M Sep '25 2022 L2M Oct …" at bounding box center [77, 220] width 155 height 358
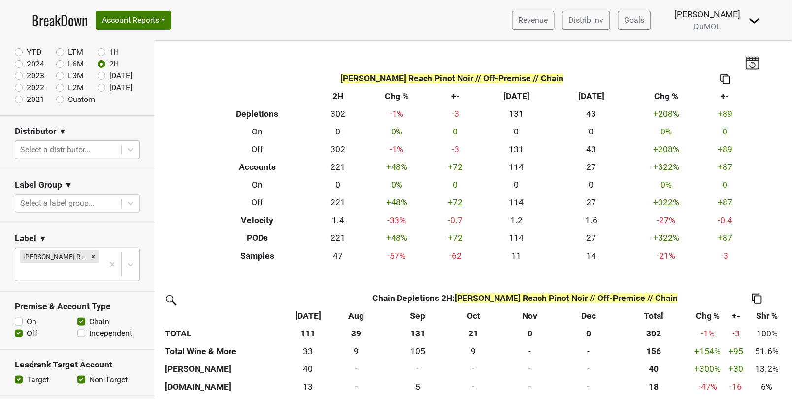
click at [65, 149] on div at bounding box center [68, 150] width 96 height 14
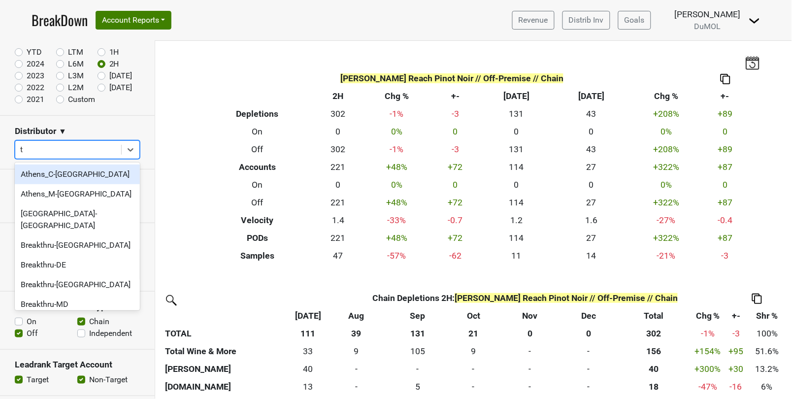
type input "tn"
click at [58, 170] on div "Athens_C-[GEOGRAPHIC_DATA]" at bounding box center [77, 174] width 125 height 20
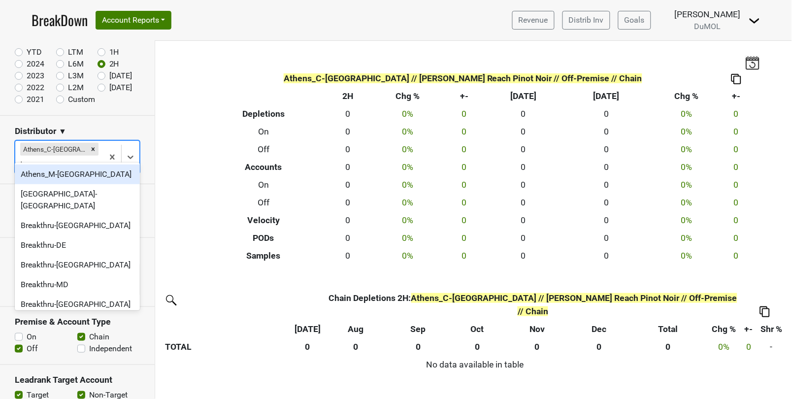
type input "th"
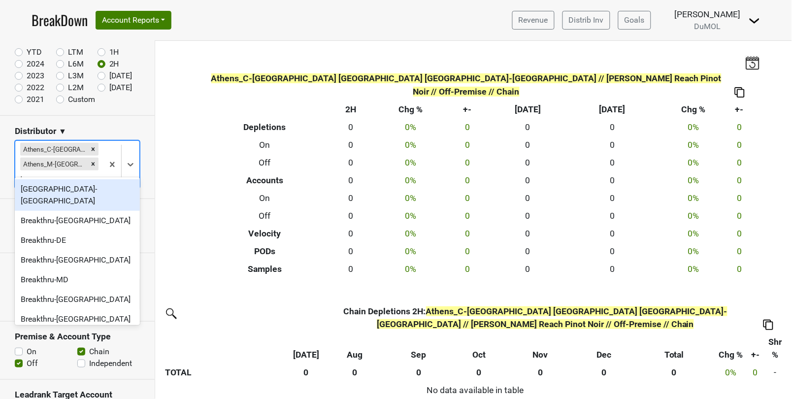
type input "tn"
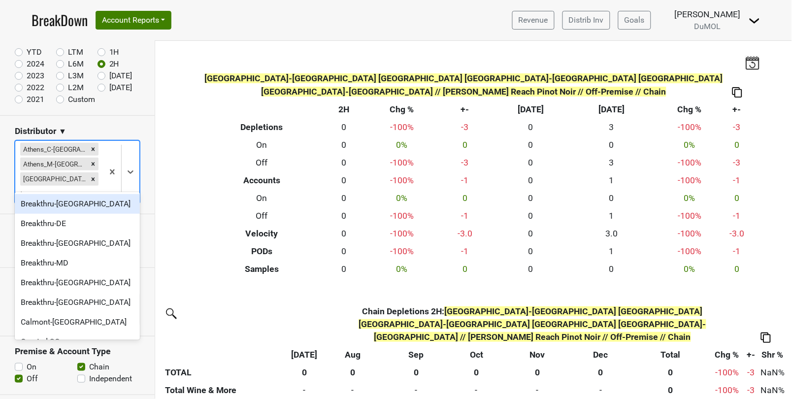
type input "tn"
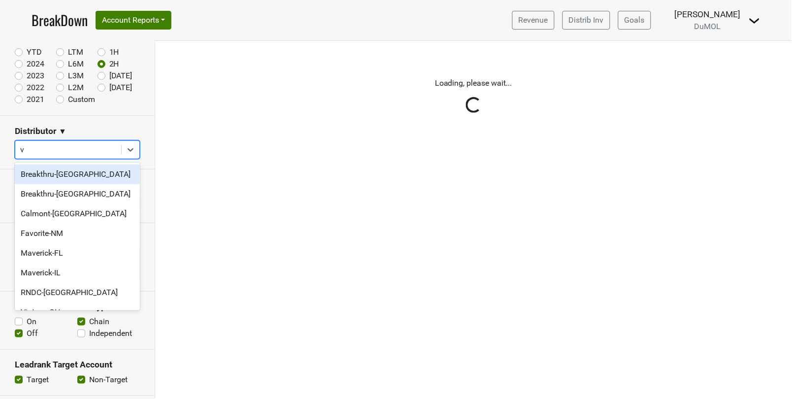
type input "va"
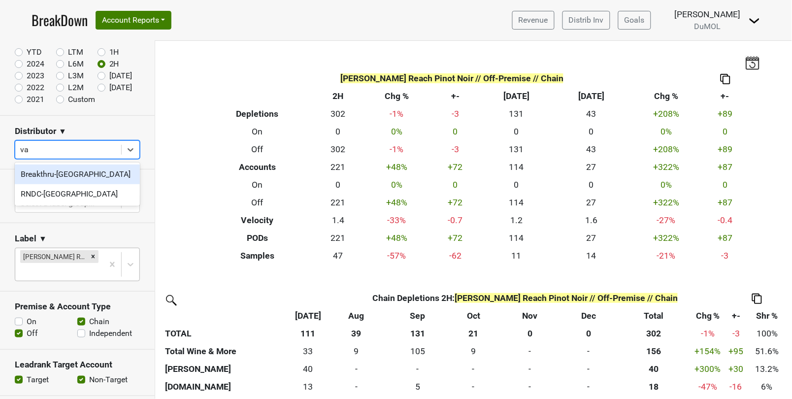
click at [97, 173] on div "Breakthru-[GEOGRAPHIC_DATA]" at bounding box center [77, 174] width 125 height 20
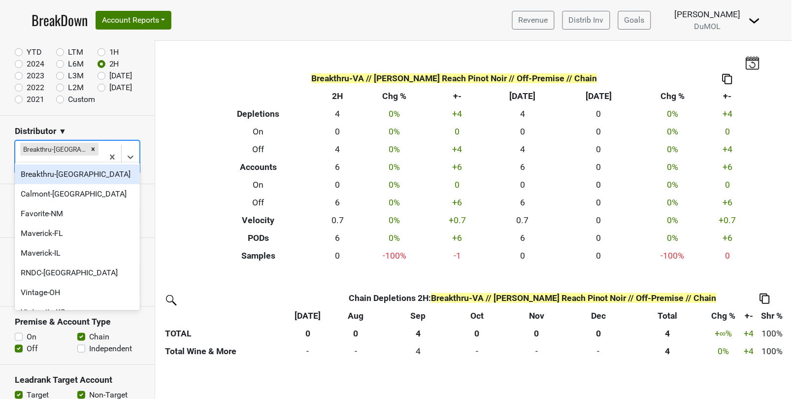
type input "va"
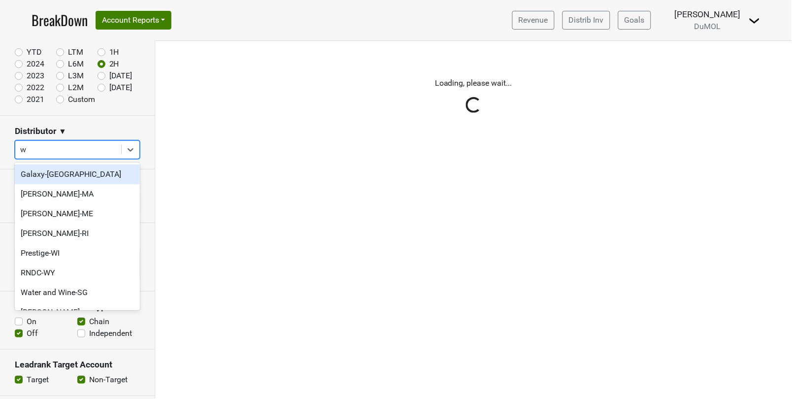
type input "wa"
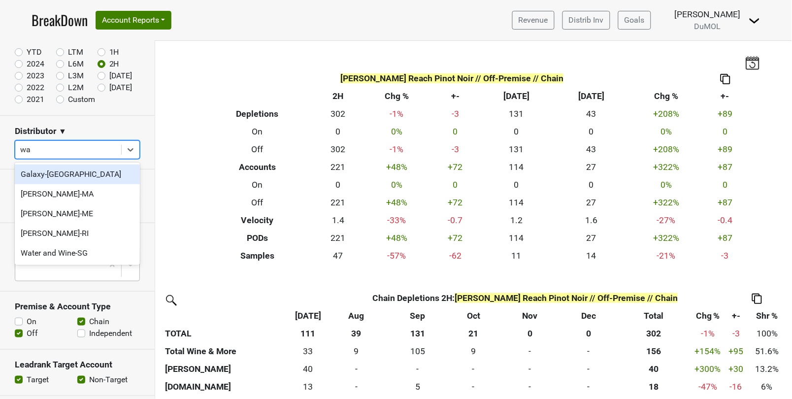
click at [94, 171] on div "Galaxy-[GEOGRAPHIC_DATA]" at bounding box center [77, 174] width 125 height 20
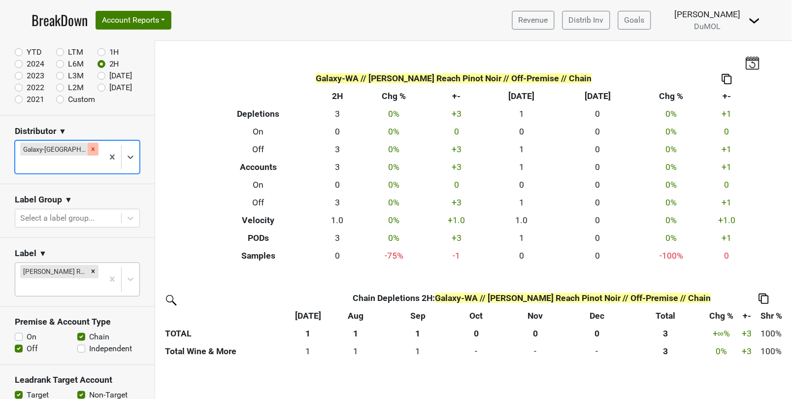
click at [90, 149] on icon "Remove Galaxy-WA" at bounding box center [93, 149] width 7 height 7
click at [63, 149] on div "Reset filters Time Period YTD LTM 1H 2024 L6M 2H 2023 L3M Sep '25 2022 L2M Oct …" at bounding box center [77, 220] width 155 height 358
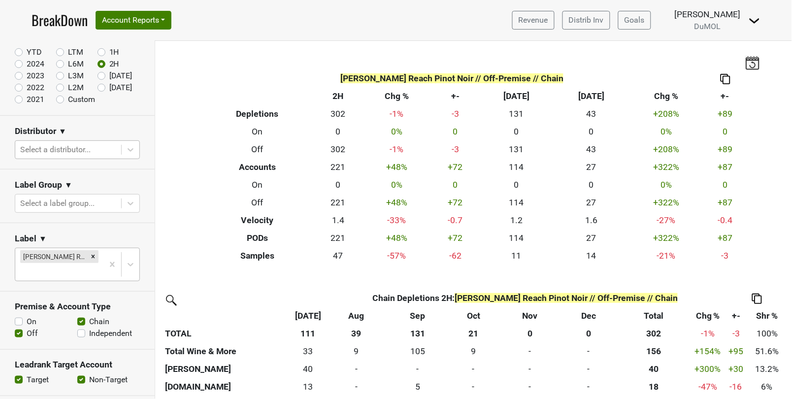
click at [46, 153] on div at bounding box center [68, 150] width 96 height 14
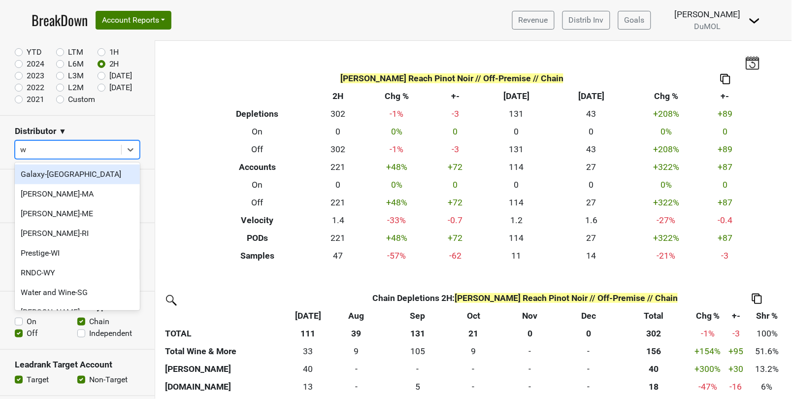
type input "wi"
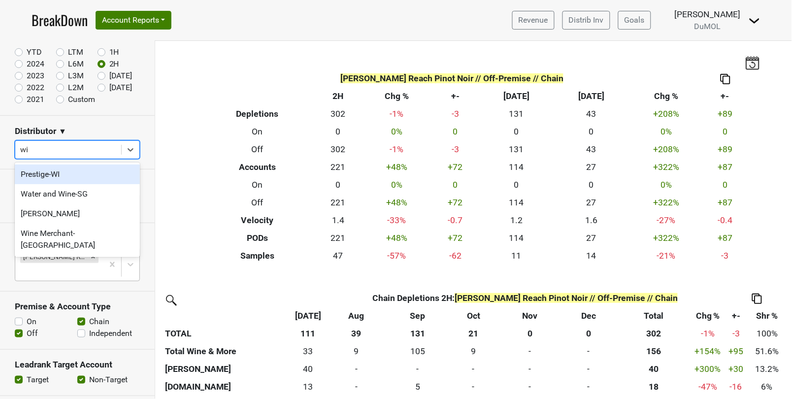
click at [42, 168] on div "Prestige-WI" at bounding box center [77, 174] width 125 height 20
